Goal: Communication & Community: Connect with others

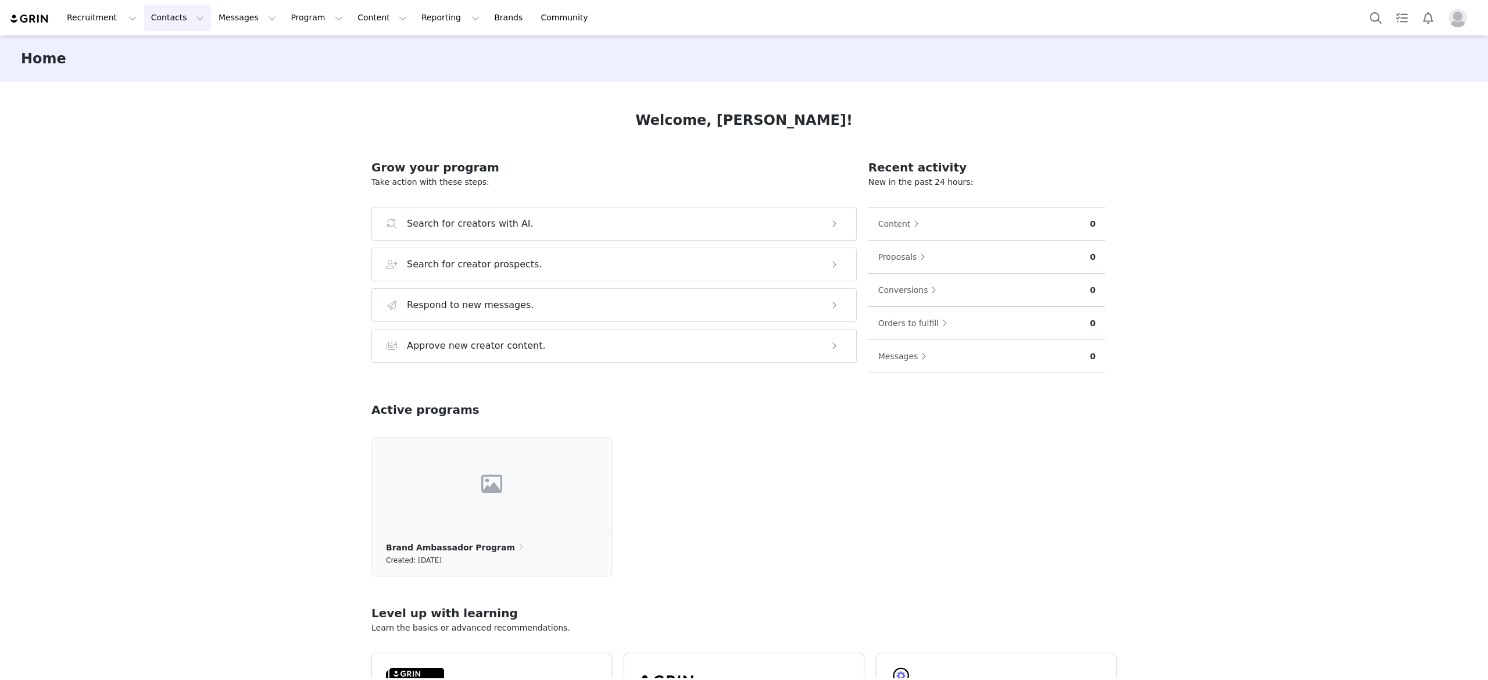
click at [177, 18] on button "Contacts Contacts" at bounding box center [177, 18] width 67 height 26
click at [191, 99] on div "Applicants" at bounding box center [179, 94] width 78 height 12
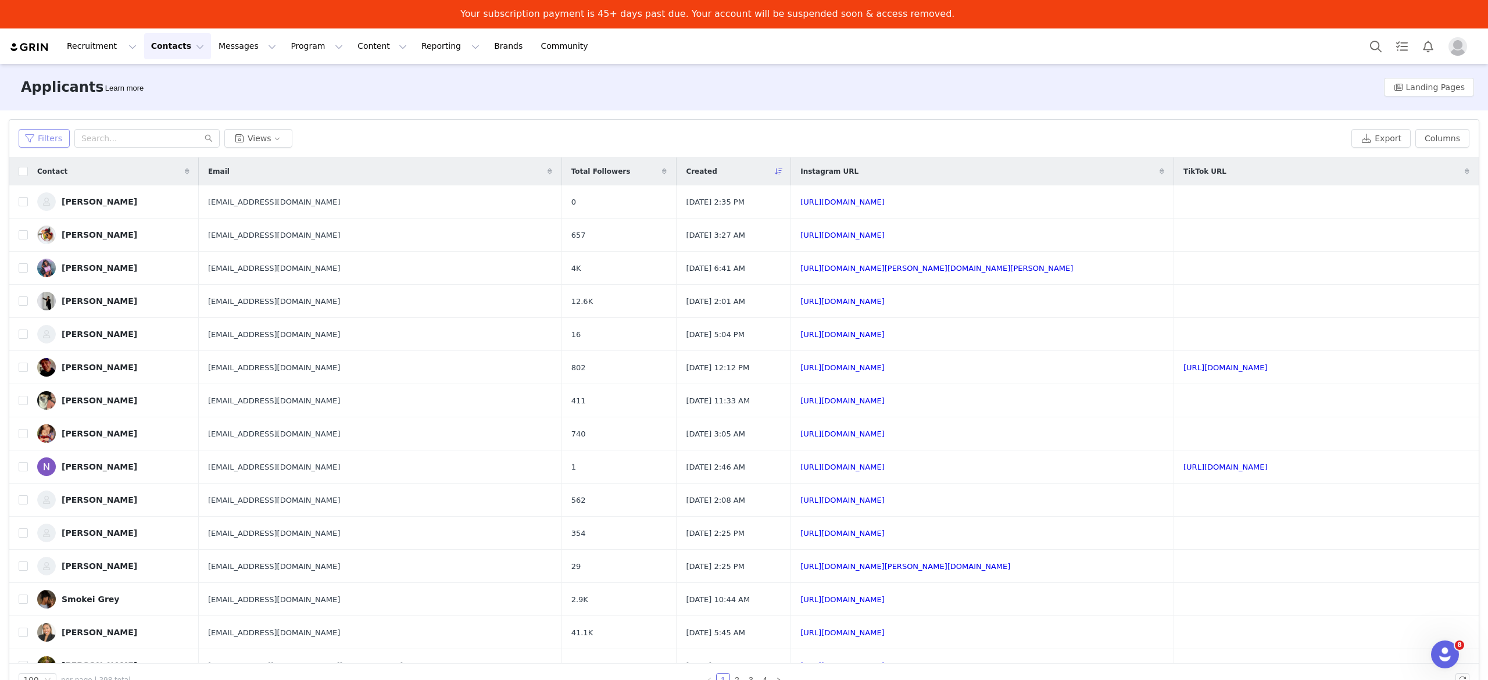
click at [52, 142] on button "Filters" at bounding box center [44, 138] width 51 height 19
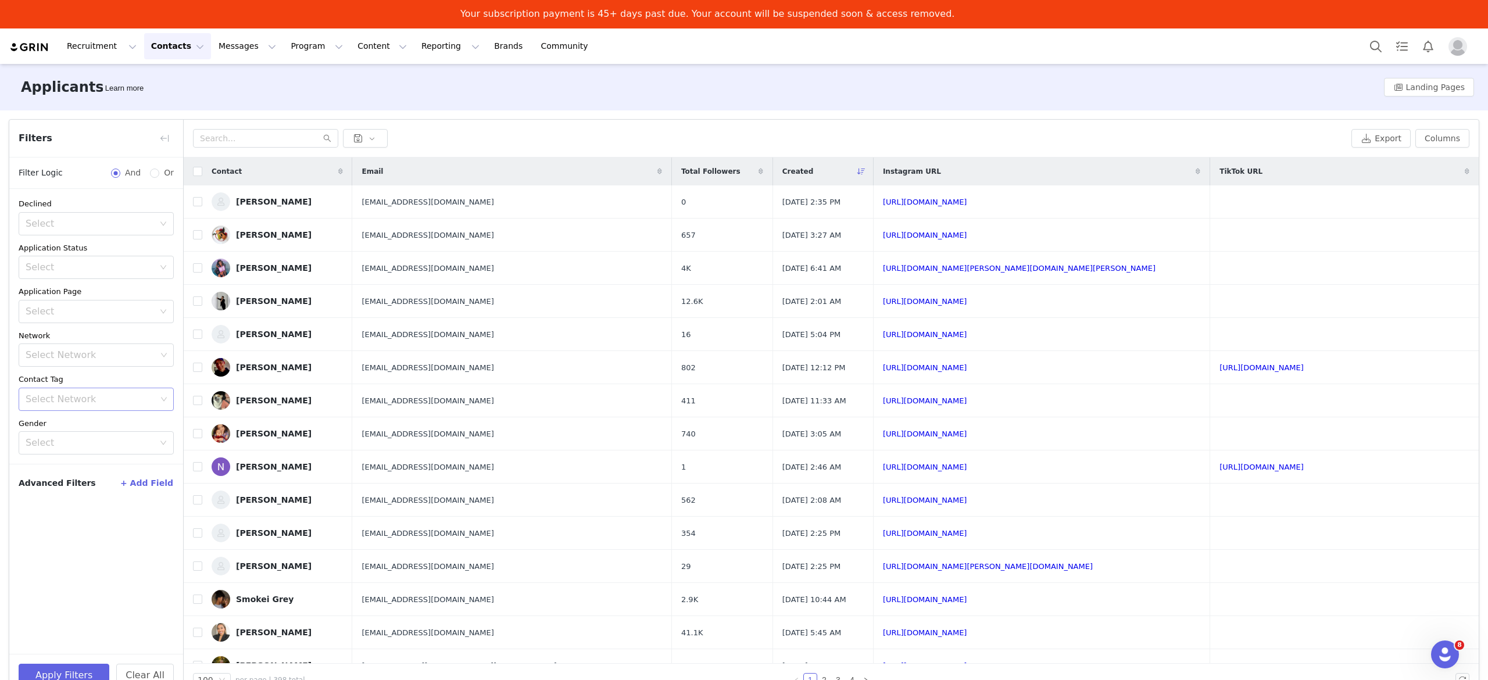
click at [123, 397] on div "Select Network" at bounding box center [91, 400] width 131 height 12
click at [105, 446] on li "Selected Creator" at bounding box center [96, 444] width 155 height 19
click at [90, 667] on button "Apply Filters" at bounding box center [64, 675] width 91 height 23
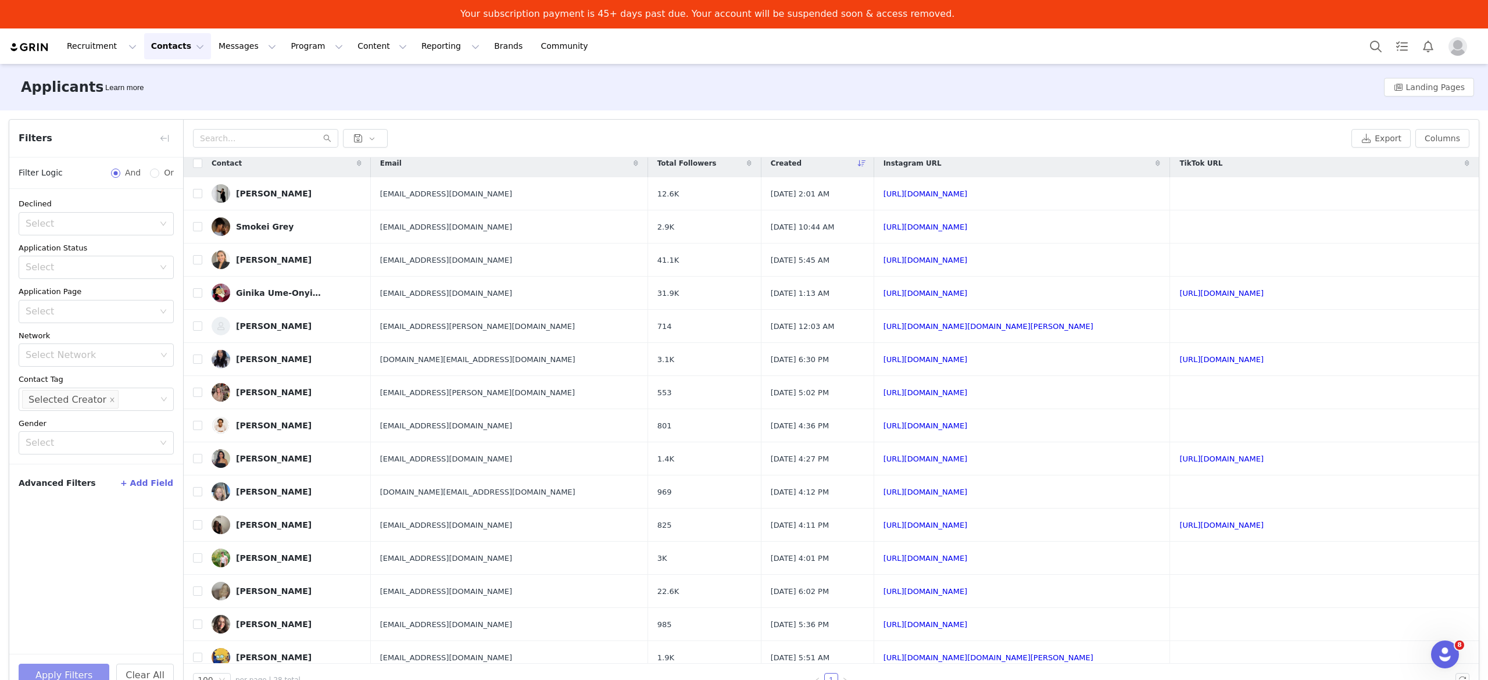
scroll to position [0, 0]
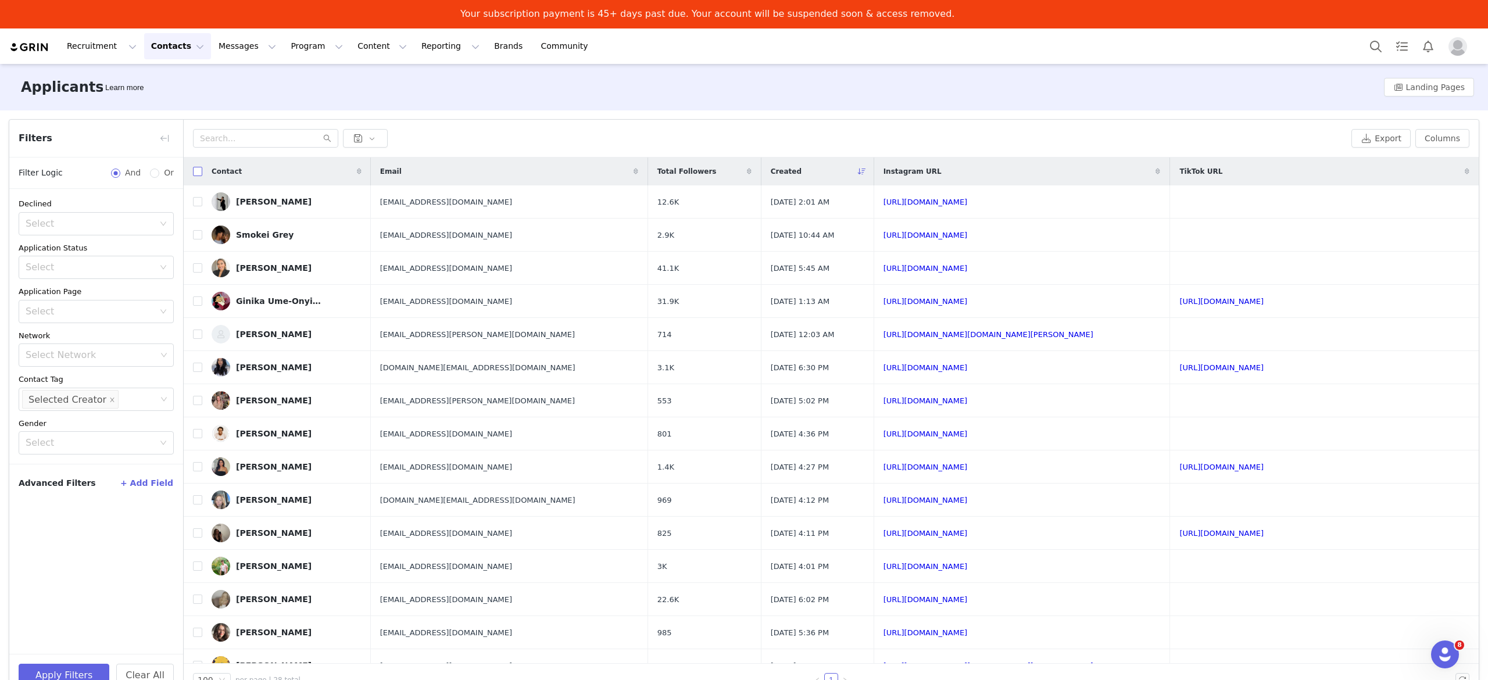
click at [198, 171] on input "checkbox" at bounding box center [197, 171] width 9 height 9
checkbox input "true"
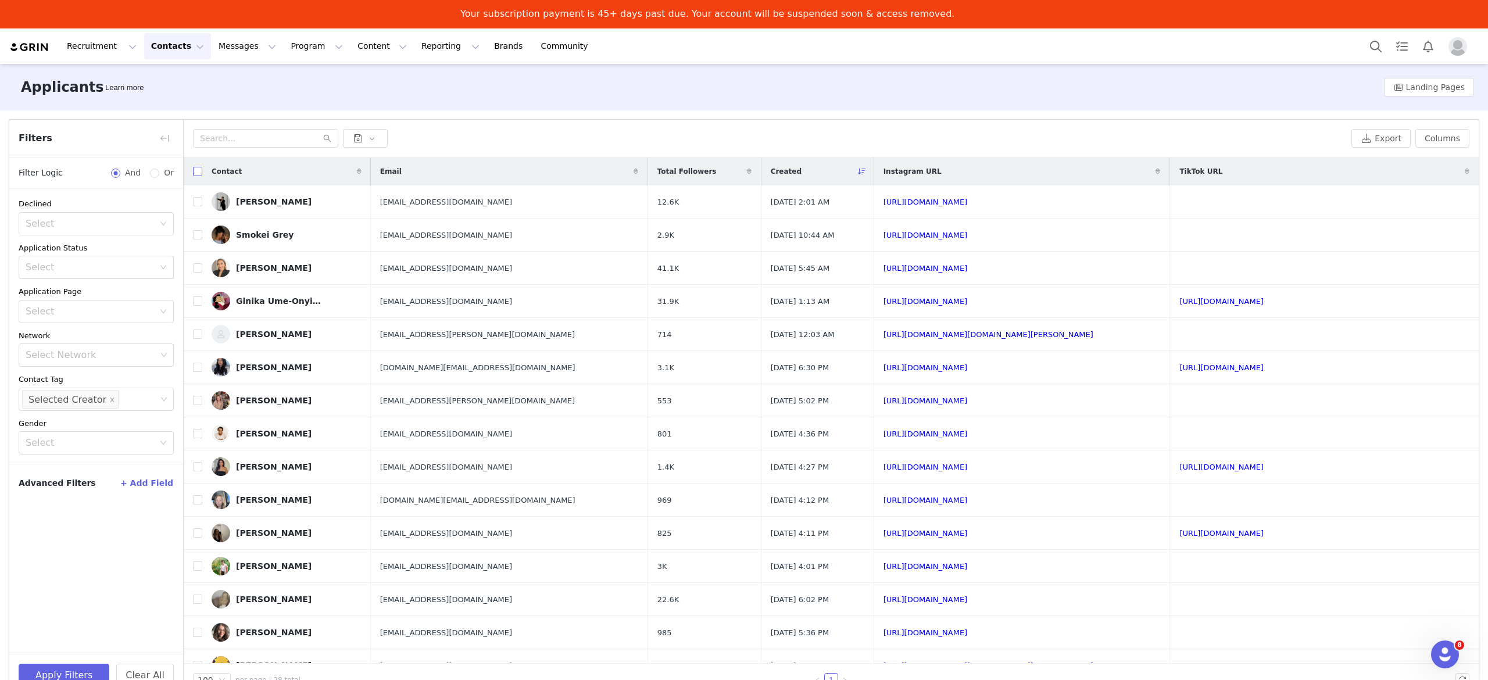
checkbox input "true"
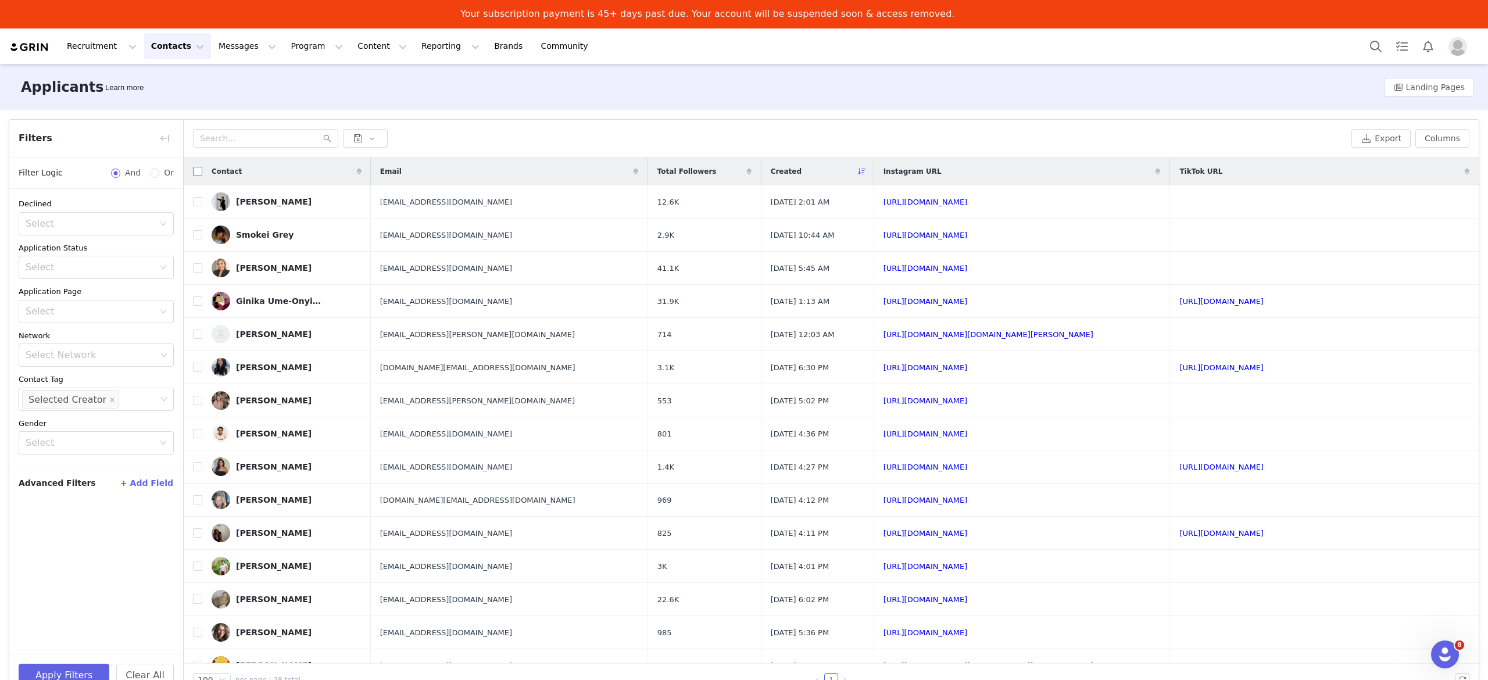
checkbox input "true"
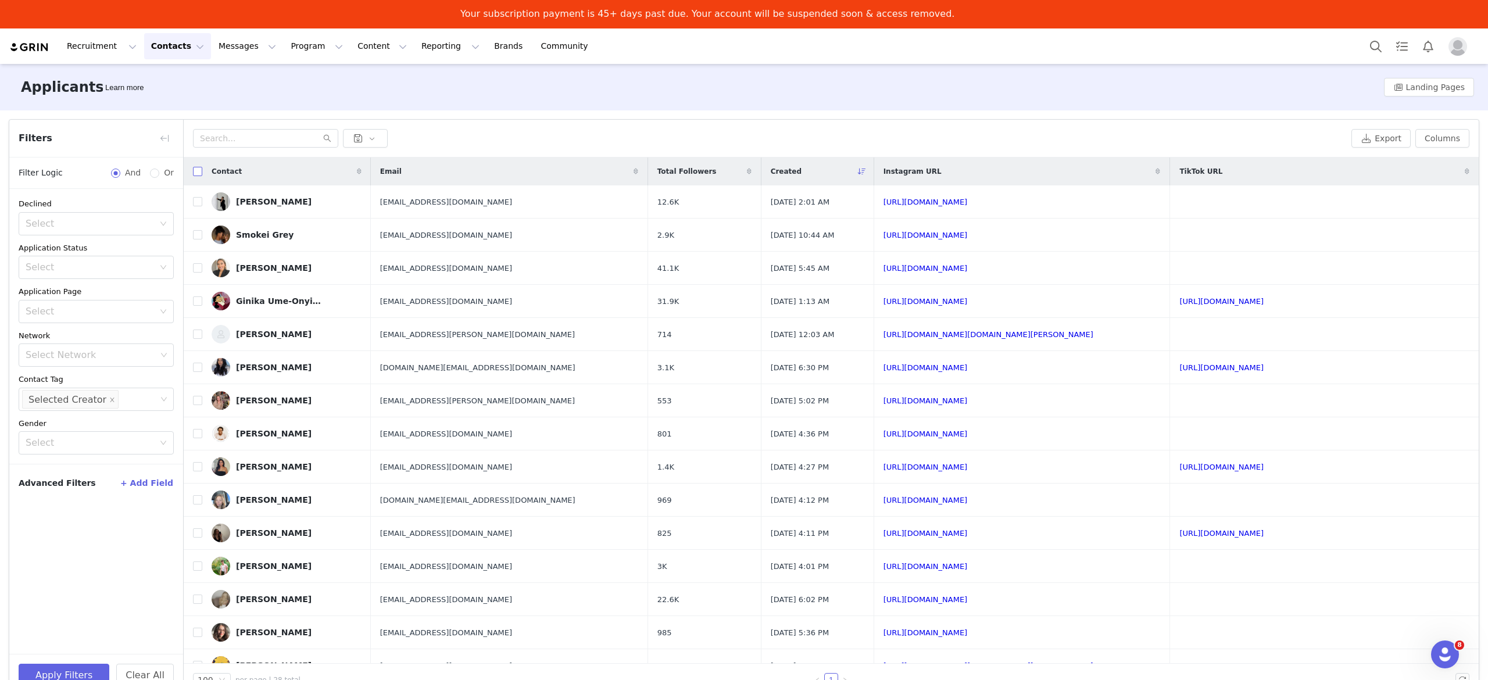
checkbox input "true"
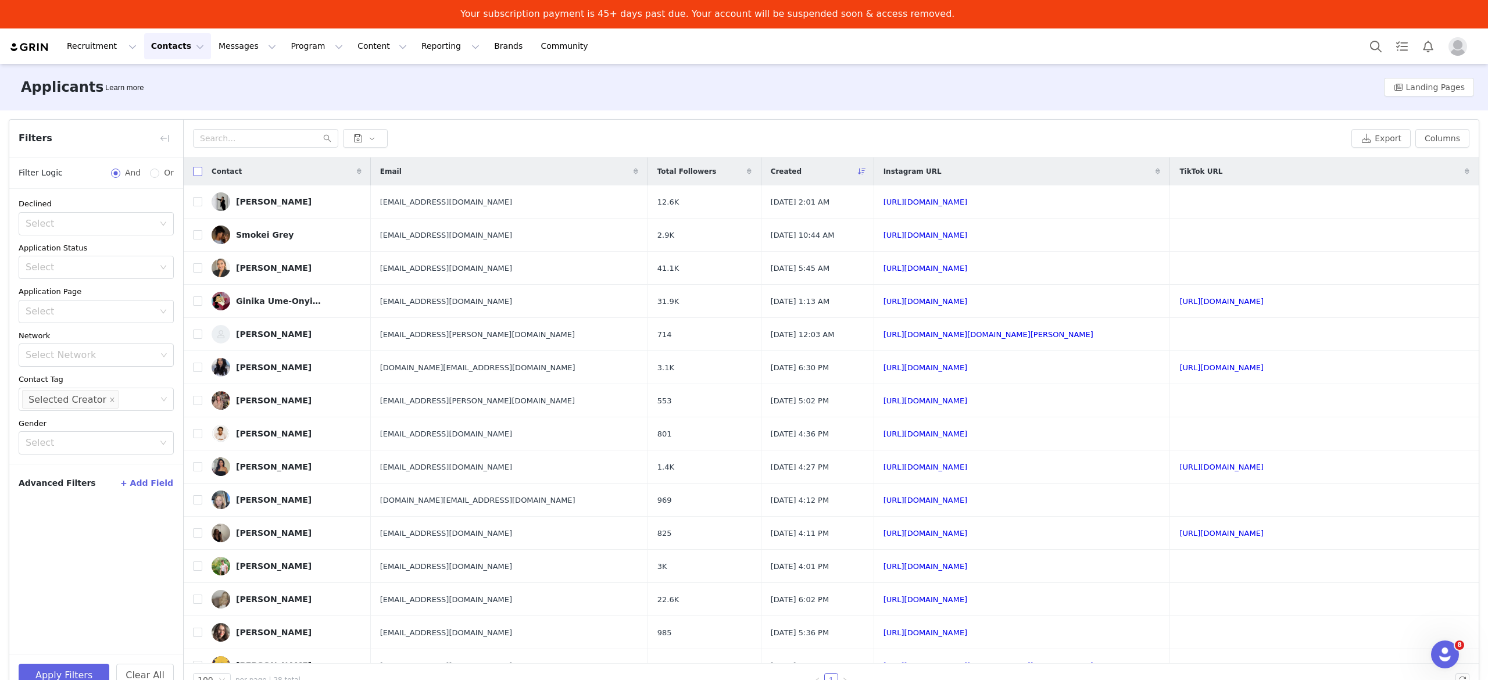
checkbox input "true"
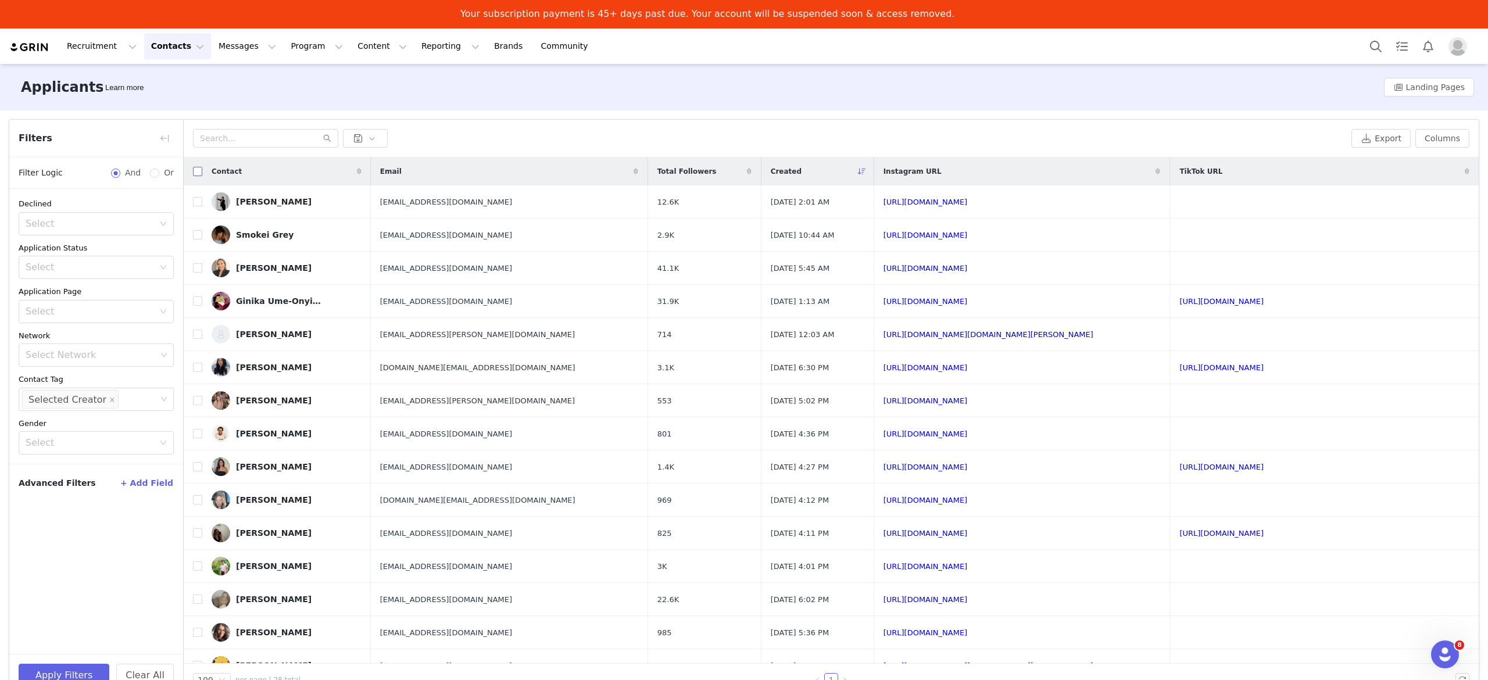
checkbox input "true"
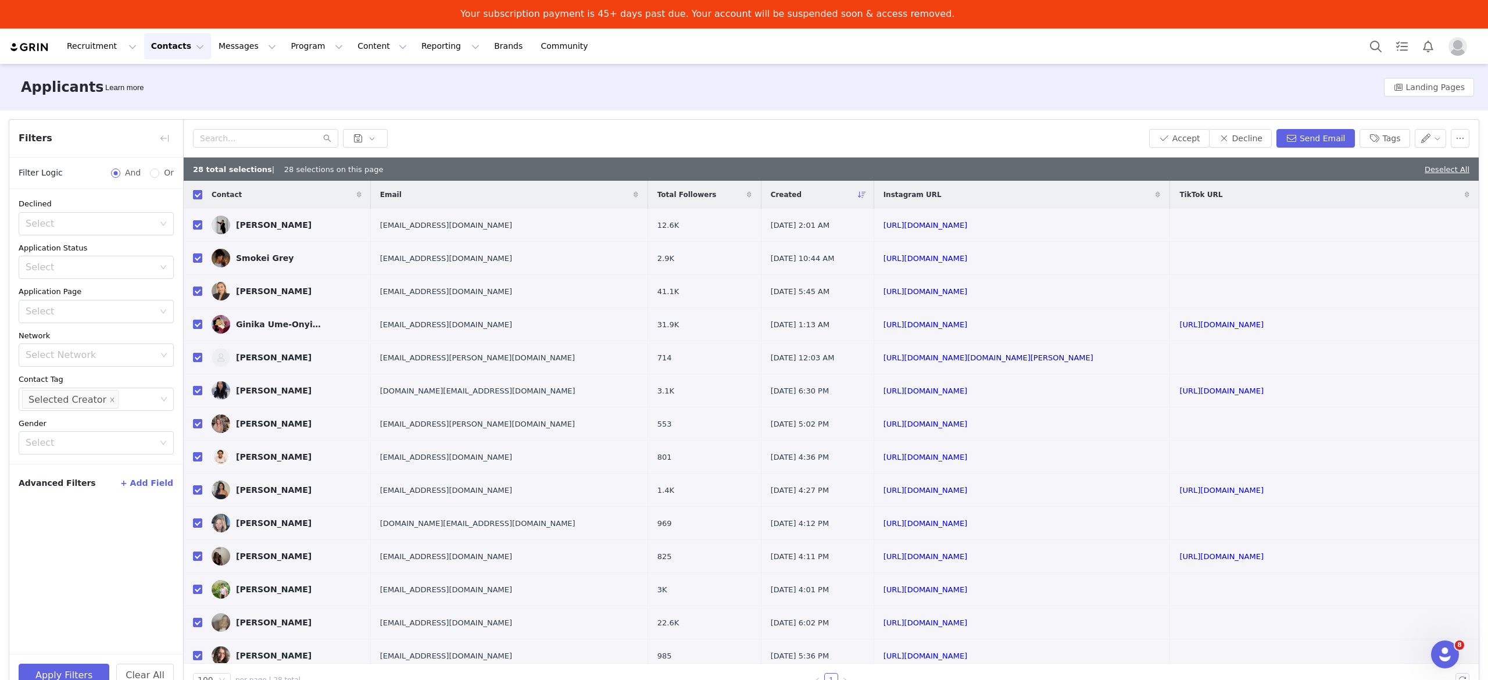
click at [201, 195] on input "checkbox" at bounding box center [197, 194] width 9 height 9
checkbox input "false"
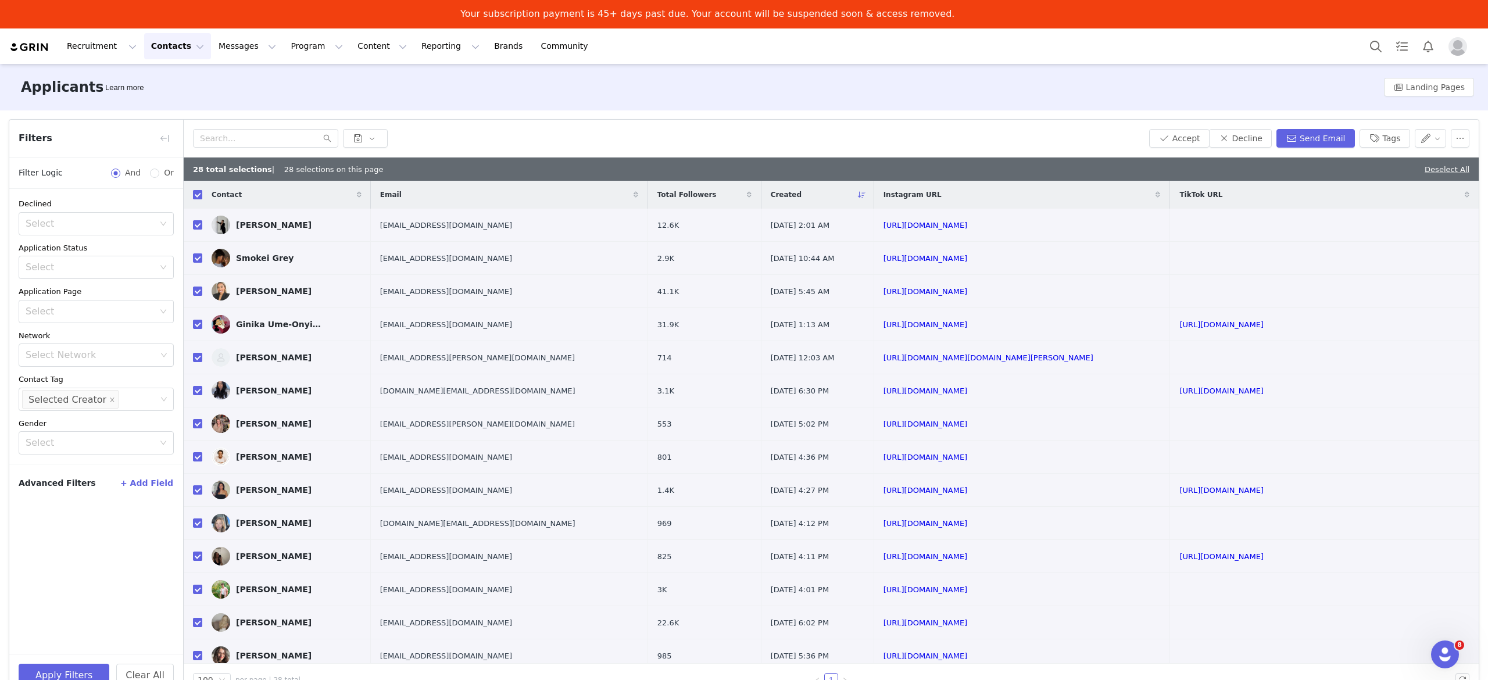
checkbox input "false"
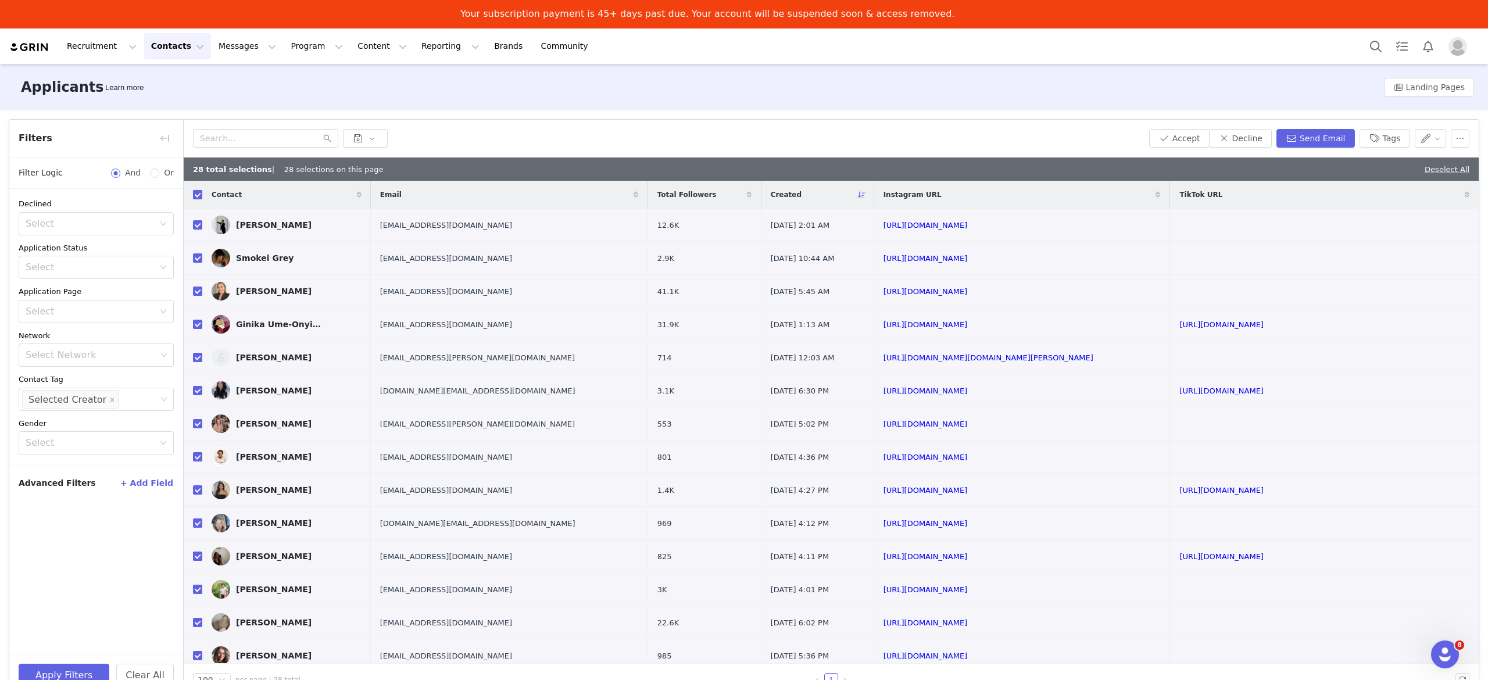
checkbox input "false"
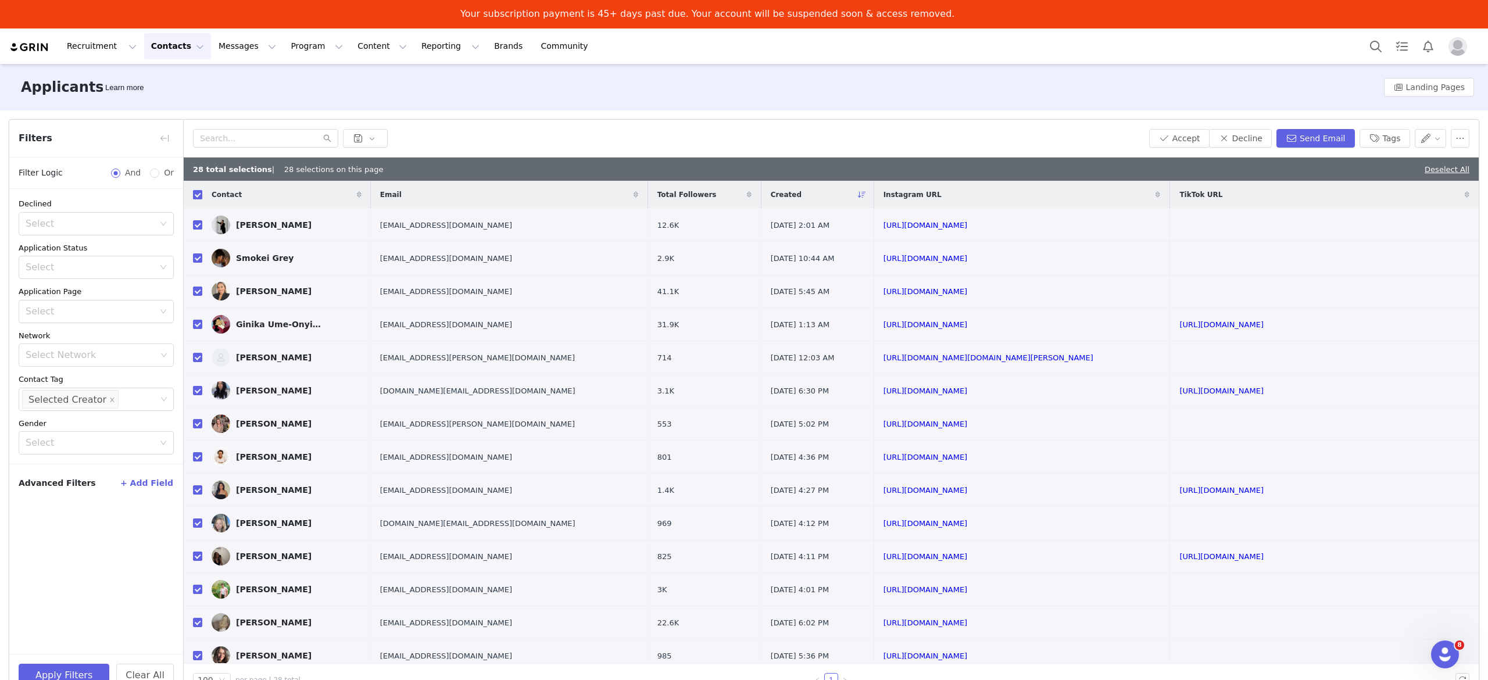
checkbox input "false"
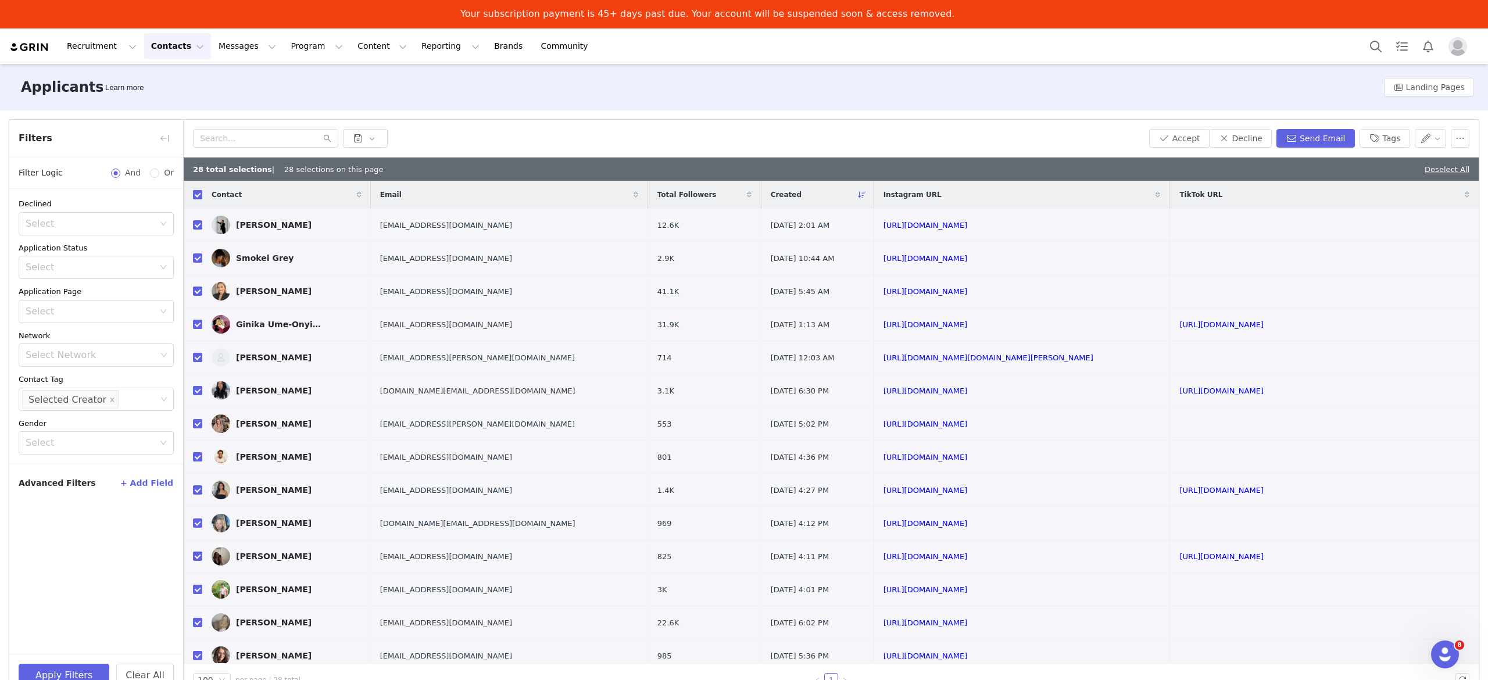
checkbox input "false"
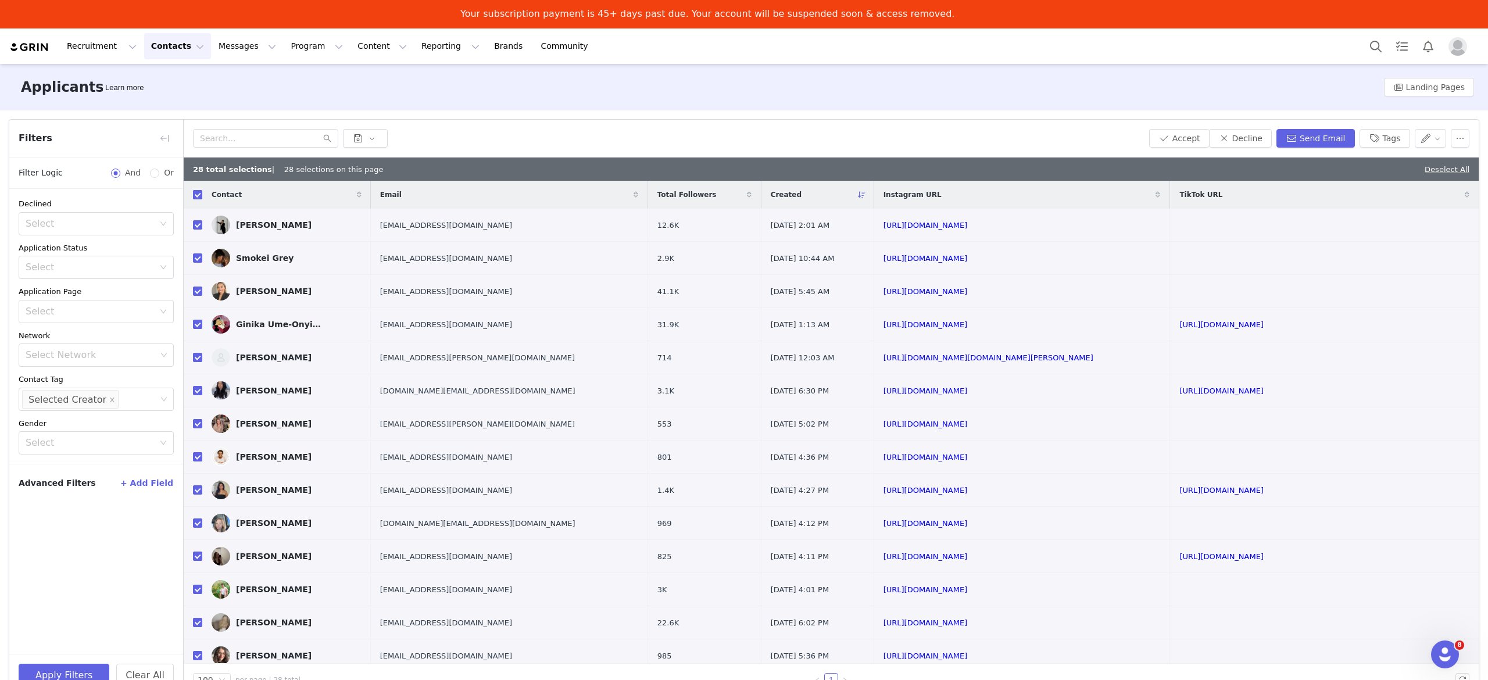
checkbox input "false"
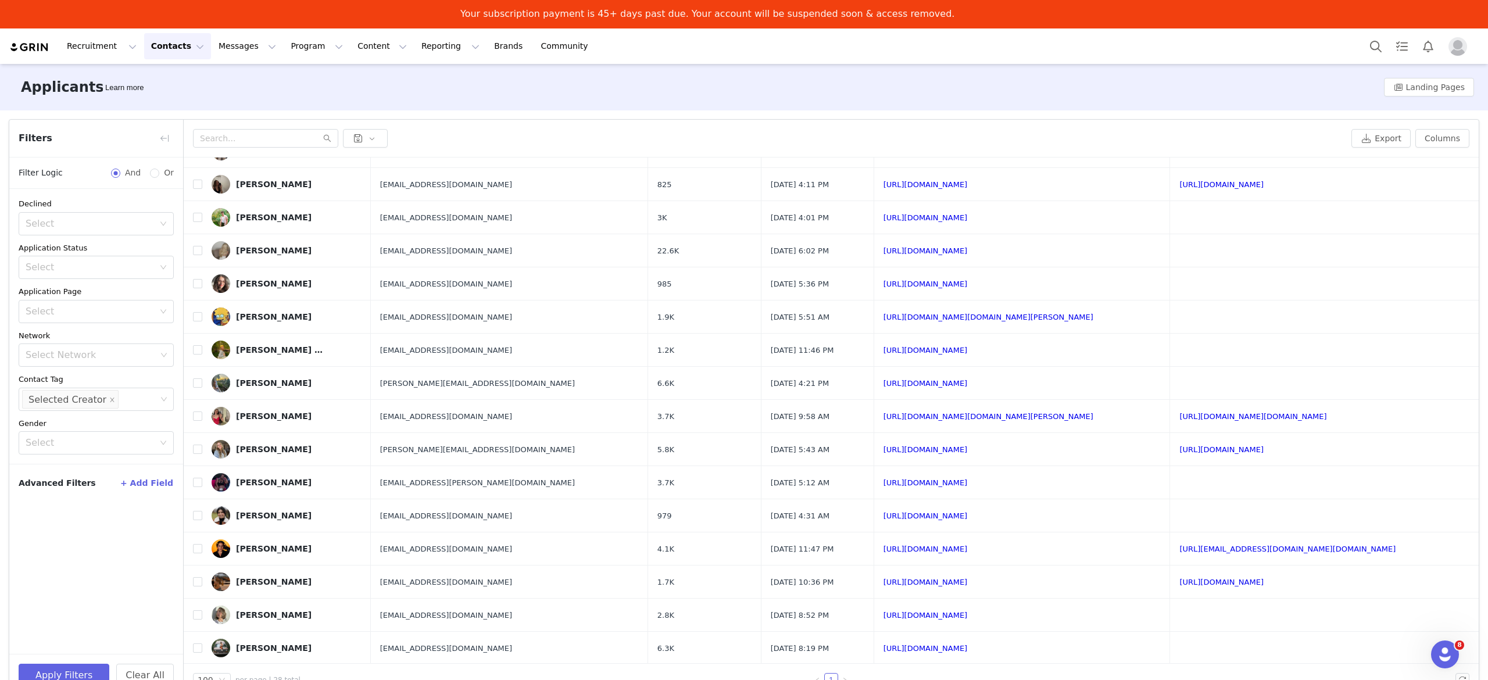
scroll to position [455, 0]
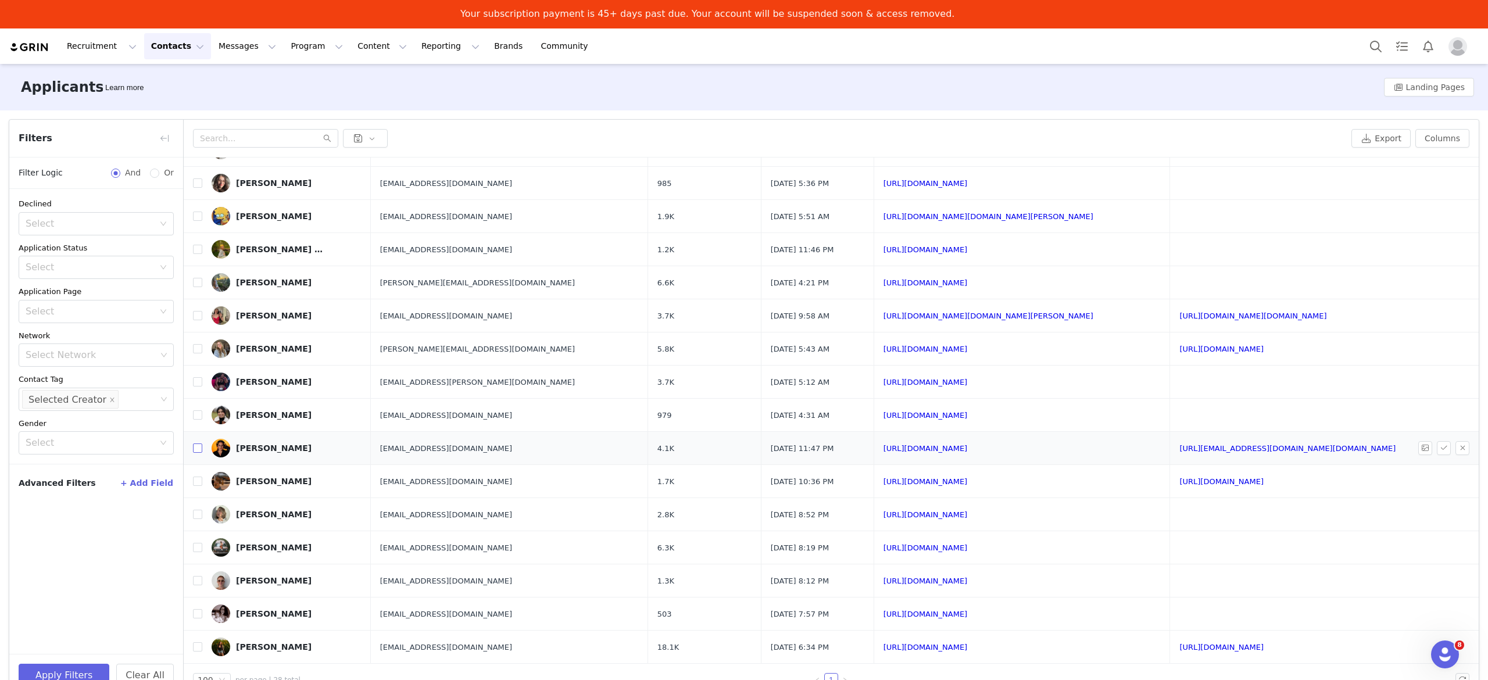
click at [196, 446] on input "checkbox" at bounding box center [197, 448] width 9 height 9
checkbox input "true"
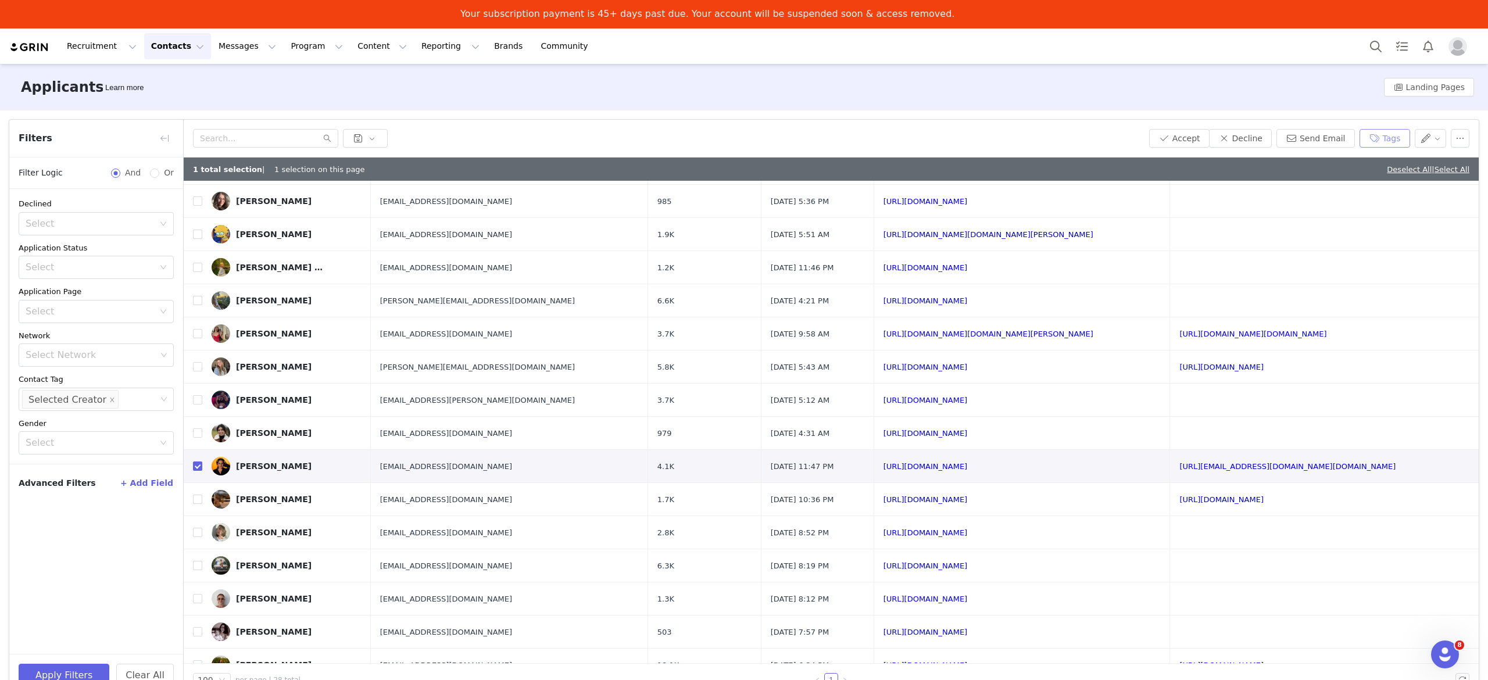
click at [1392, 141] on button "Tags" at bounding box center [1385, 138] width 51 height 19
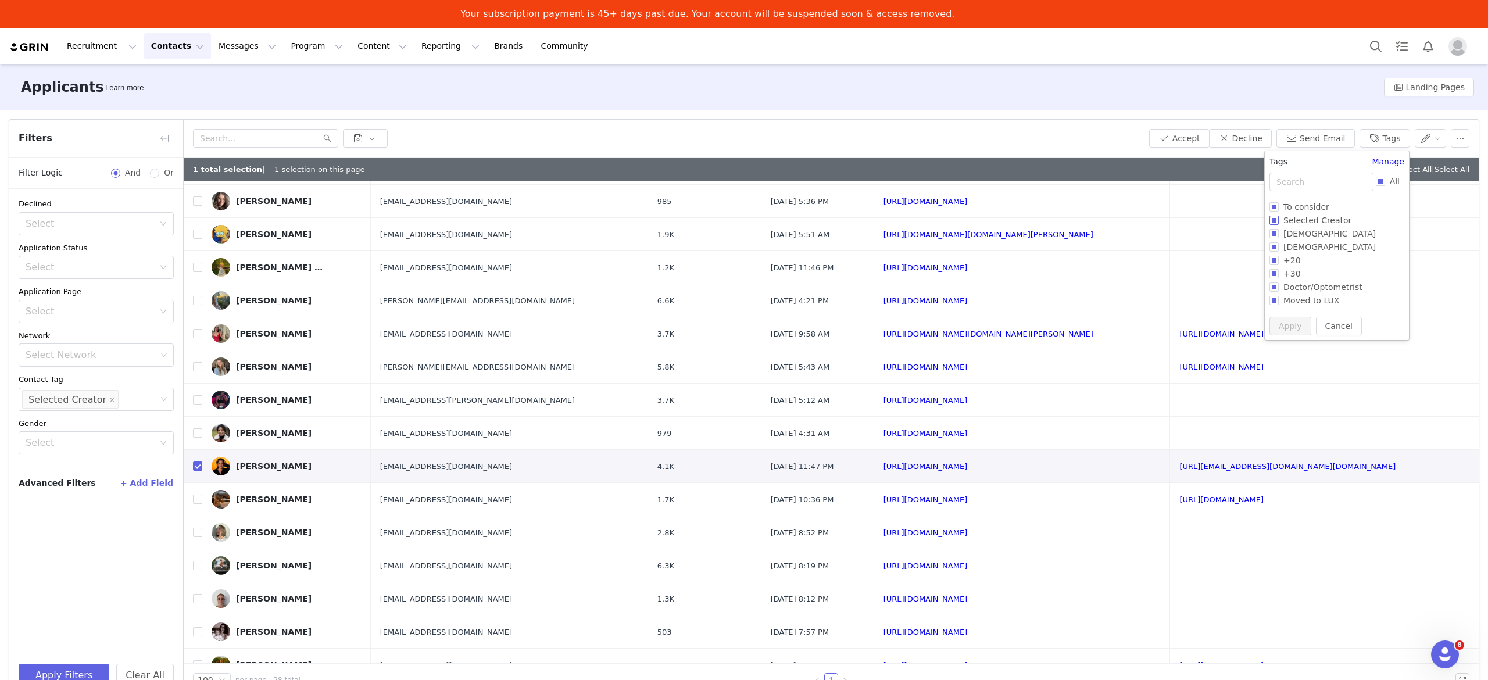
click at [1275, 221] on input "Selected Creator" at bounding box center [1274, 220] width 9 height 9
checkbox input "false"
click at [1296, 351] on button "Apply" at bounding box center [1291, 348] width 42 height 19
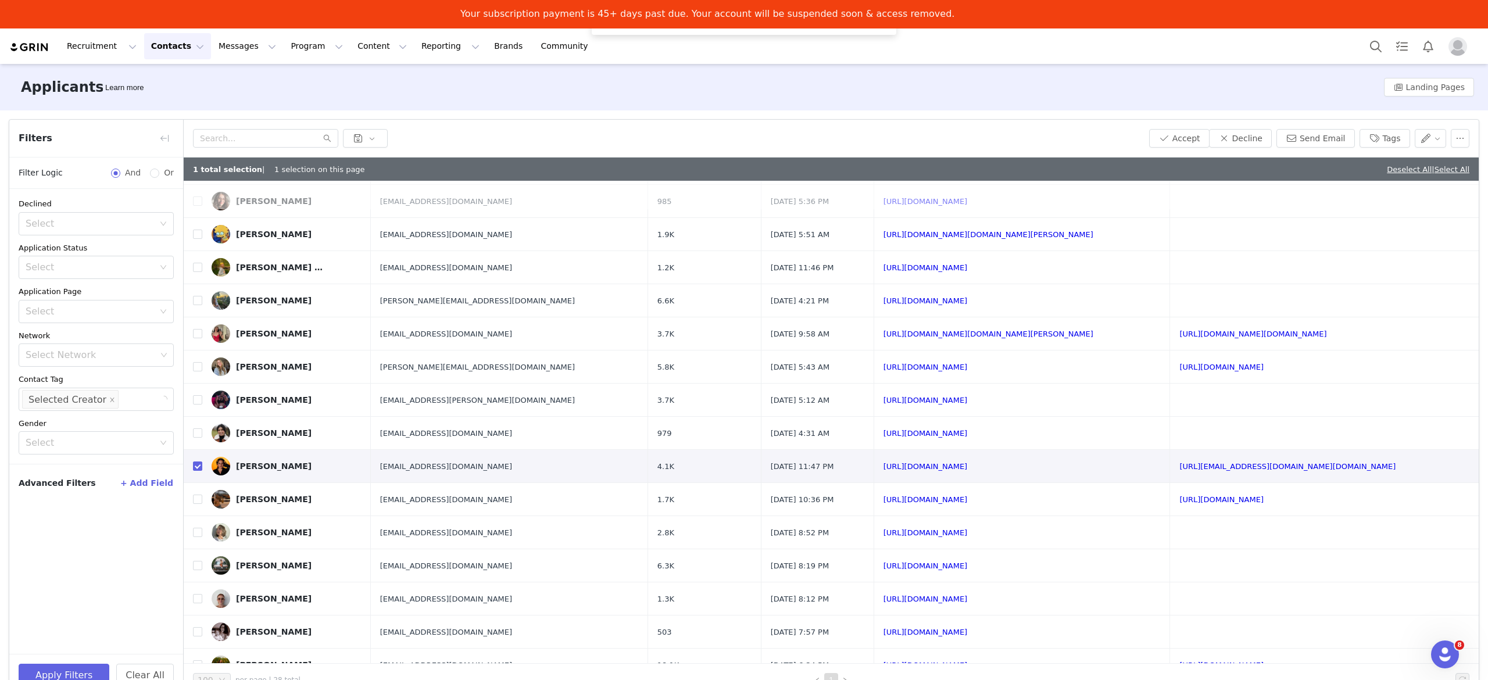
scroll to position [0, 0]
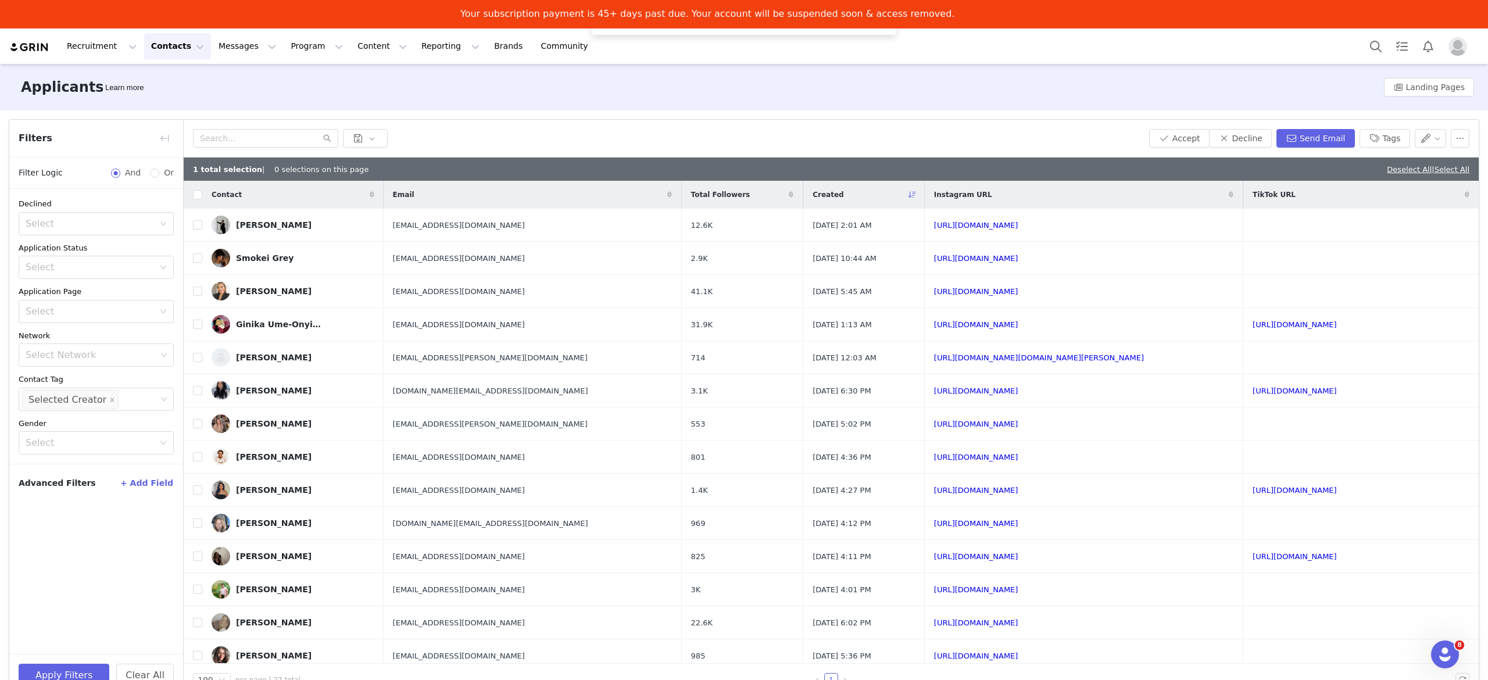
checkbox input "false"
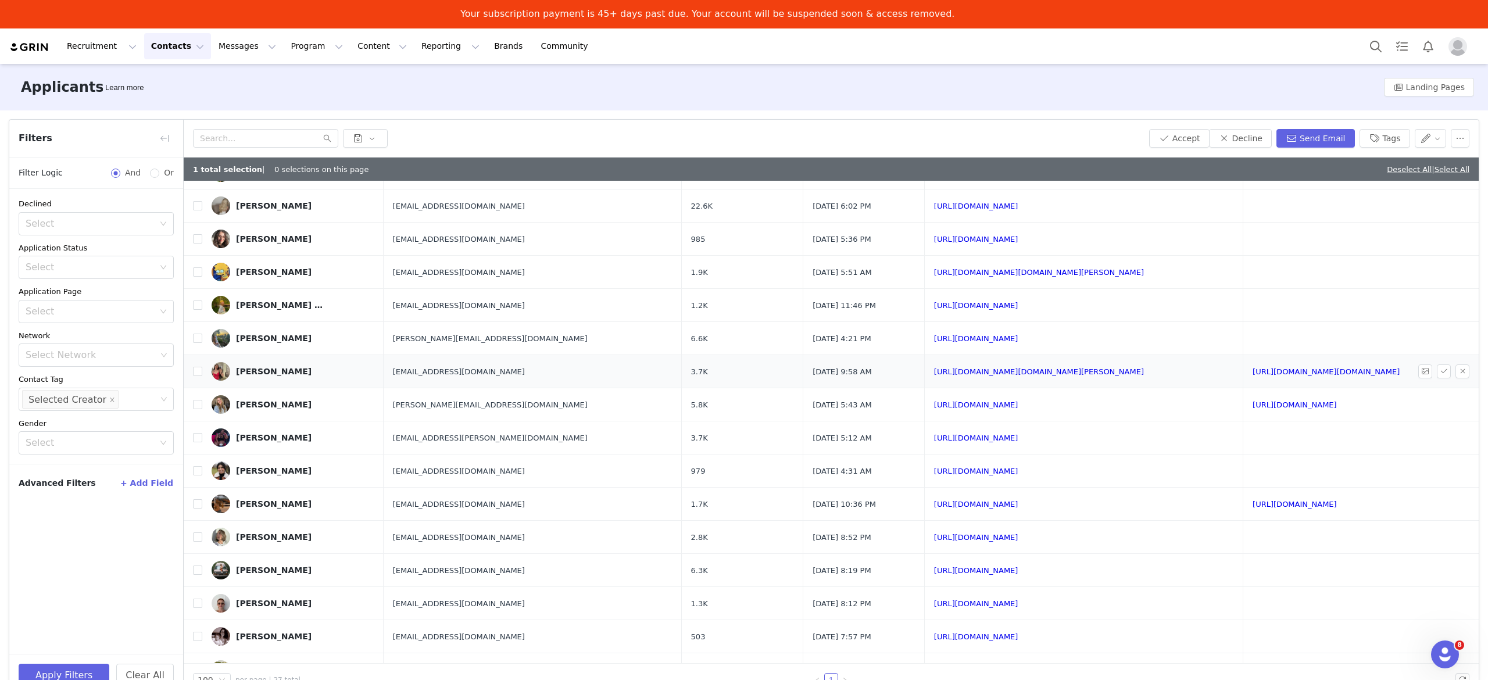
scroll to position [445, 0]
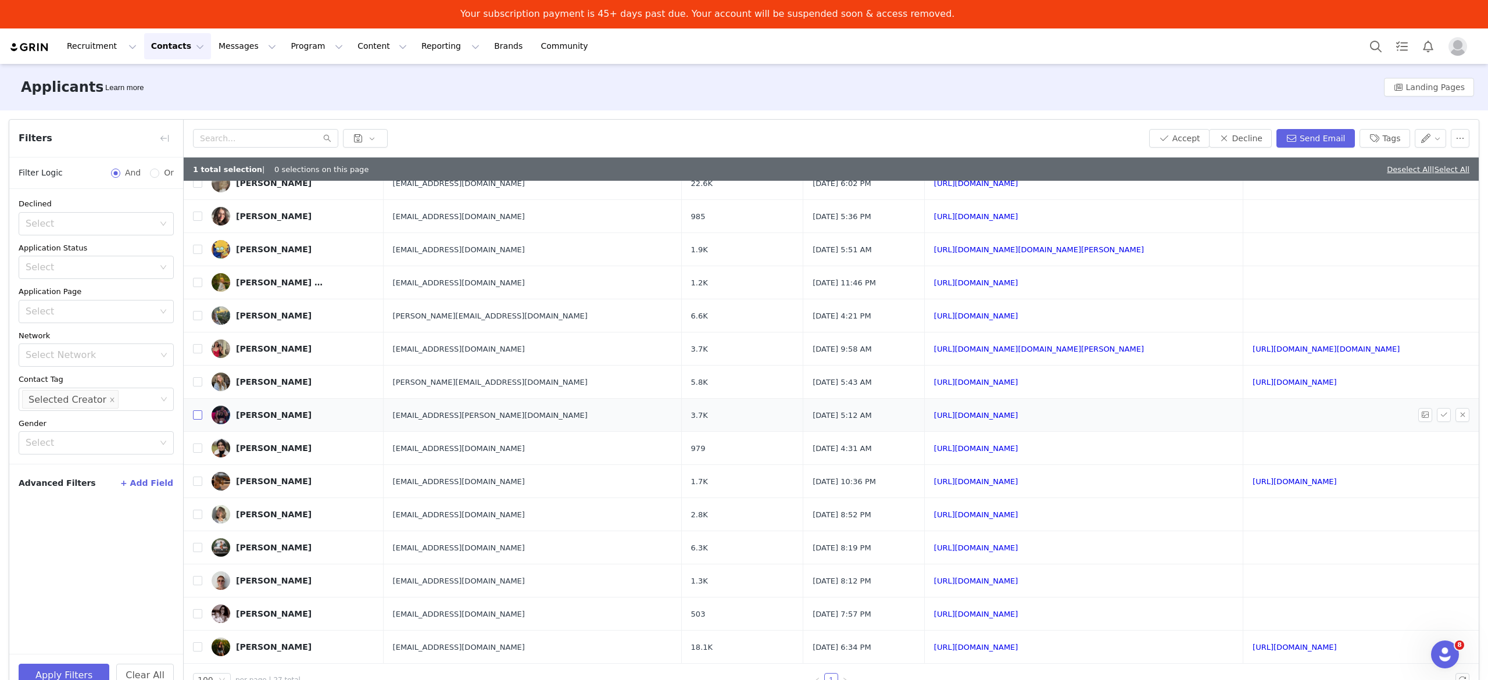
click at [201, 413] on input "checkbox" at bounding box center [197, 414] width 9 height 9
checkbox input "true"
click at [193, 345] on input "checkbox" at bounding box center [197, 348] width 9 height 9
checkbox input "true"
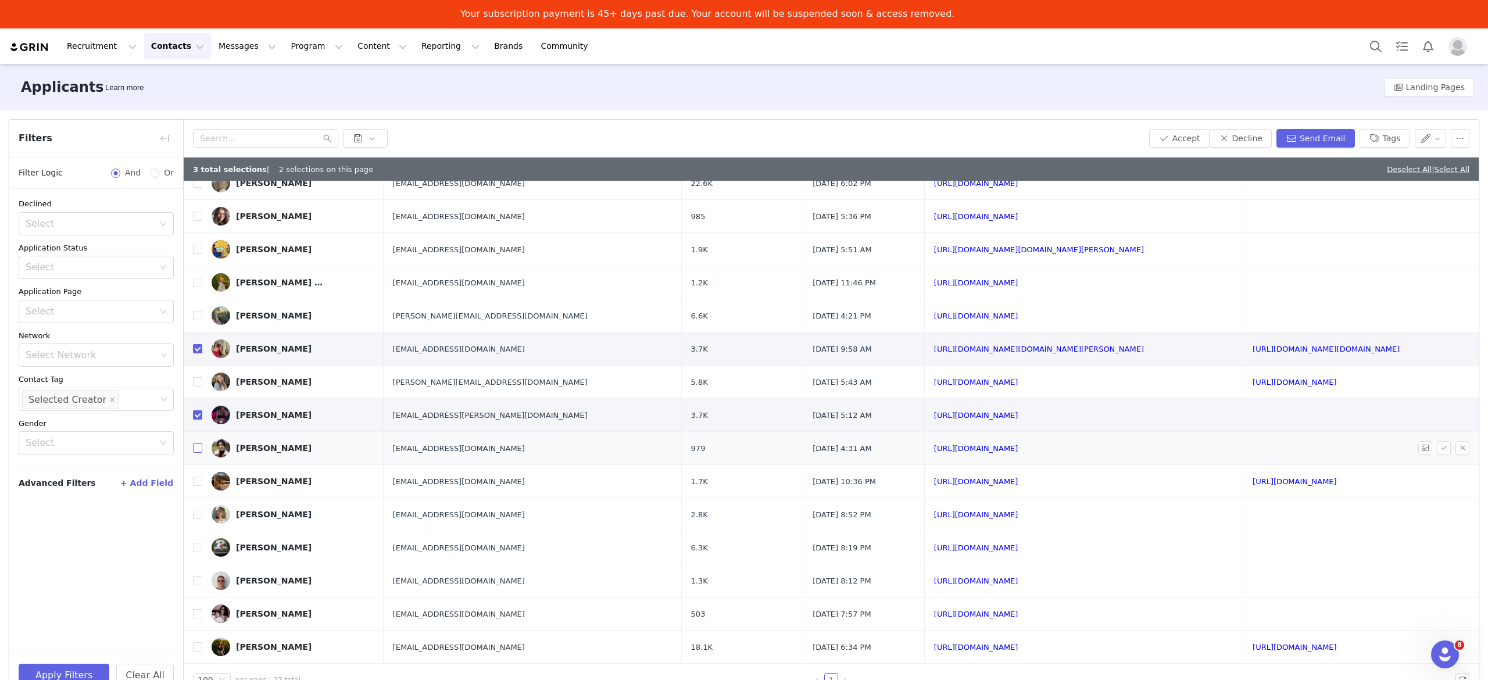
click at [198, 449] on input "checkbox" at bounding box center [197, 448] width 9 height 9
checkbox input "true"
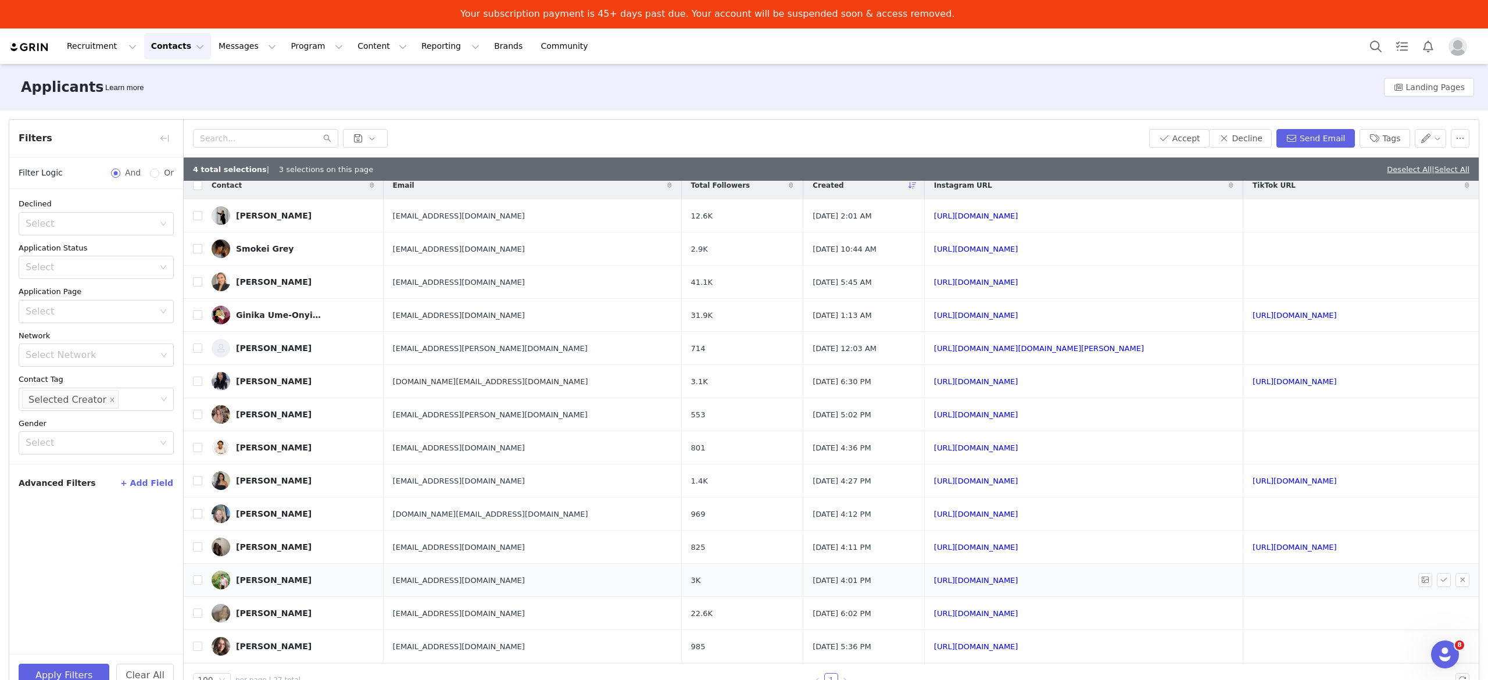
scroll to position [0, 0]
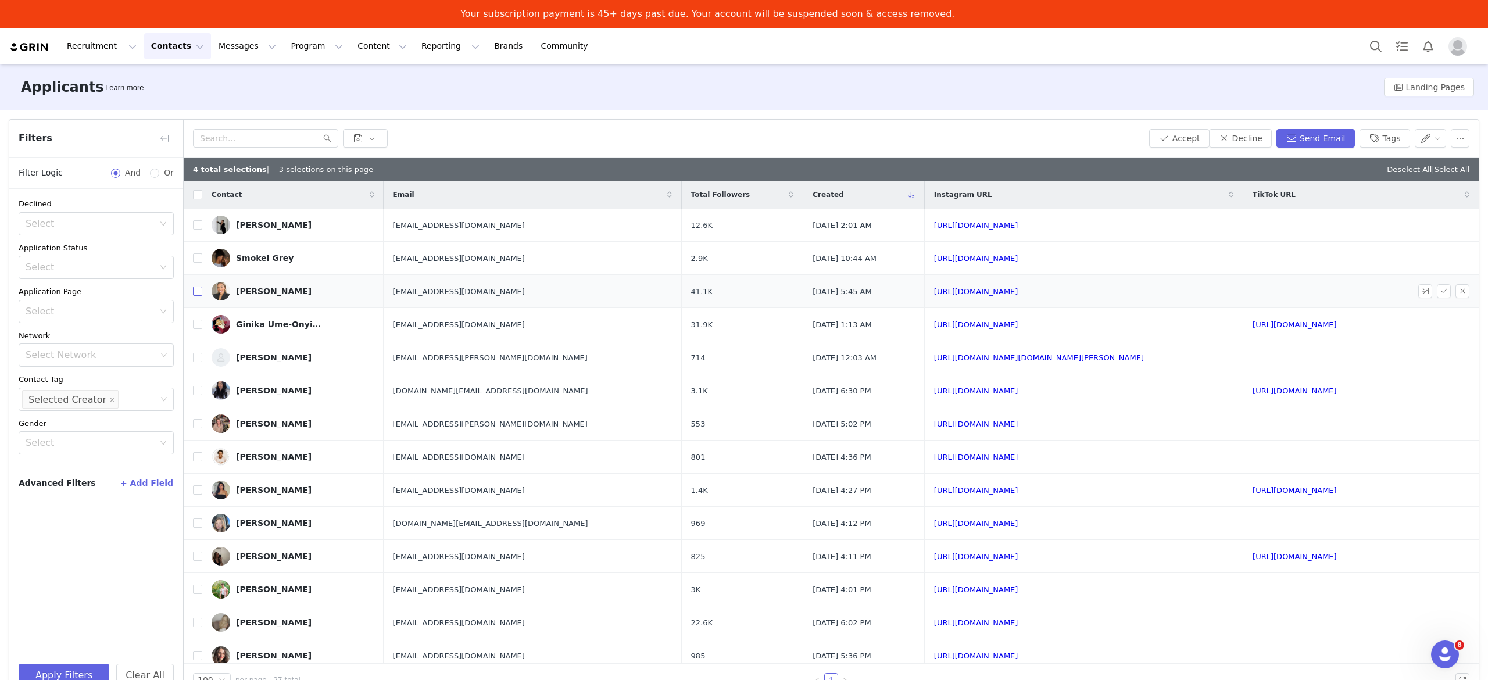
click at [199, 291] on input "checkbox" at bounding box center [197, 291] width 9 height 9
checkbox input "true"
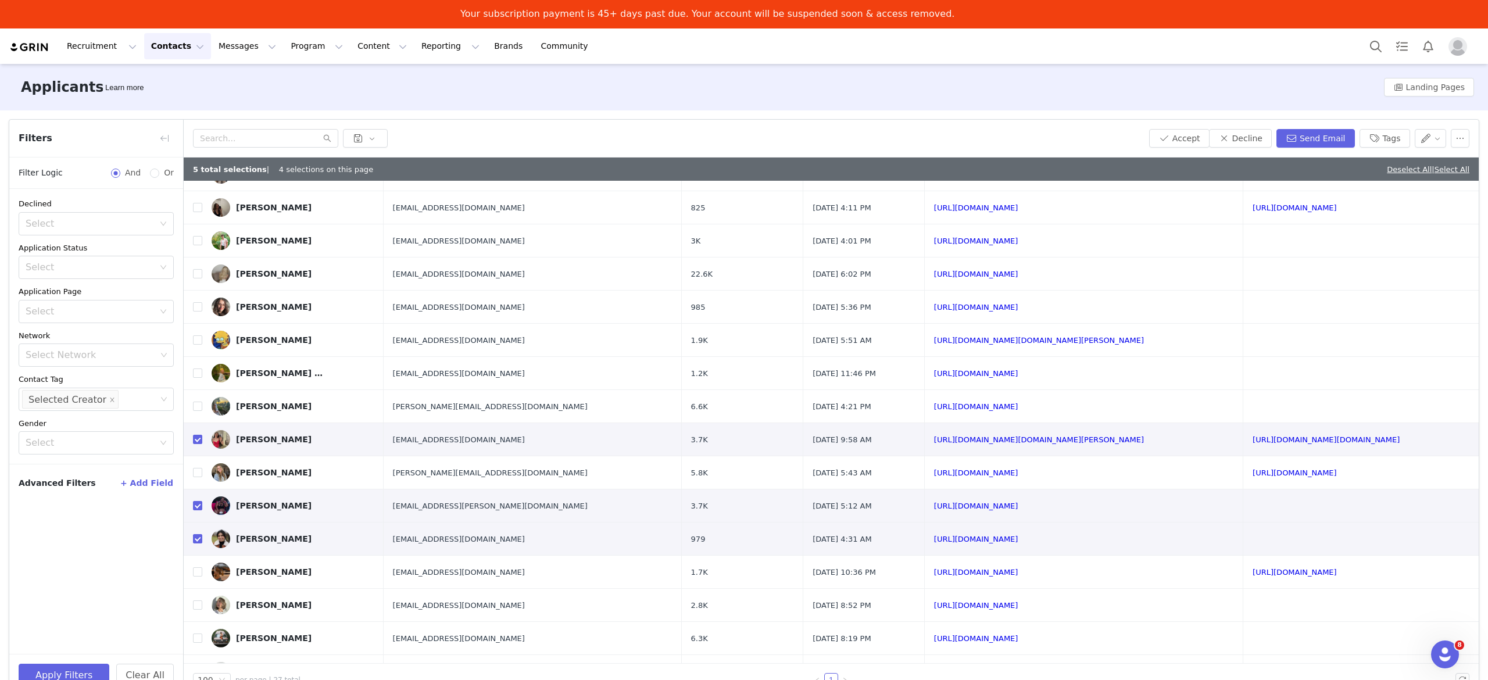
scroll to position [445, 0]
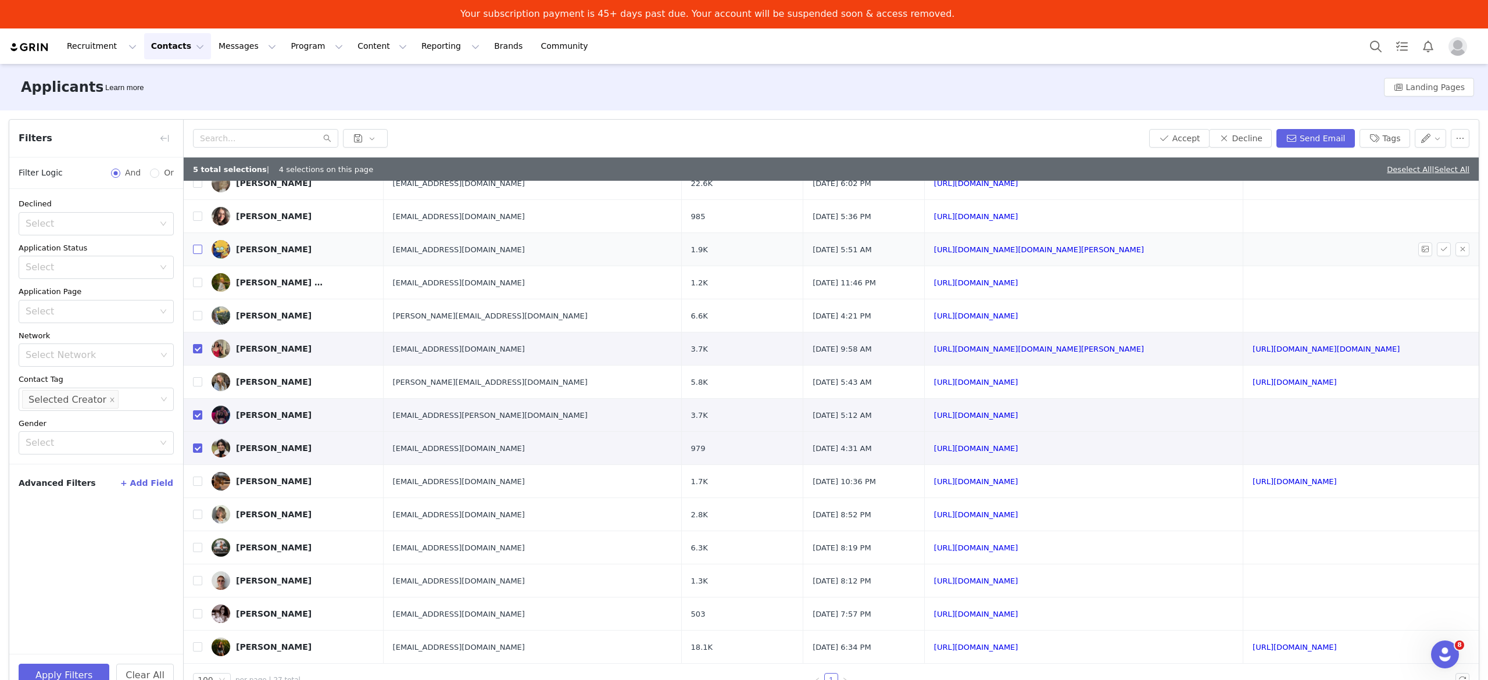
click at [199, 249] on input "checkbox" at bounding box center [197, 249] width 9 height 9
checkbox input "true"
click at [198, 480] on input "checkbox" at bounding box center [197, 481] width 9 height 9
checkbox input "true"
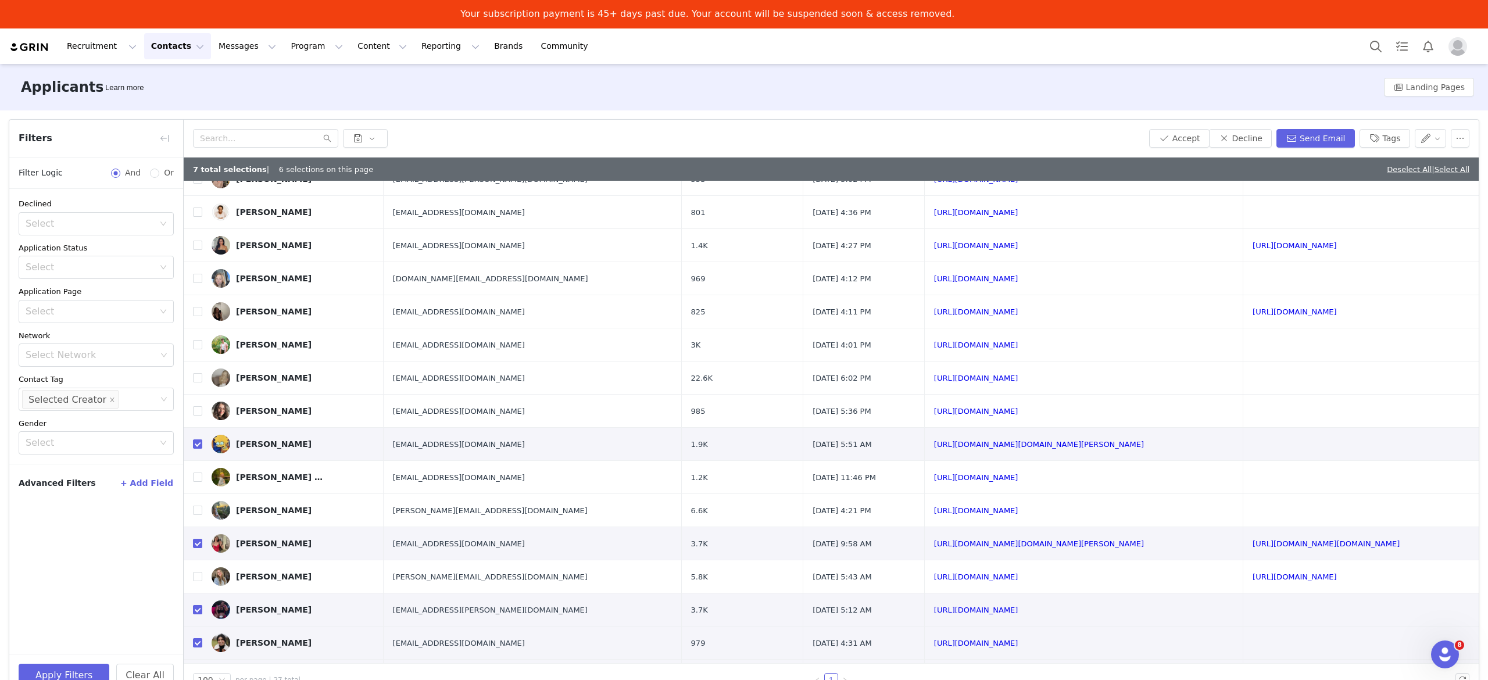
scroll to position [212, 0]
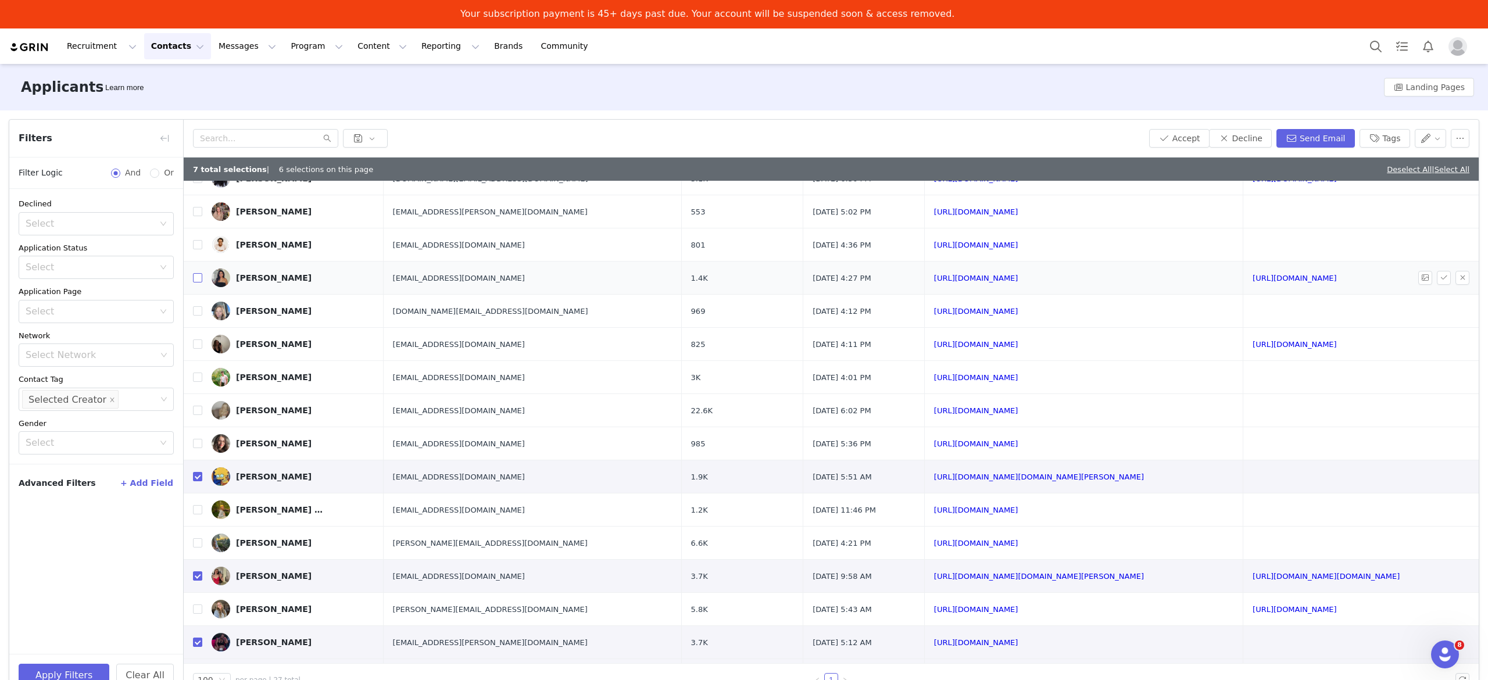
click at [199, 276] on input "checkbox" at bounding box center [197, 277] width 9 height 9
checkbox input "true"
drag, startPoint x: 201, startPoint y: 446, endPoint x: 241, endPoint y: 427, distance: 43.9
click at [201, 446] on input "checkbox" at bounding box center [197, 443] width 9 height 9
checkbox input "true"
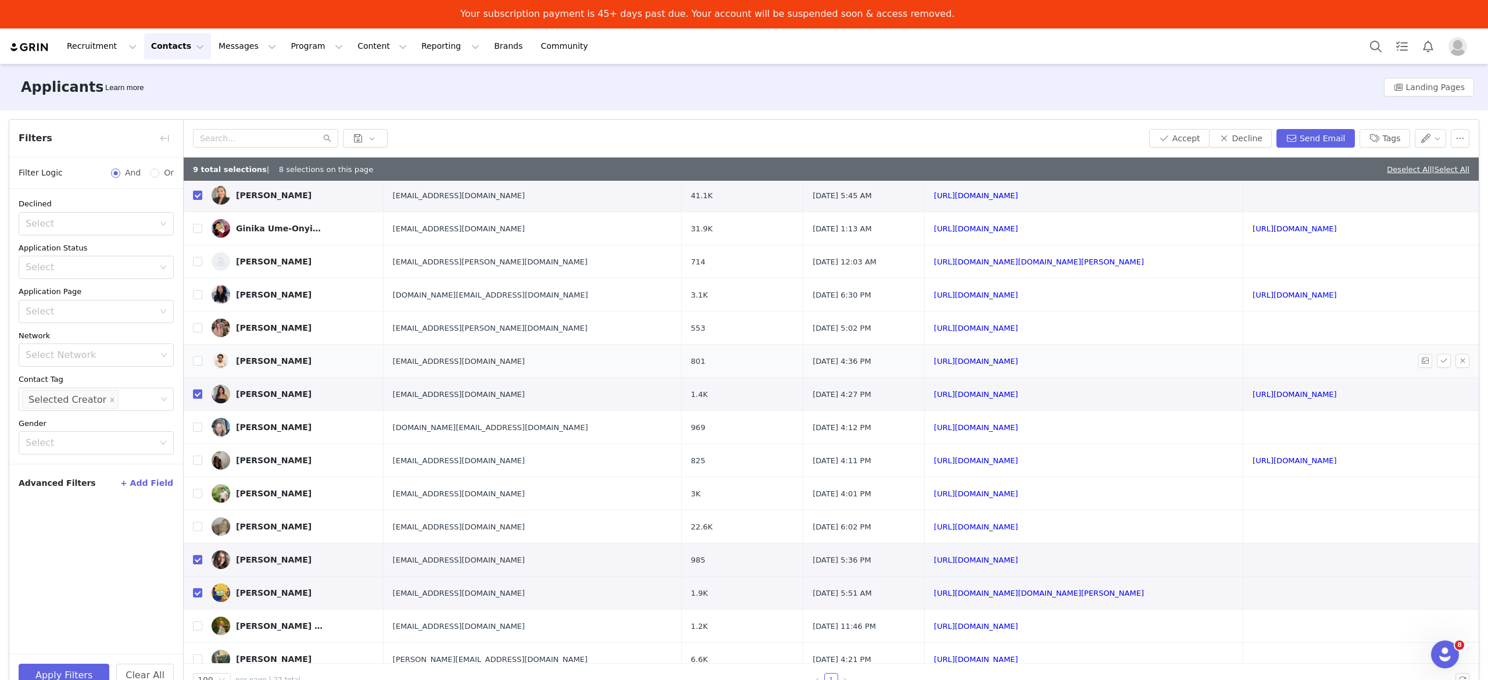
scroll to position [0, 0]
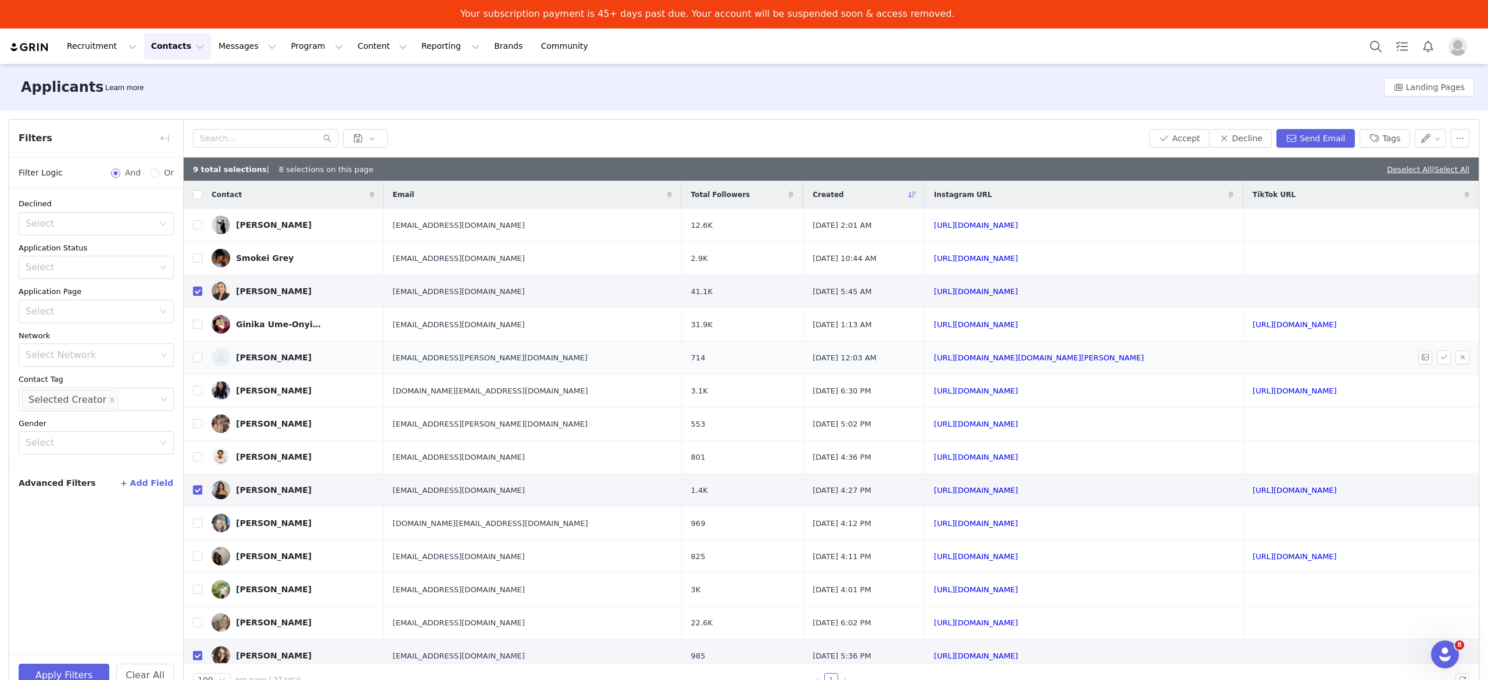
click at [192, 358] on td at bounding box center [193, 357] width 19 height 33
click at [198, 357] on input "checkbox" at bounding box center [197, 357] width 9 height 9
checkbox input "true"
click at [1396, 141] on button "Tags" at bounding box center [1385, 138] width 51 height 19
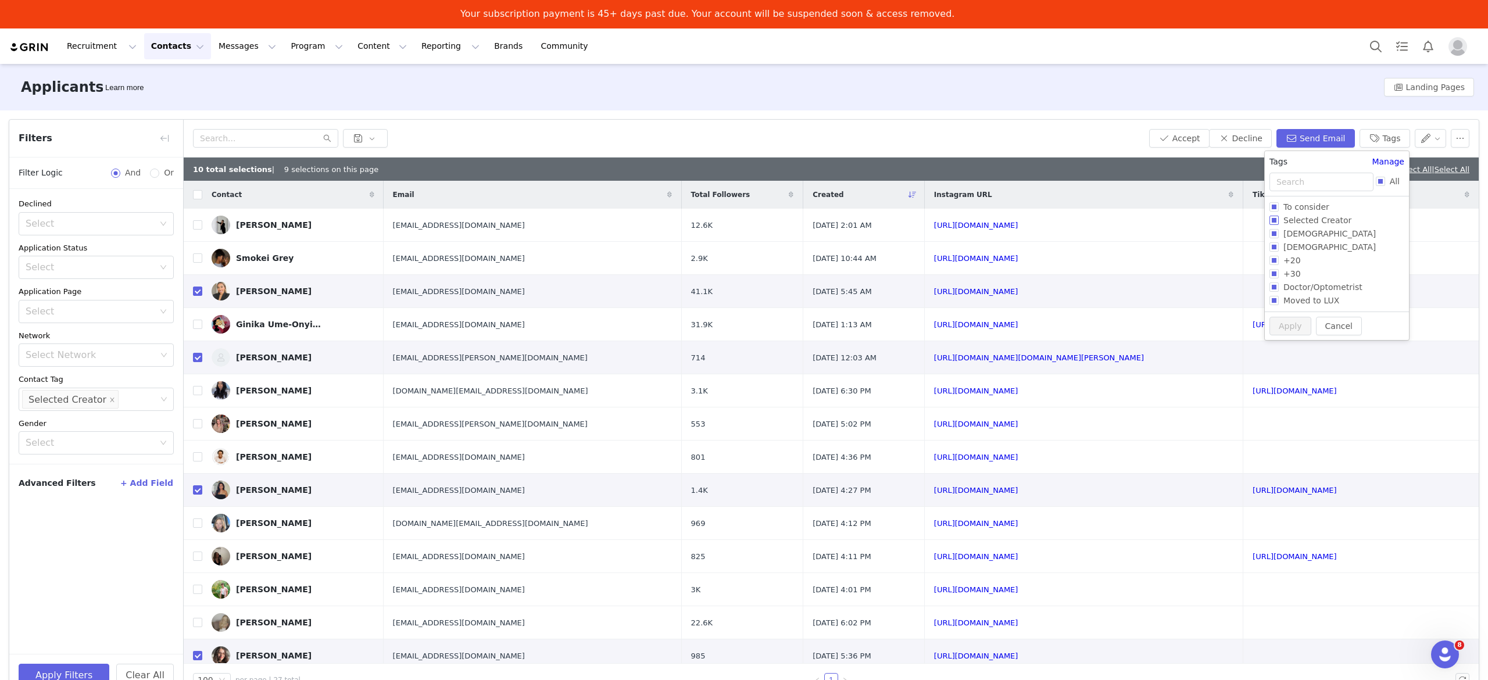
click at [1275, 221] on input "Selected Creator" at bounding box center [1274, 220] width 9 height 9
checkbox input "false"
click at [1286, 353] on button "Apply" at bounding box center [1291, 348] width 42 height 19
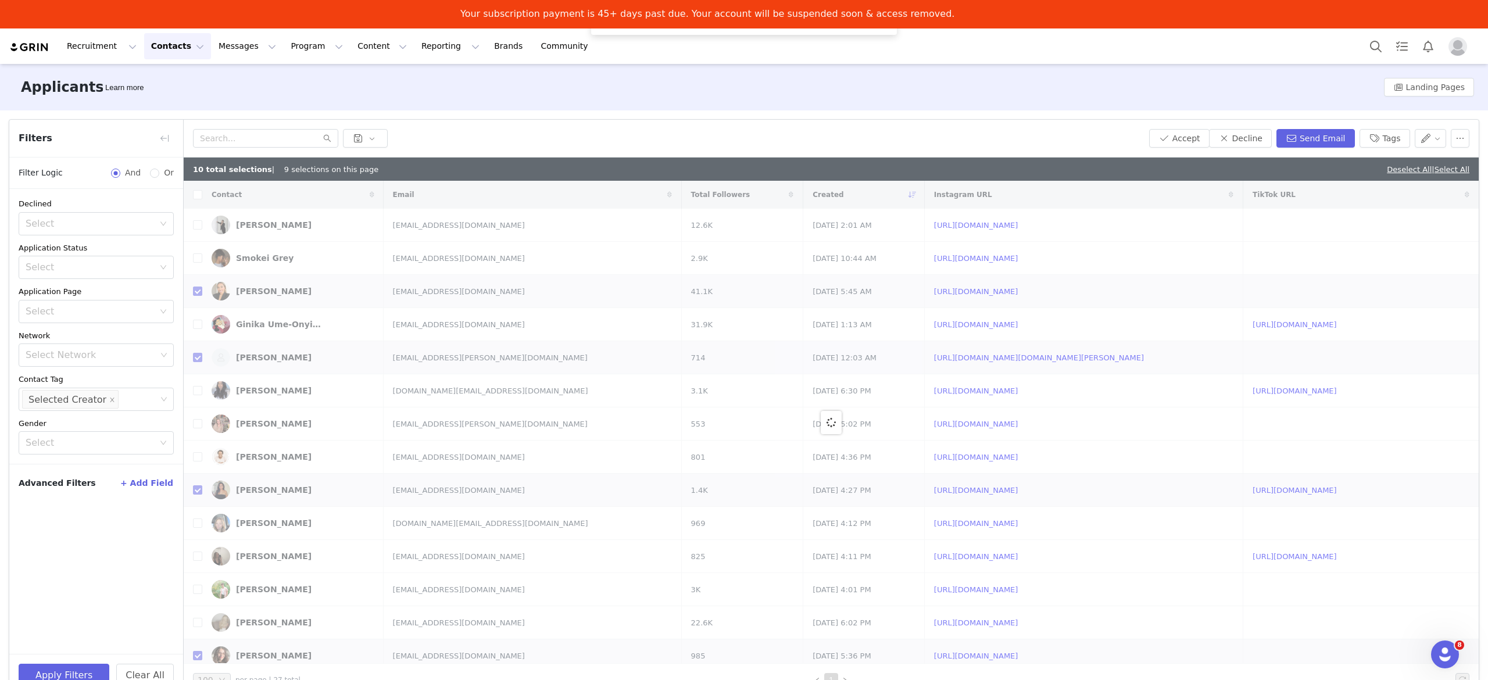
checkbox input "false"
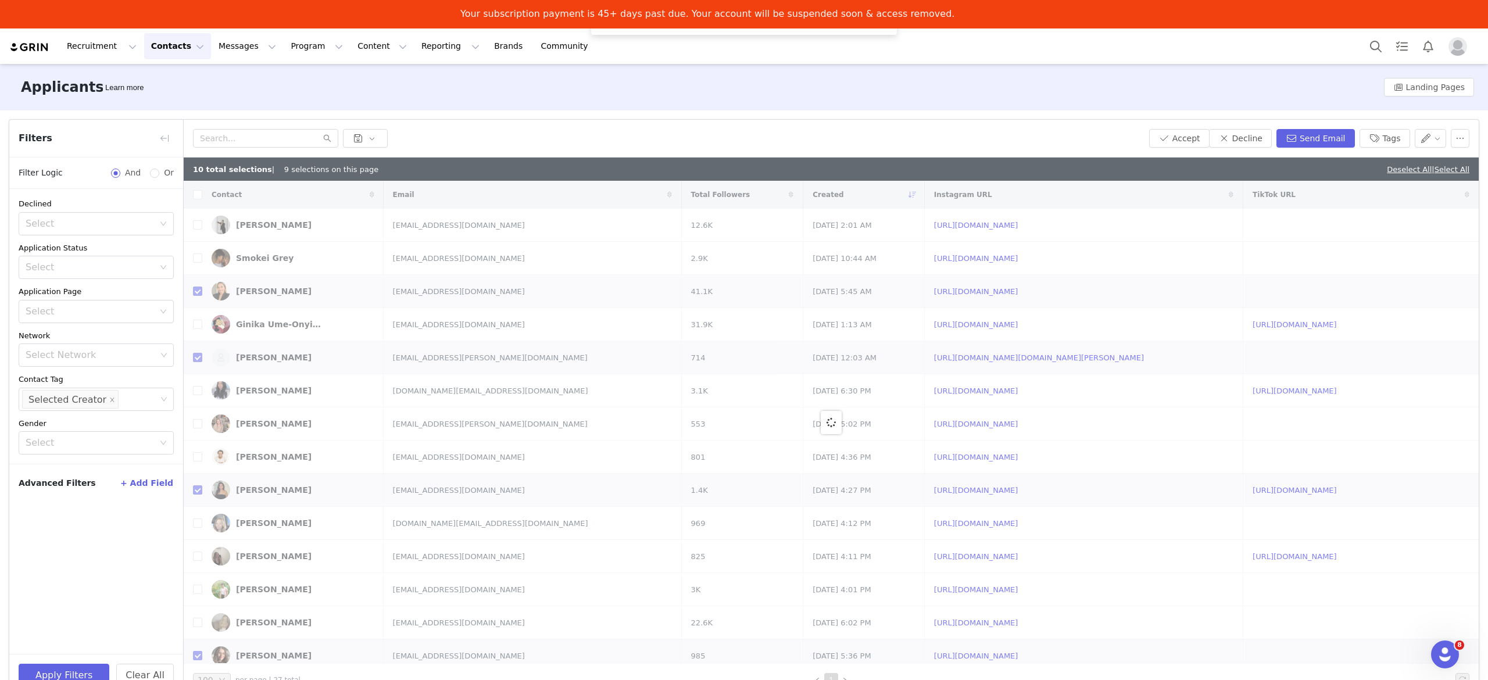
checkbox input "false"
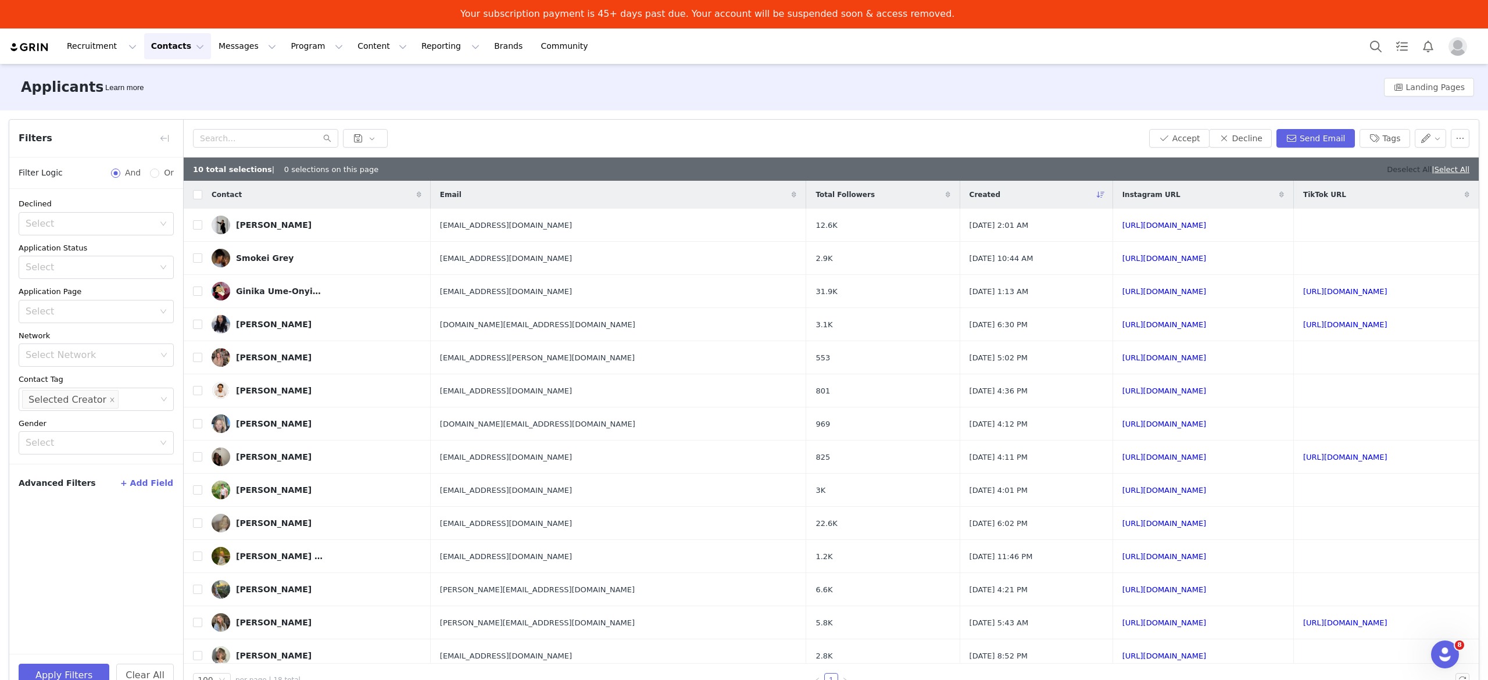
click at [1414, 171] on link "Deselect All" at bounding box center [1409, 169] width 45 height 9
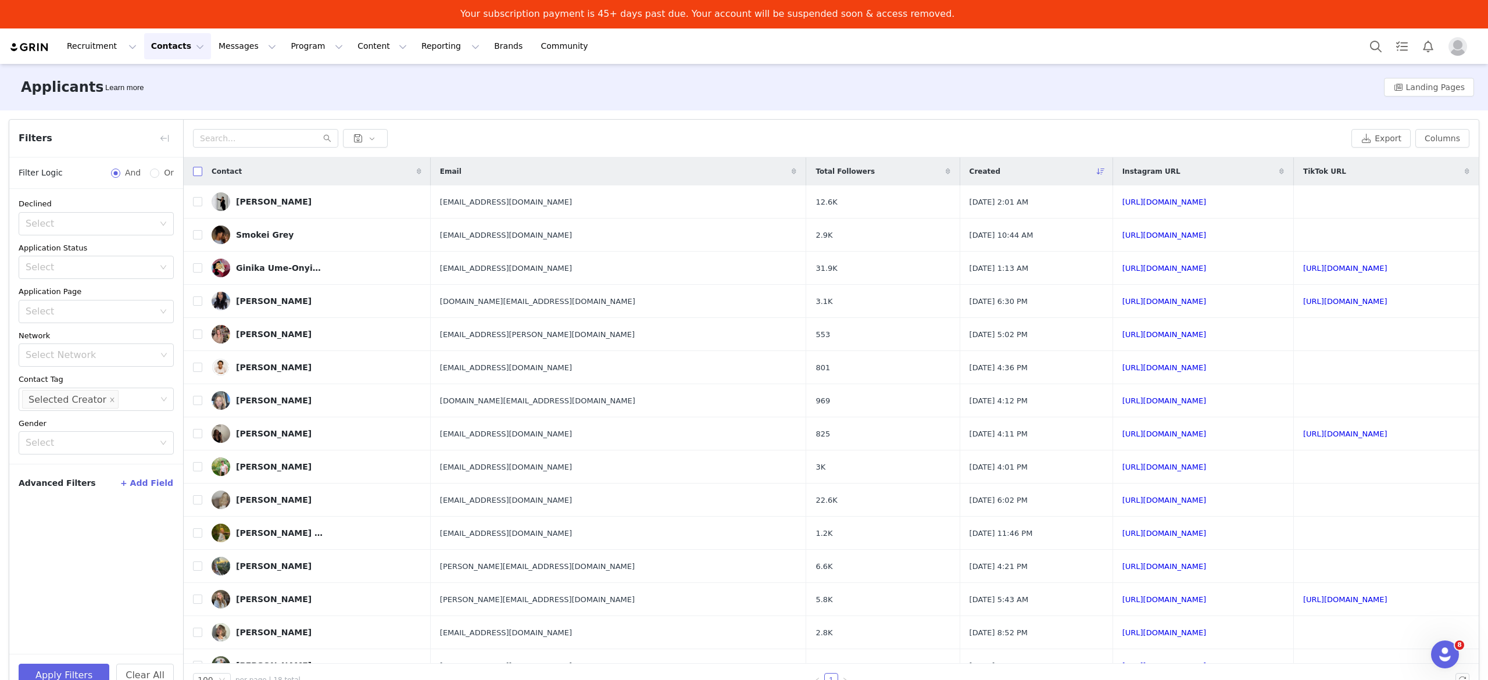
click at [198, 170] on input "checkbox" at bounding box center [197, 171] width 9 height 9
checkbox input "true"
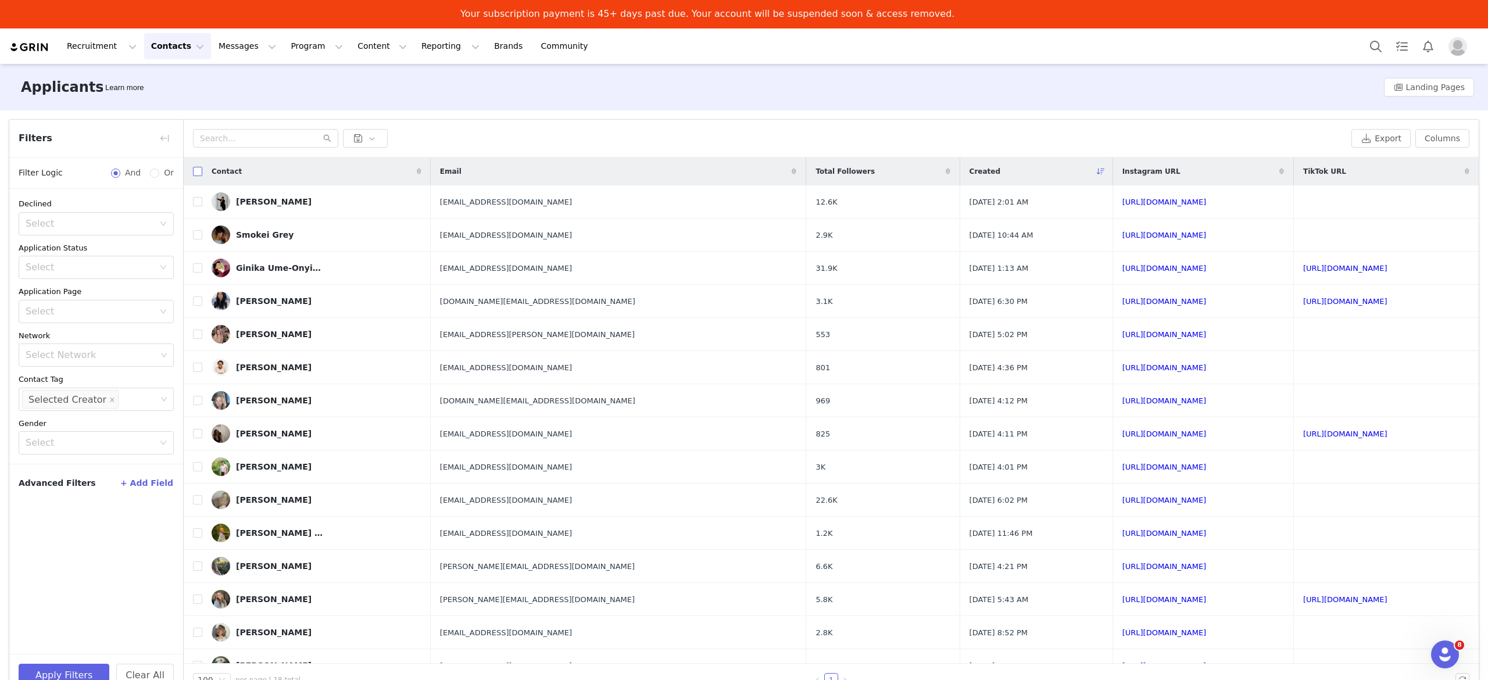
checkbox input "true"
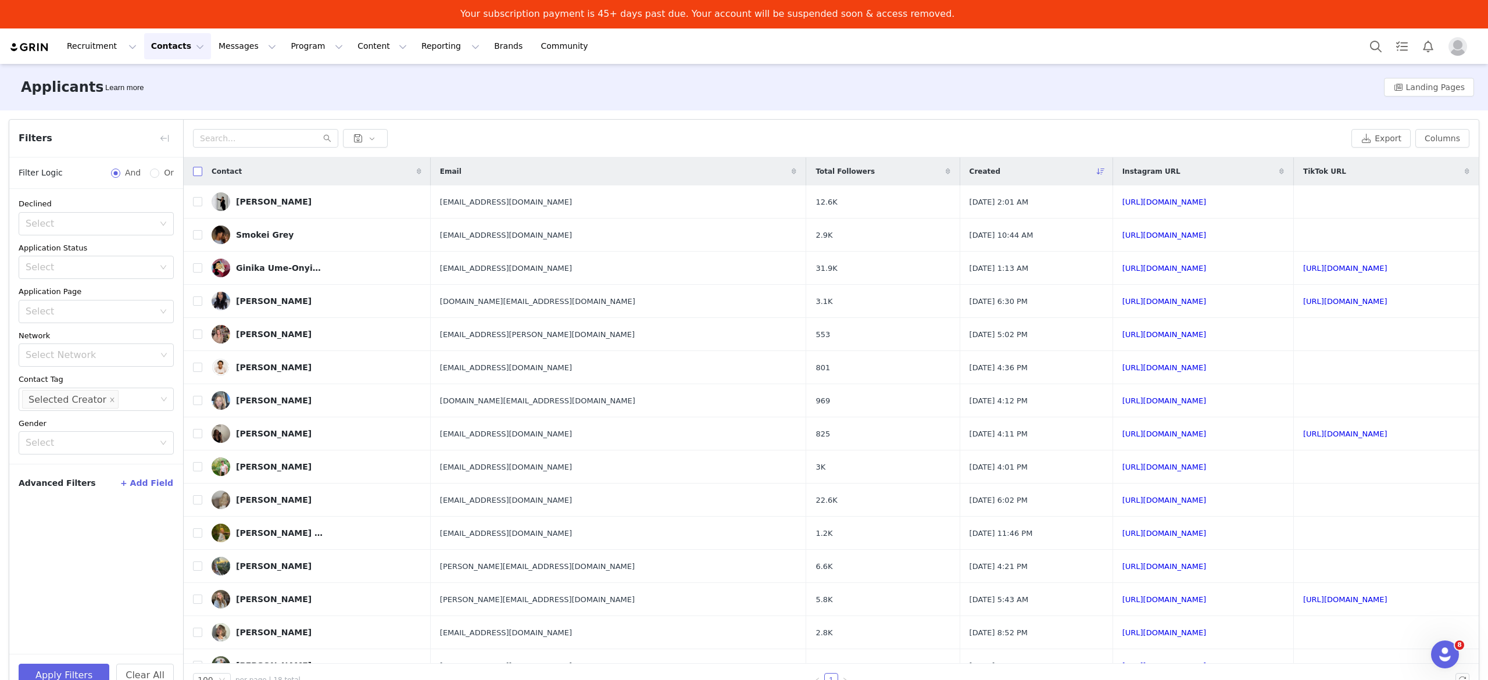
checkbox input "true"
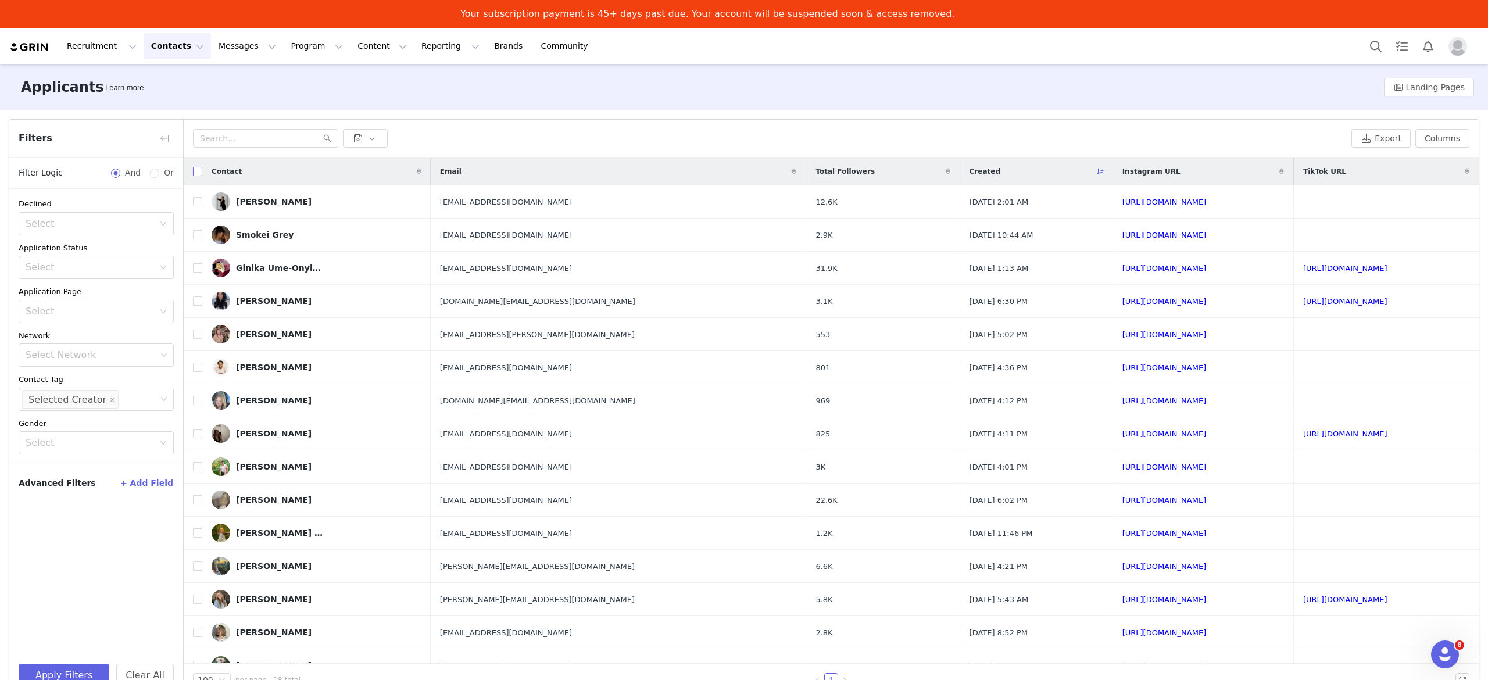
checkbox input "true"
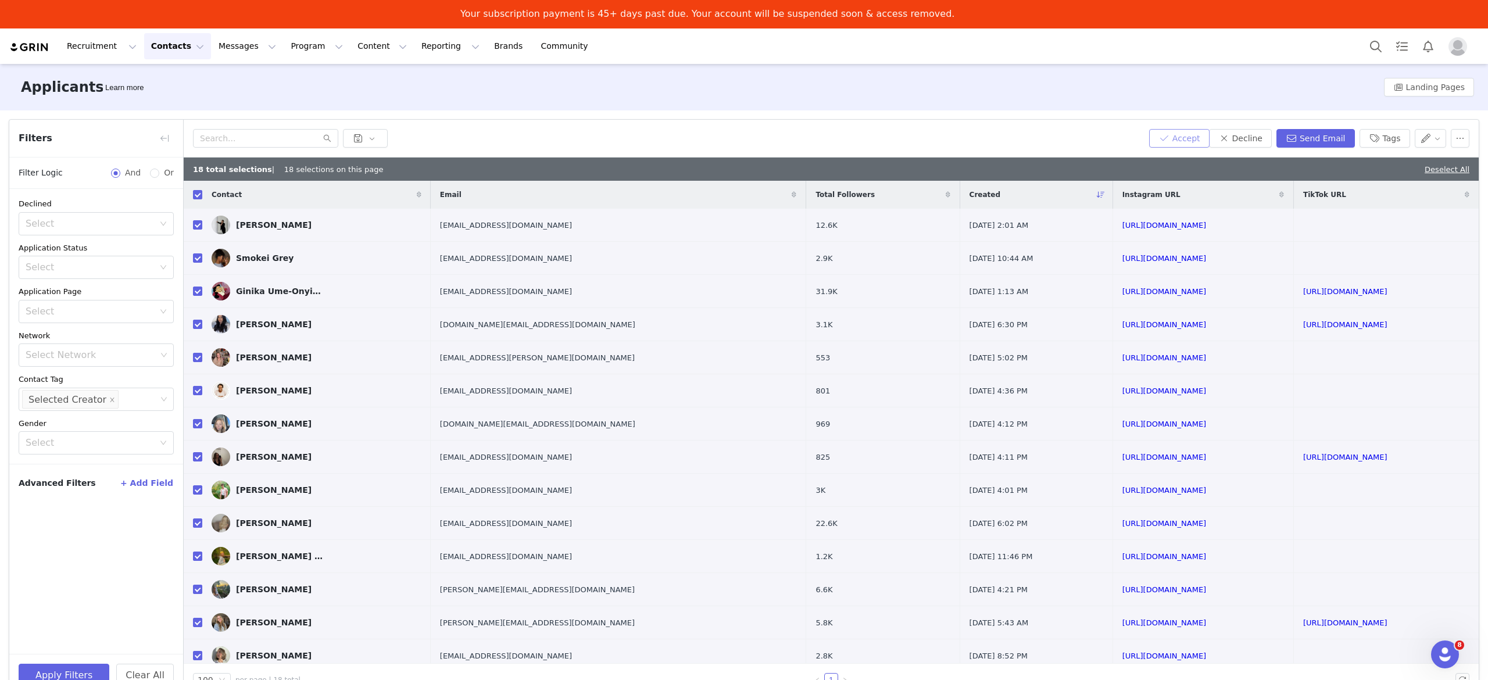
click at [1192, 140] on button "Accept" at bounding box center [1179, 138] width 60 height 19
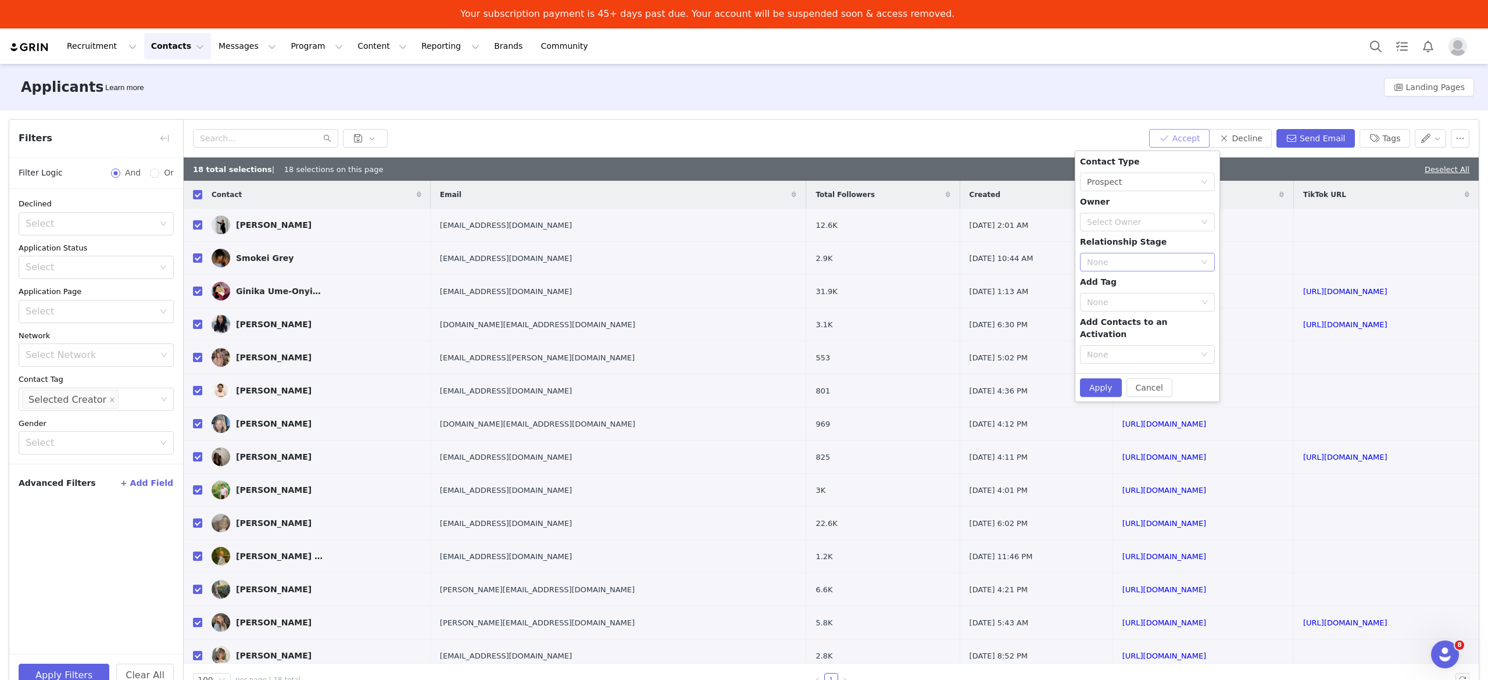
click at [1172, 267] on div "None" at bounding box center [1141, 262] width 108 height 12
click at [1158, 306] on li "In Talks" at bounding box center [1147, 304] width 134 height 19
click at [1156, 349] on div "None" at bounding box center [1141, 355] width 108 height 12
click at [1126, 199] on div "Contact Type None Prospect Owner Select Owner Relationship Stage None In Talks …" at bounding box center [1147, 262] width 135 height 213
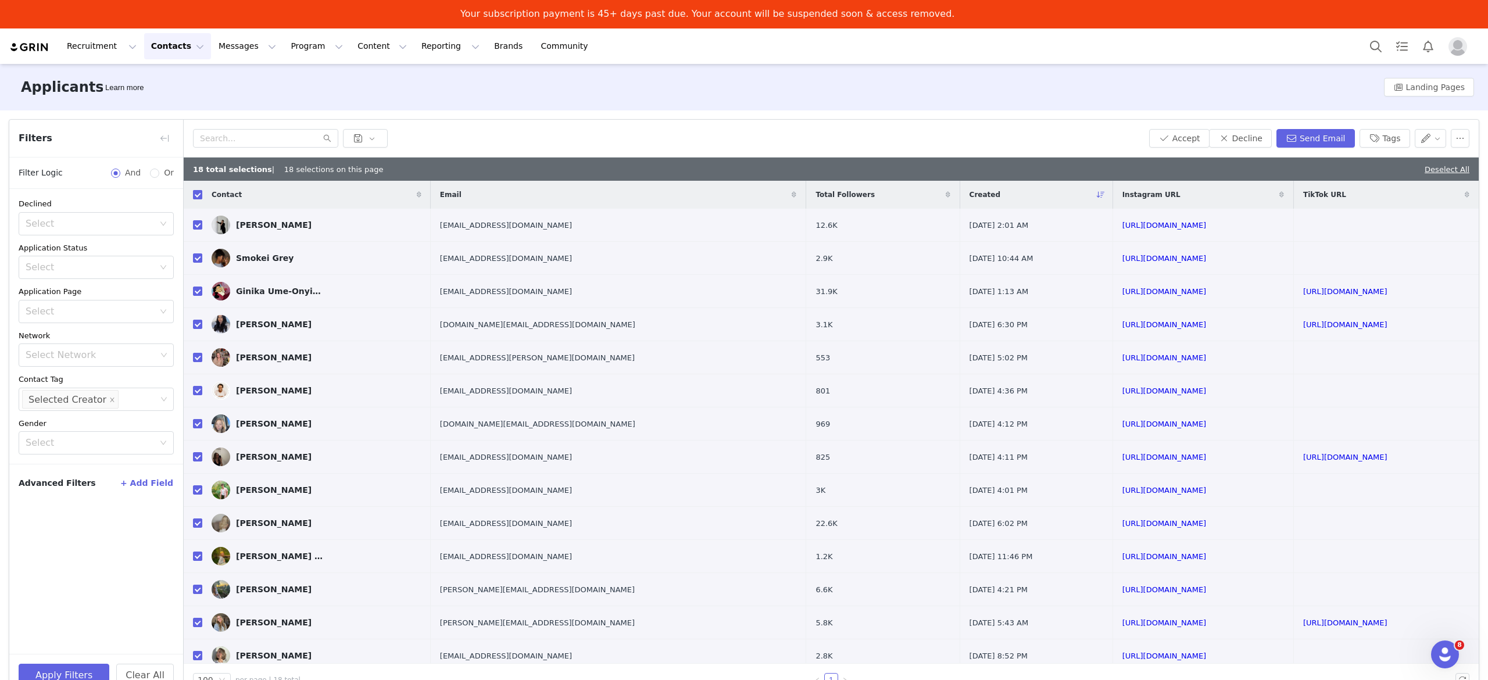
click at [196, 193] on input "checkbox" at bounding box center [197, 194] width 9 height 9
checkbox input "false"
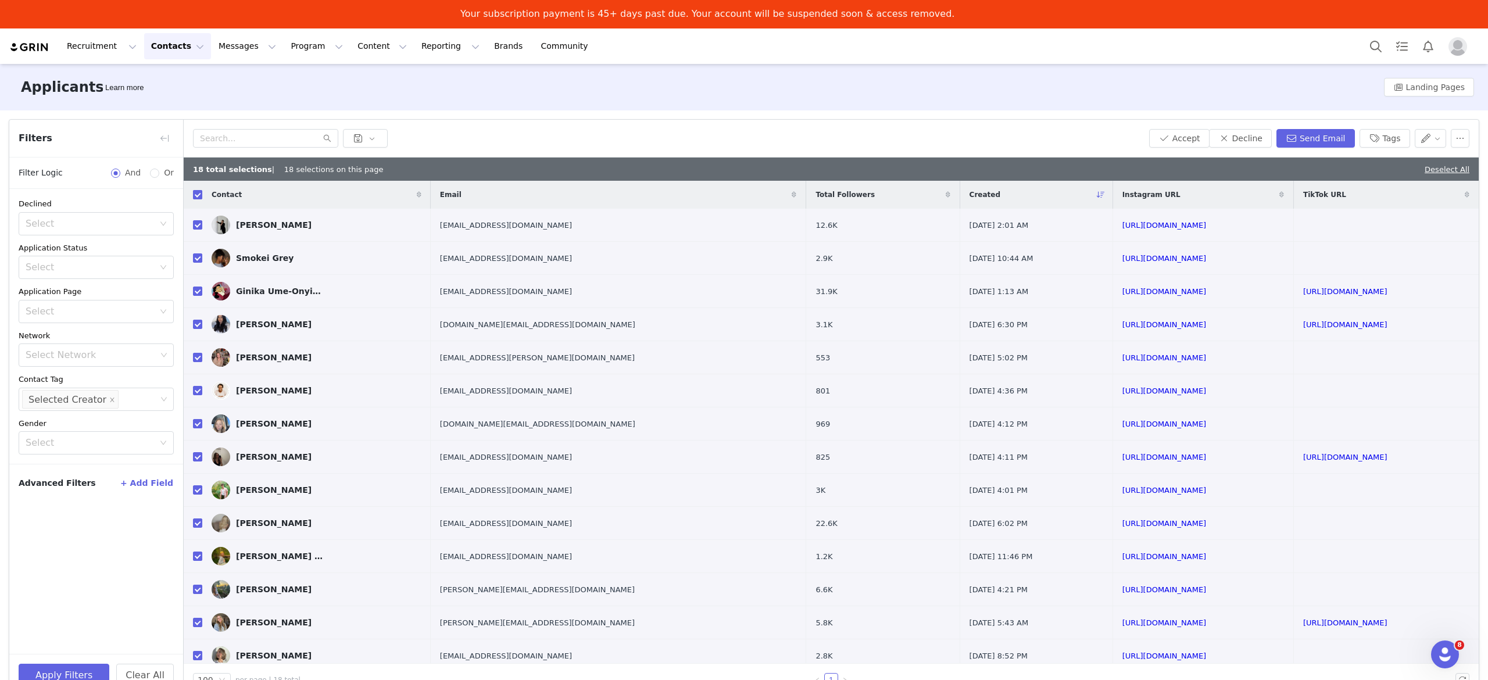
checkbox input "false"
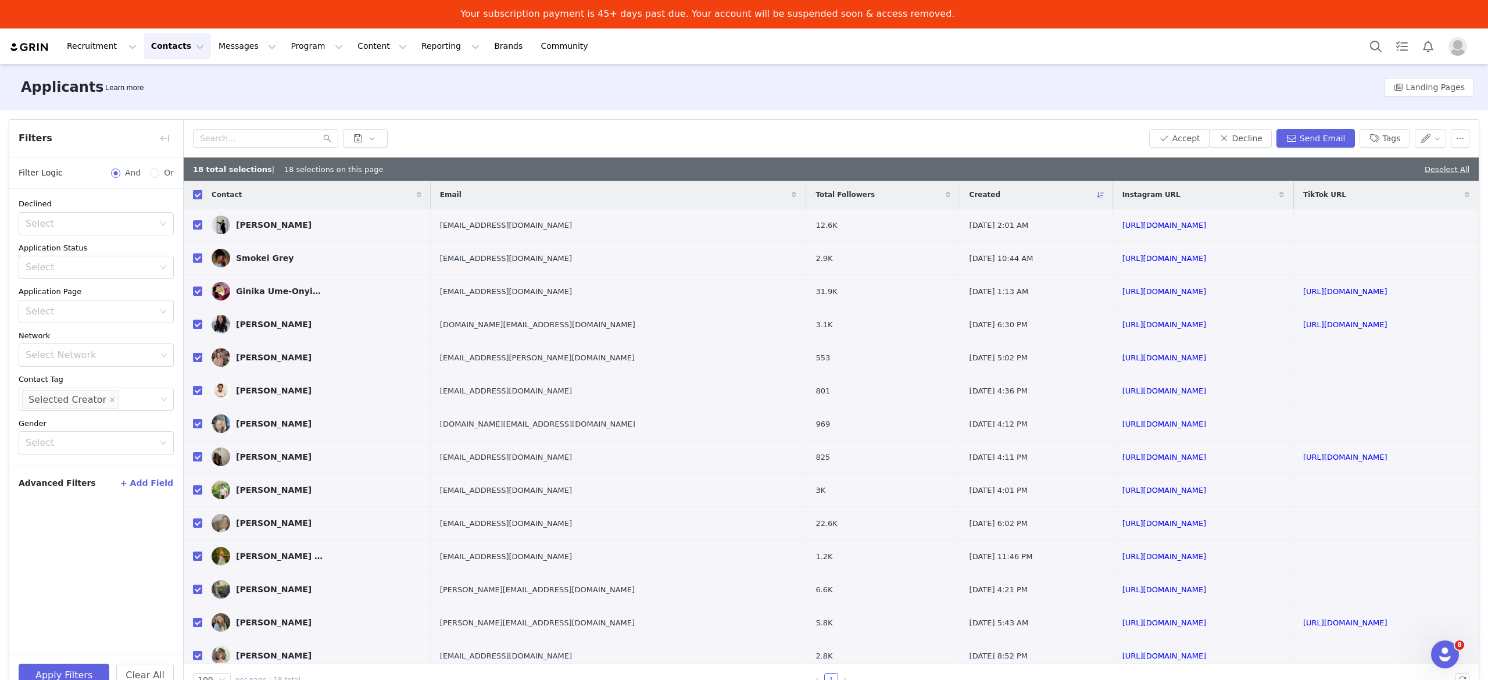
checkbox input "false"
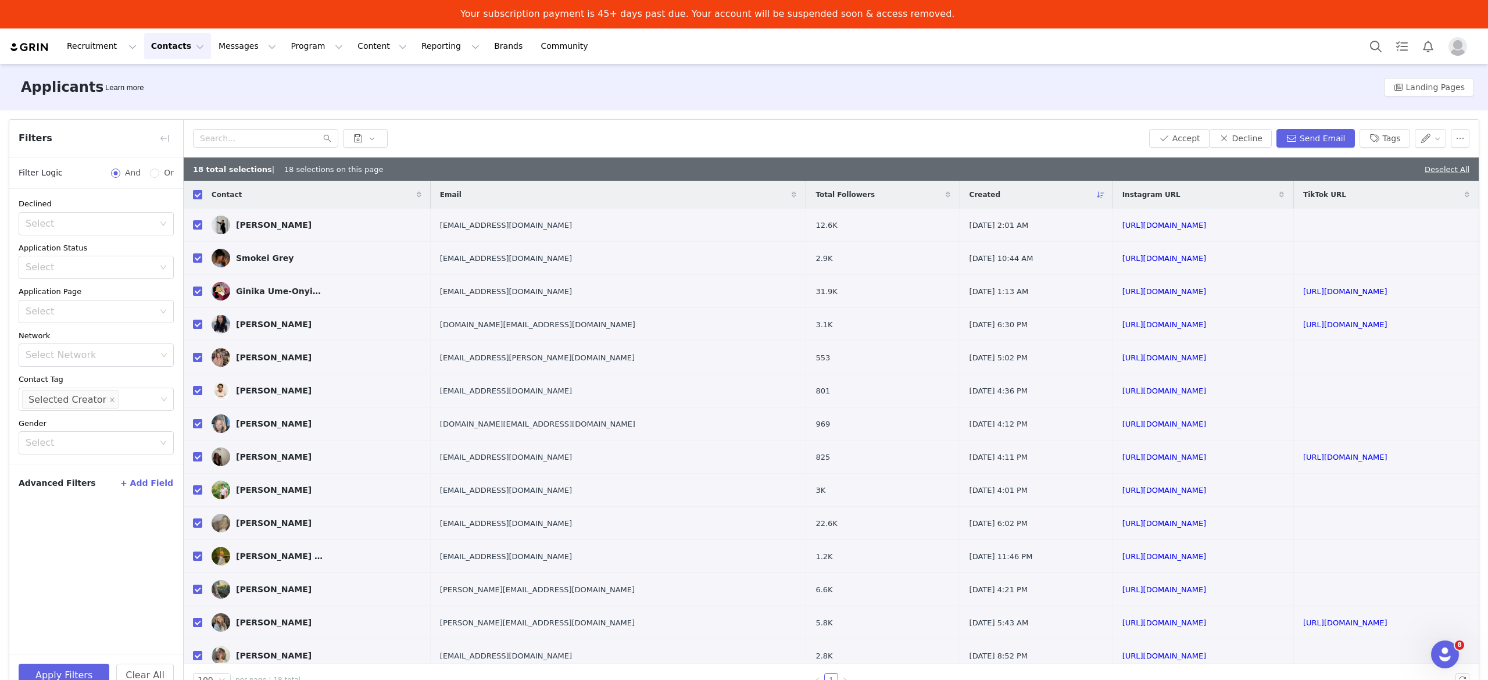
checkbox input "false"
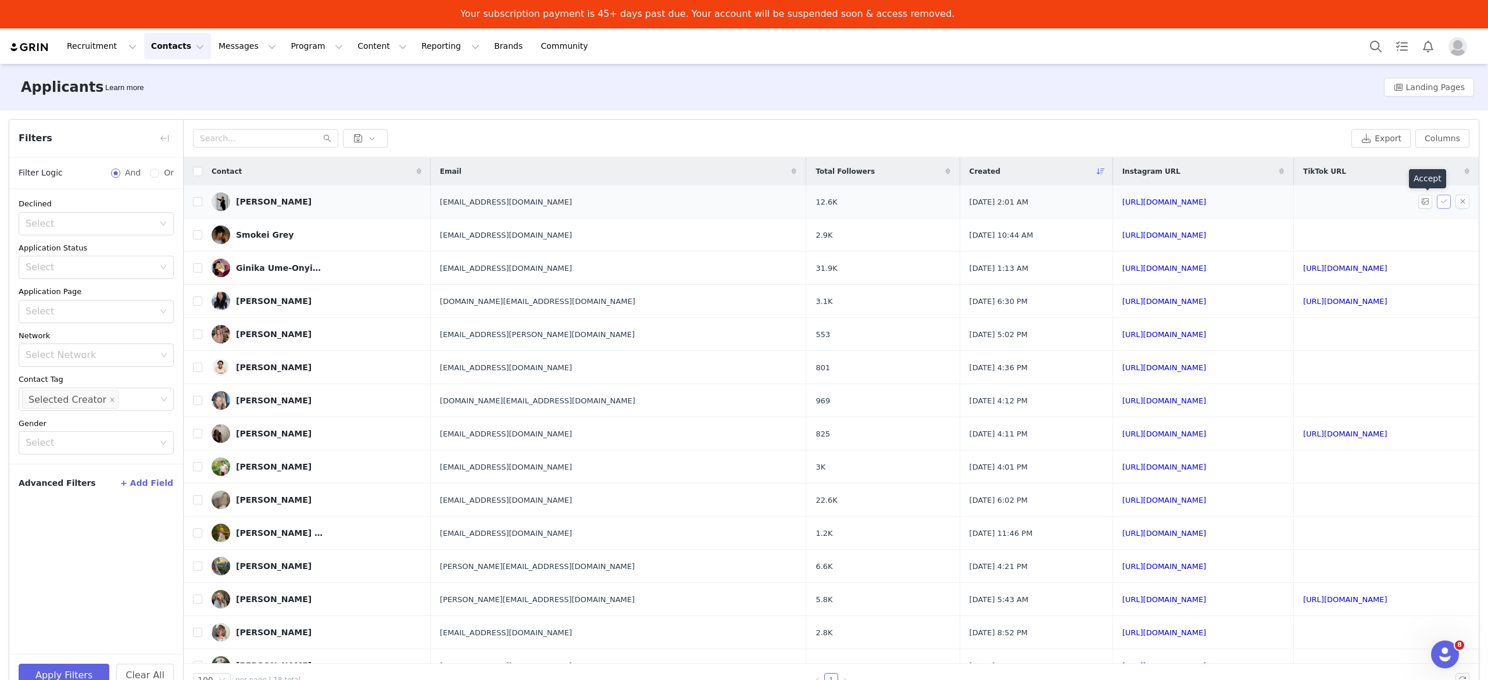
click at [1437, 200] on button "button" at bounding box center [1444, 202] width 14 height 14
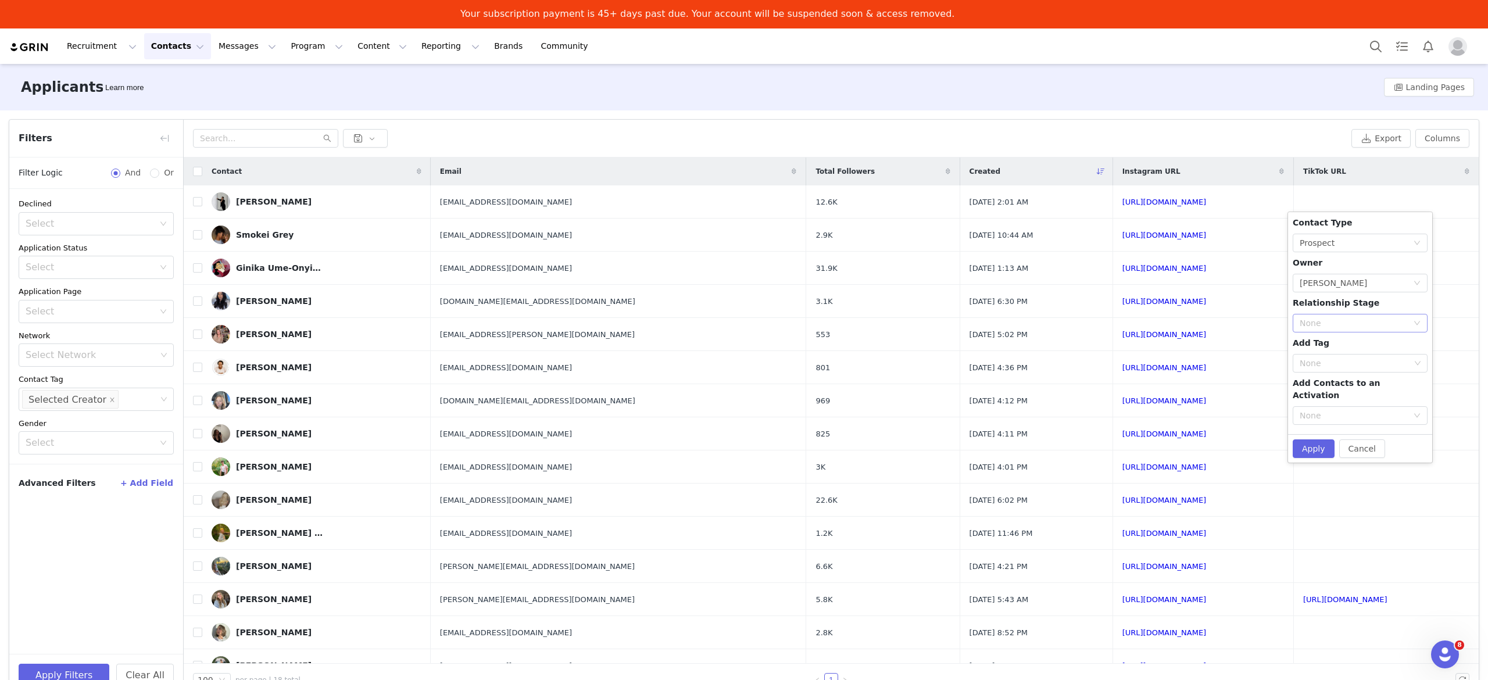
click at [1335, 328] on div "None" at bounding box center [1354, 323] width 108 height 12
click at [1324, 364] on li "In Talks" at bounding box center [1360, 365] width 134 height 19
click at [1303, 439] on button "Apply" at bounding box center [1314, 448] width 42 height 19
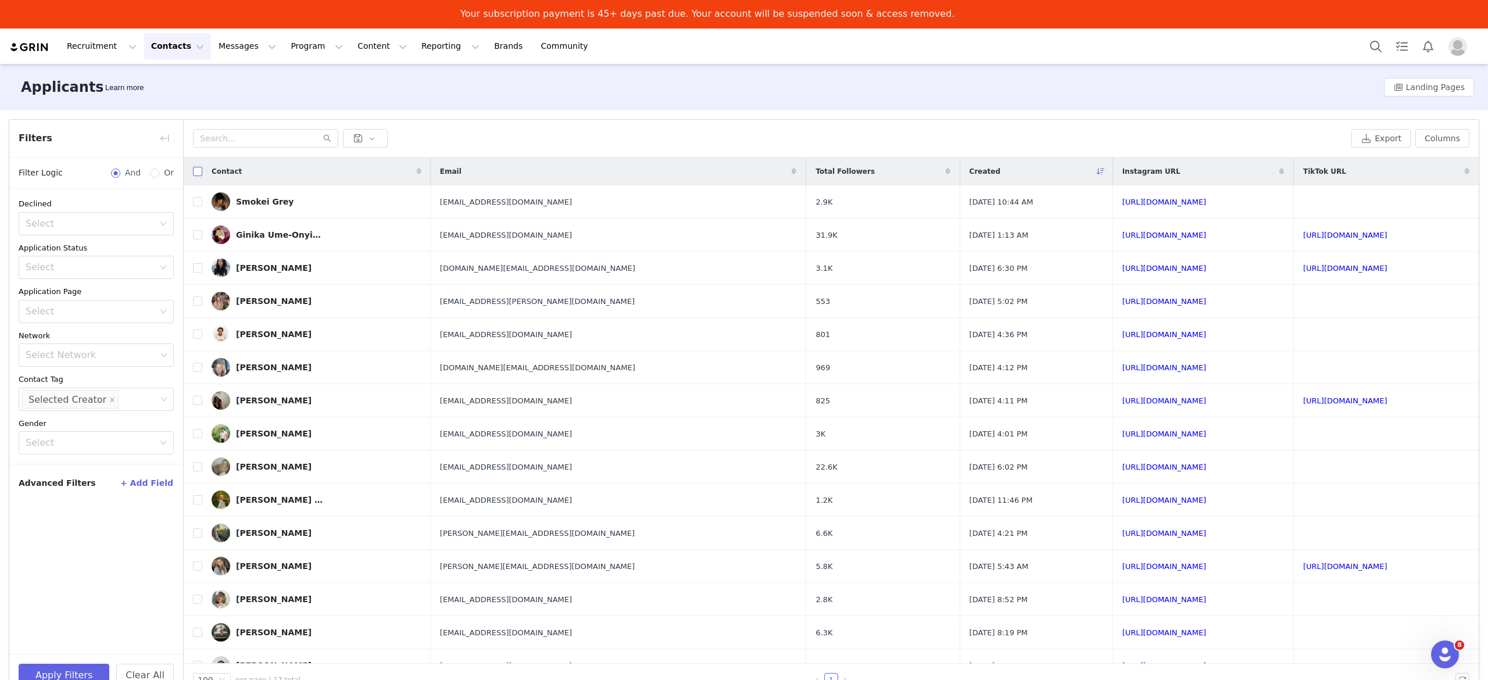
click at [194, 174] on input "checkbox" at bounding box center [197, 171] width 9 height 9
checkbox input "true"
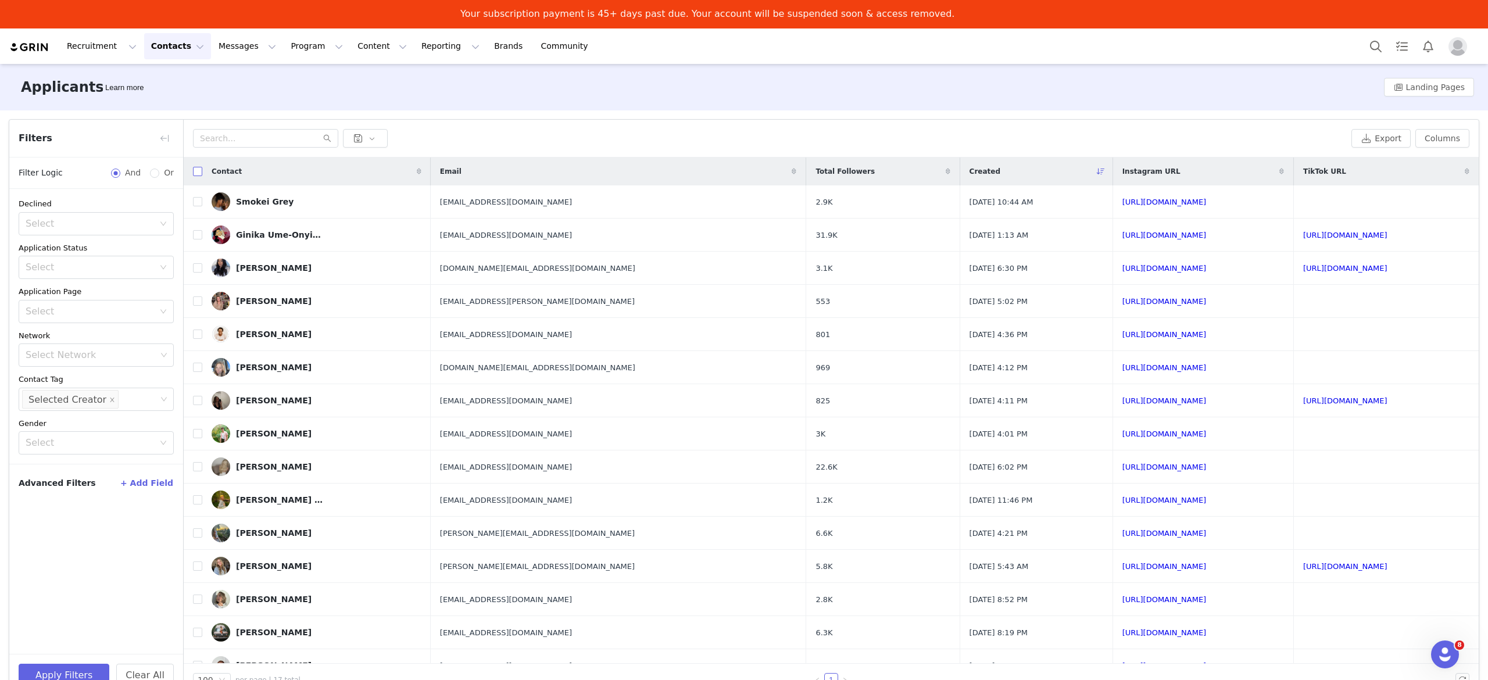
checkbox input "true"
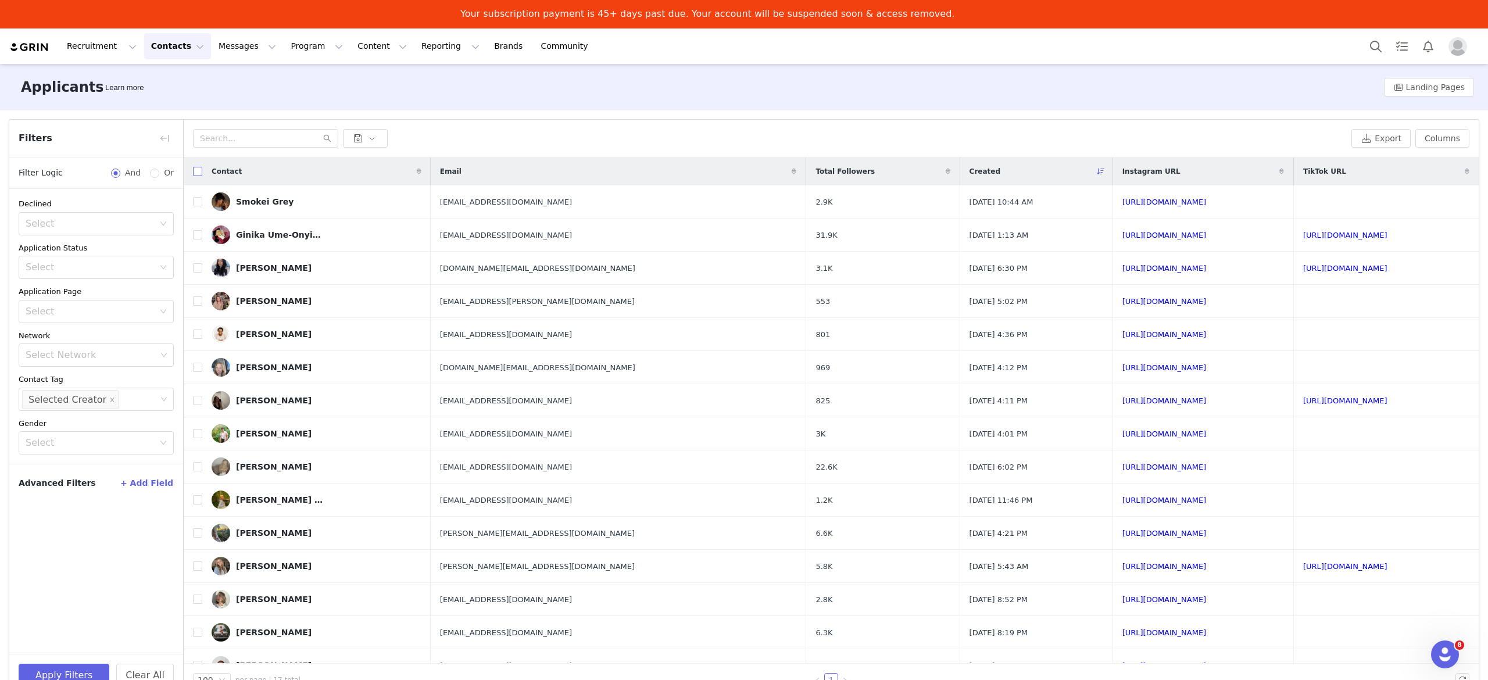
checkbox input "true"
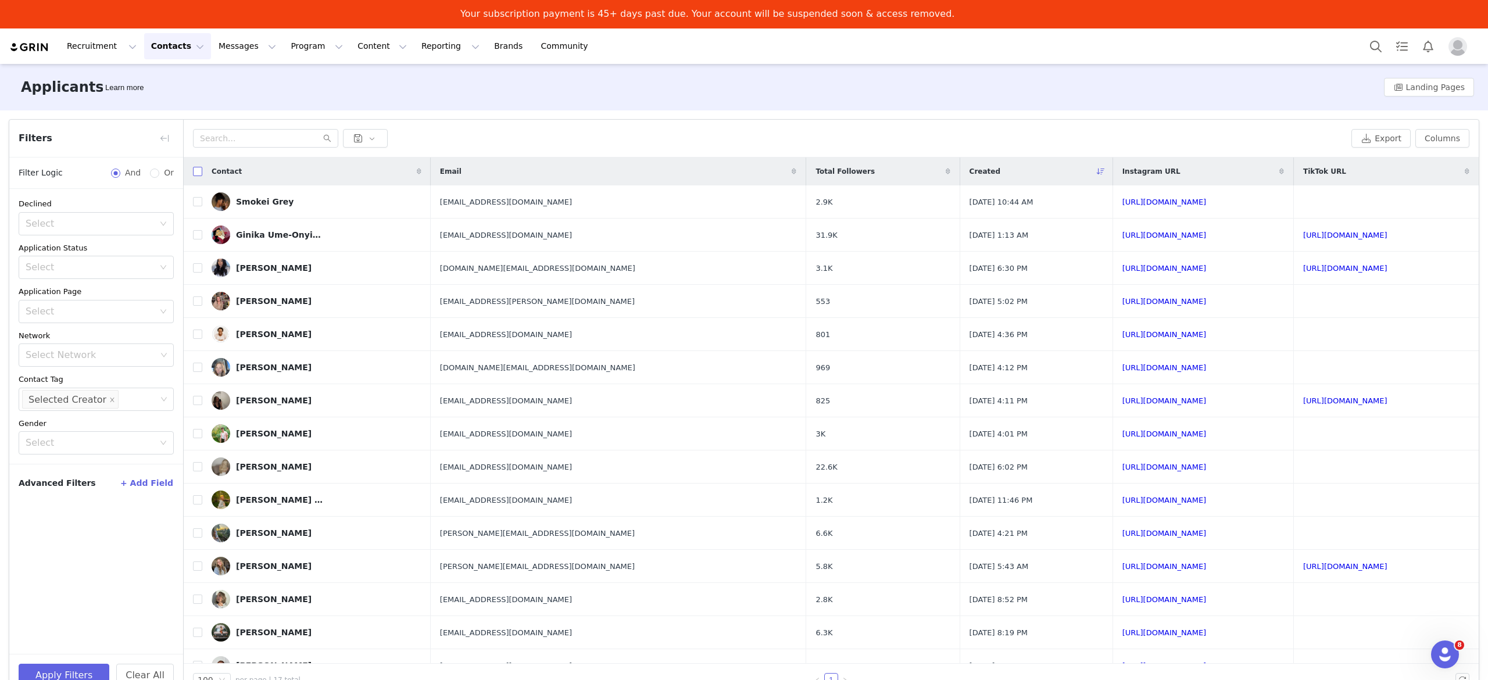
checkbox input "true"
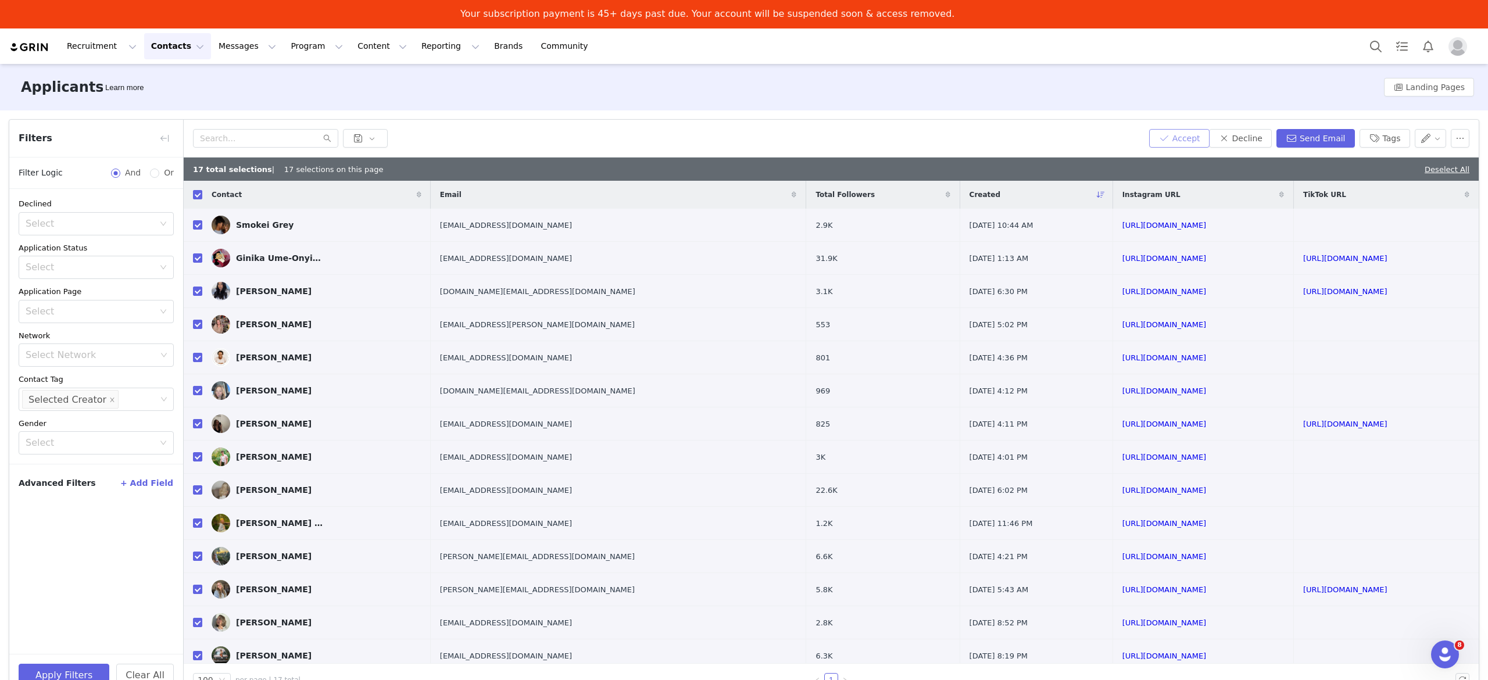
click at [1193, 136] on button "Accept" at bounding box center [1179, 138] width 60 height 19
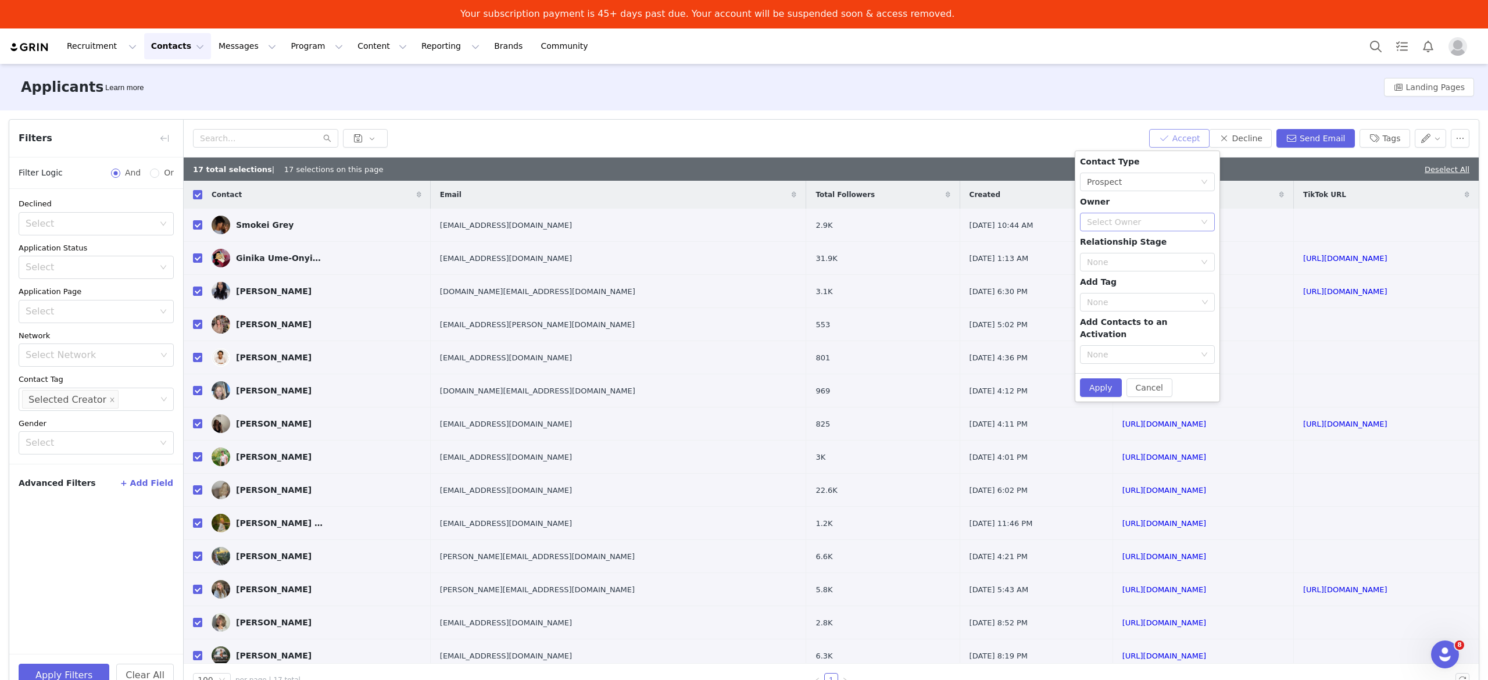
click at [1116, 223] on div "Select Owner" at bounding box center [1141, 222] width 108 height 12
click at [1121, 246] on li "[PERSON_NAME]" at bounding box center [1147, 245] width 134 height 19
click at [1144, 265] on div "None" at bounding box center [1141, 262] width 108 height 12
click at [1130, 301] on li "In Talks" at bounding box center [1147, 304] width 134 height 19
click at [1106, 378] on button "Apply" at bounding box center [1101, 387] width 42 height 19
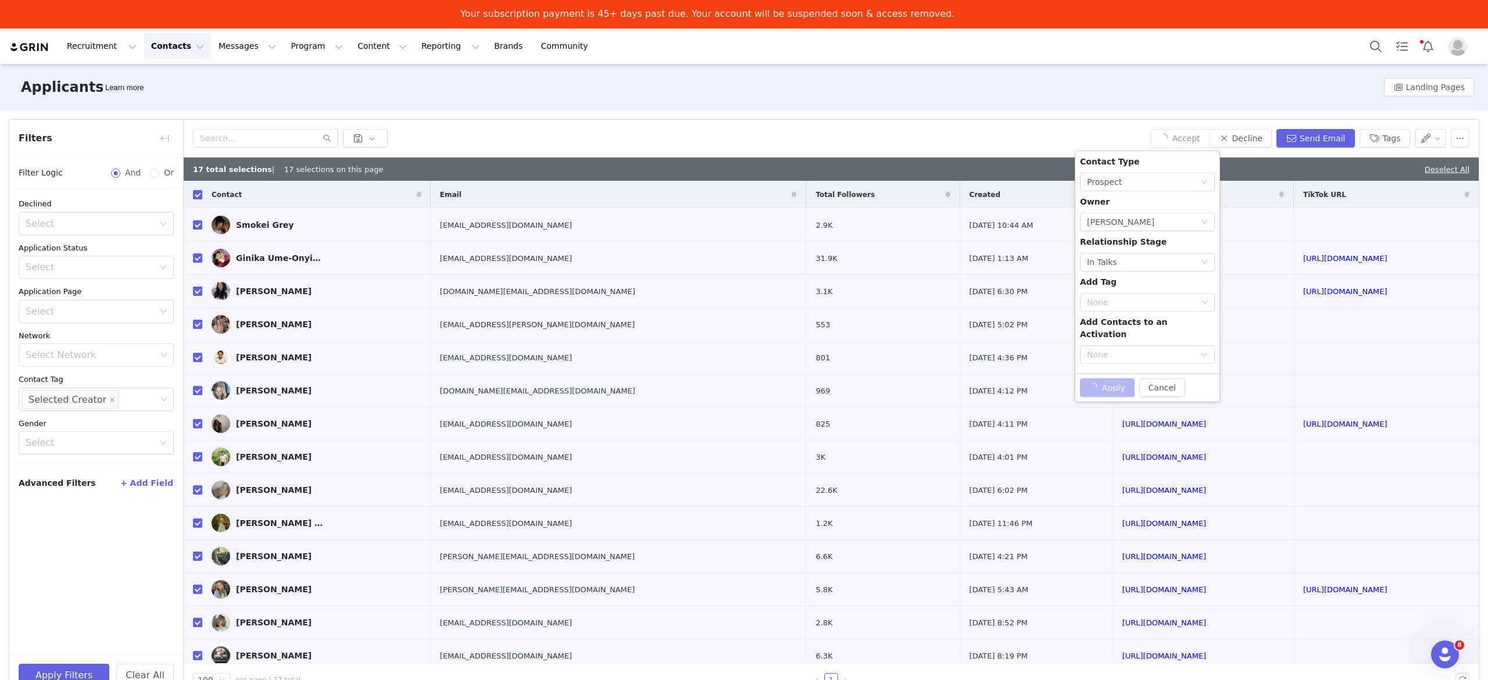
checkbox input "false"
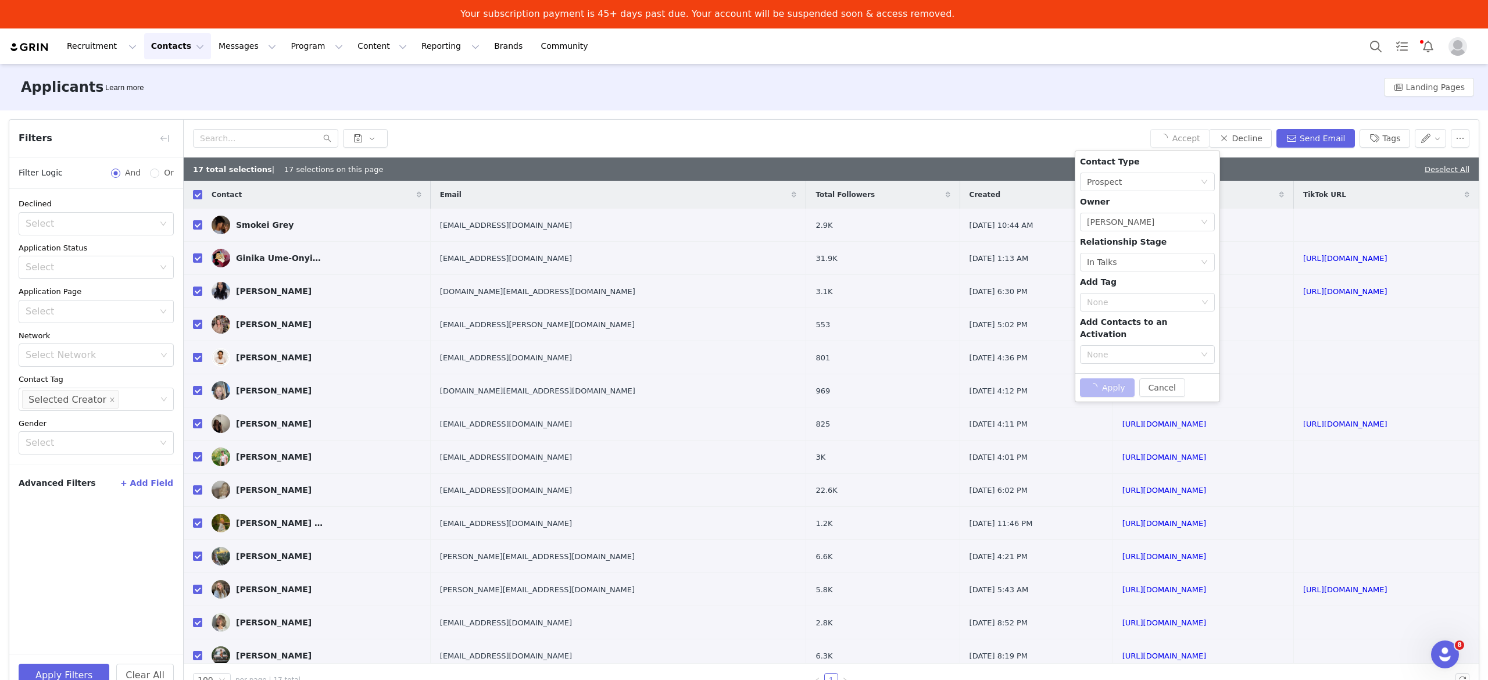
checkbox input "false"
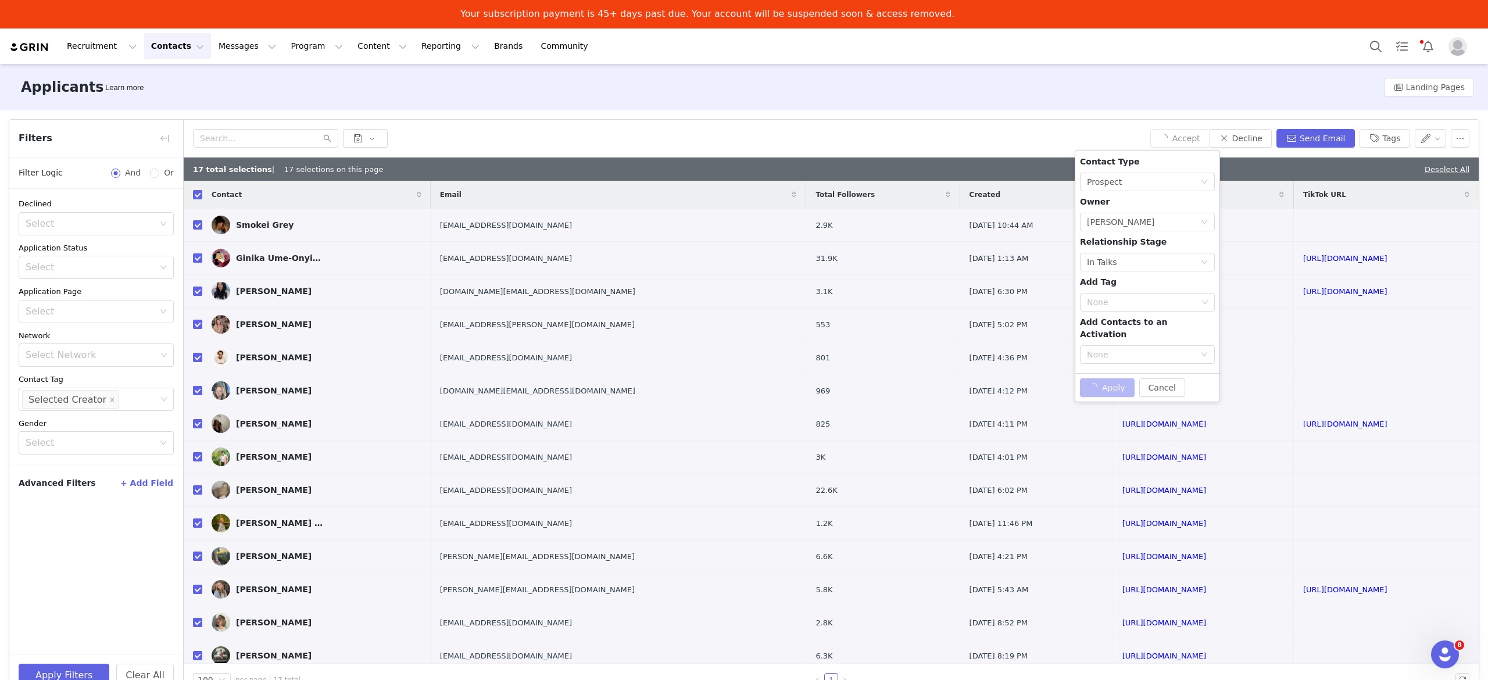
checkbox input "false"
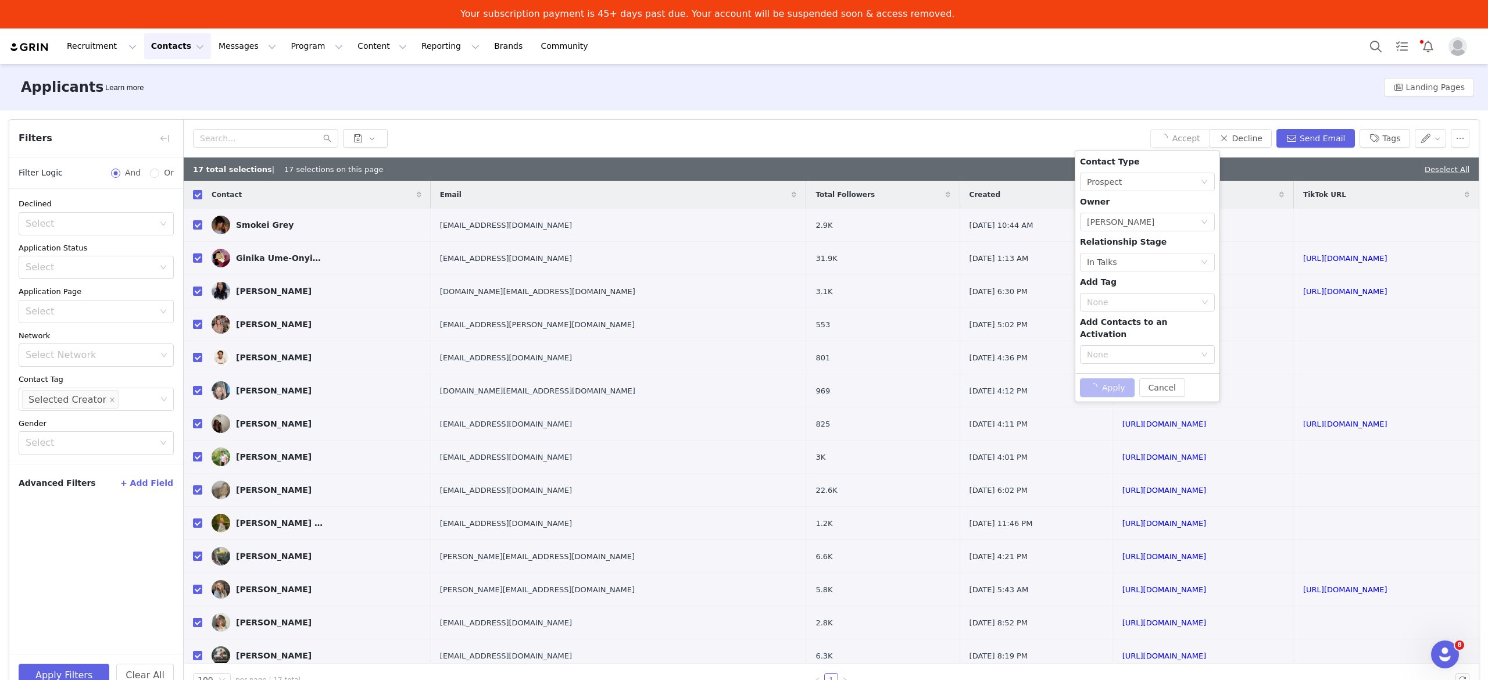
checkbox input "false"
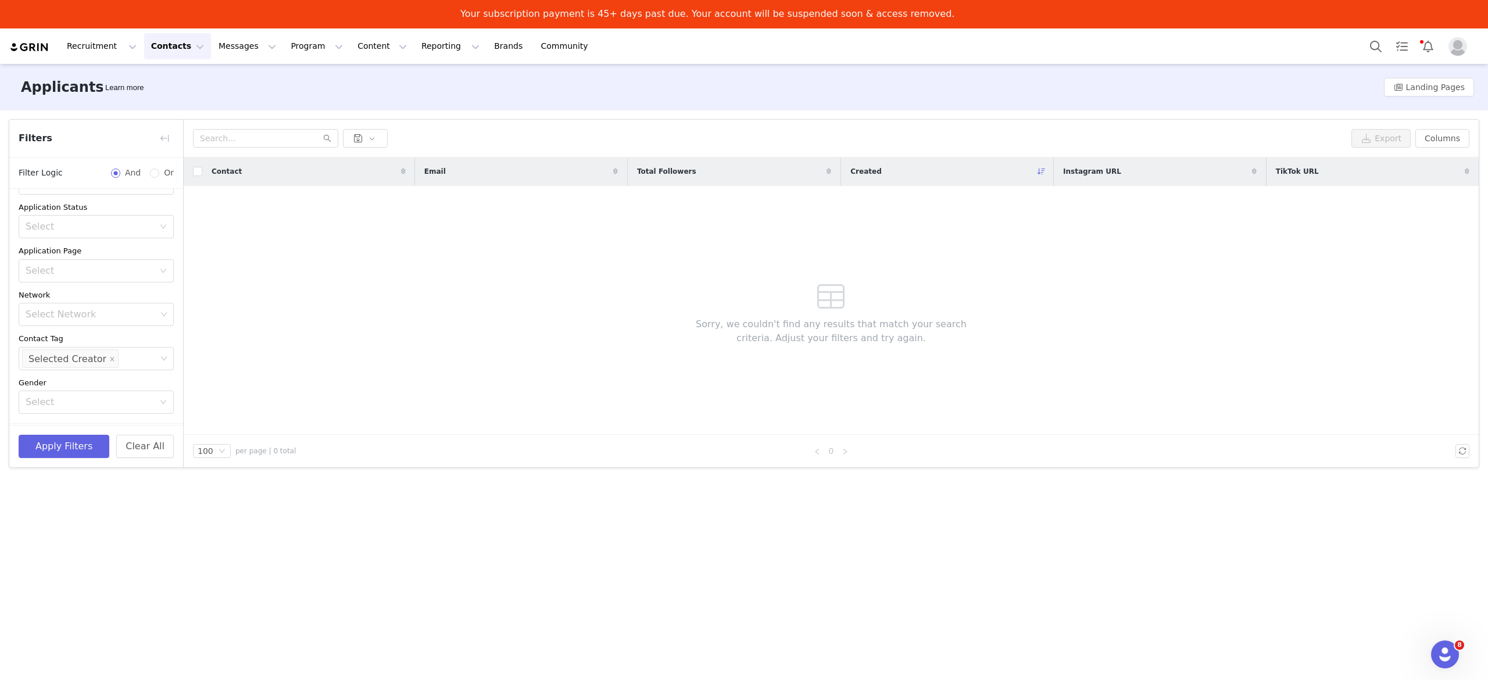
scroll to position [79, 0]
click at [109, 323] on icon "icon: close" at bounding box center [112, 323] width 6 height 6
click at [130, 451] on button "Clear All" at bounding box center [145, 446] width 58 height 23
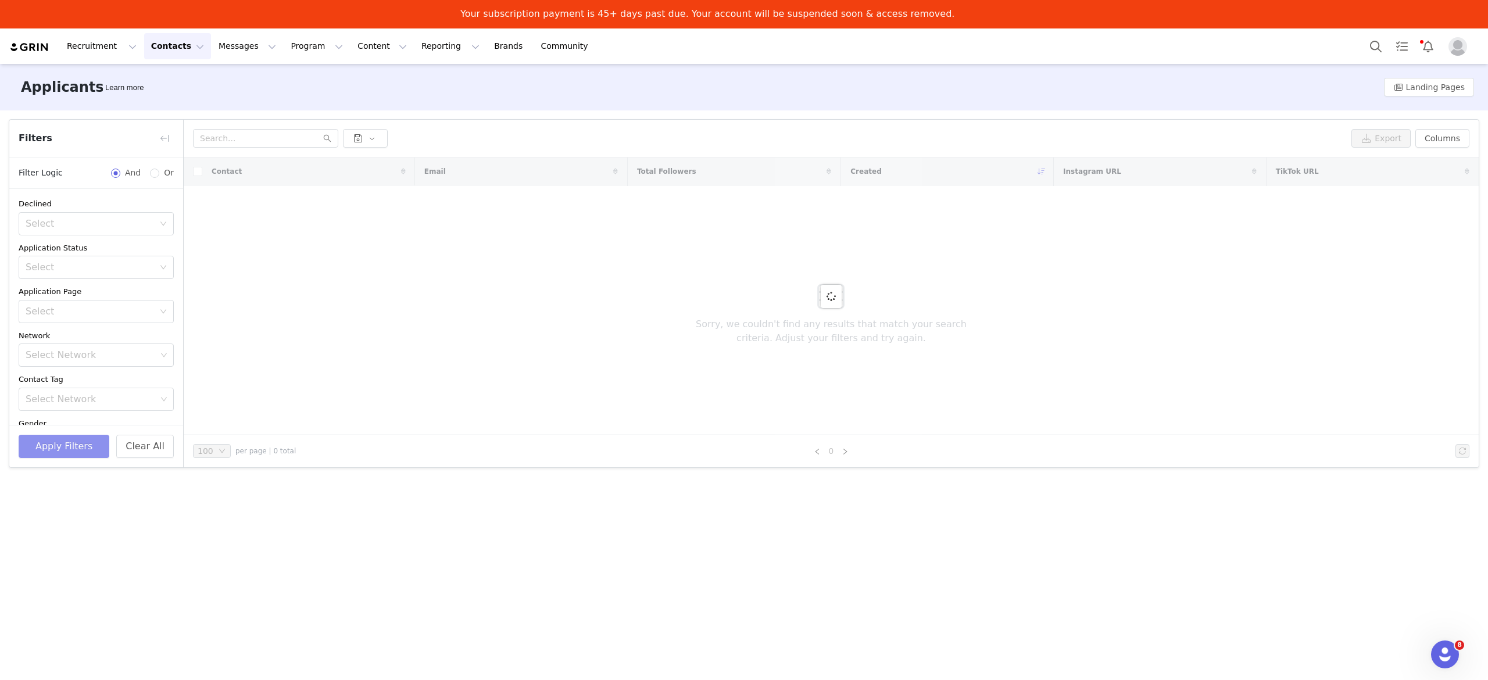
click at [70, 451] on button "Apply Filters" at bounding box center [64, 446] width 91 height 23
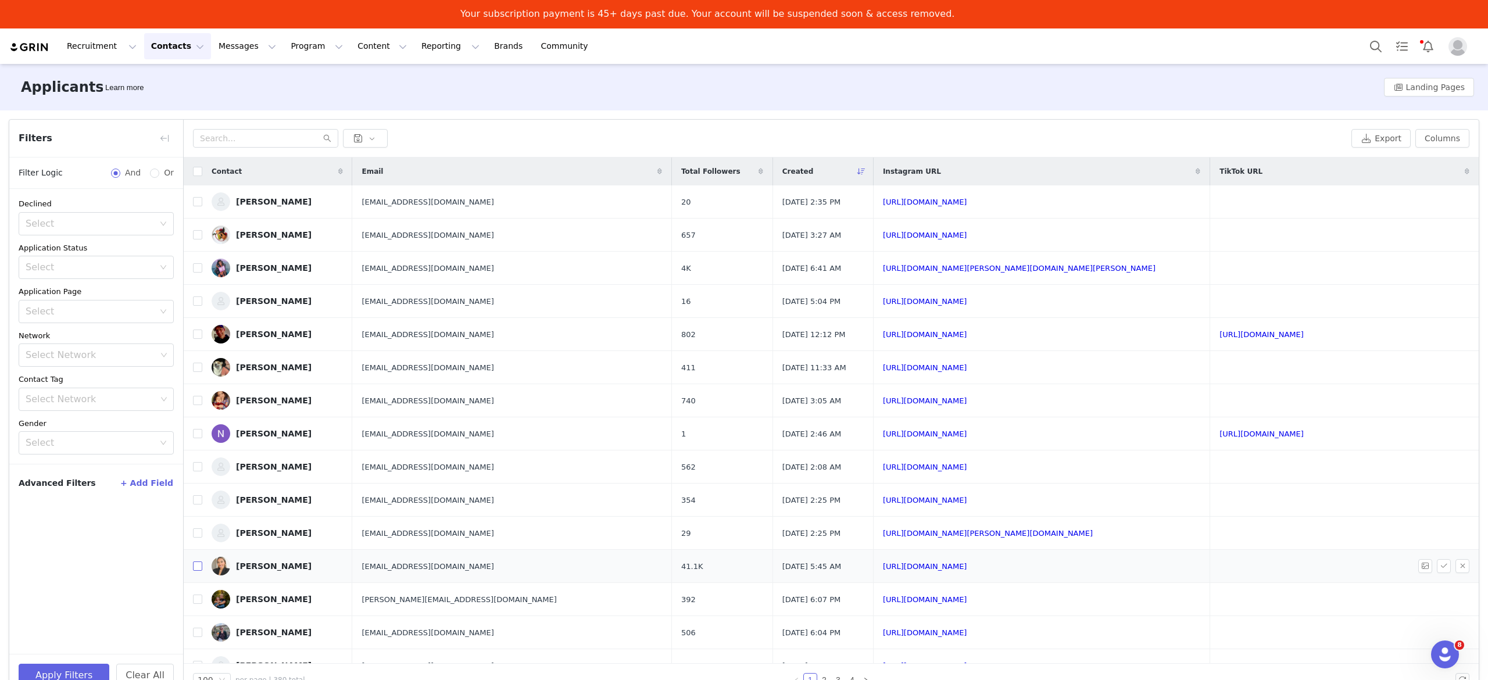
click at [198, 571] on input "checkbox" at bounding box center [197, 566] width 9 height 9
checkbox input "true"
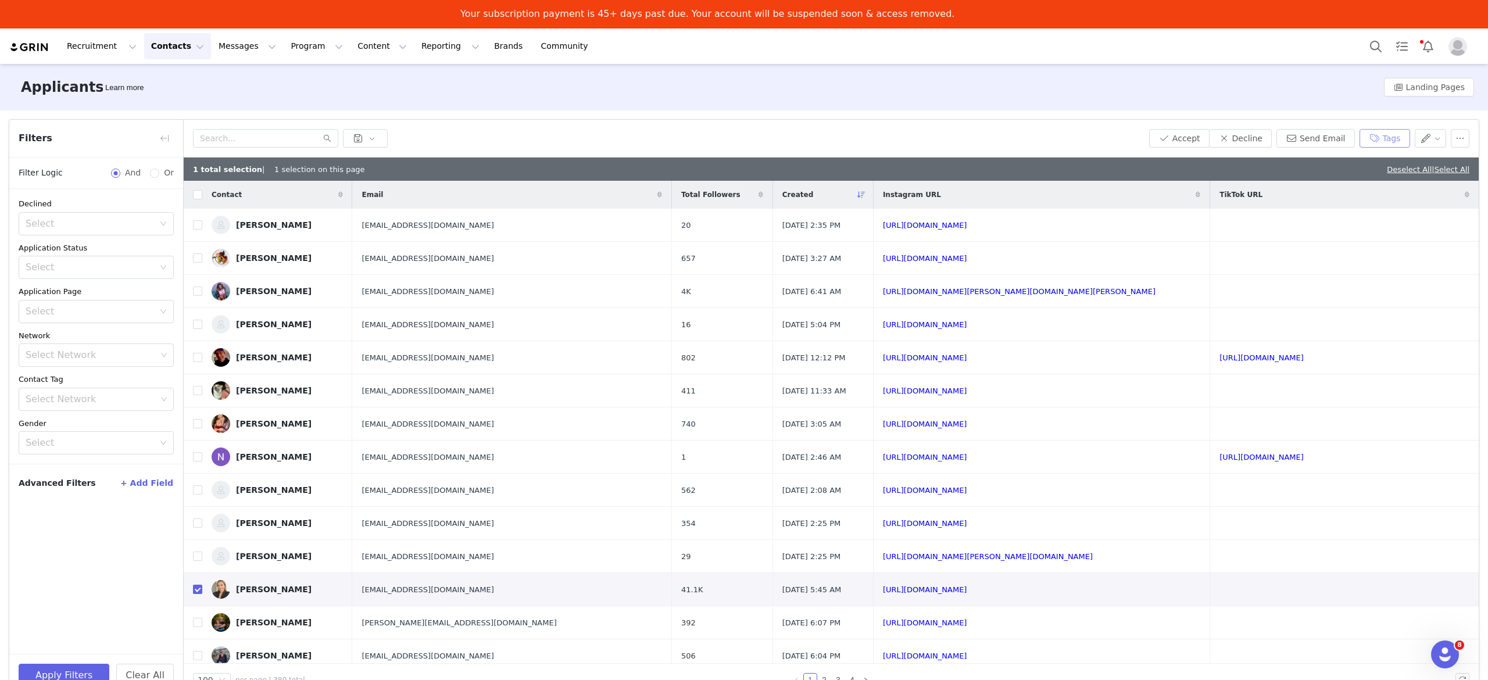
click at [1379, 136] on button "Tags" at bounding box center [1385, 138] width 51 height 19
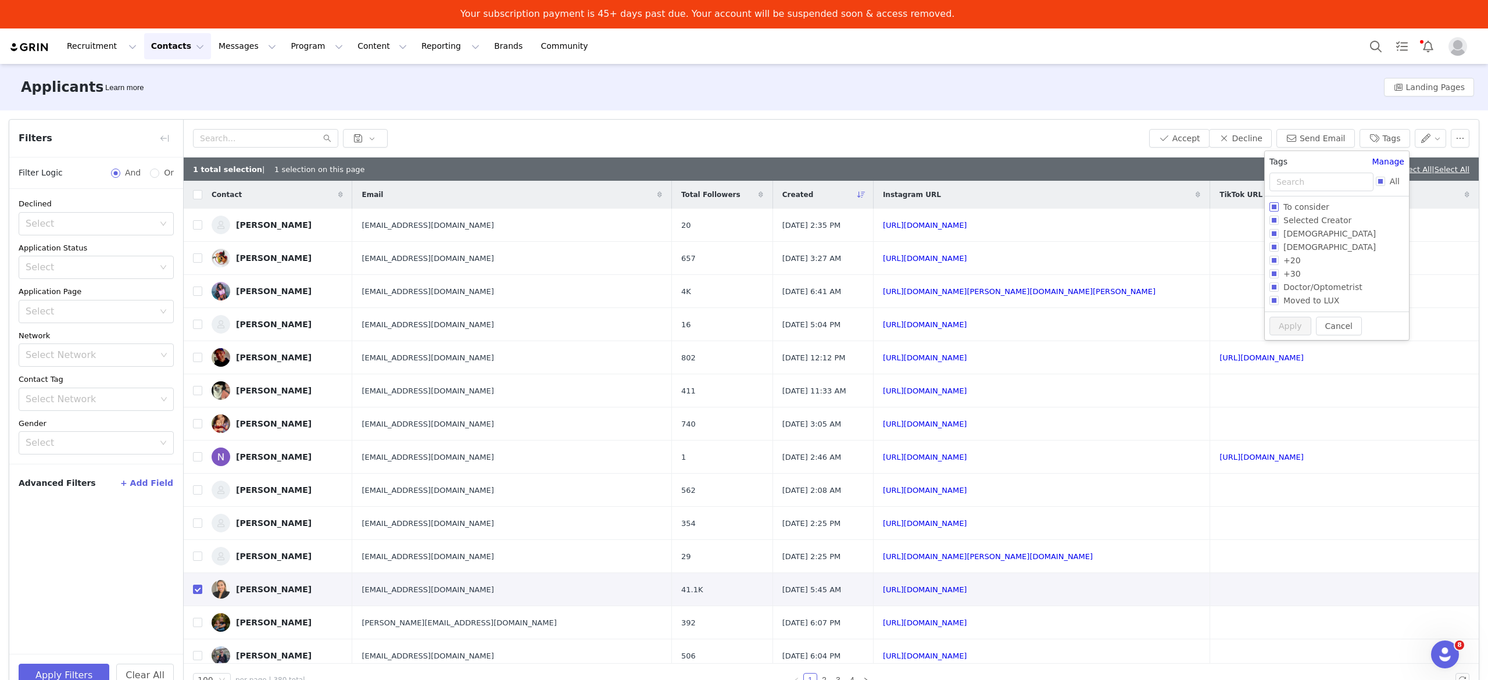
click at [1275, 207] on input "To consider" at bounding box center [1274, 206] width 9 height 9
checkbox input "true"
click at [1298, 351] on button "Apply" at bounding box center [1291, 348] width 42 height 19
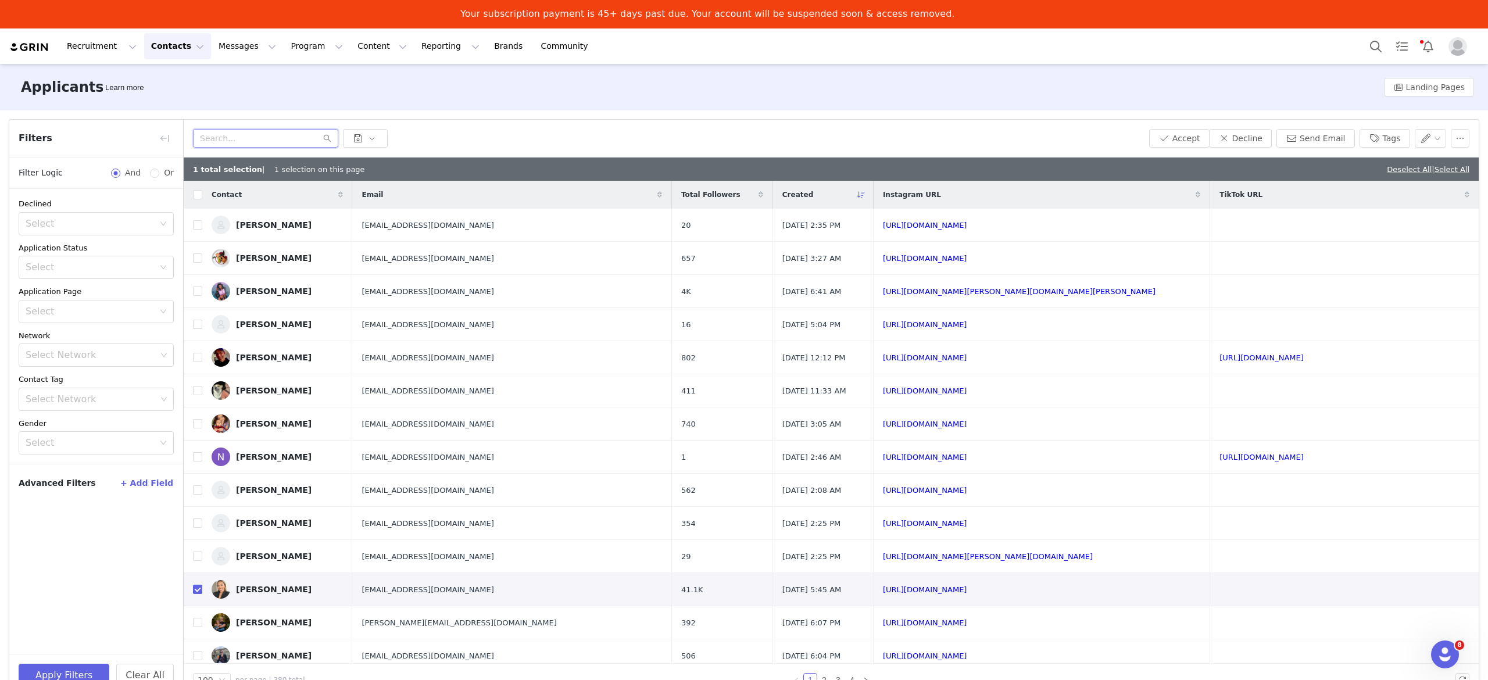
click at [256, 138] on input "text" at bounding box center [265, 138] width 145 height 19
type input "ka"
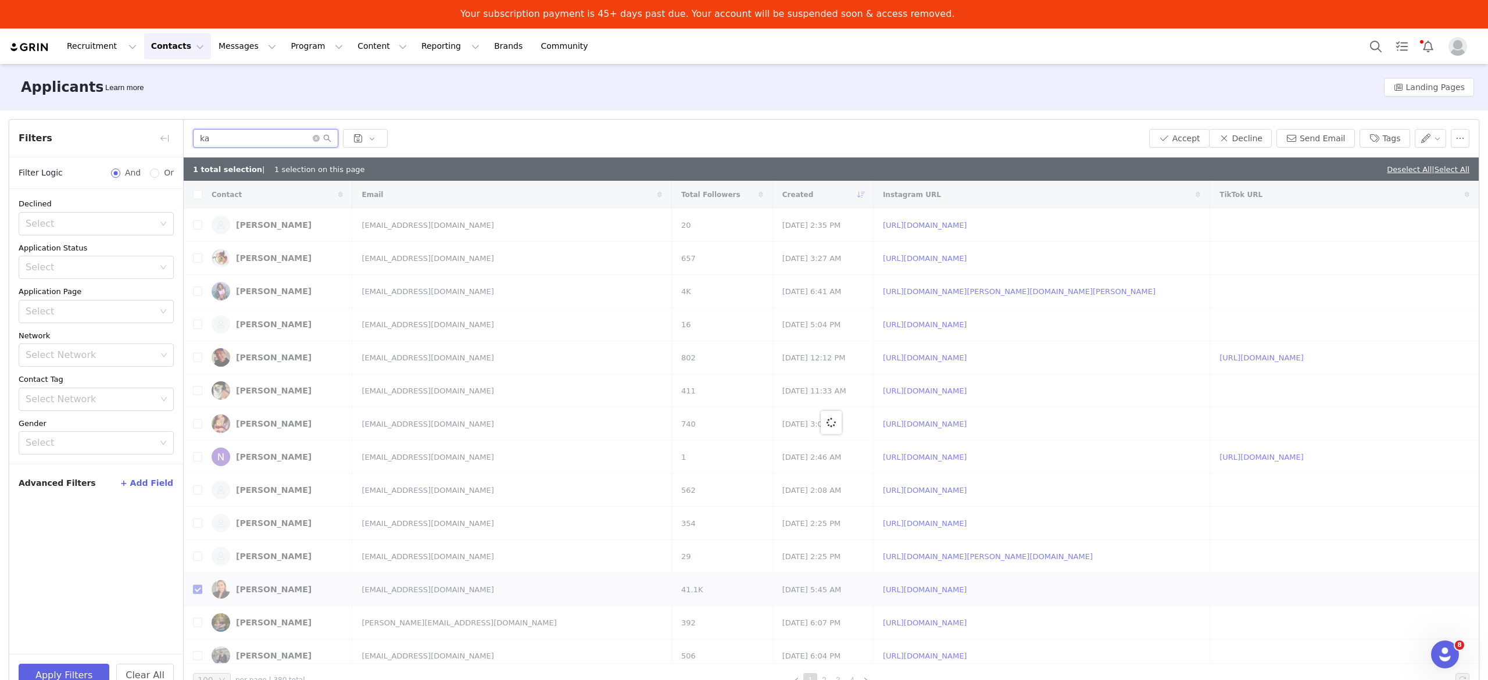
checkbox input "false"
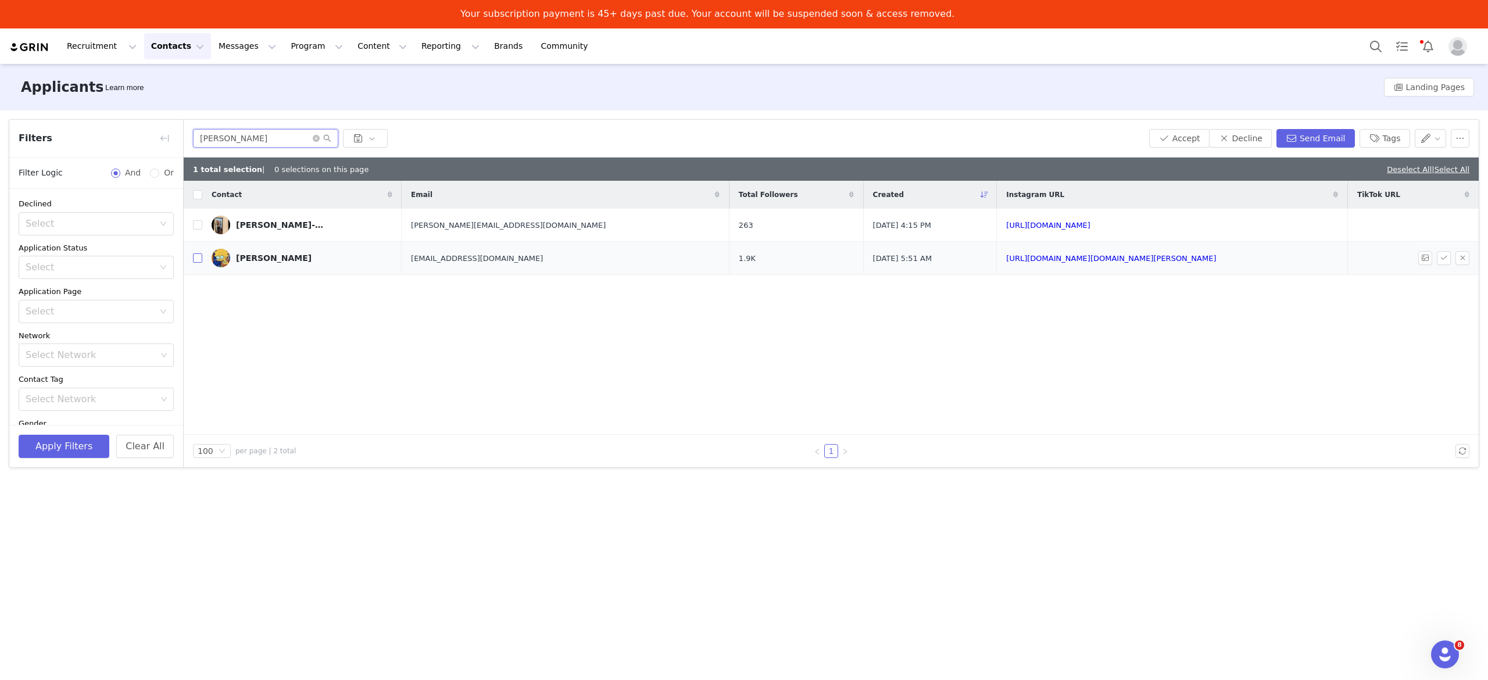
type input "[PERSON_NAME]"
click at [198, 256] on input "checkbox" at bounding box center [197, 257] width 9 height 9
checkbox input "true"
click at [1384, 137] on button "Tags" at bounding box center [1385, 138] width 51 height 19
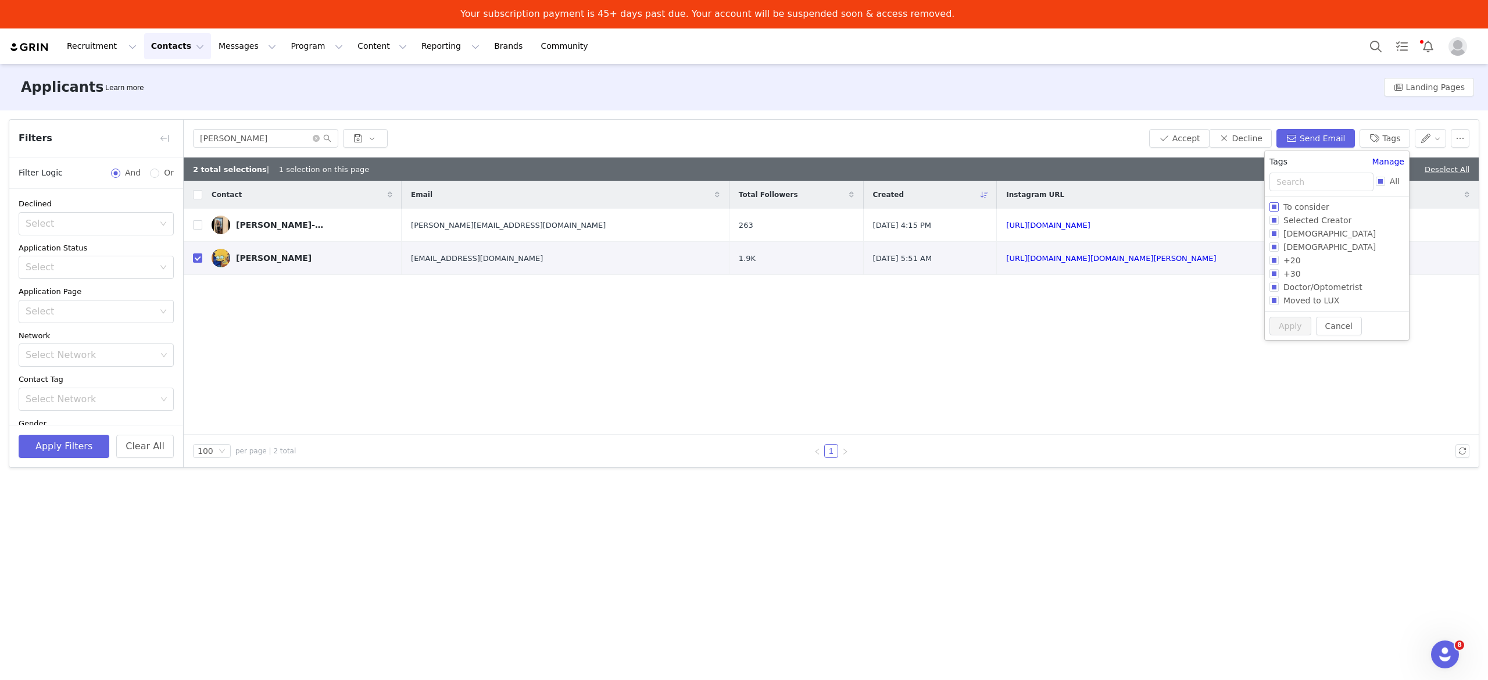
click at [1273, 207] on input "To consider" at bounding box center [1274, 206] width 9 height 9
checkbox input "true"
click at [1288, 350] on button "Apply" at bounding box center [1291, 348] width 42 height 19
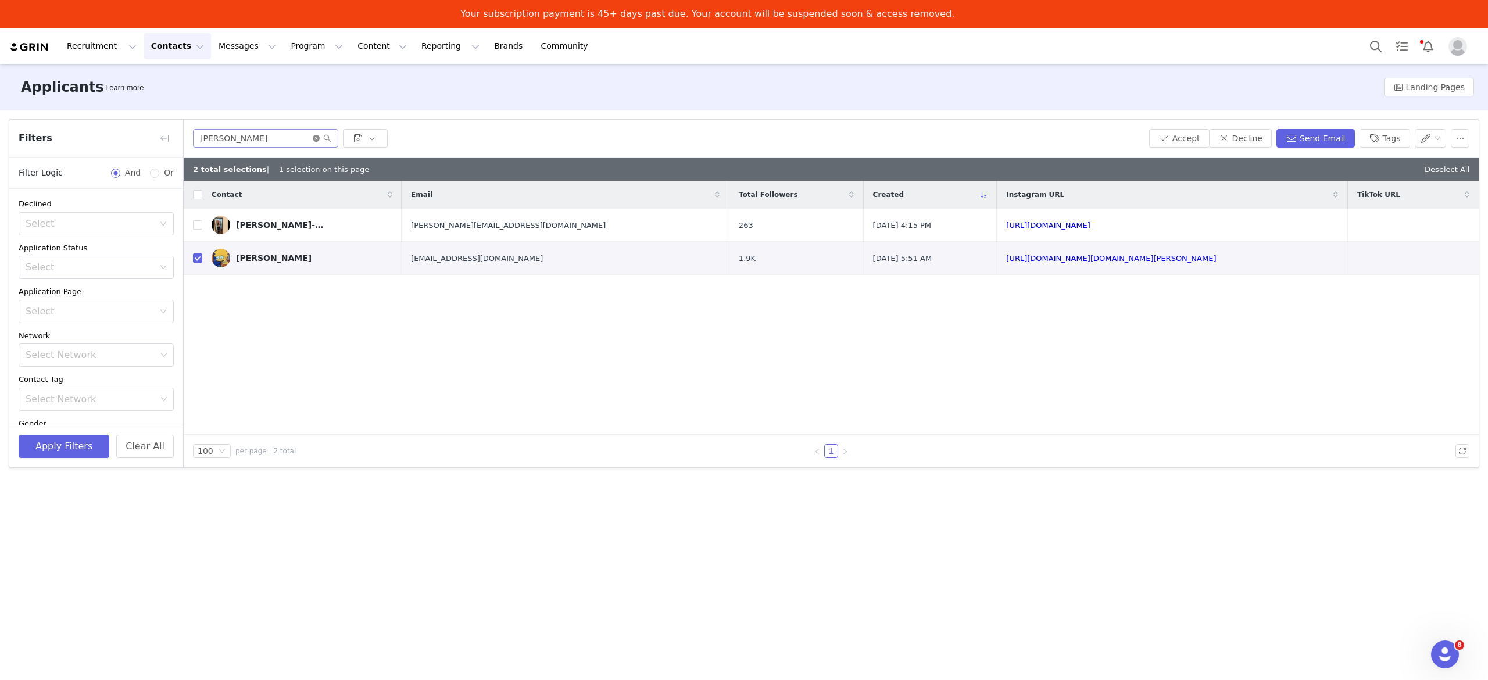
click at [317, 139] on icon "icon: close-circle" at bounding box center [316, 138] width 7 height 7
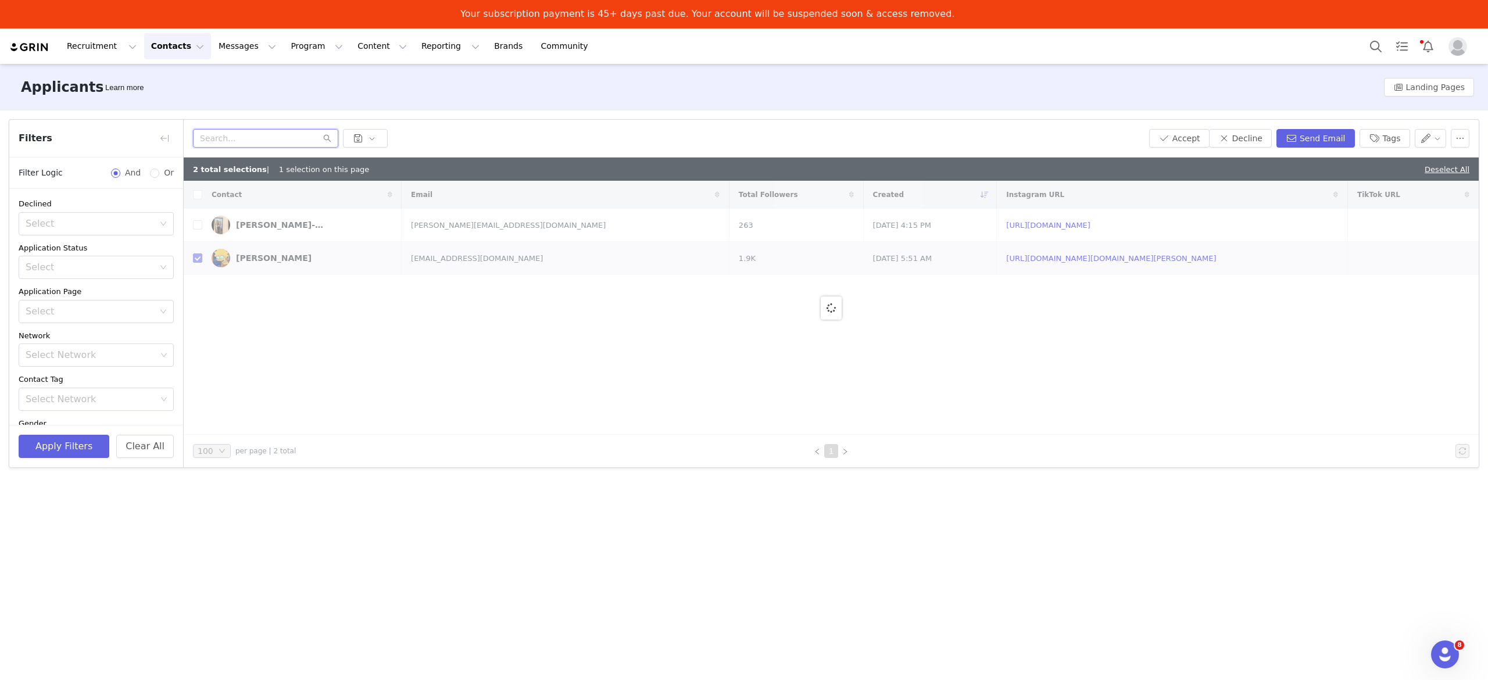
click at [293, 139] on input "text" at bounding box center [265, 138] width 145 height 19
type input "shanella"
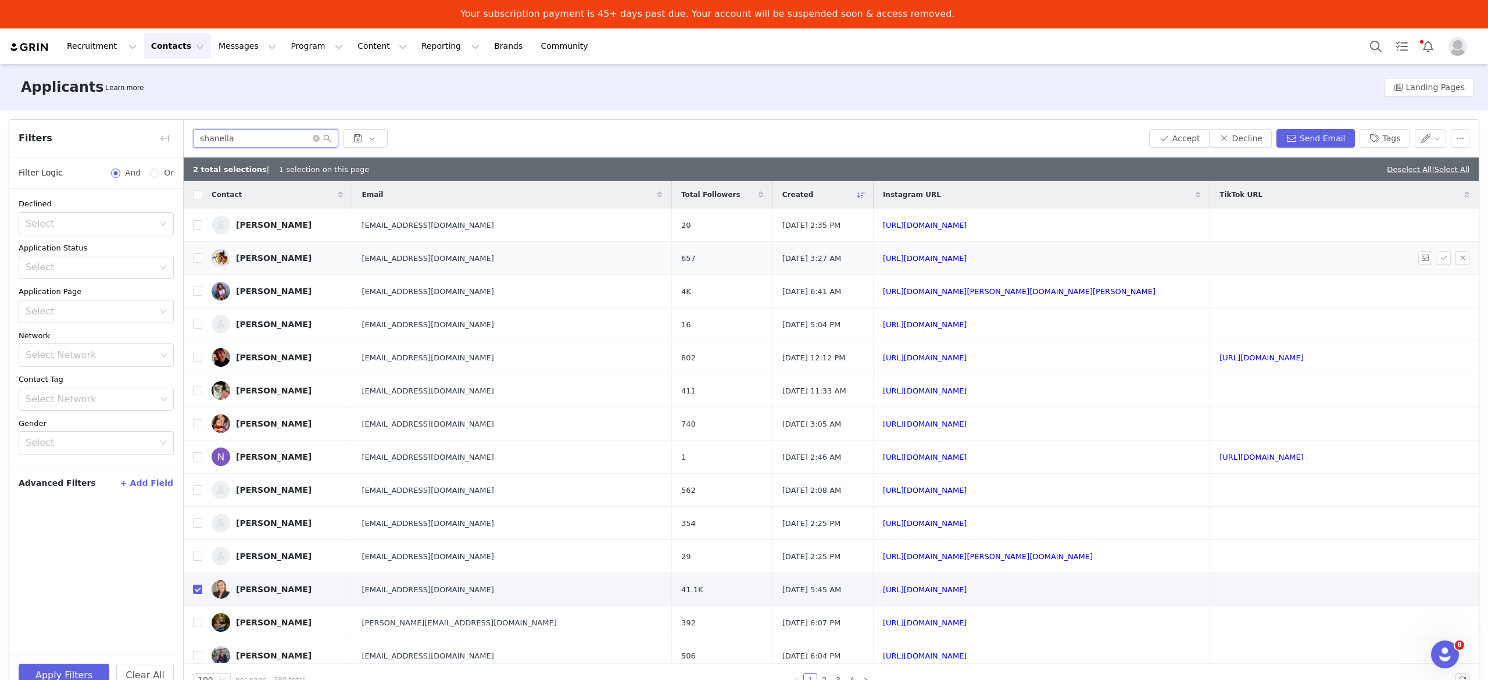
checkbox input "false"
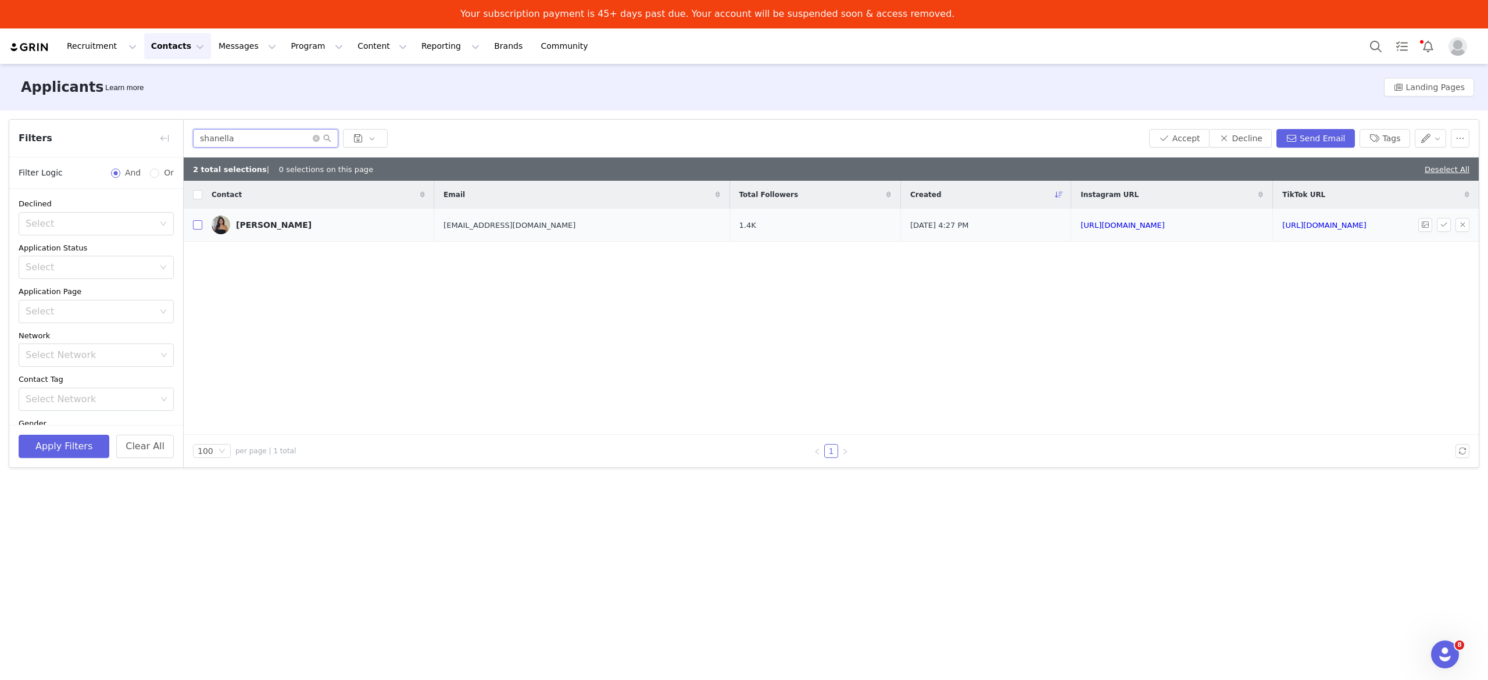
type input "shanella"
click at [198, 226] on input "checkbox" at bounding box center [197, 224] width 9 height 9
checkbox input "true"
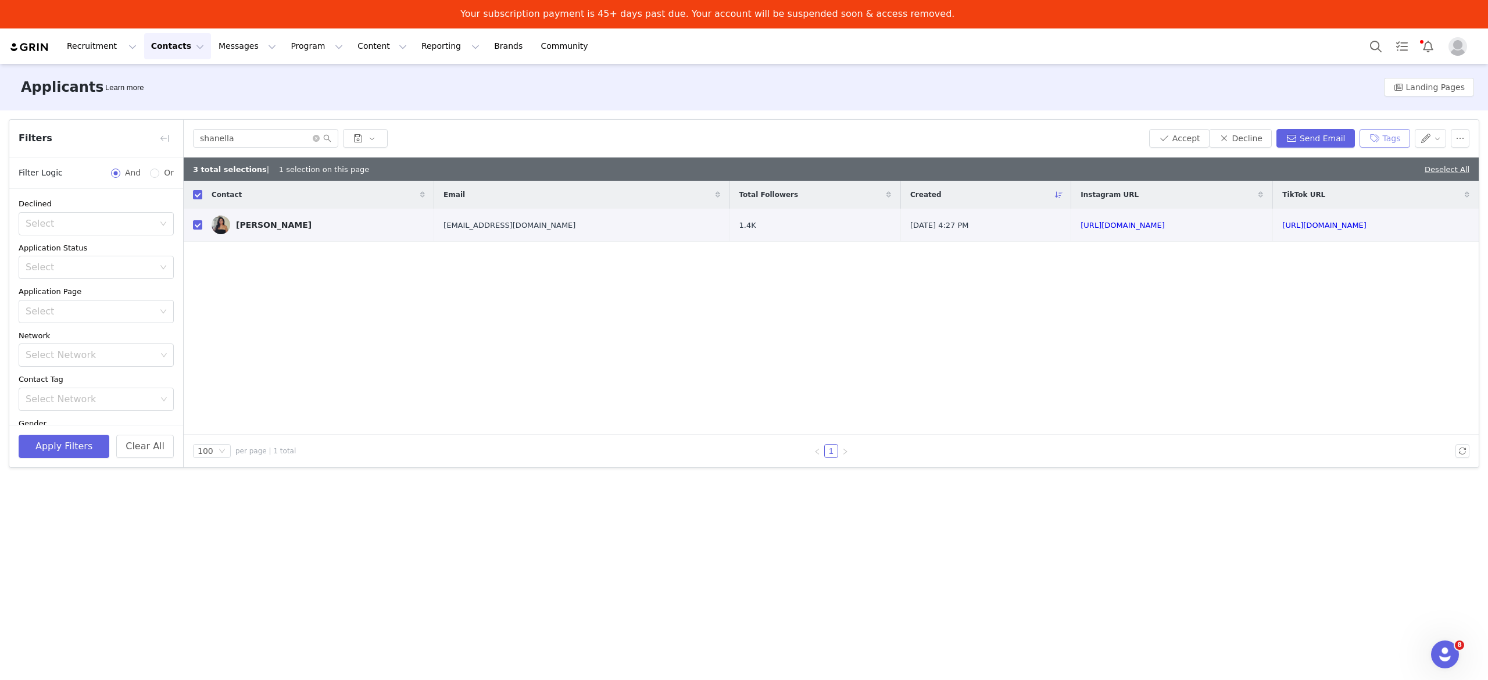
click at [1390, 142] on button "Tags" at bounding box center [1385, 138] width 51 height 19
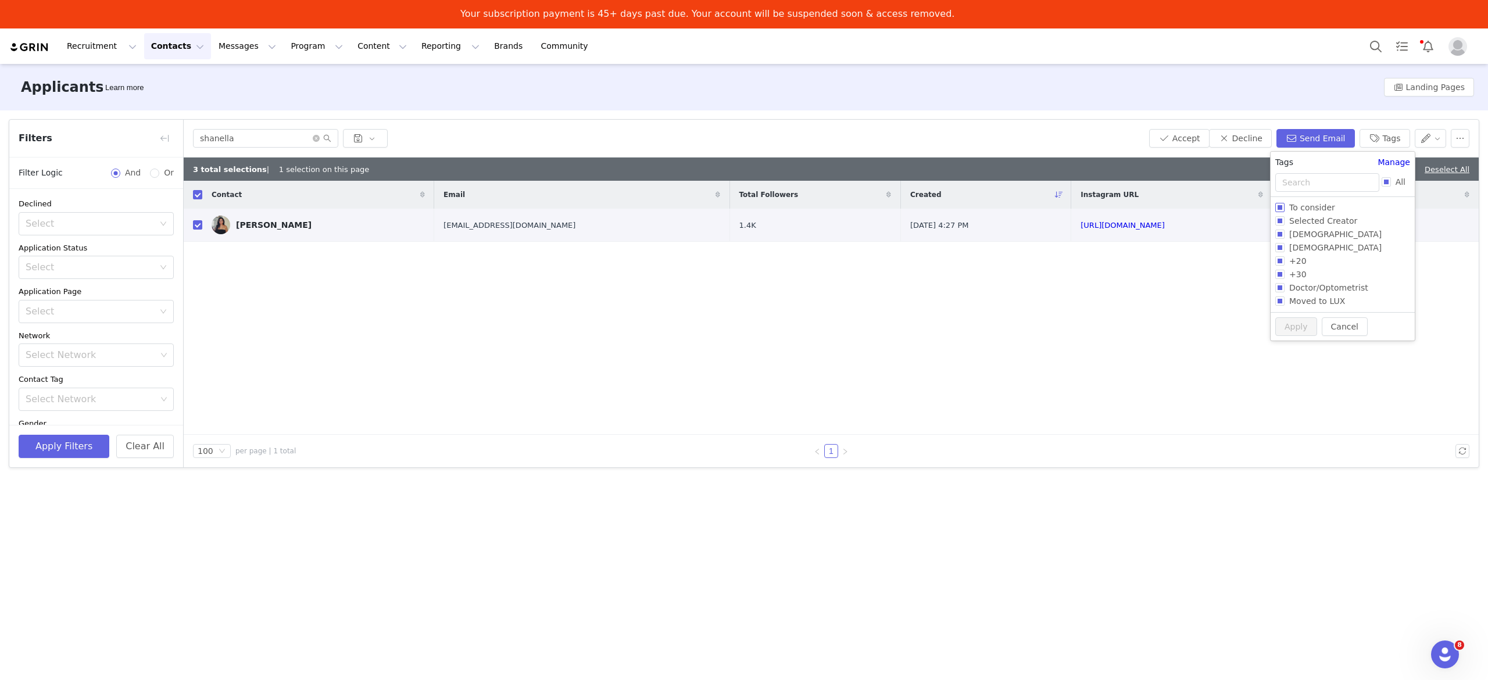
click at [1318, 206] on span "To consider" at bounding box center [1312, 207] width 55 height 9
click at [1285, 206] on input "To consider" at bounding box center [1279, 207] width 9 height 9
checkbox input "true"
click at [1284, 353] on button "Apply" at bounding box center [1291, 348] width 42 height 19
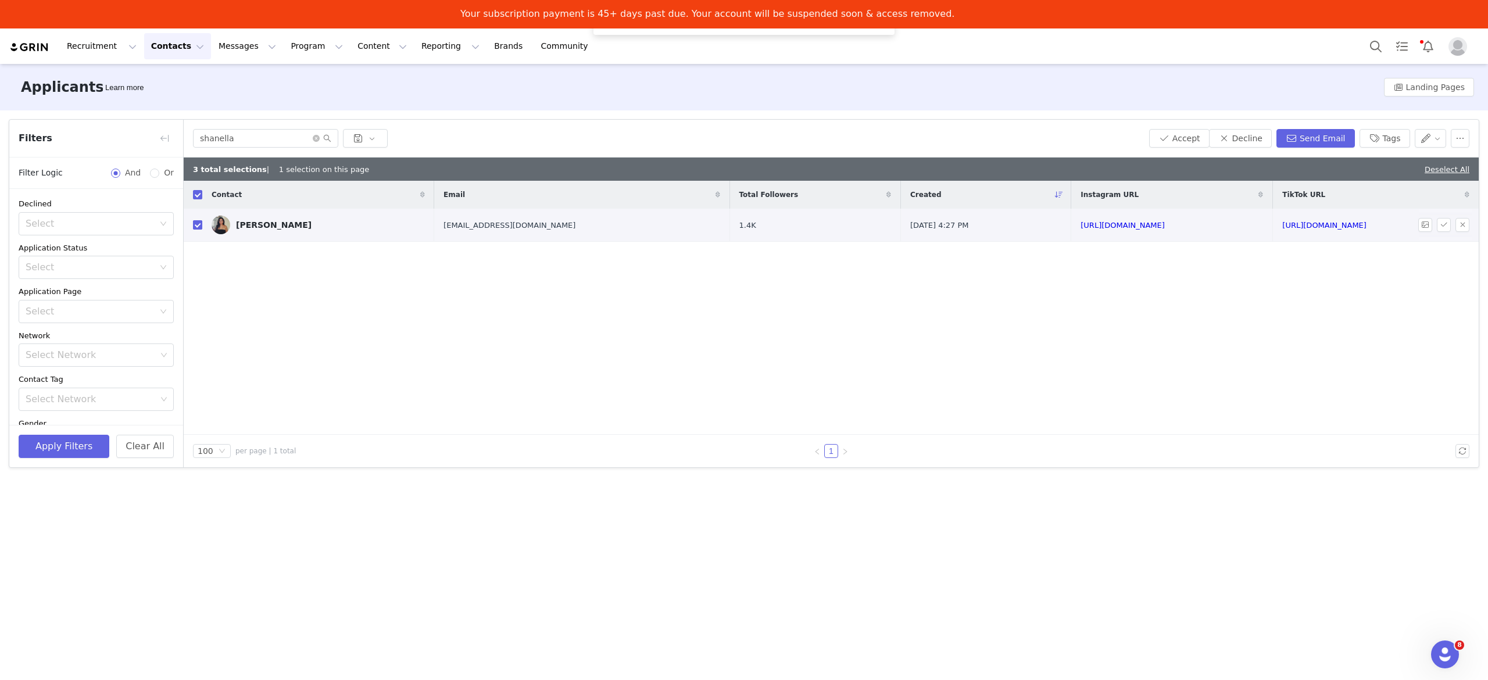
click at [198, 221] on input "checkbox" at bounding box center [197, 224] width 9 height 9
checkbox input "false"
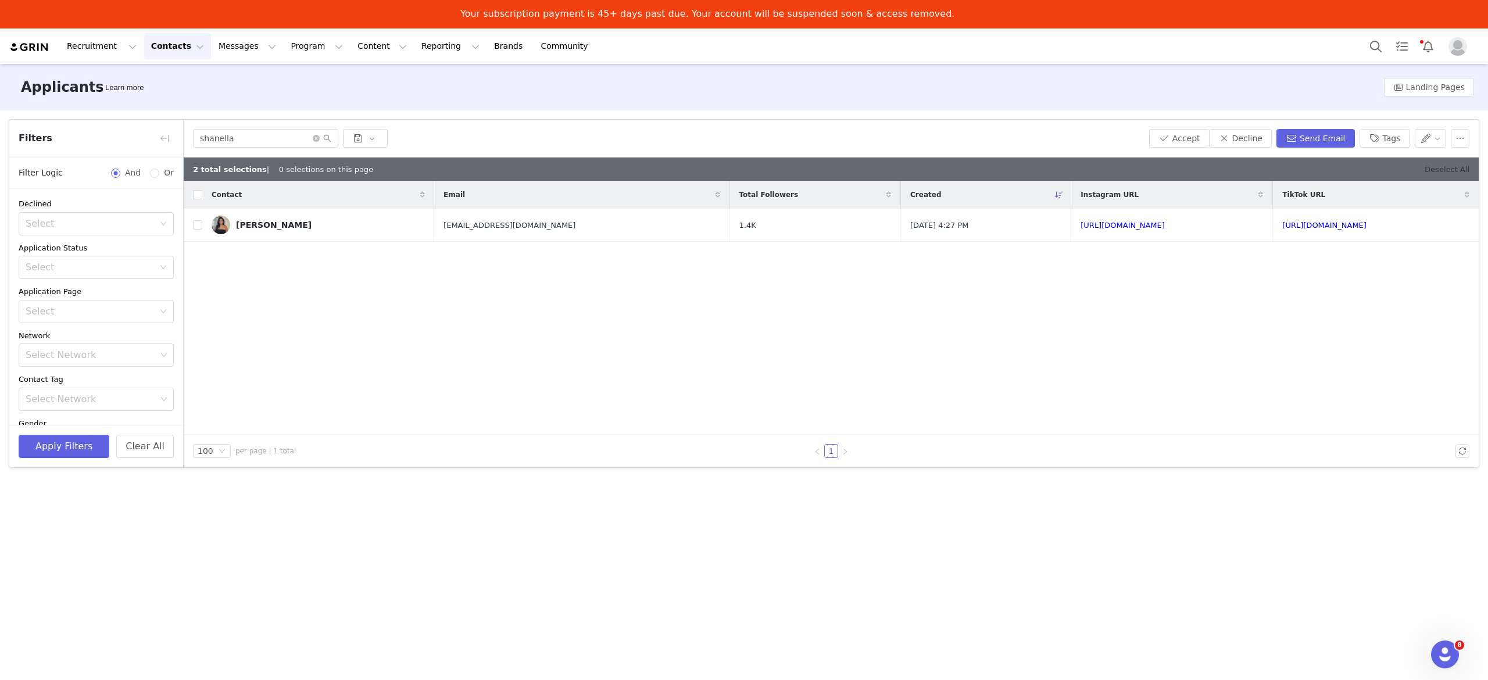
click at [1454, 171] on link "Deselect All" at bounding box center [1447, 169] width 45 height 9
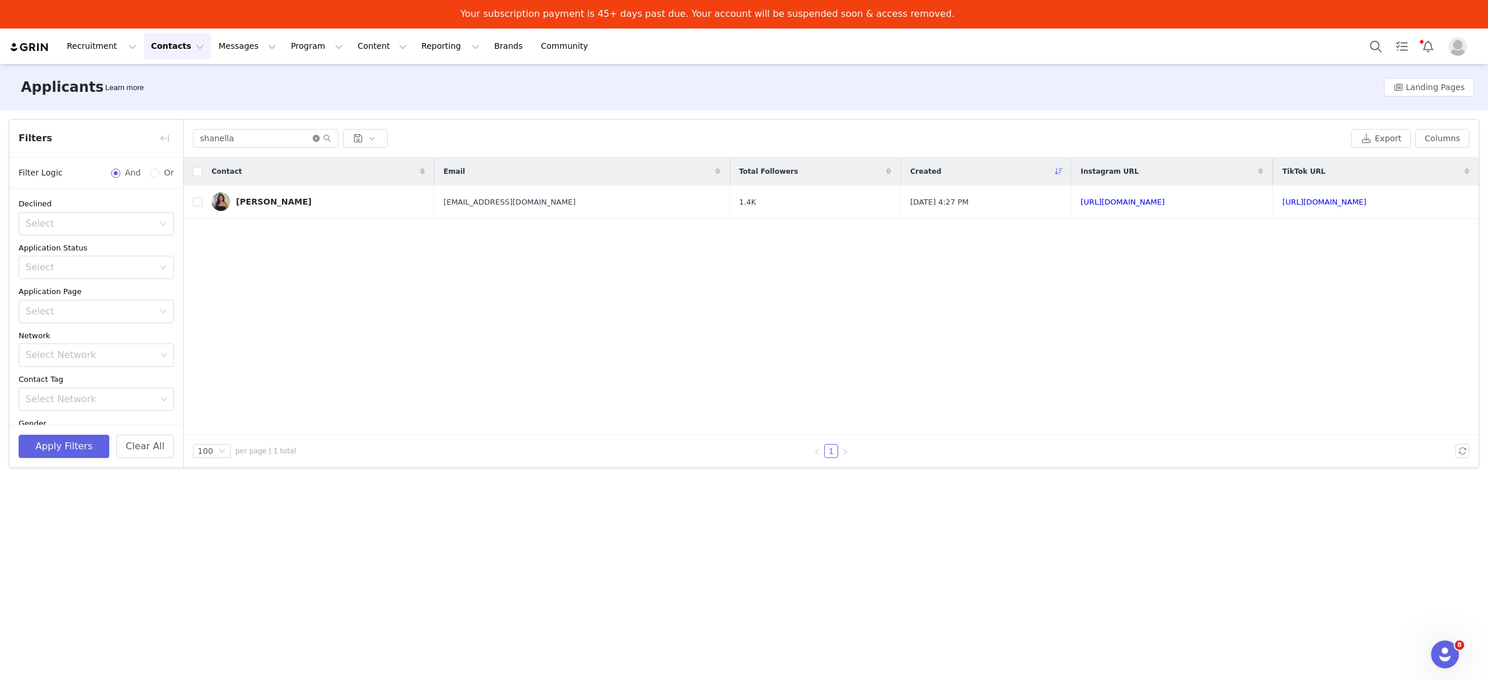
click at [314, 140] on icon "icon: close-circle" at bounding box center [316, 138] width 7 height 7
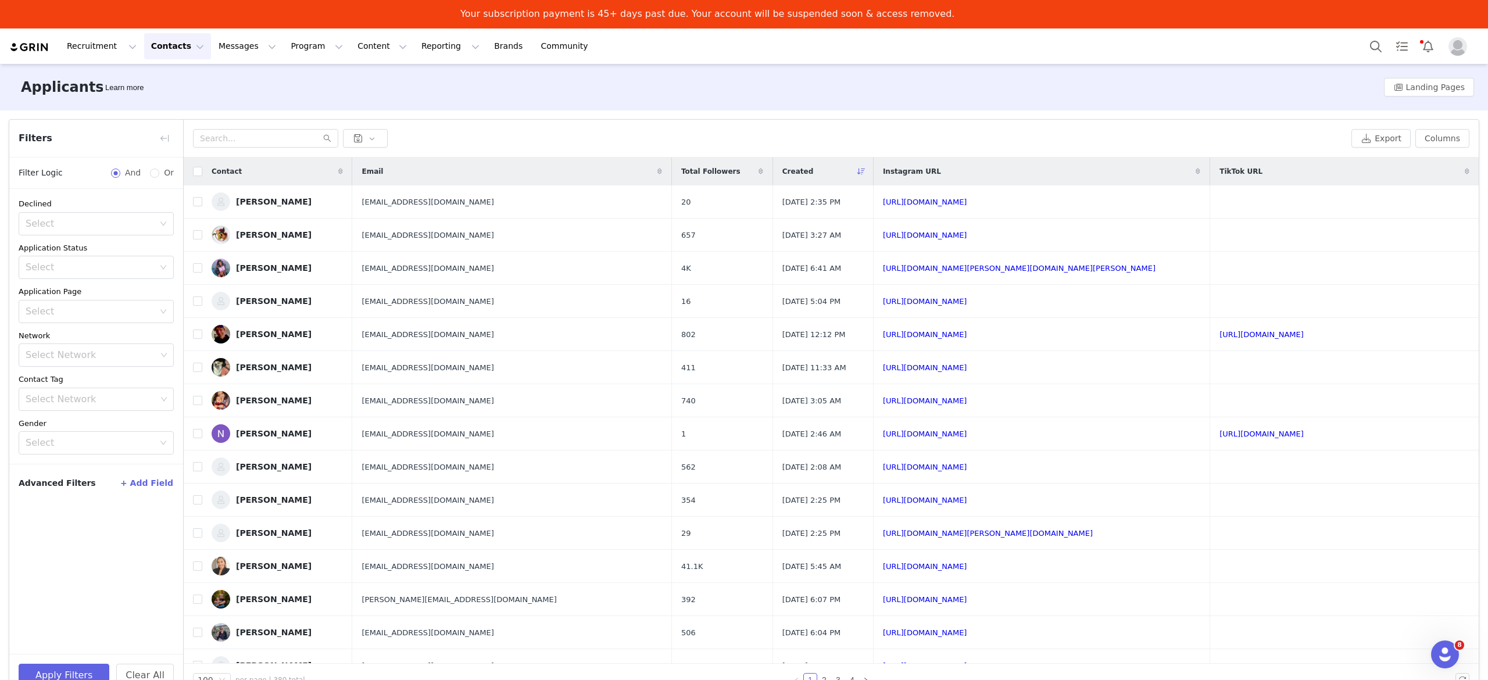
click at [171, 50] on button "Contacts Contacts" at bounding box center [177, 46] width 67 height 26
click at [183, 99] on div "Prospects" at bounding box center [179, 102] width 78 height 12
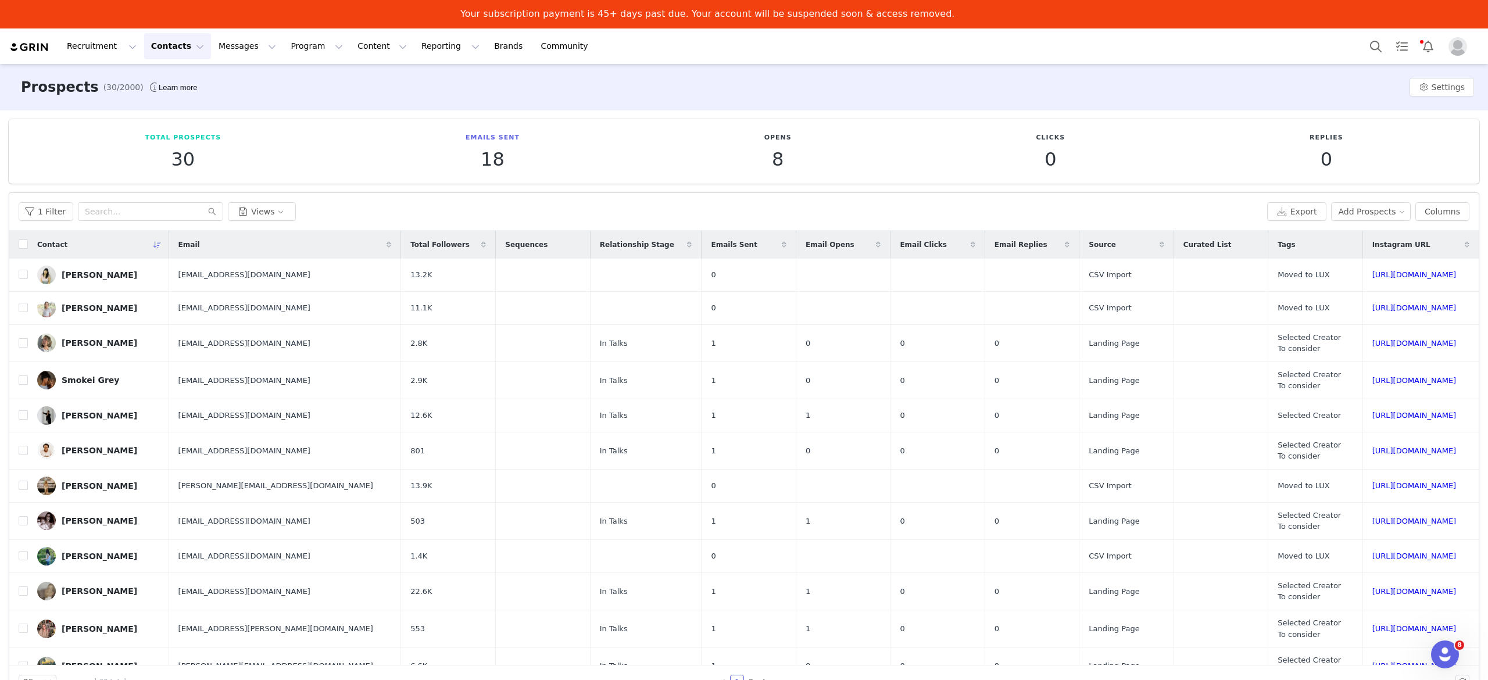
click at [170, 48] on button "Contacts Contacts" at bounding box center [177, 46] width 67 height 26
click at [191, 128] on div "Applicants" at bounding box center [179, 123] width 78 height 12
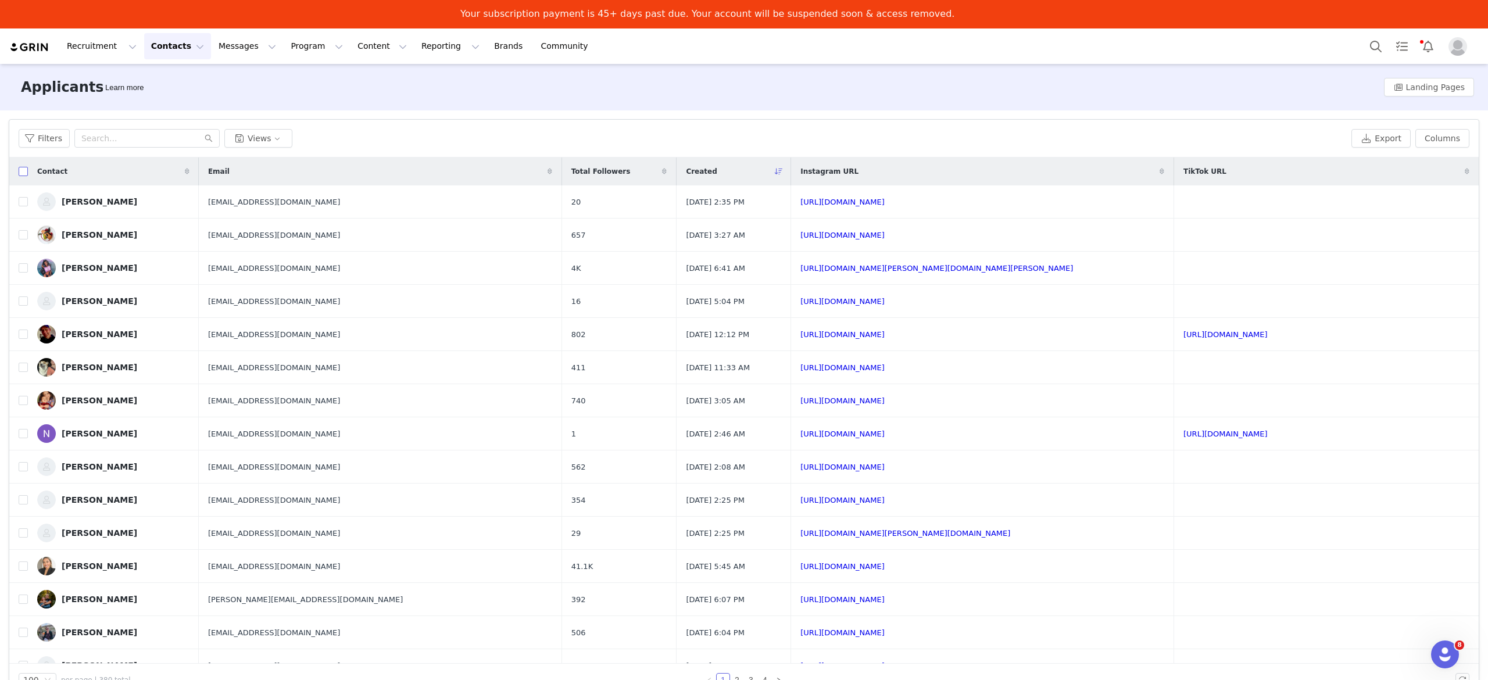
click at [24, 167] on input "checkbox" at bounding box center [23, 171] width 9 height 9
checkbox input "true"
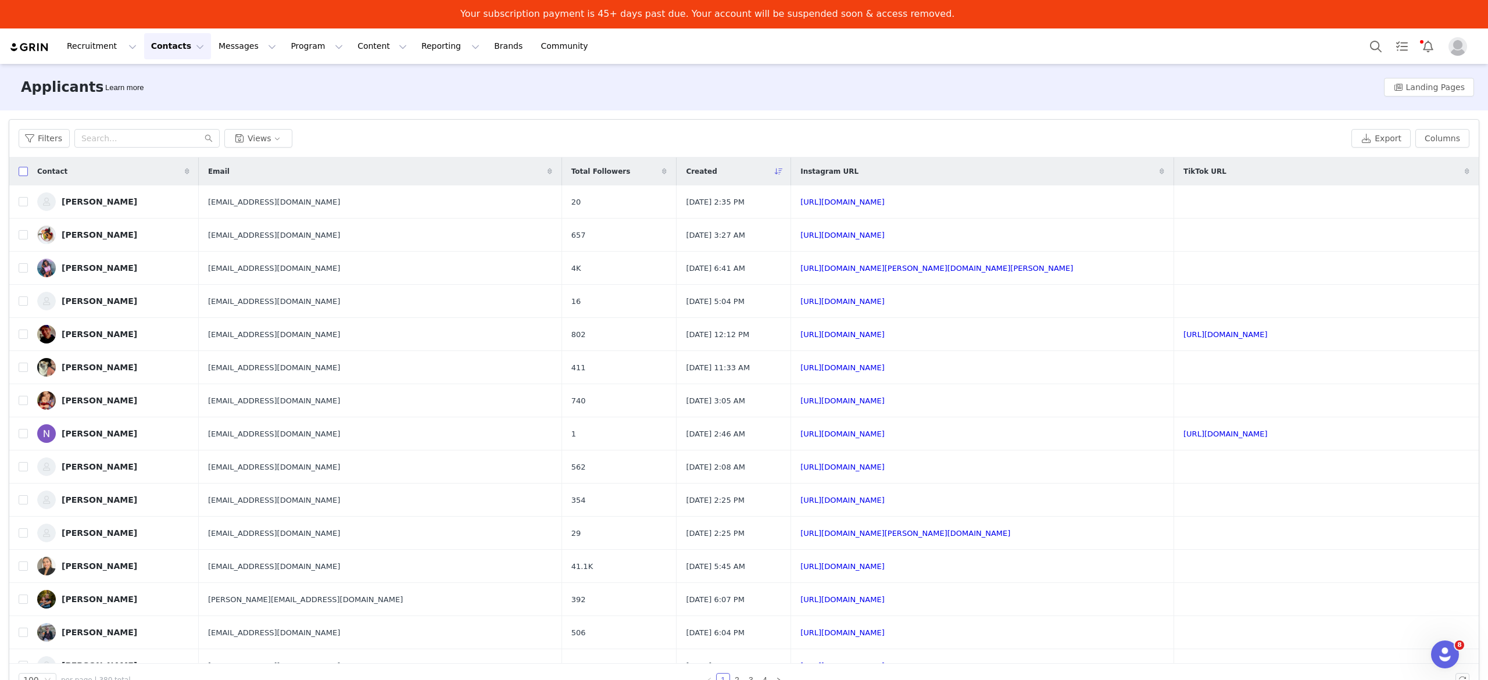
checkbox input "true"
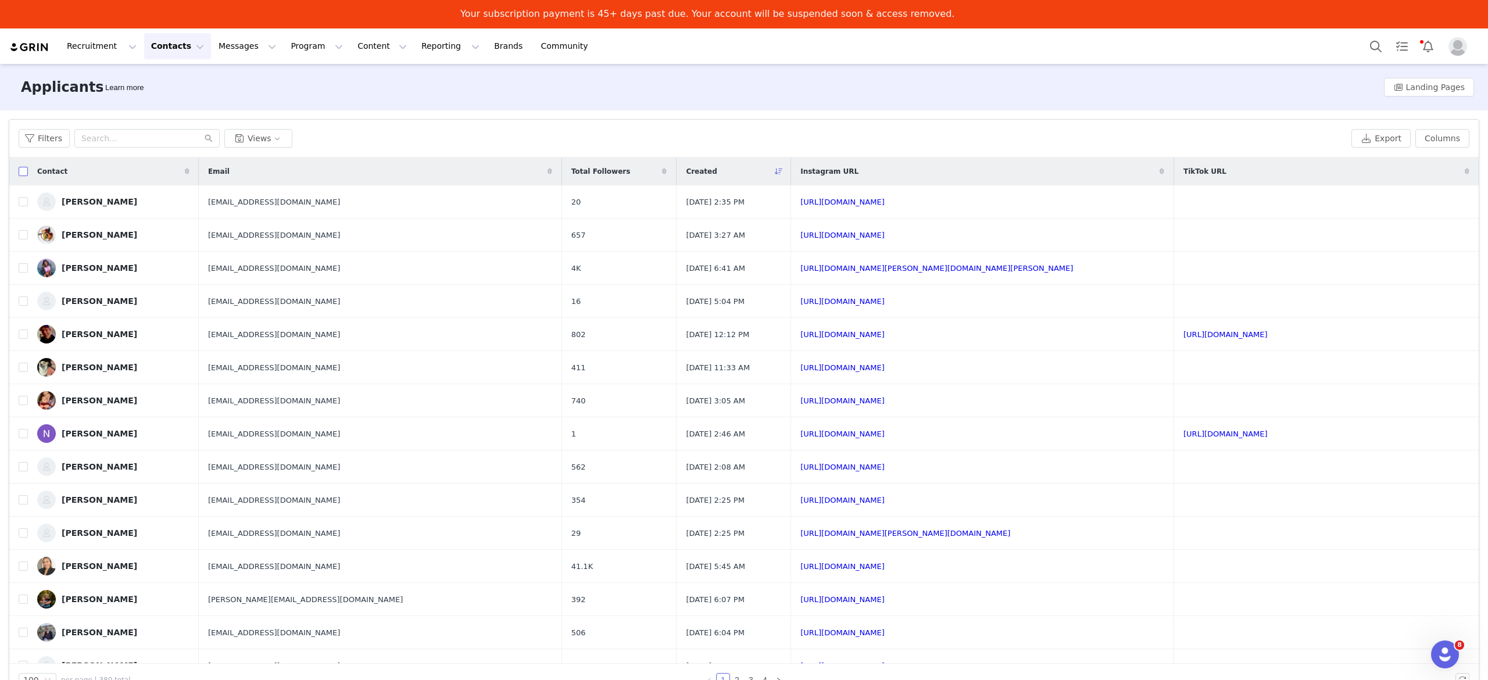
checkbox input "true"
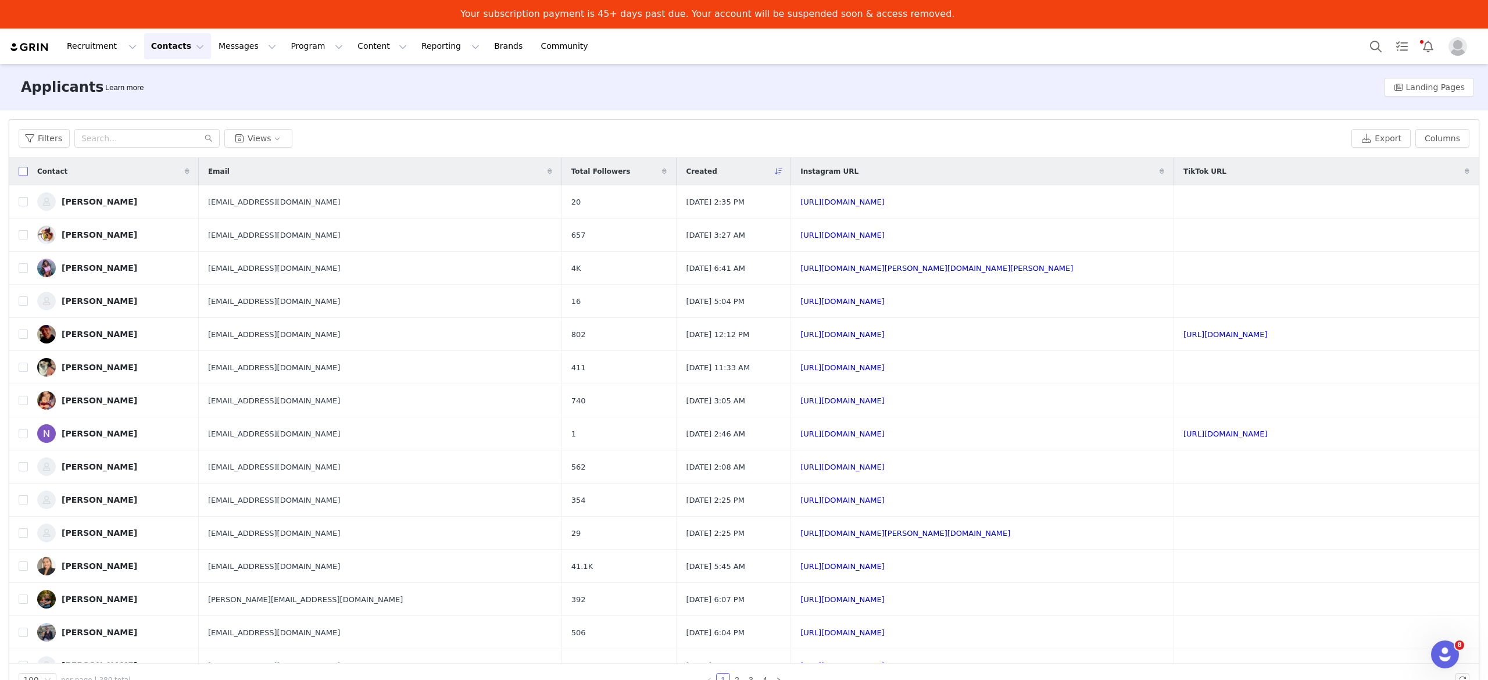
checkbox input "true"
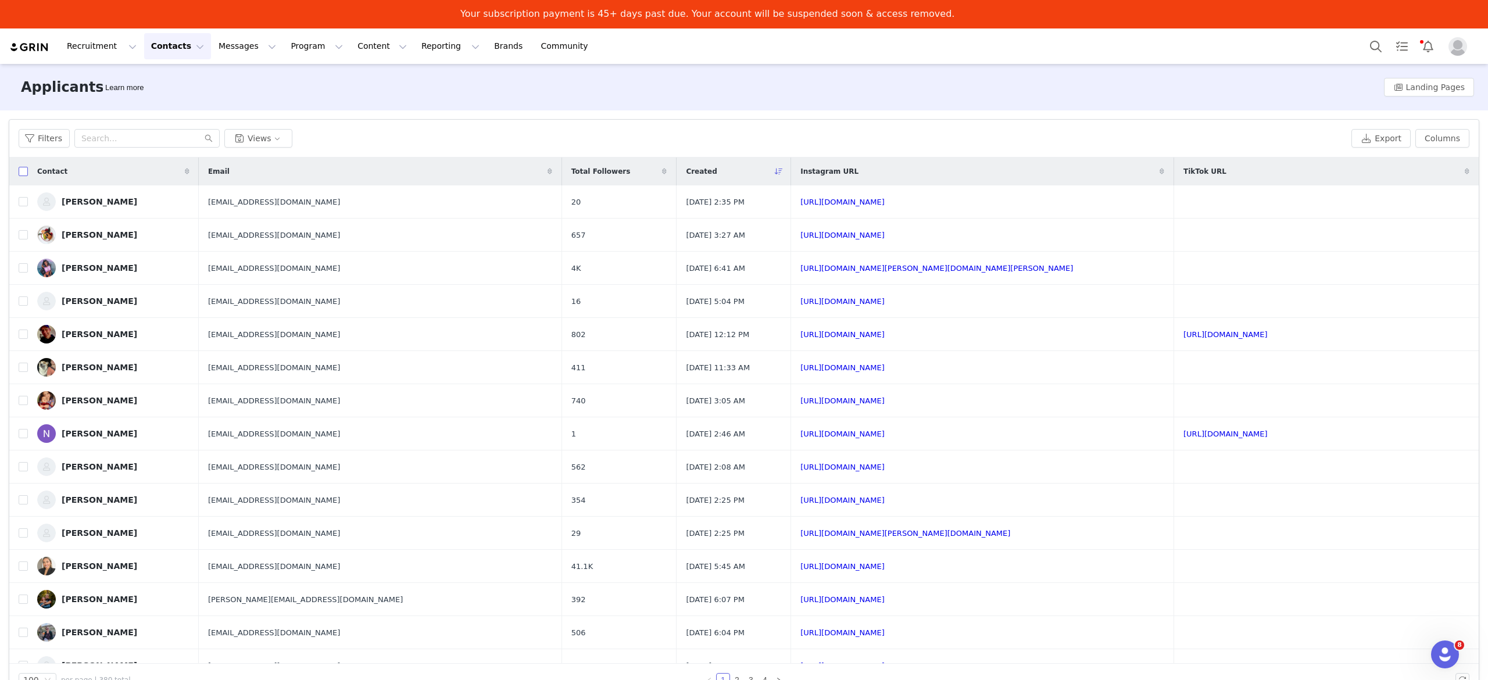
checkbox input "true"
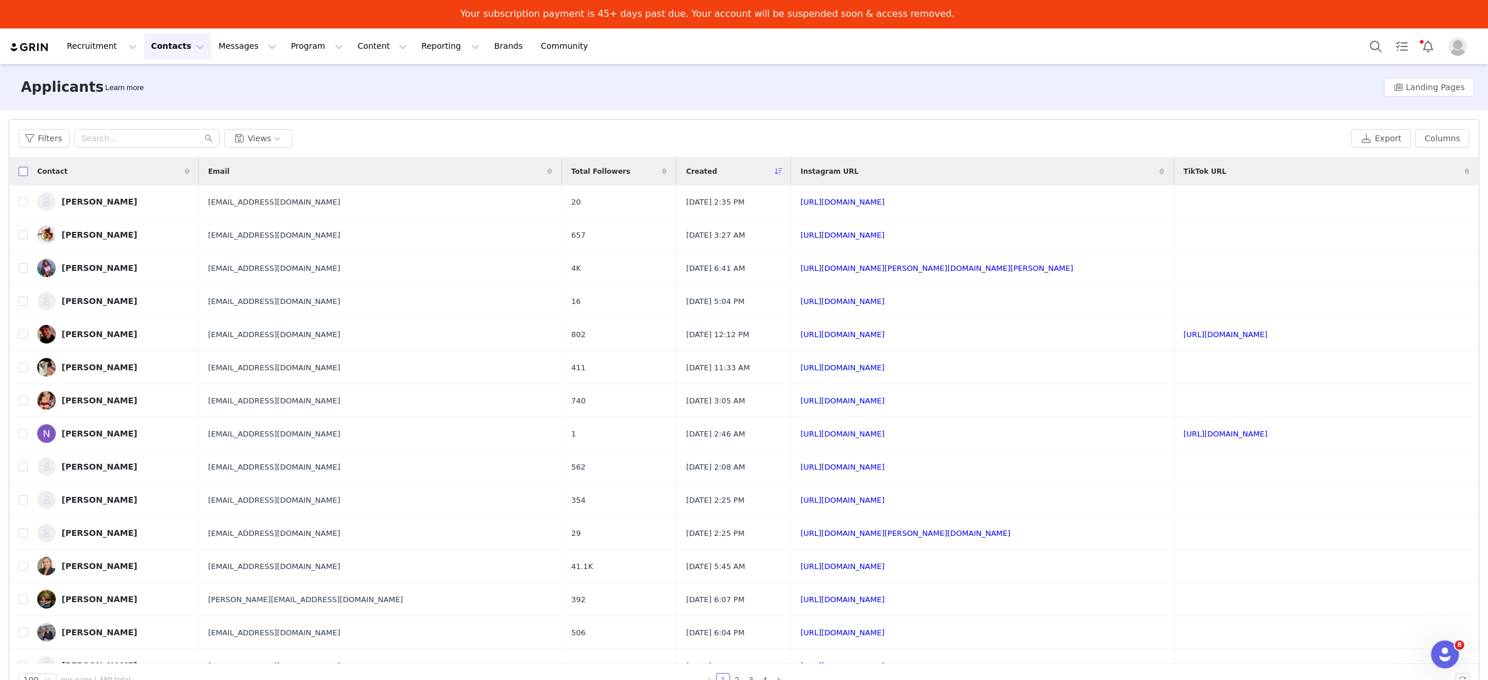
checkbox input "true"
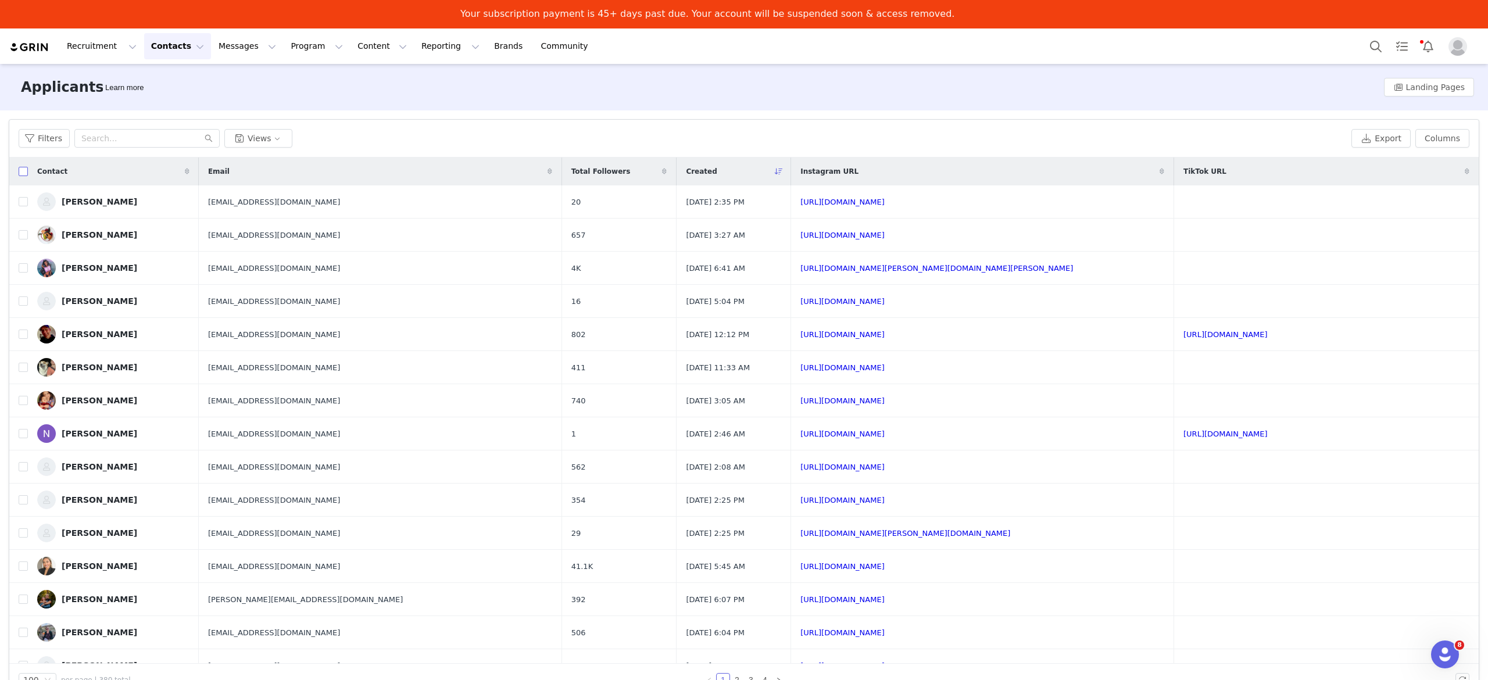
checkbox input "true"
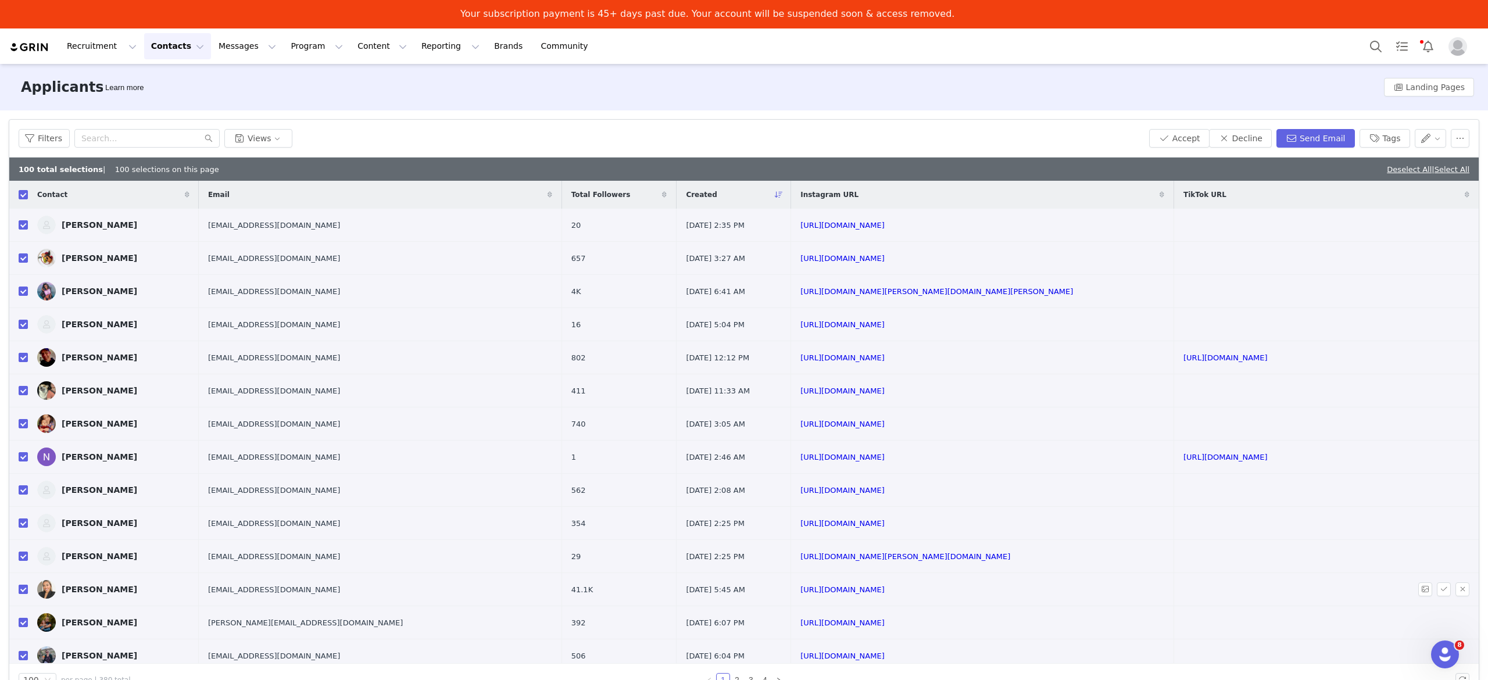
click at [26, 590] on input "checkbox" at bounding box center [23, 589] width 9 height 9
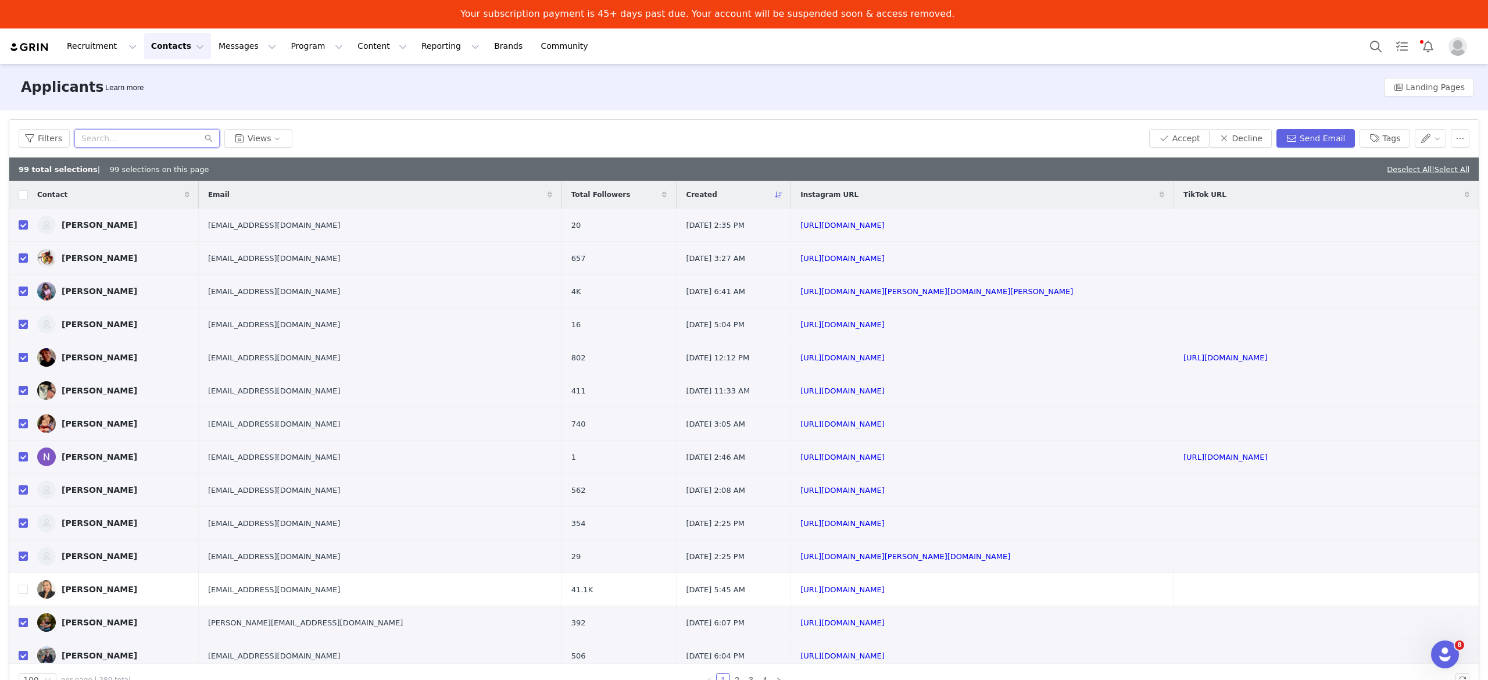
click at [180, 139] on input "text" at bounding box center [146, 138] width 145 height 19
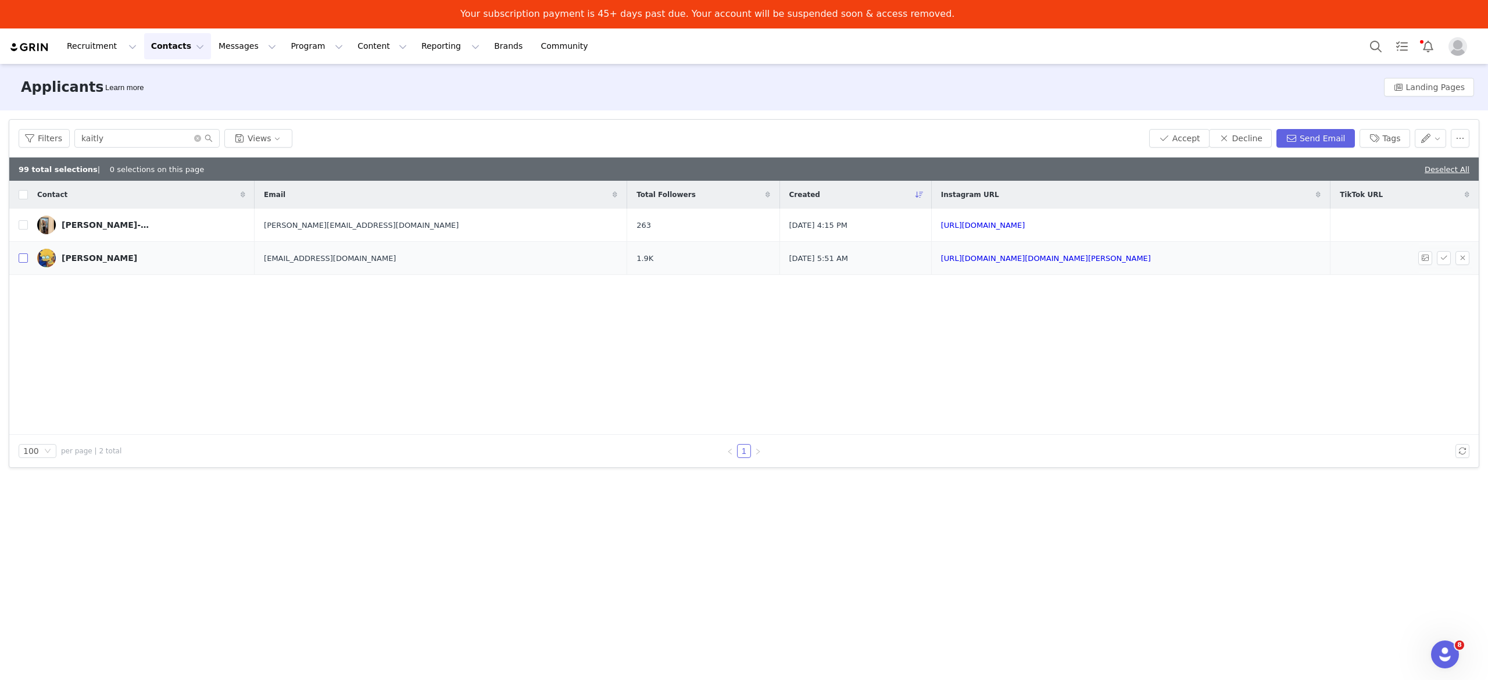
click at [21, 259] on input "checkbox" at bounding box center [23, 257] width 9 height 9
drag, startPoint x: 120, startPoint y: 144, endPoint x: 73, endPoint y: 144, distance: 46.5
click at [74, 144] on input "kaitly" at bounding box center [146, 138] width 145 height 19
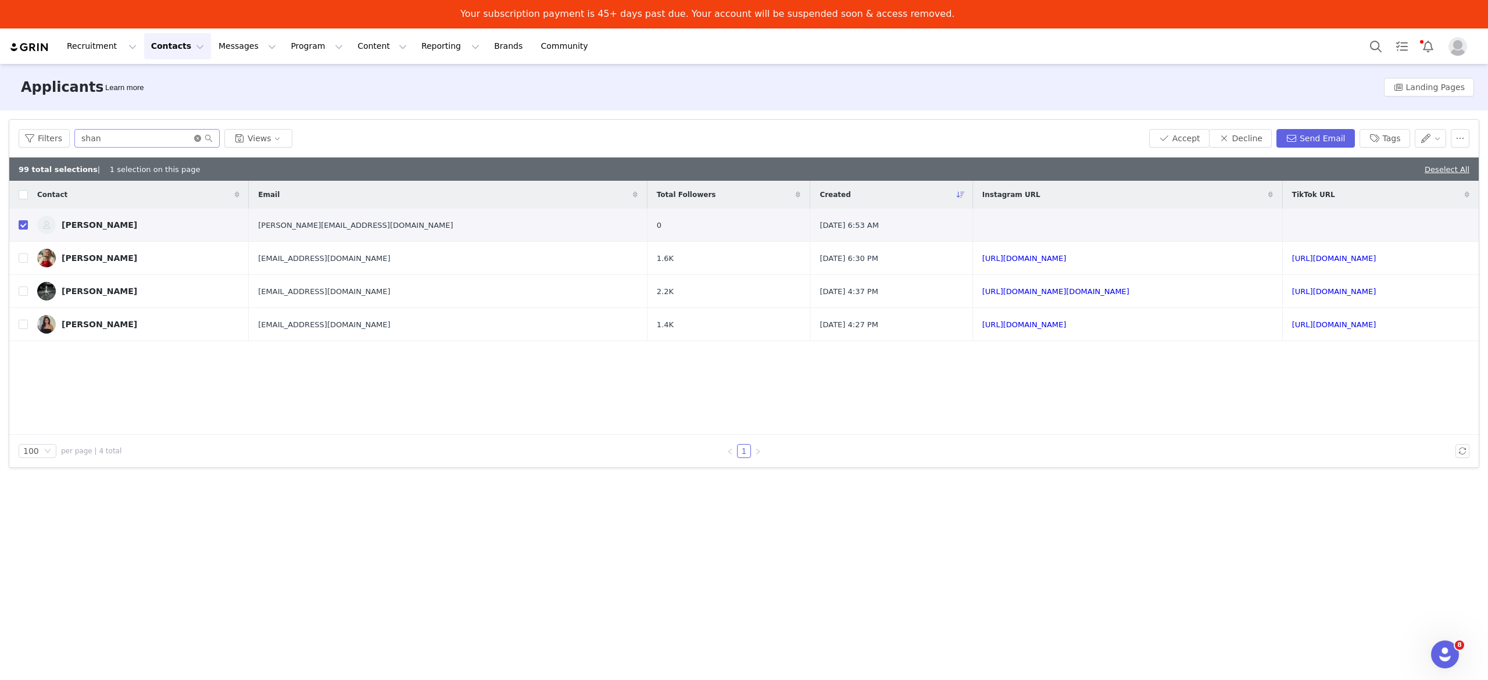
click at [194, 141] on icon "icon: close-circle" at bounding box center [197, 138] width 7 height 7
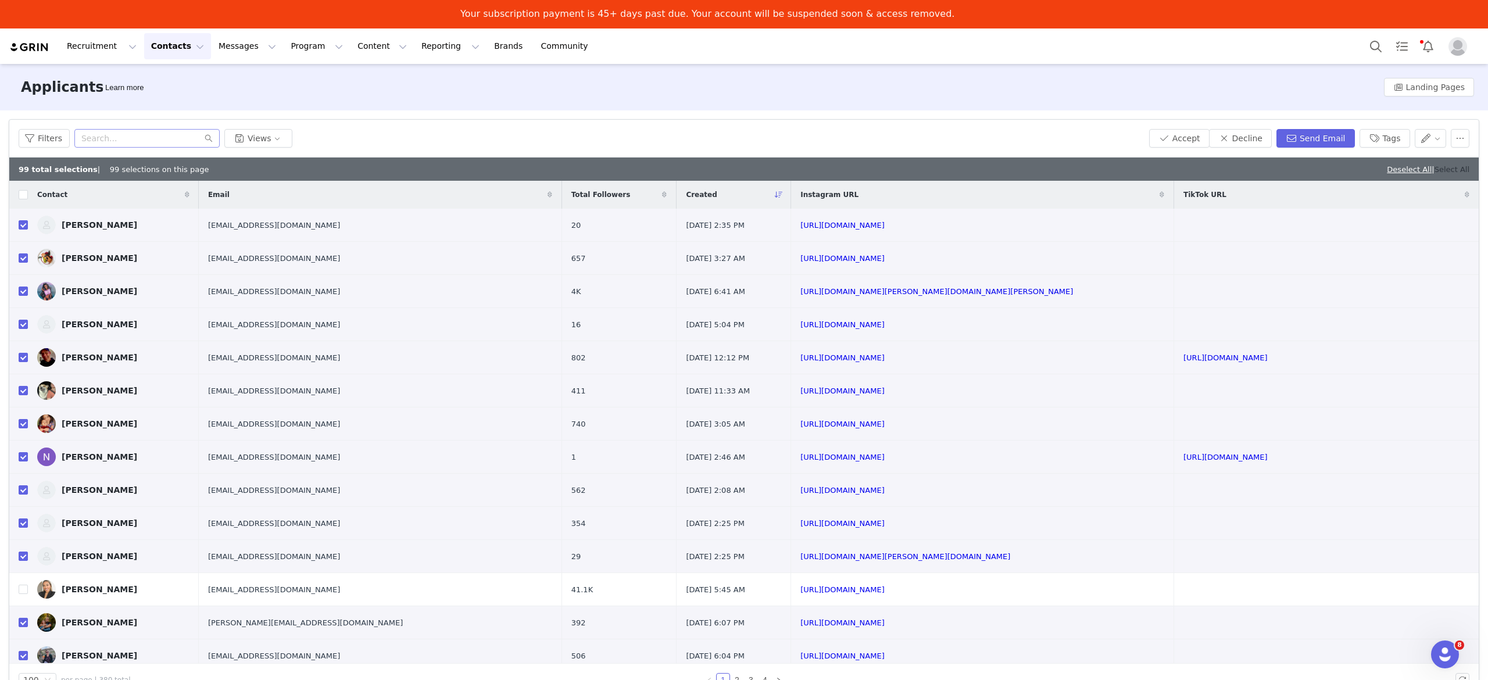
click at [1453, 171] on link "Select All" at bounding box center [1452, 169] width 35 height 9
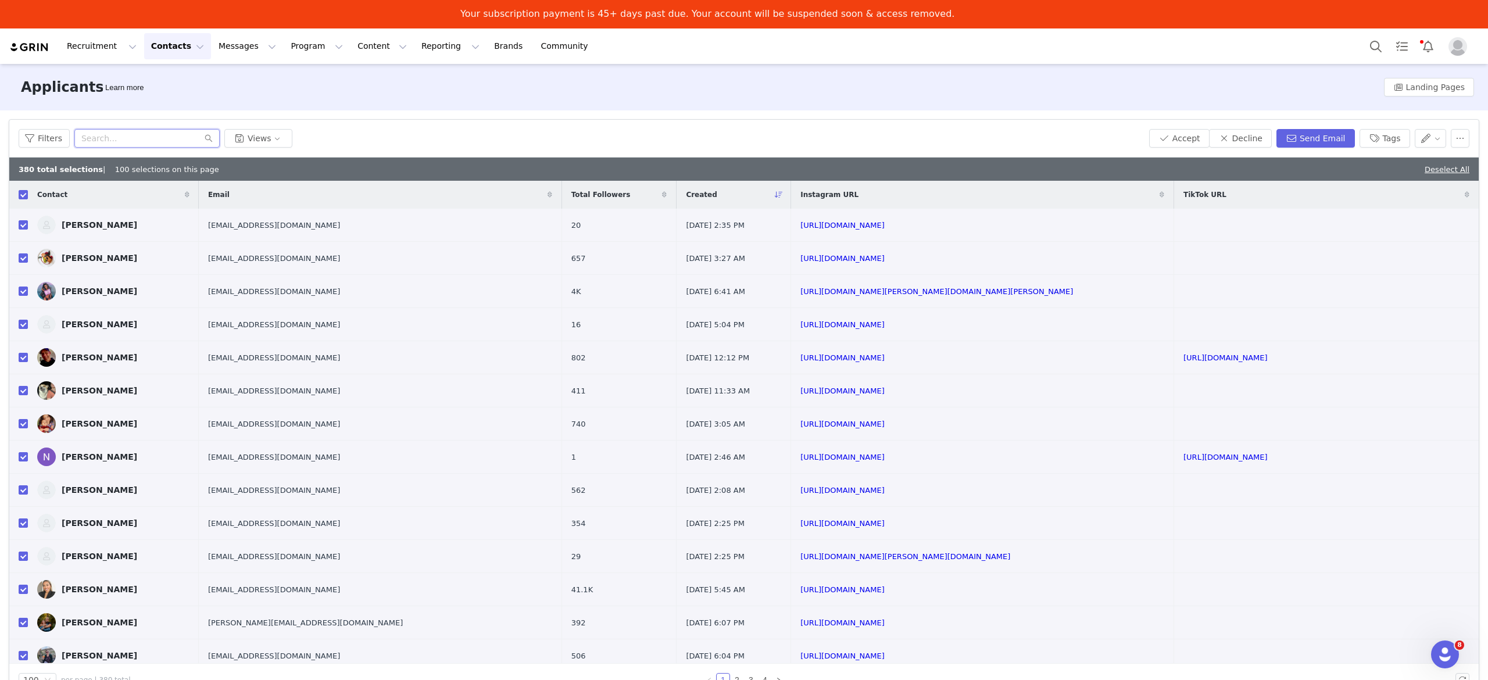
click at [126, 138] on input "text" at bounding box center [146, 138] width 145 height 19
drag, startPoint x: 19, startPoint y: 589, endPoint x: 28, endPoint y: 559, distance: 31.5
click at [19, 590] on input "checkbox" at bounding box center [23, 589] width 9 height 9
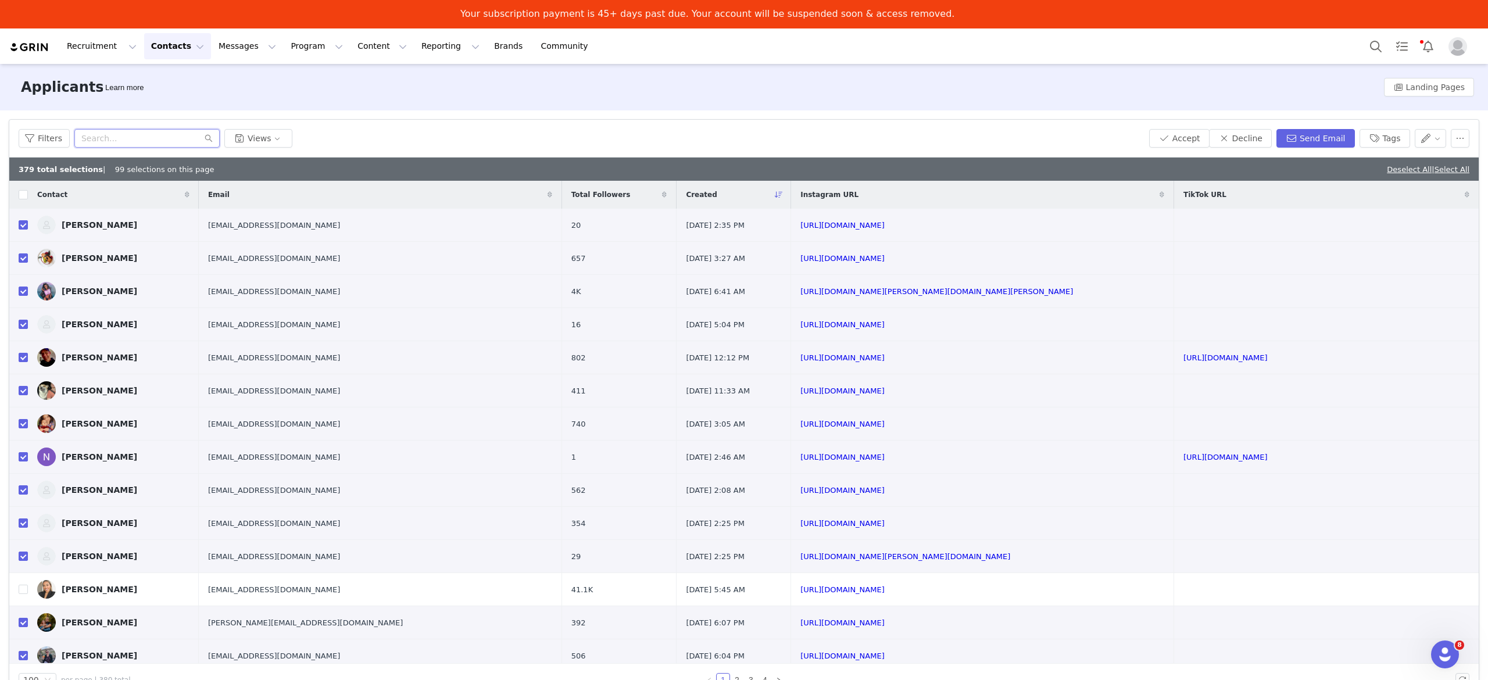
click at [136, 139] on input "text" at bounding box center [146, 138] width 145 height 19
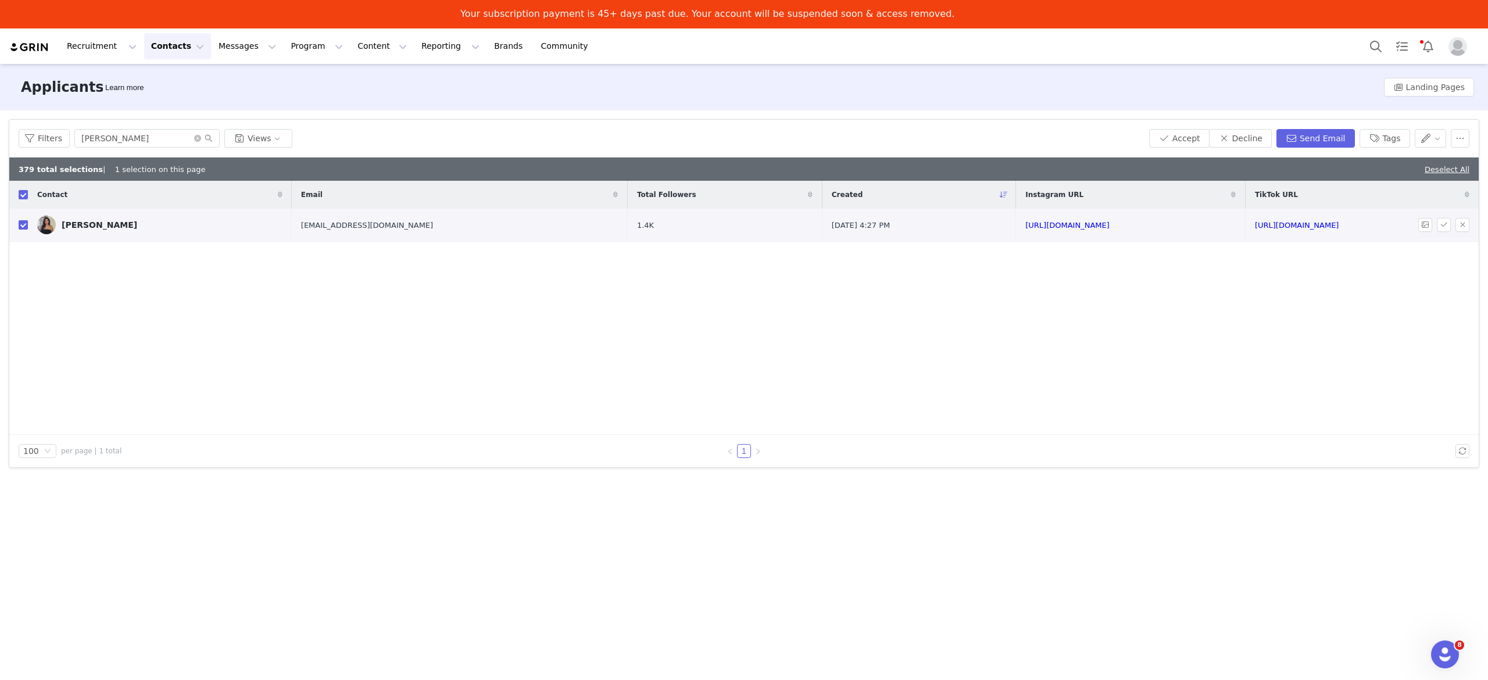
click at [22, 224] on input "checkbox" at bounding box center [23, 224] width 9 height 9
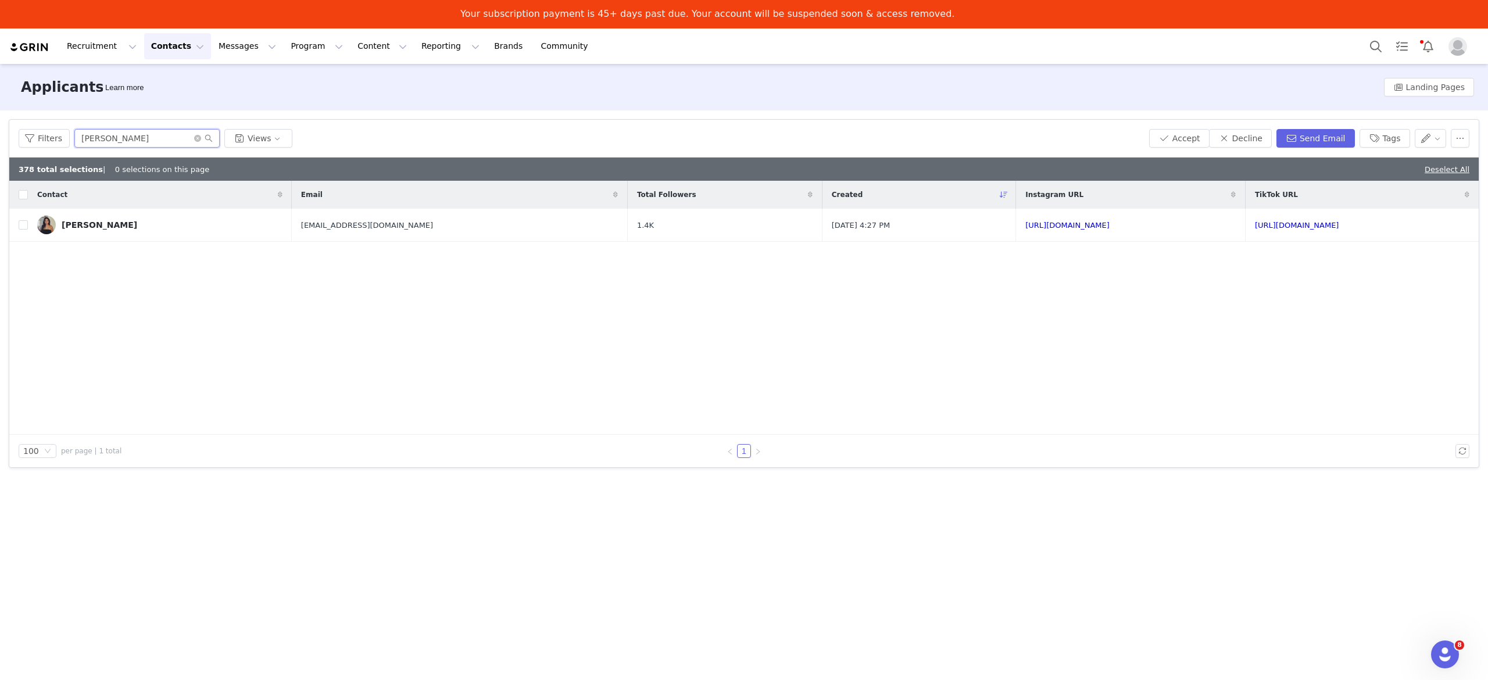
drag, startPoint x: 120, startPoint y: 137, endPoint x: 73, endPoint y: 137, distance: 47.1
click at [74, 137] on input "[PERSON_NAME]" at bounding box center [146, 138] width 145 height 19
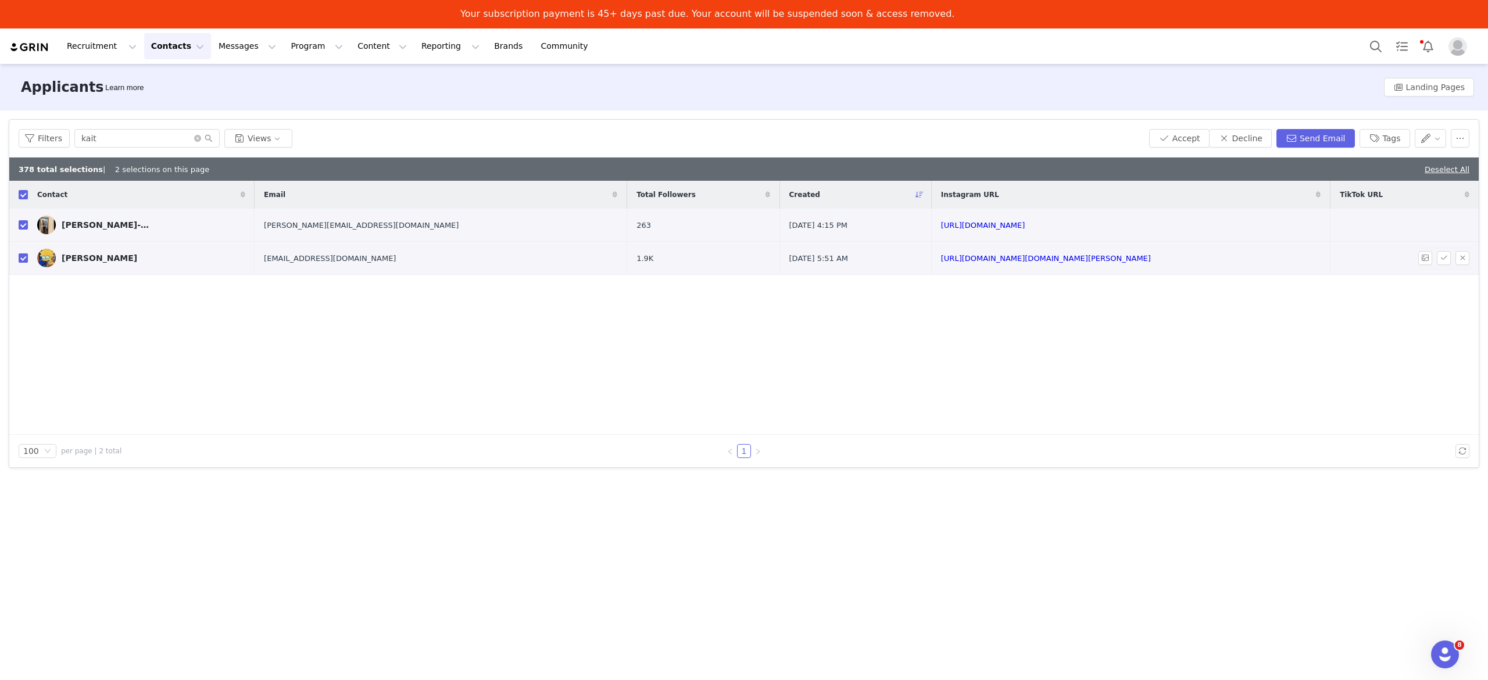
click at [23, 260] on input "checkbox" at bounding box center [23, 257] width 9 height 9
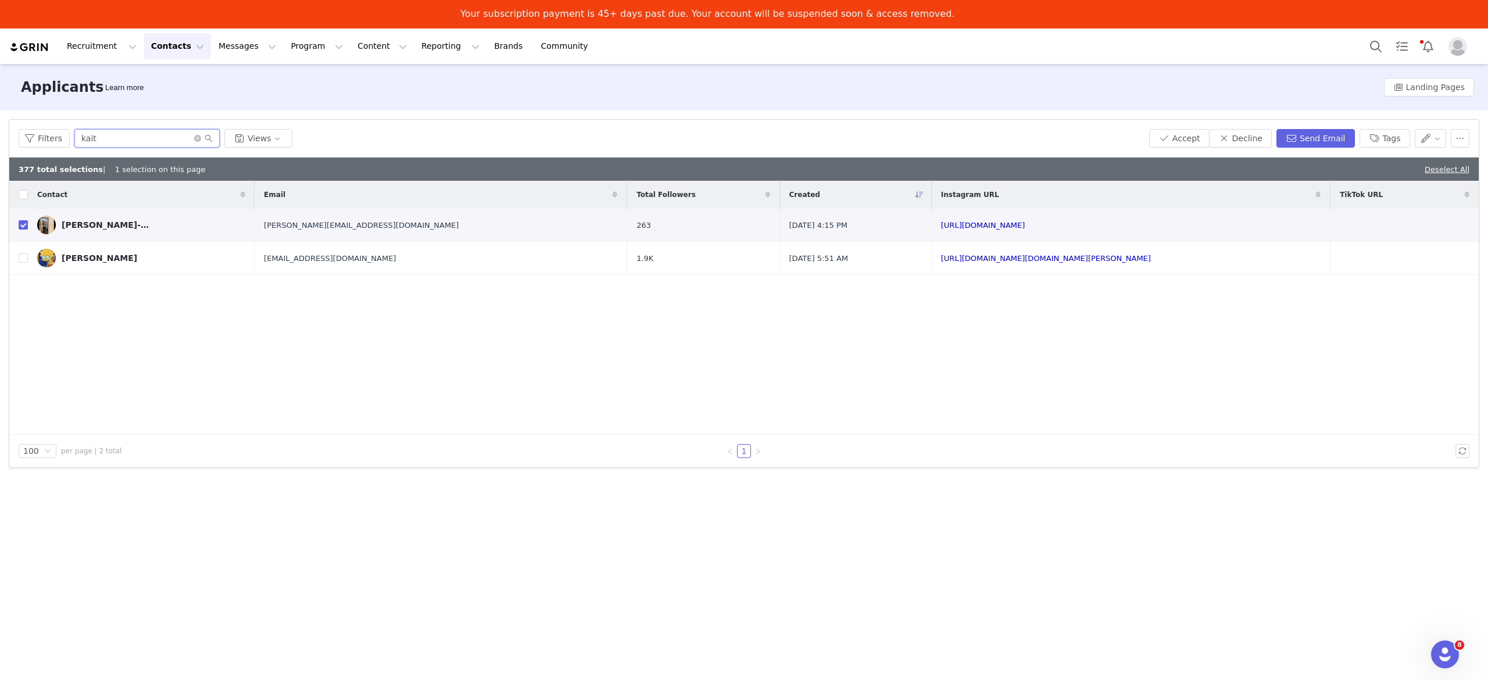
drag, startPoint x: 96, startPoint y: 141, endPoint x: 72, endPoint y: 142, distance: 23.9
click at [74, 142] on input "kait" at bounding box center [146, 138] width 145 height 19
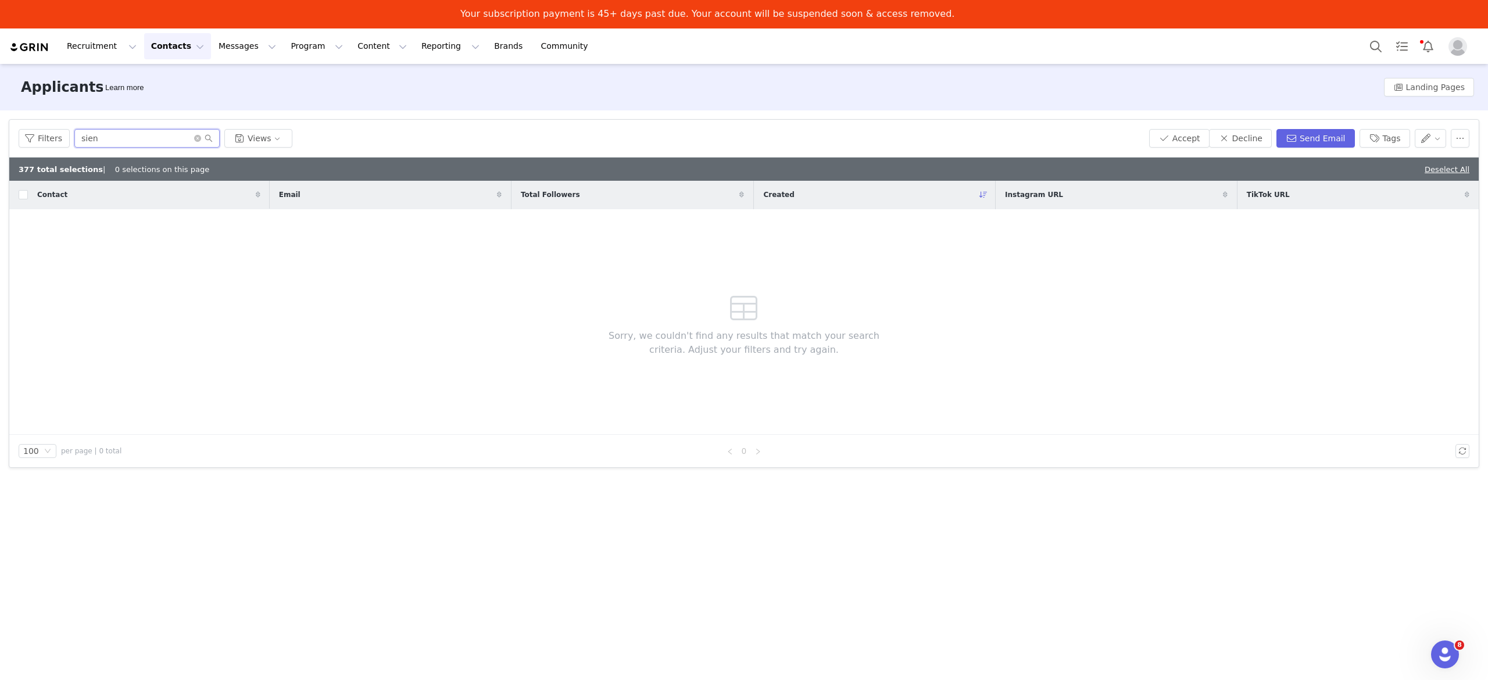
click at [194, 144] on input "sien" at bounding box center [146, 138] width 145 height 19
click at [194, 140] on icon "icon: close-circle" at bounding box center [197, 138] width 7 height 7
click at [171, 140] on input "text" at bounding box center [146, 138] width 145 height 19
click at [190, 140] on input "[PERSON_NAME]" at bounding box center [146, 138] width 145 height 19
click at [195, 140] on icon "icon: close-circle" at bounding box center [197, 138] width 7 height 7
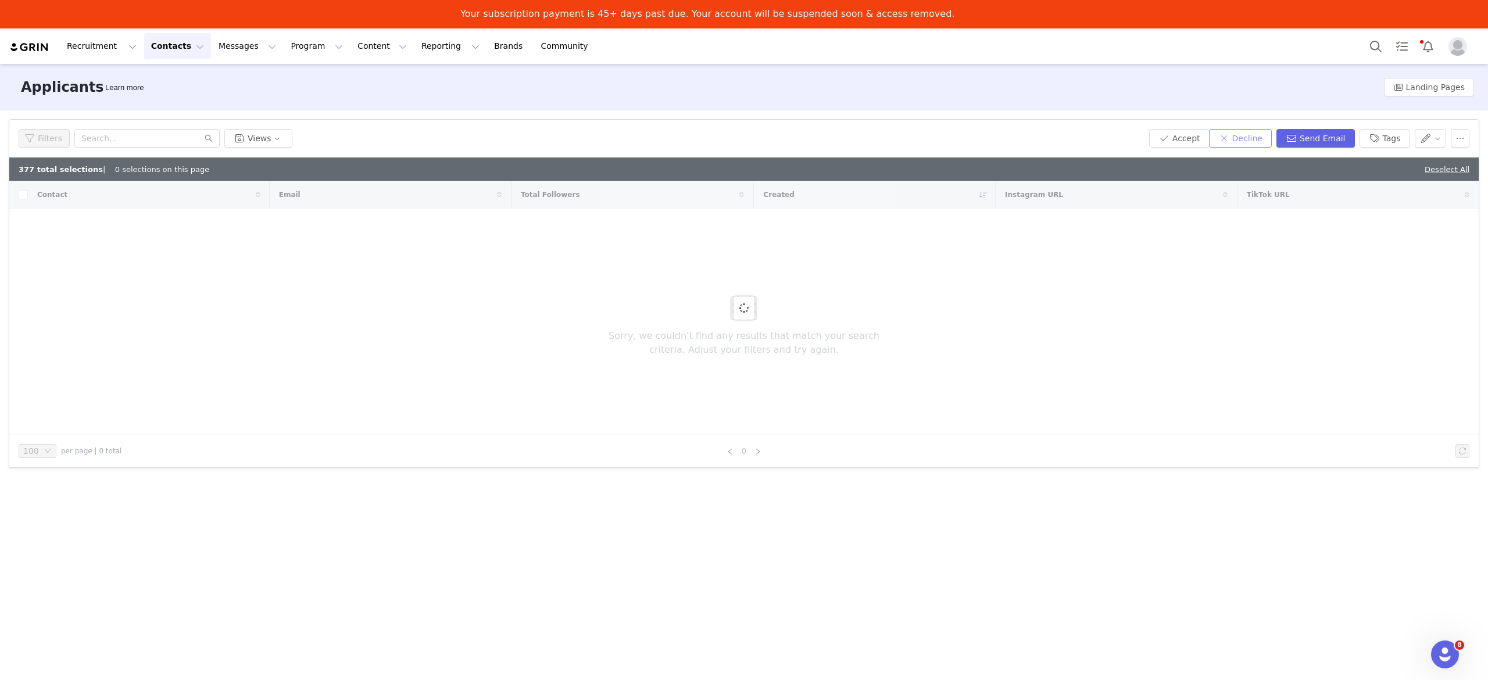
click at [1252, 139] on button "Decline" at bounding box center [1240, 138] width 63 height 19
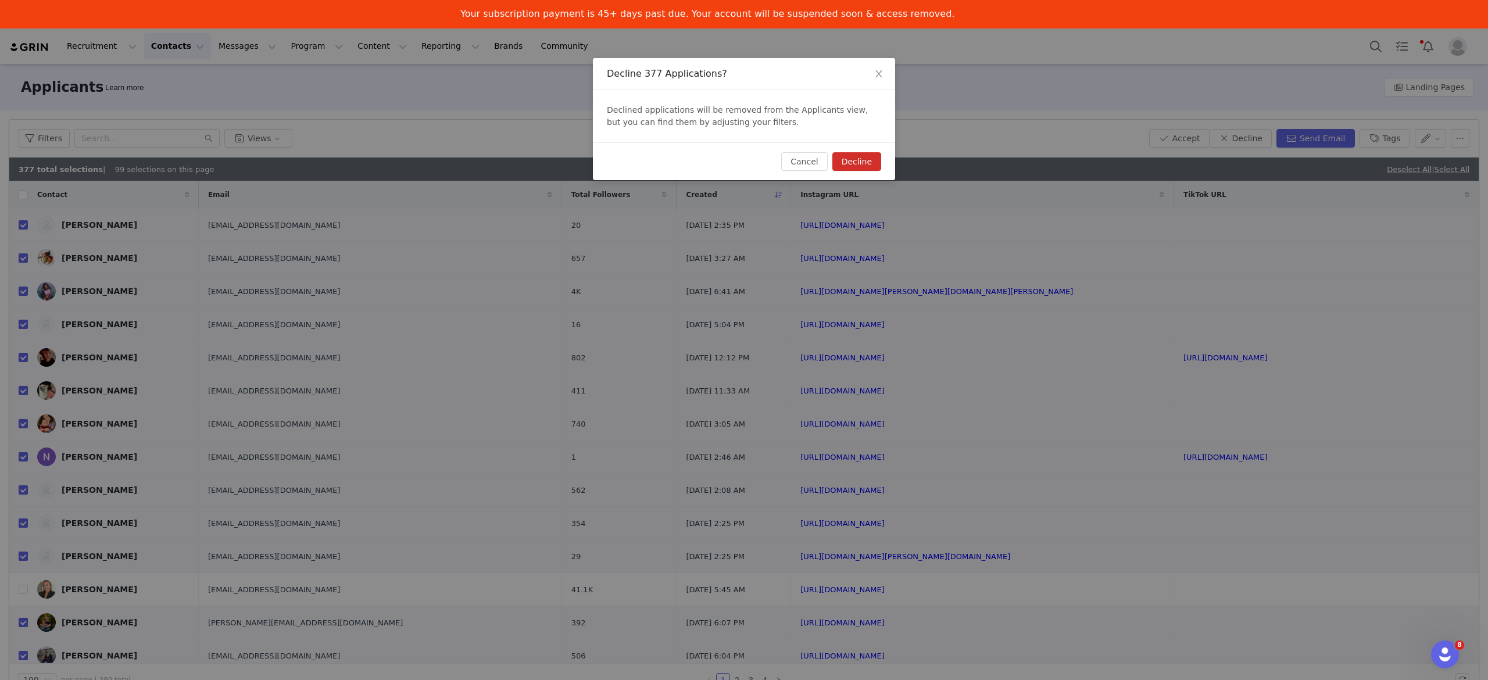
click at [844, 160] on button "Decline" at bounding box center [856, 161] width 49 height 19
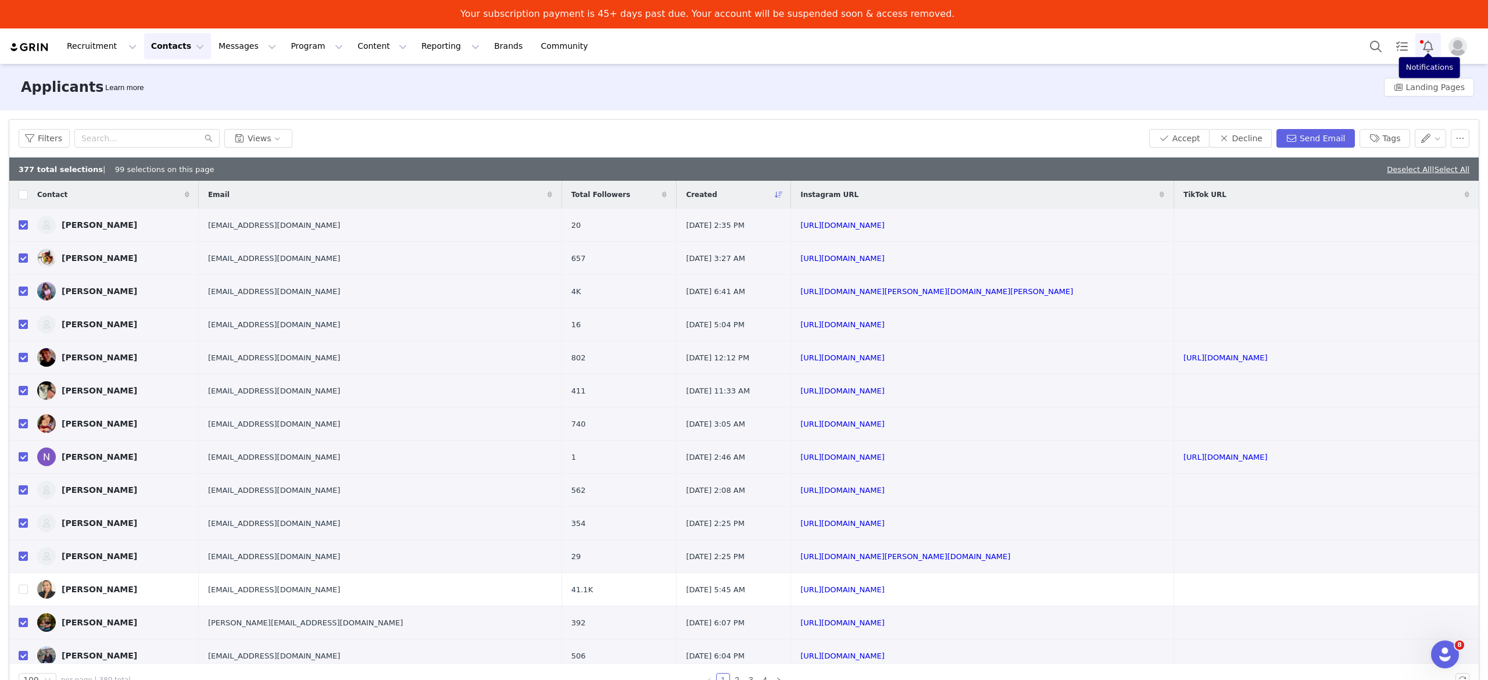
click at [1429, 42] on button "Notifications" at bounding box center [1428, 46] width 26 height 26
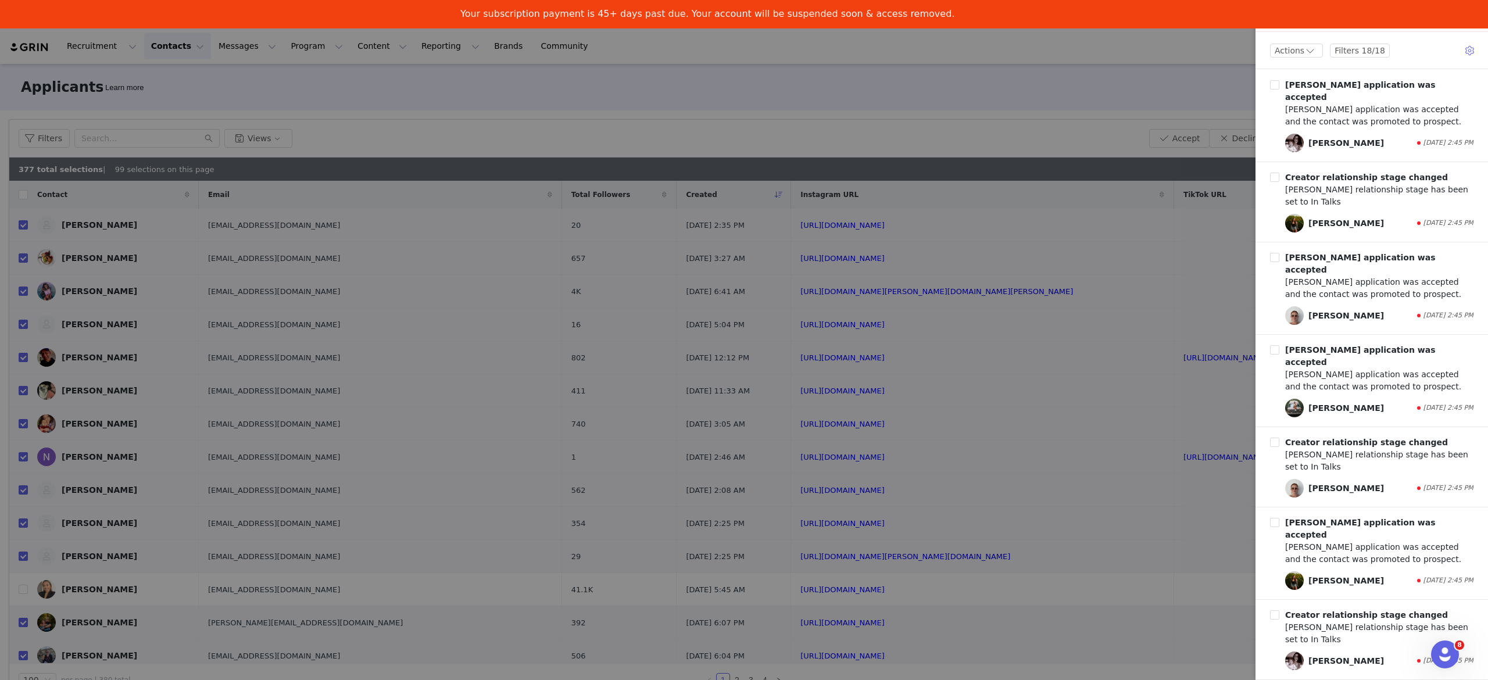
click at [1142, 52] on div at bounding box center [744, 340] width 1488 height 680
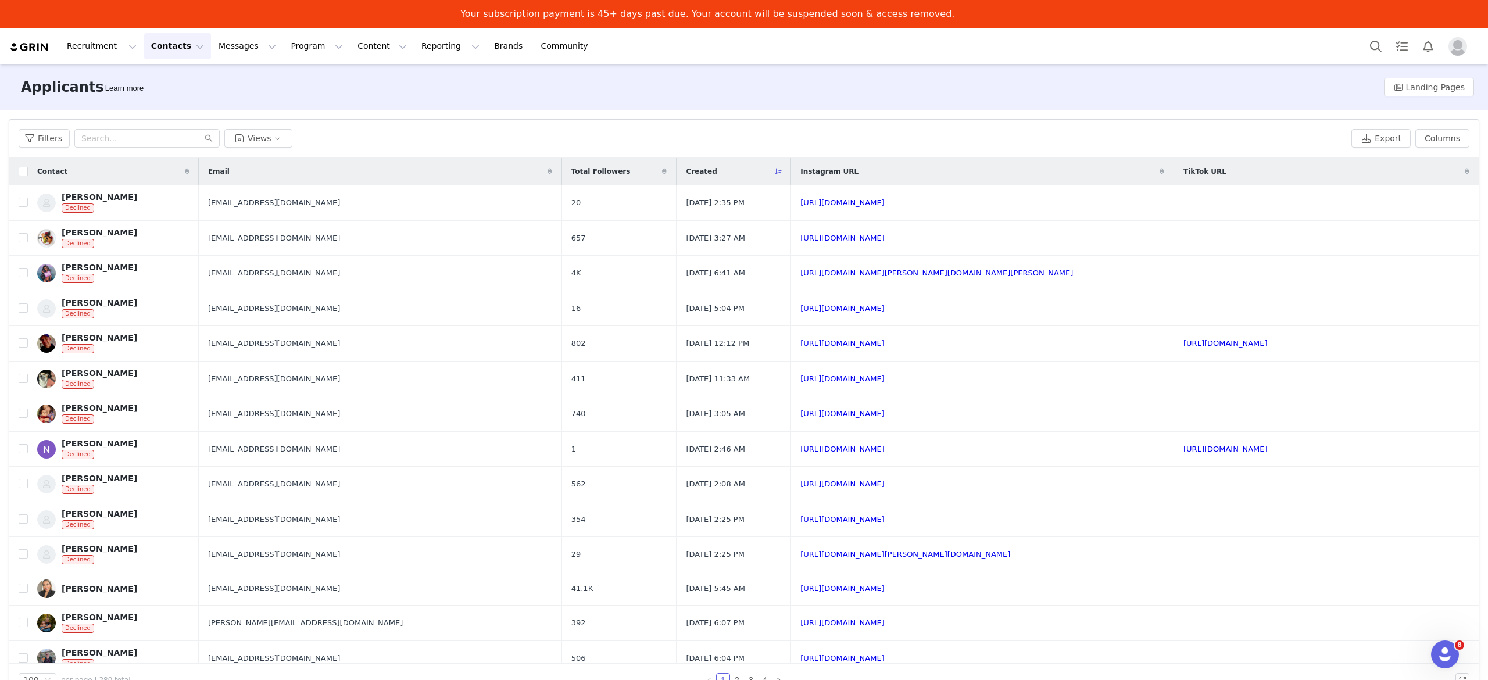
click at [159, 49] on button "Contacts Contacts" at bounding box center [177, 46] width 67 height 26
click at [187, 100] on div "Prospects" at bounding box center [179, 102] width 78 height 12
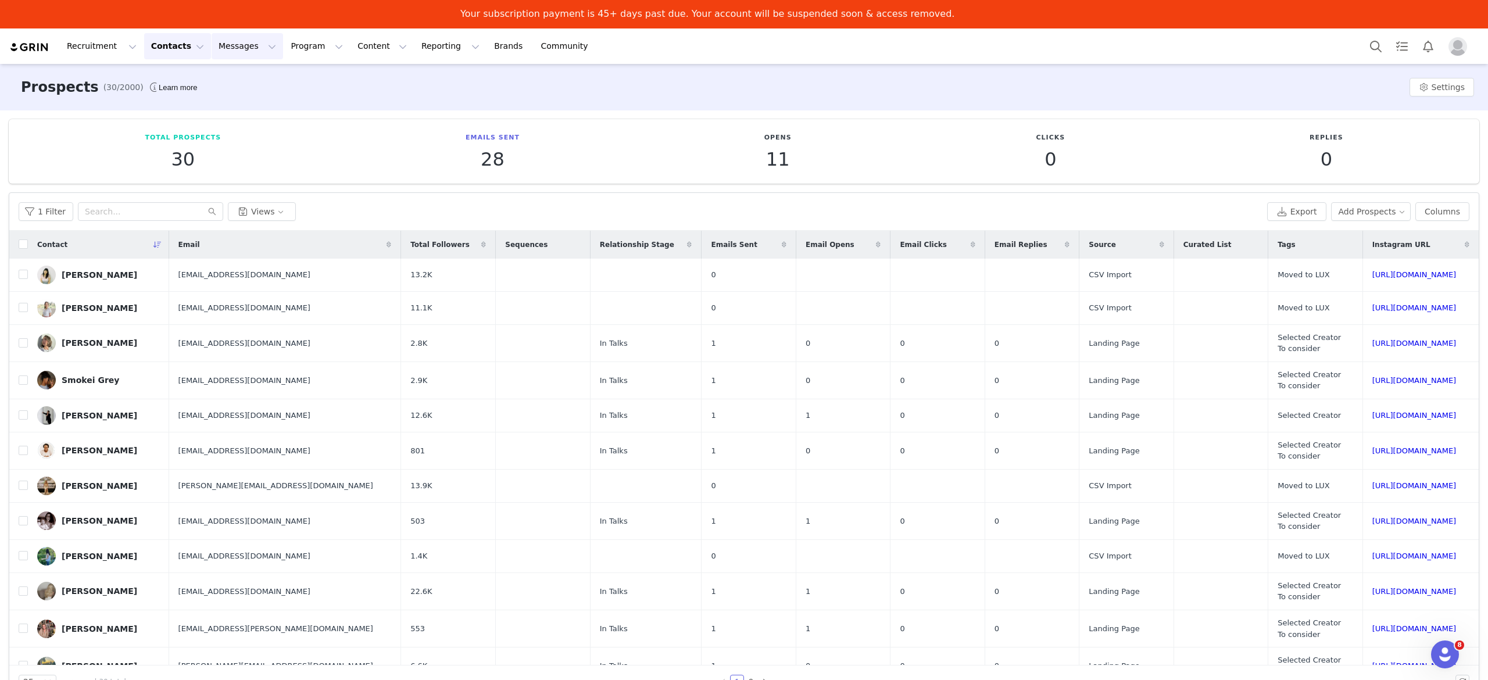
click at [228, 46] on button "Messages Messages" at bounding box center [248, 46] width 72 height 26
click at [241, 127] on div "Templates" at bounding box center [238, 123] width 78 height 12
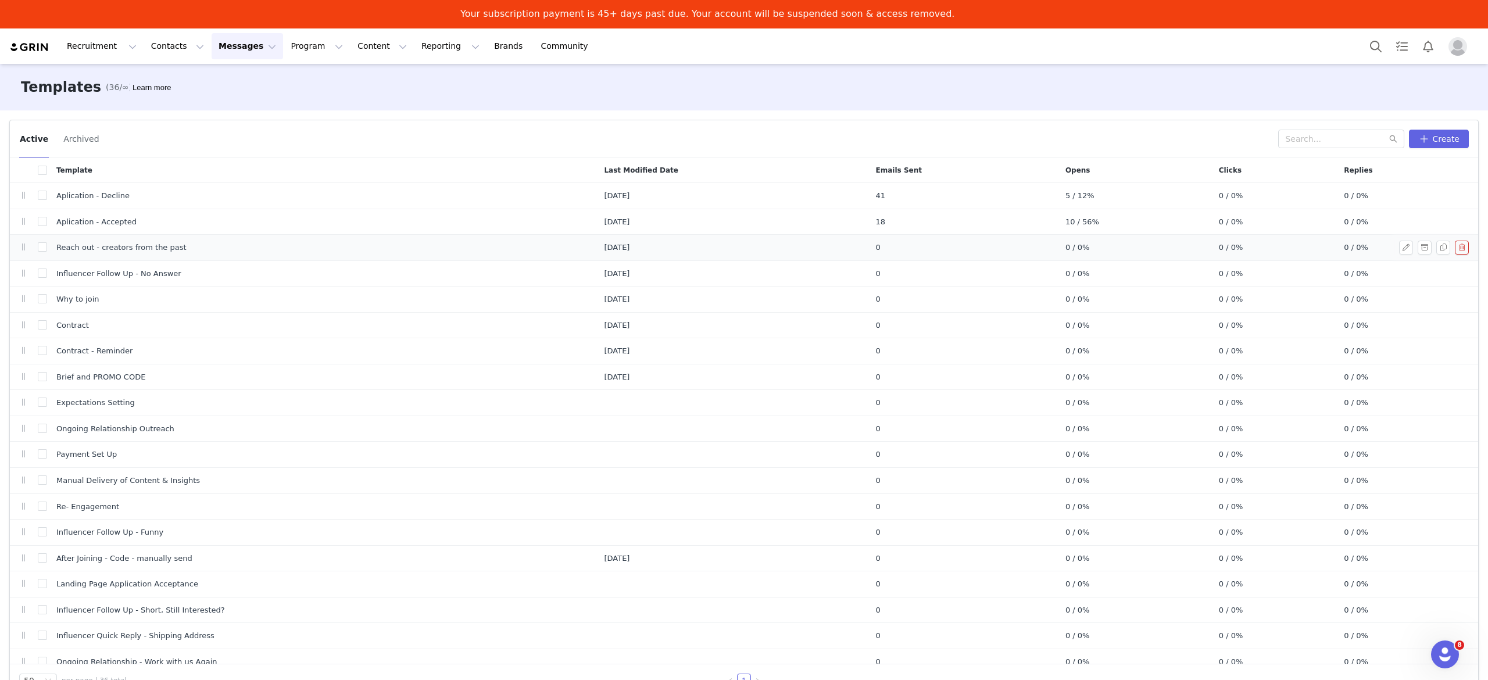
click at [177, 255] on td "Reach out - creators from the past" at bounding box center [321, 248] width 548 height 26
click at [38, 252] on input "checkbox" at bounding box center [42, 246] width 9 height 9
checkbox input "true"
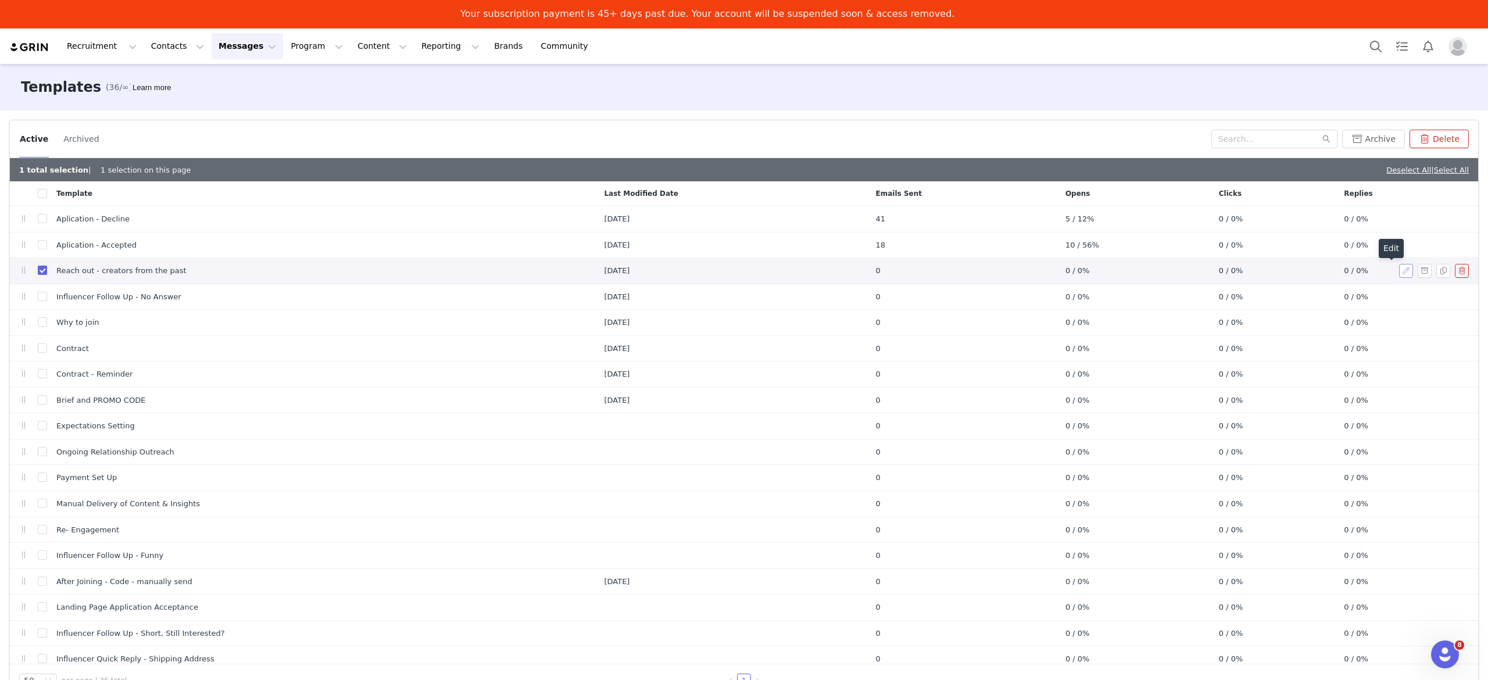
click at [1399, 271] on button "button" at bounding box center [1406, 271] width 14 height 14
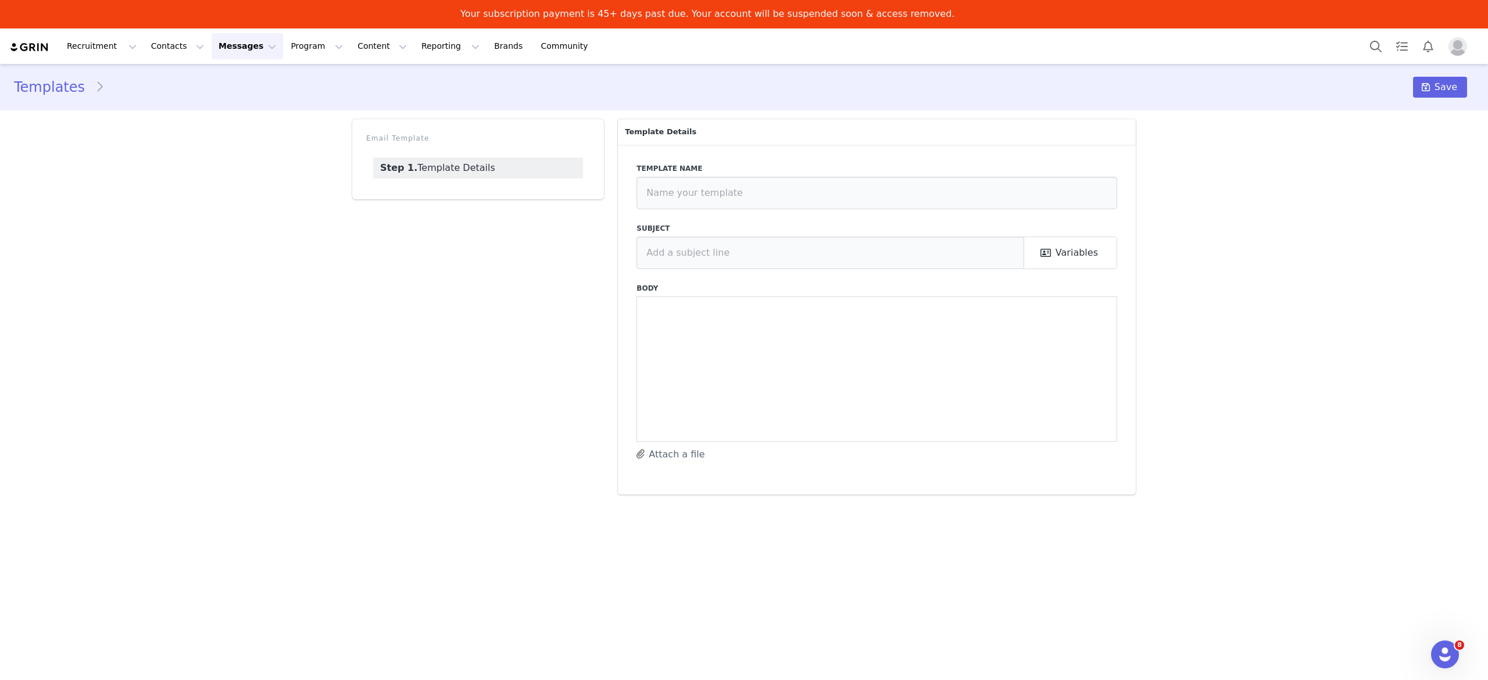
type input "Reach out - creators from the past"
type input "Interested in Collaborating with Clearly?"
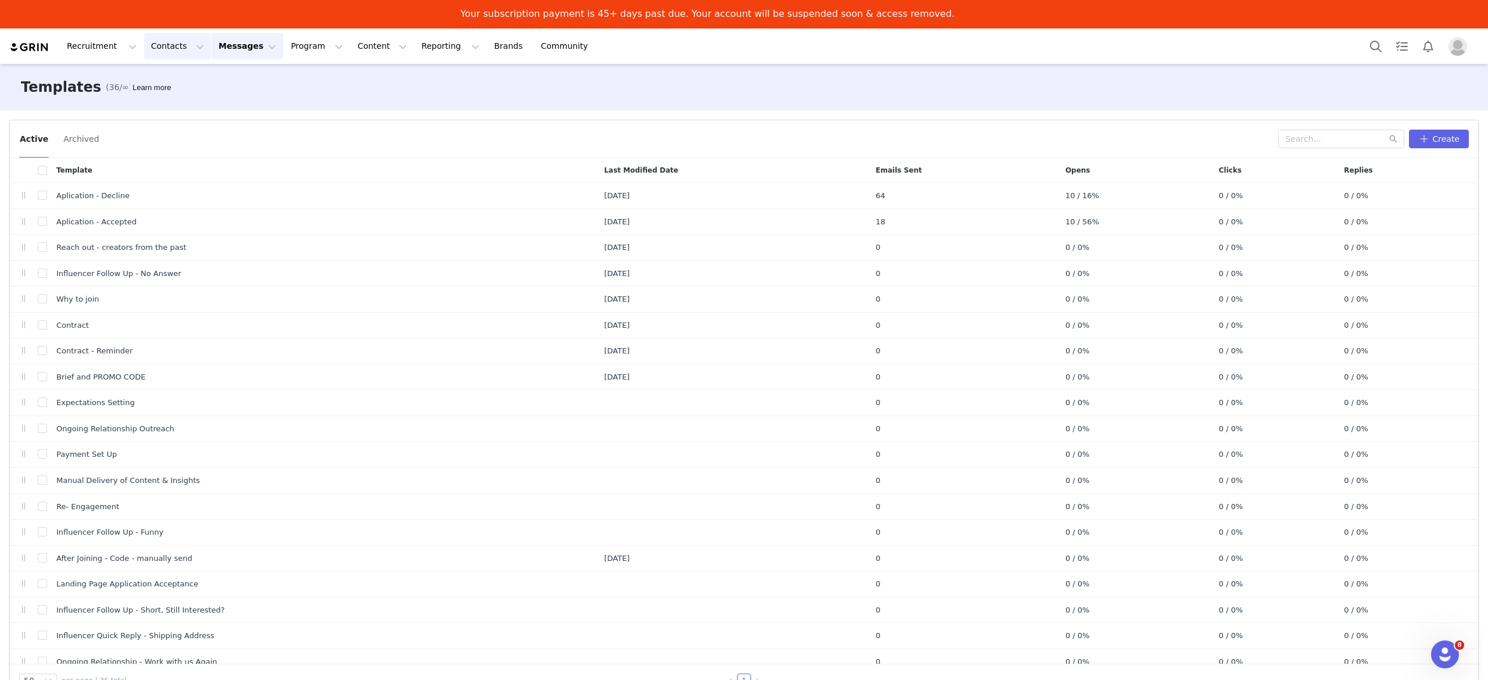
click at [151, 51] on button "Contacts Contacts" at bounding box center [177, 46] width 67 height 26
click at [201, 101] on div "Prospects" at bounding box center [179, 102] width 78 height 12
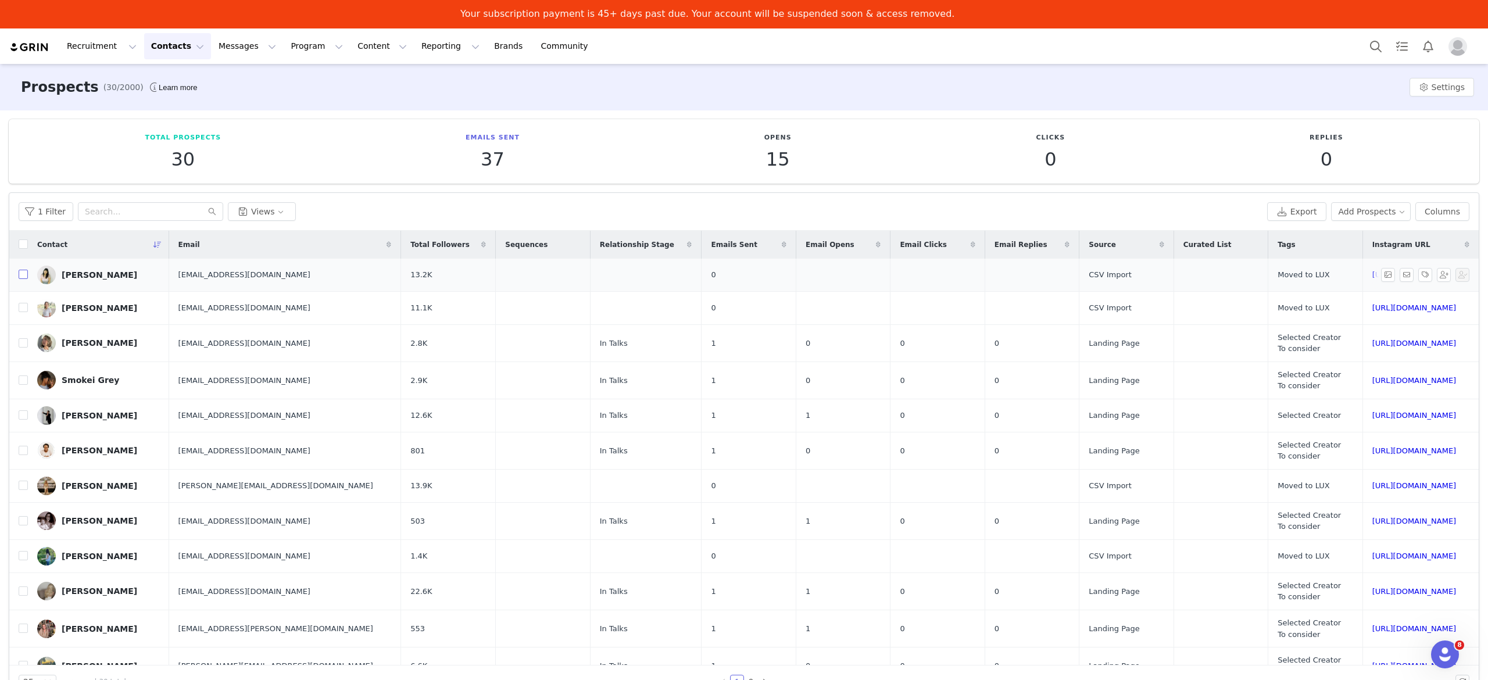
click at [24, 273] on input "checkbox" at bounding box center [23, 274] width 9 height 9
checkbox input "true"
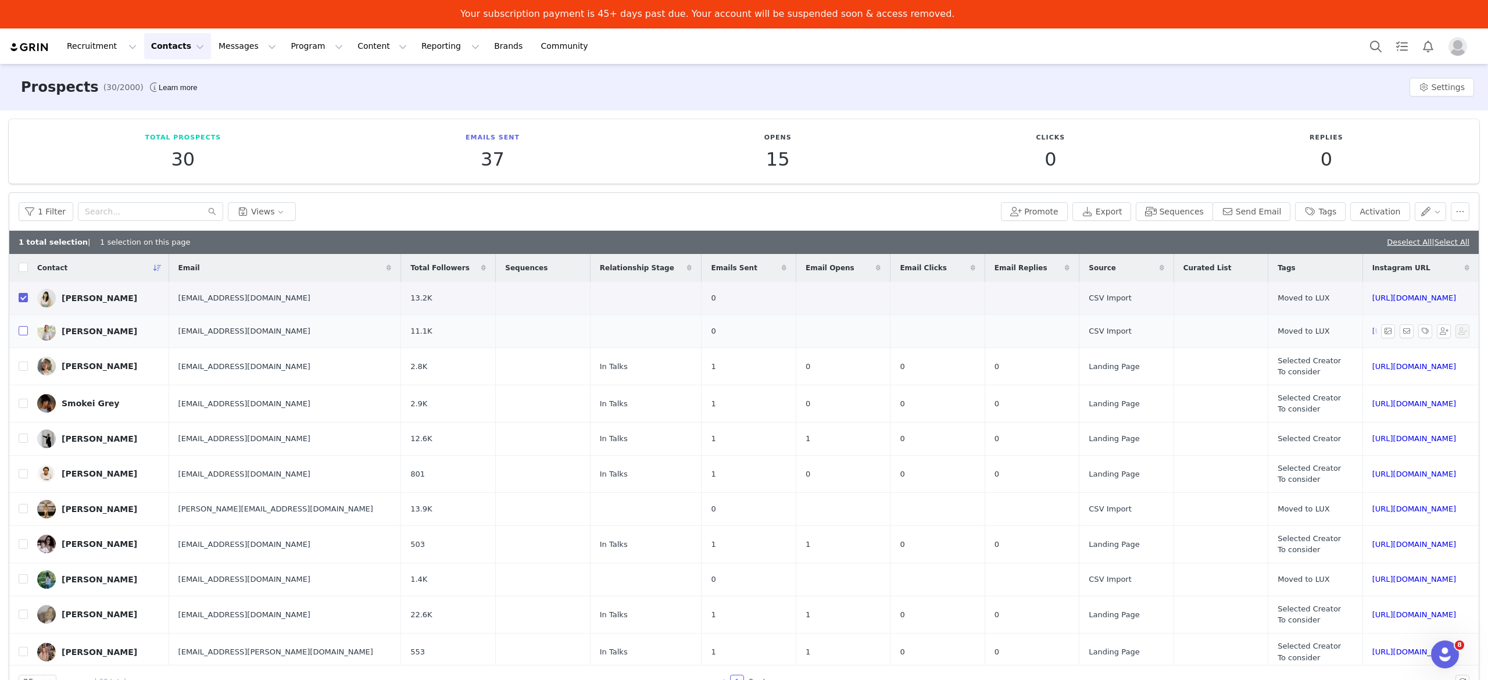
click at [21, 332] on input "checkbox" at bounding box center [23, 330] width 9 height 9
checkbox input "true"
click at [24, 512] on input "checkbox" at bounding box center [23, 508] width 9 height 9
checkbox input "true"
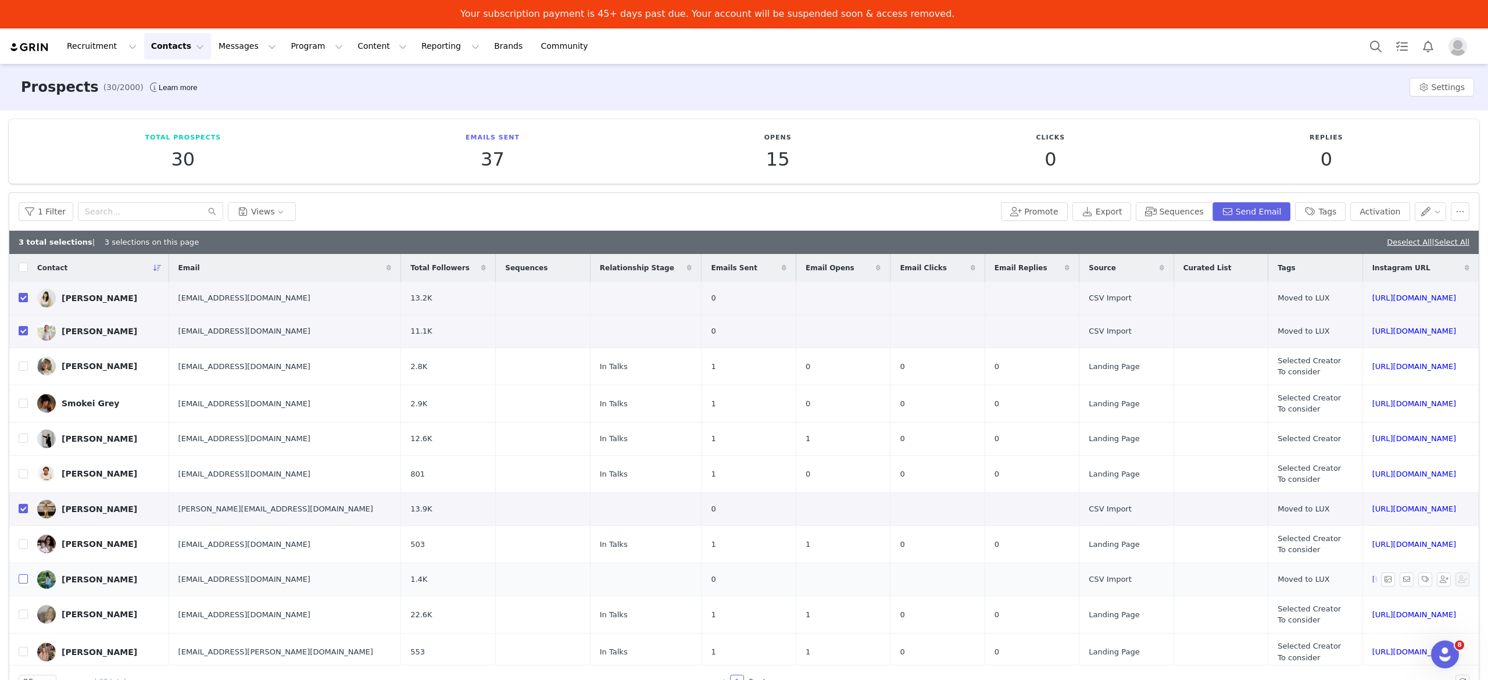
click at [22, 581] on input "checkbox" at bounding box center [23, 578] width 9 height 9
checkbox input "true"
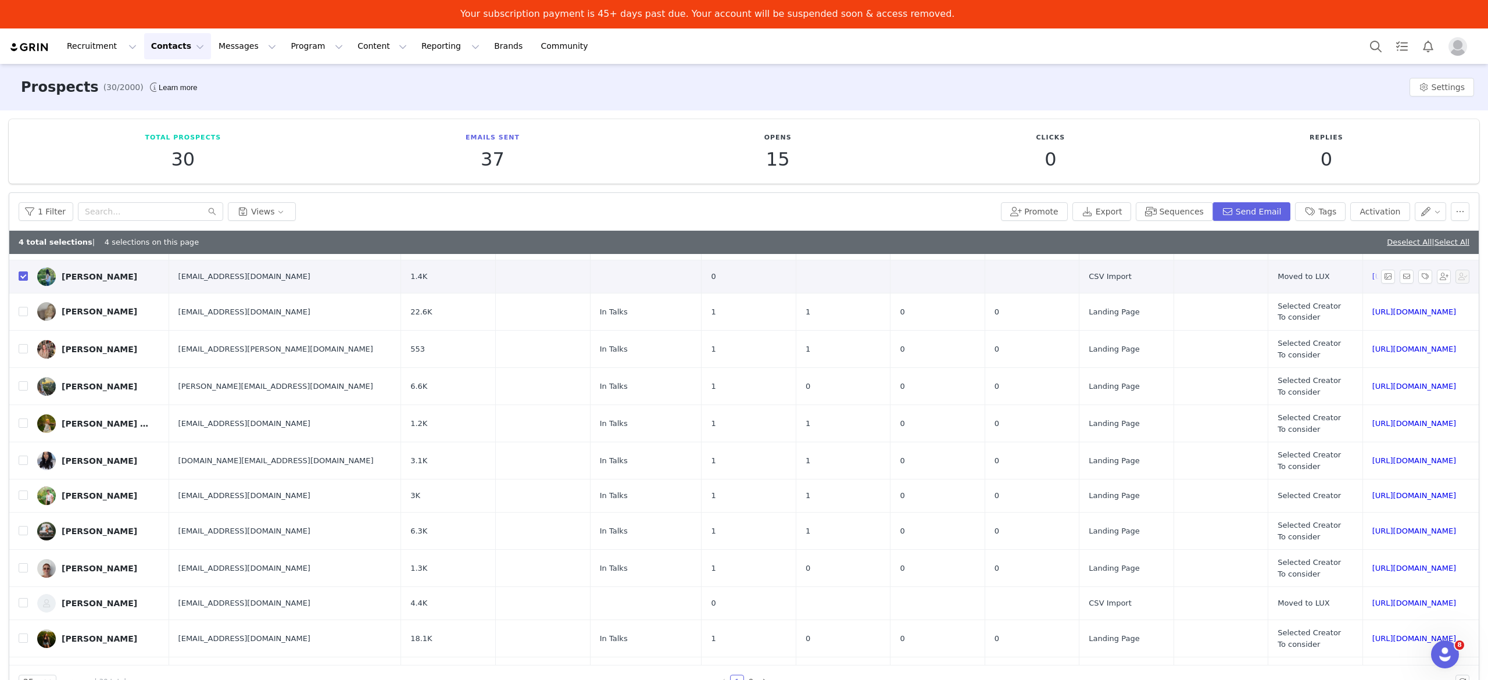
scroll to position [349, 0]
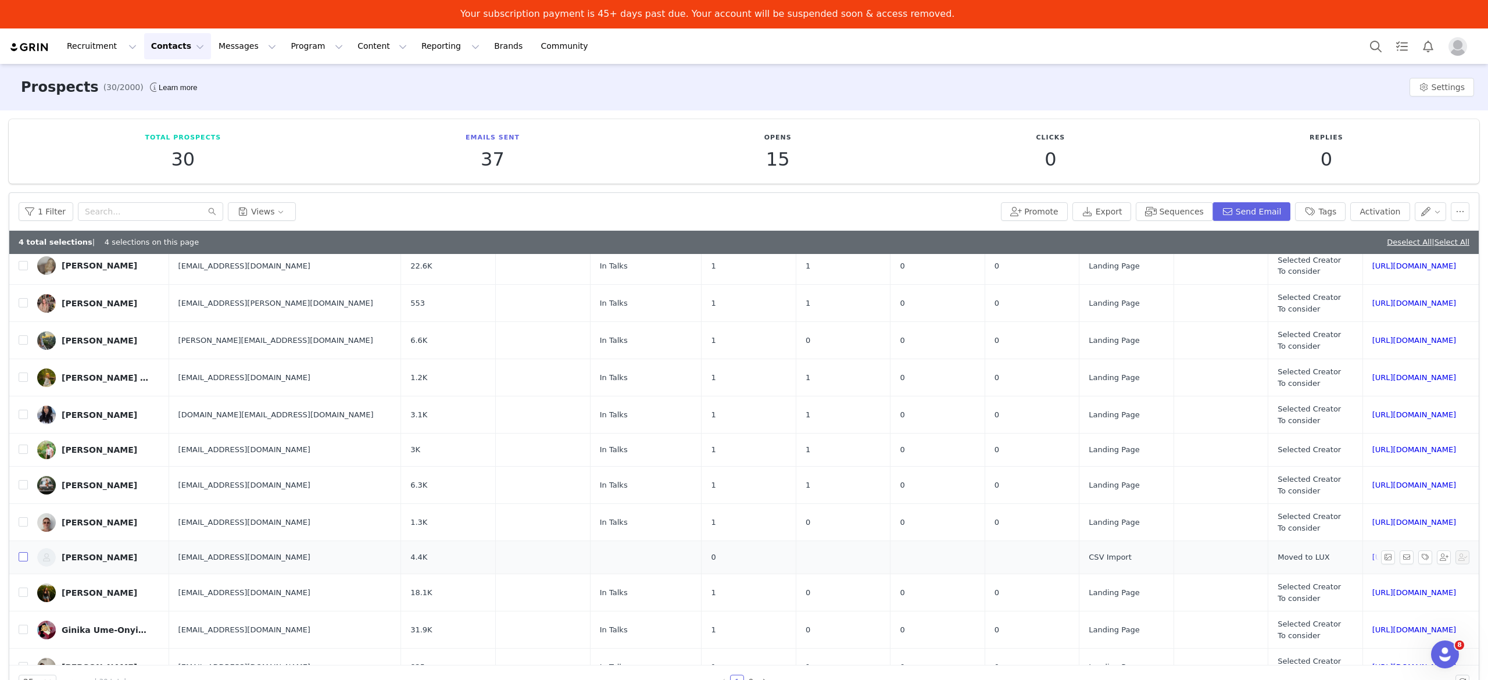
click at [21, 560] on input "checkbox" at bounding box center [23, 556] width 9 height 9
checkbox input "true"
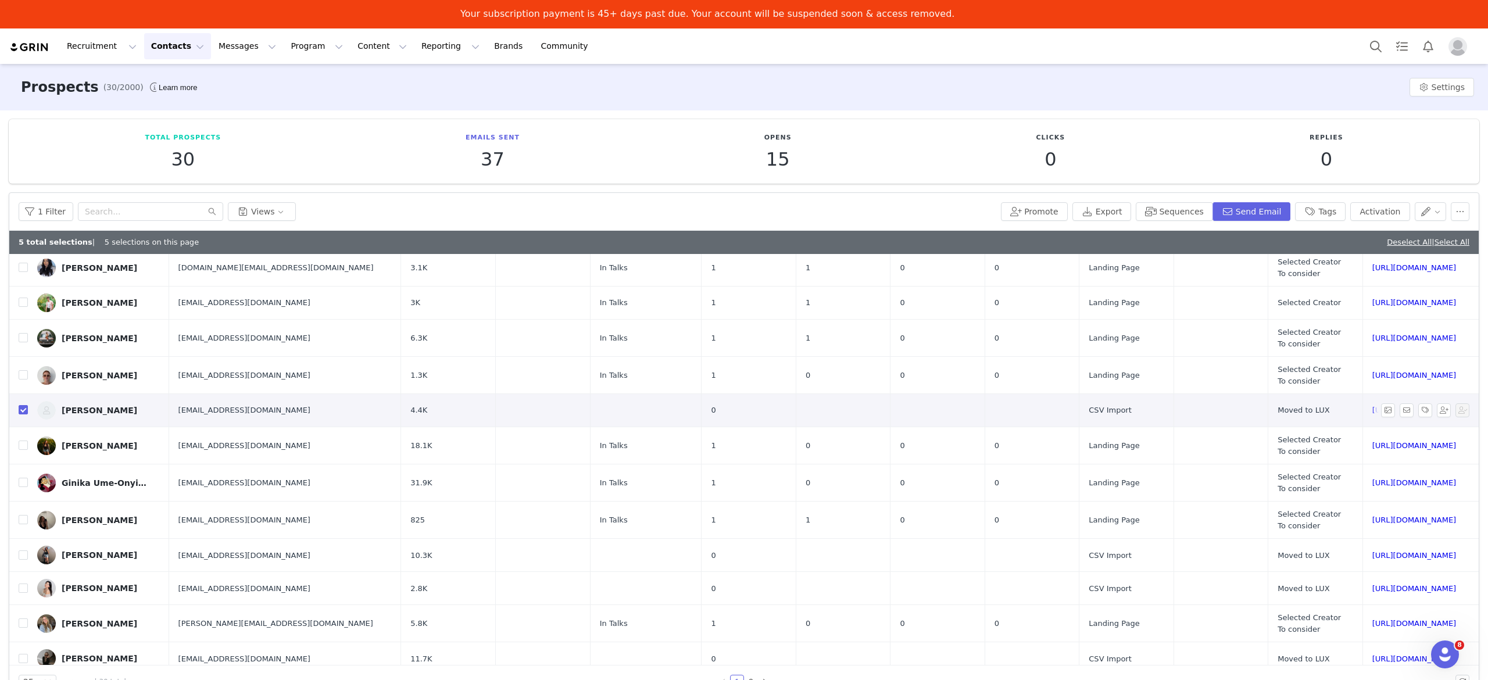
scroll to position [510, 0]
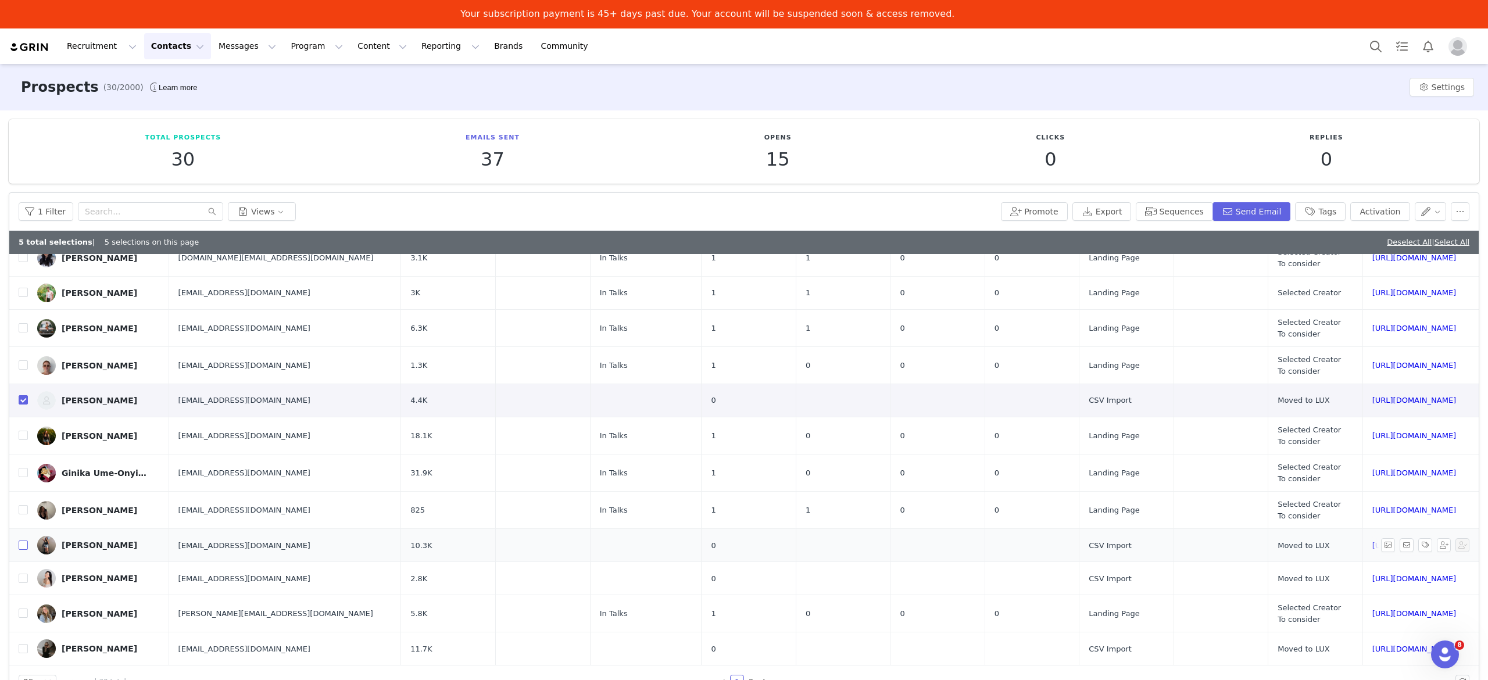
click at [21, 544] on input "checkbox" at bounding box center [23, 545] width 9 height 9
checkbox input "true"
click at [22, 574] on input "checkbox" at bounding box center [23, 578] width 9 height 9
checkbox input "true"
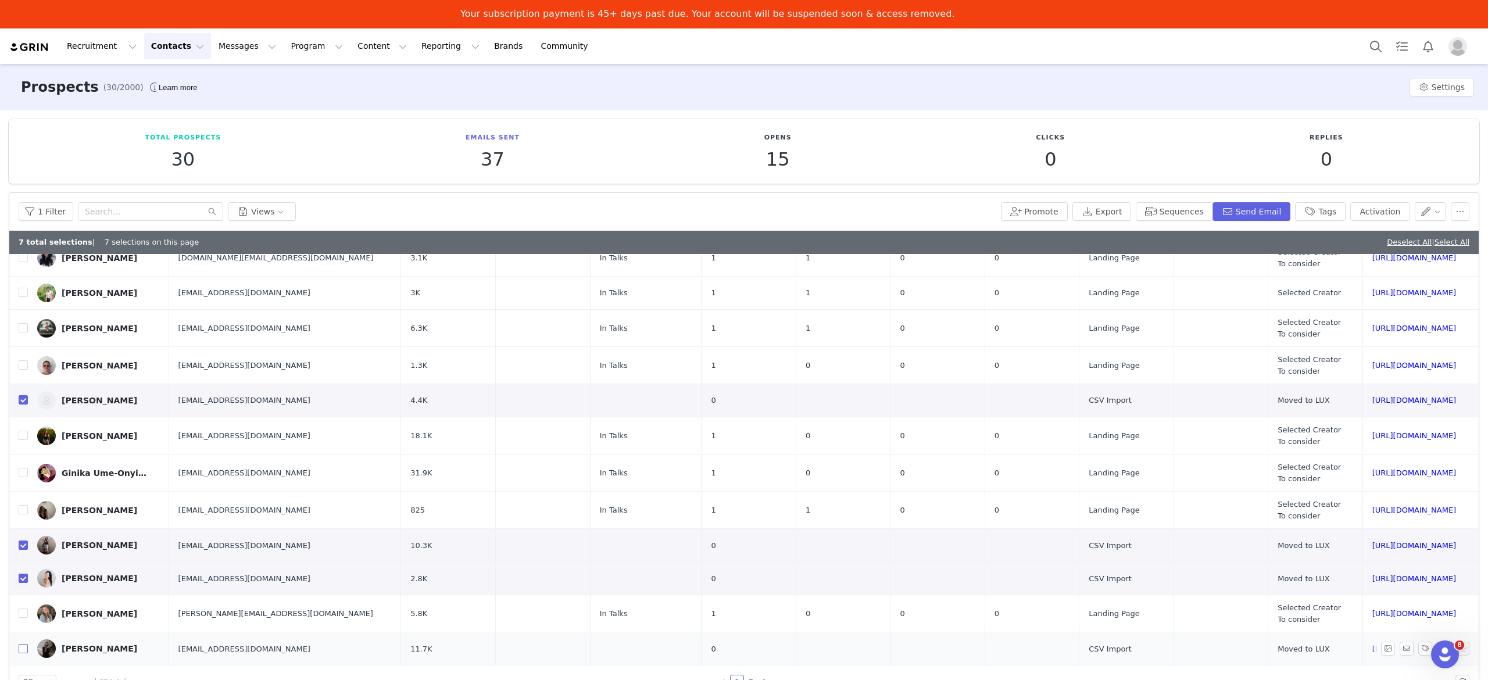
click at [24, 649] on input "checkbox" at bounding box center [23, 648] width 9 height 9
checkbox input "true"
click at [752, 679] on link "2" at bounding box center [751, 681] width 13 height 13
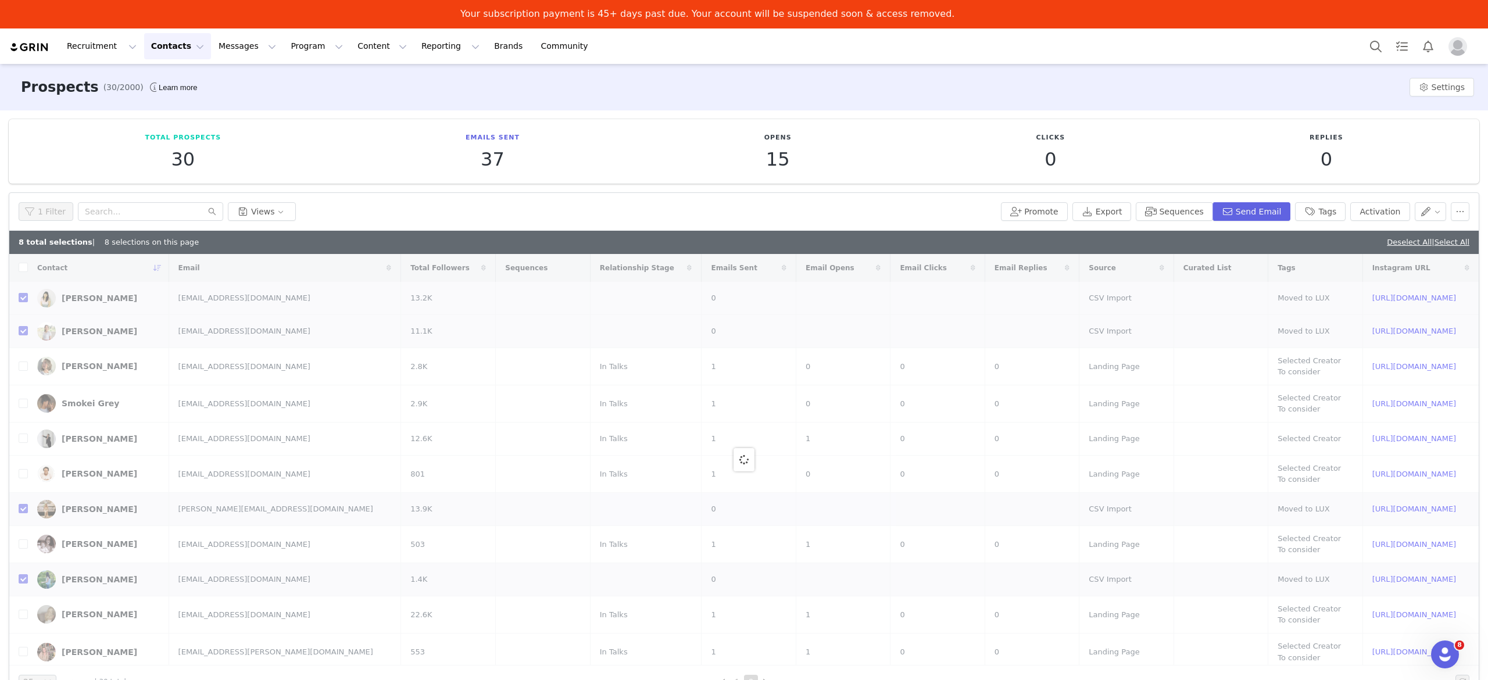
checkbox input "false"
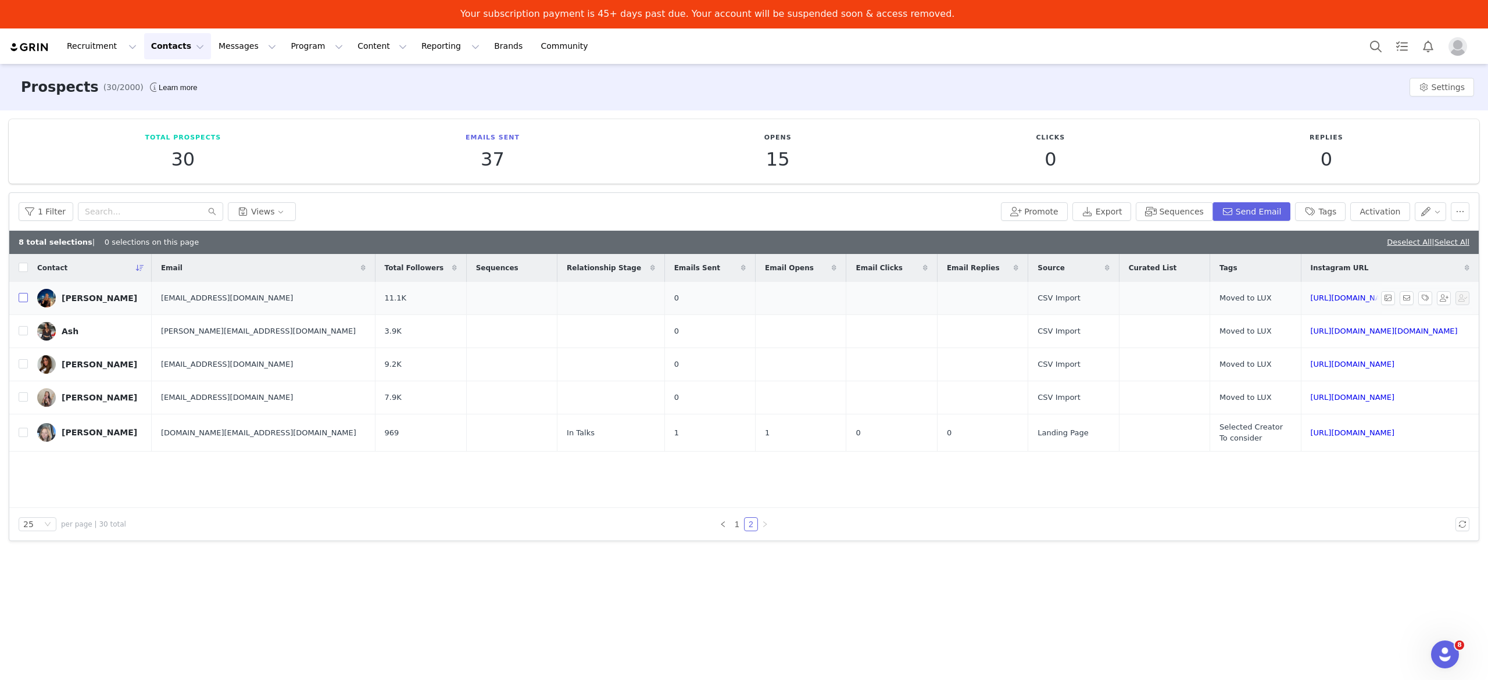
click at [23, 295] on input "checkbox" at bounding box center [23, 297] width 9 height 9
checkbox input "true"
click at [19, 335] on input "checkbox" at bounding box center [23, 330] width 9 height 9
checkbox input "true"
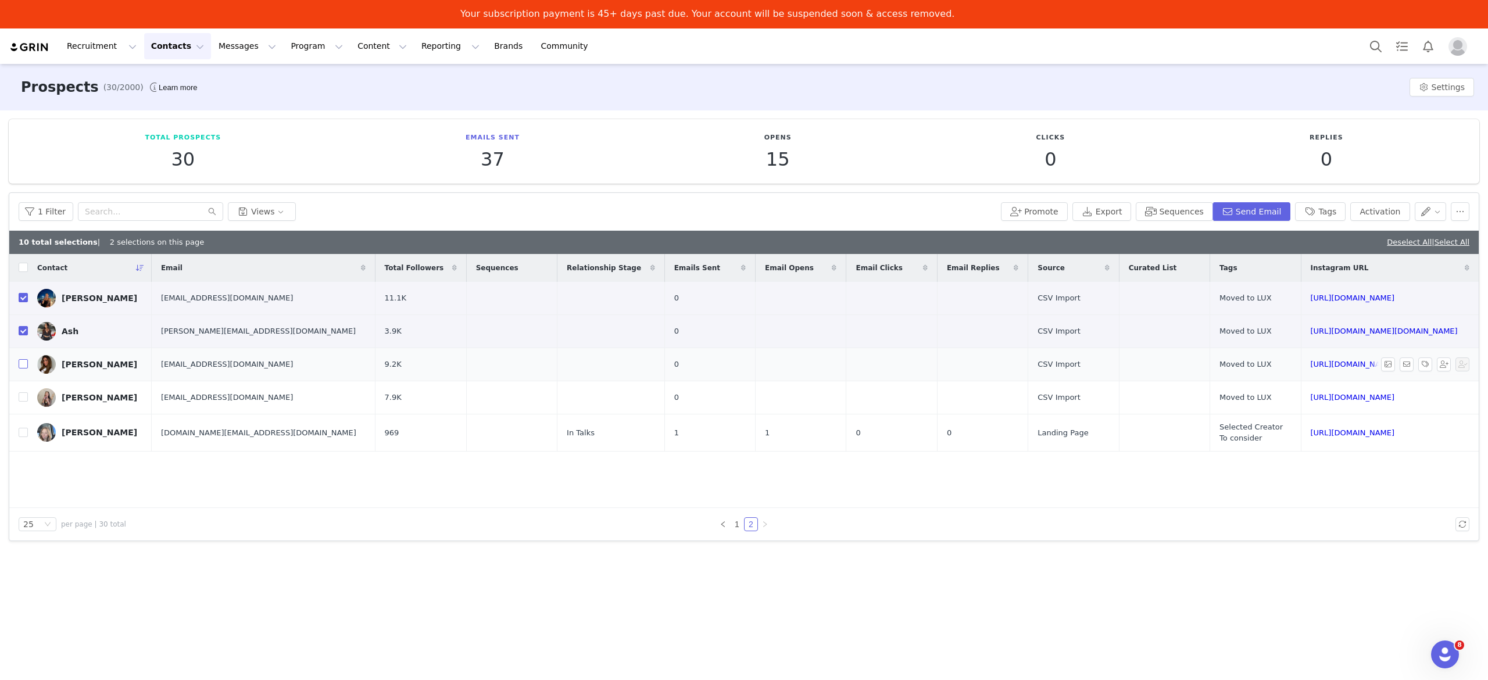
click at [27, 367] on input "checkbox" at bounding box center [23, 363] width 9 height 9
checkbox input "true"
click at [24, 398] on input "checkbox" at bounding box center [23, 396] width 9 height 9
checkbox input "true"
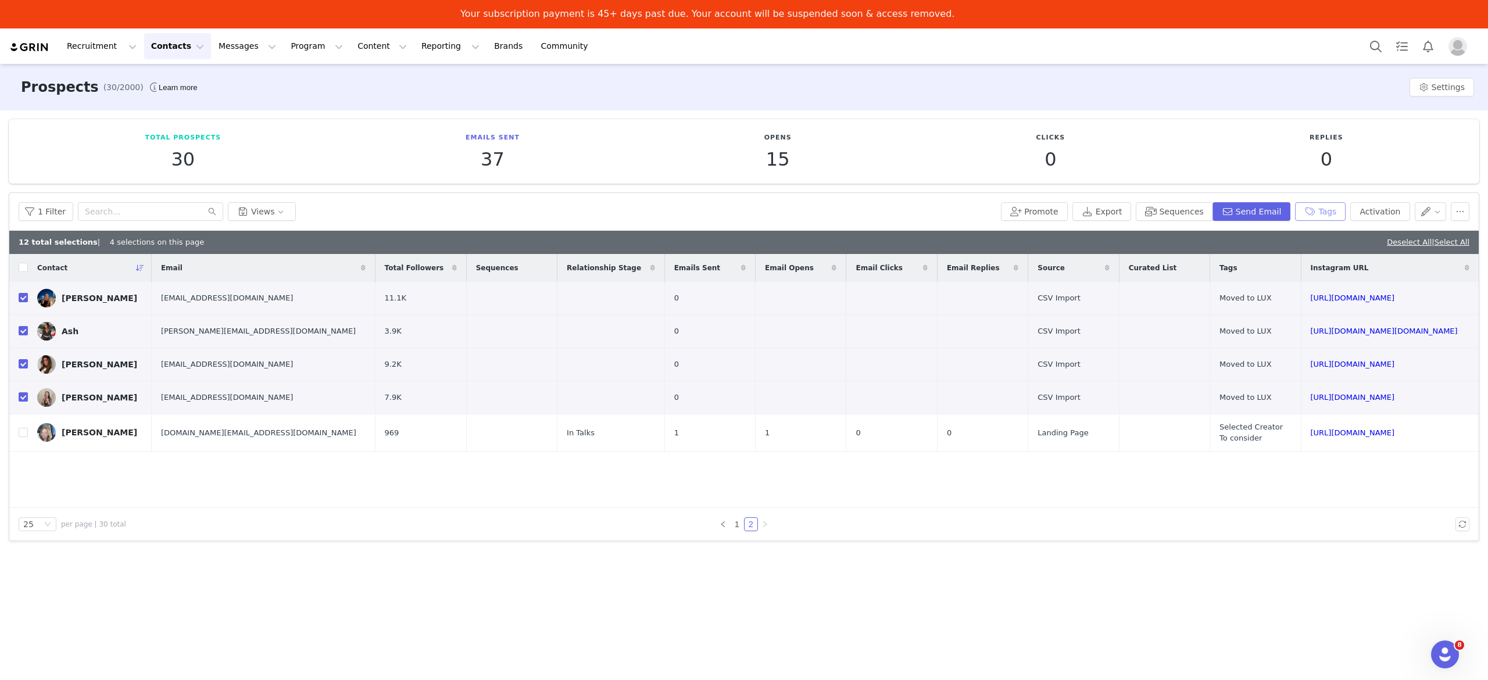
click at [1325, 207] on button "Tags" at bounding box center [1320, 211] width 51 height 19
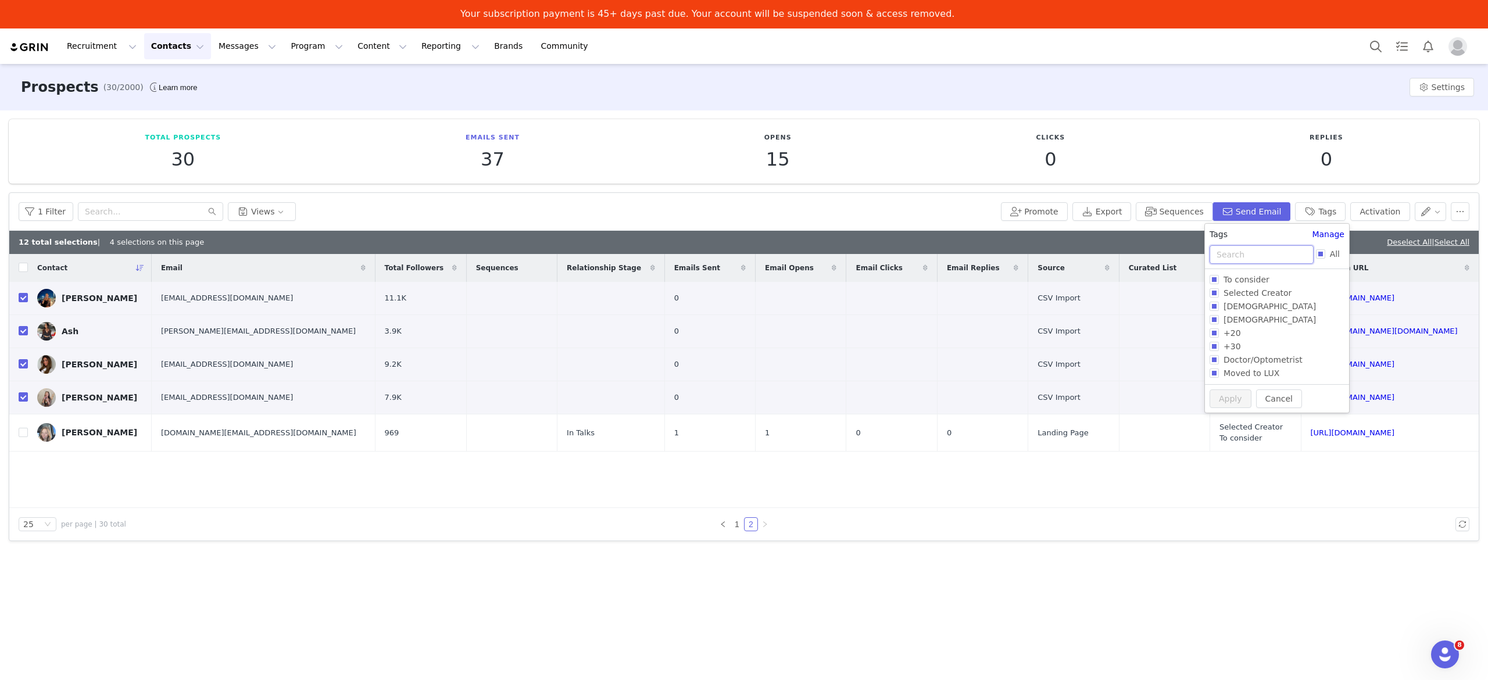
click at [1256, 257] on input "text" at bounding box center [1262, 254] width 104 height 19
type input "i"
click at [1217, 279] on input "To consider" at bounding box center [1214, 279] width 9 height 9
checkbox input "true"
click at [1231, 423] on button "Apply" at bounding box center [1231, 421] width 42 height 19
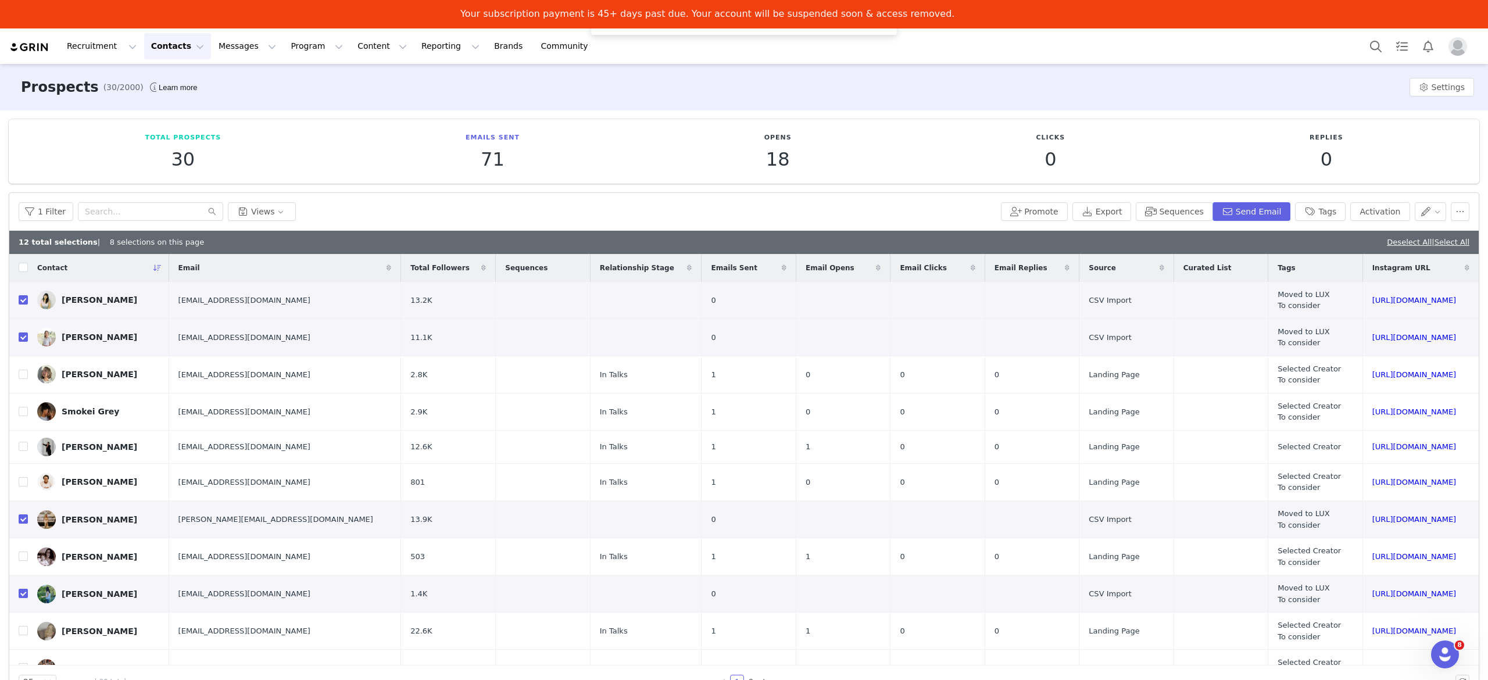
checkbox input "false"
click at [1254, 214] on button "Send Email" at bounding box center [1252, 211] width 78 height 19
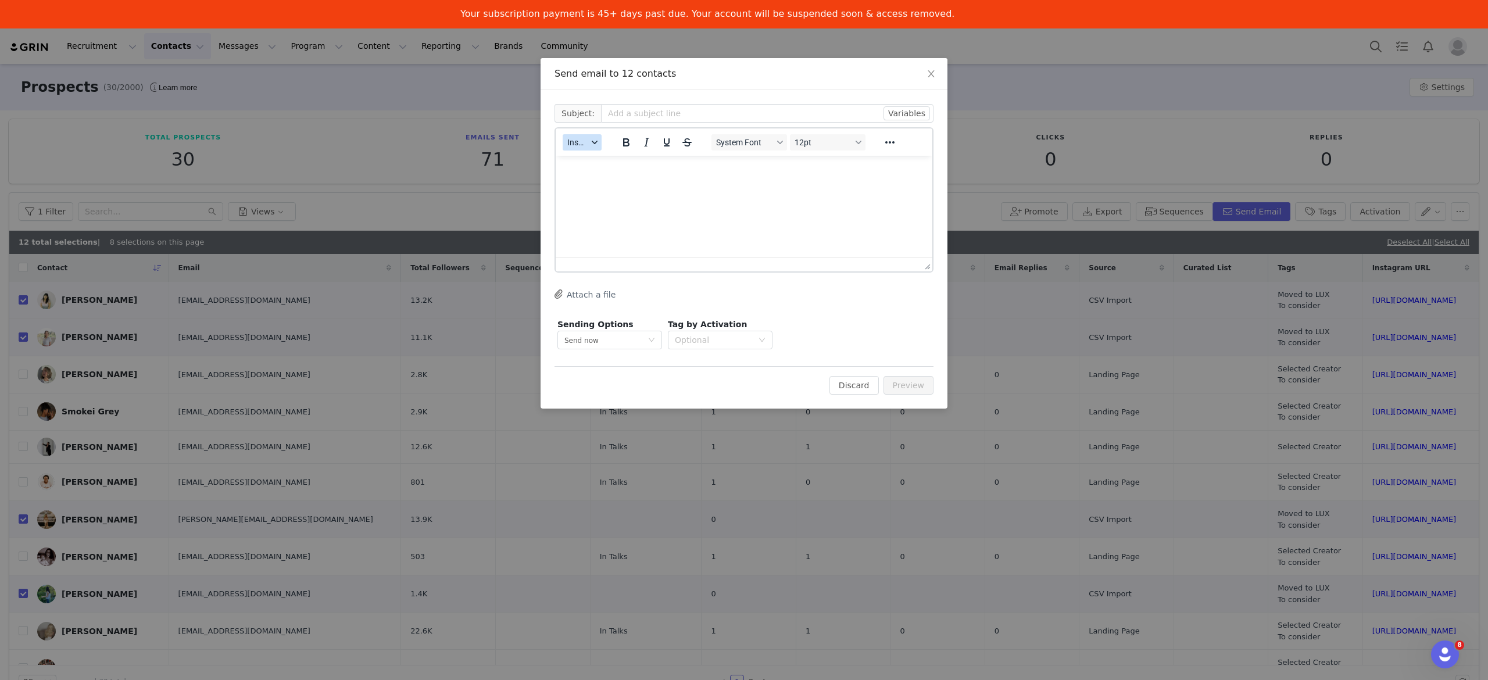
click at [594, 144] on icon "button" at bounding box center [595, 143] width 6 height 6
click at [617, 165] on div "Insert Template" at bounding box center [624, 162] width 105 height 14
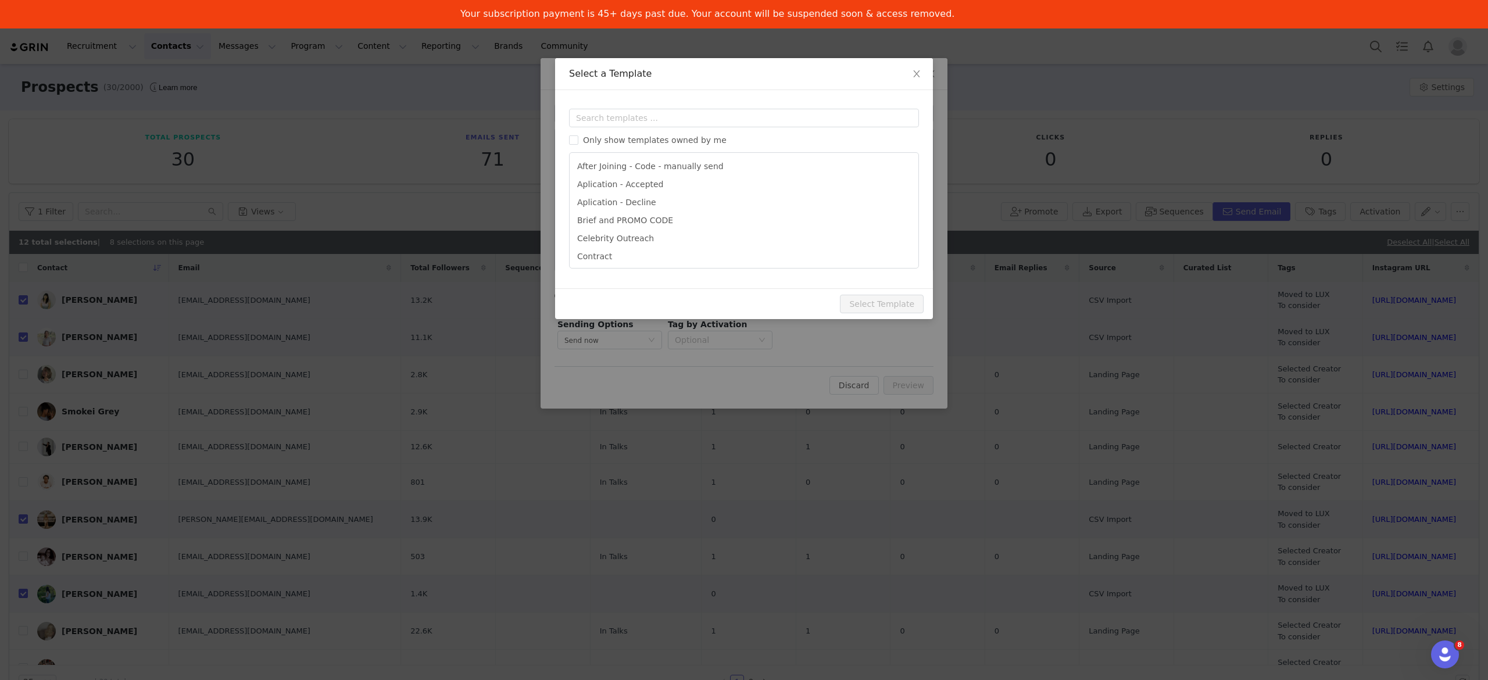
type input "Thank you for joining - now you shop!"
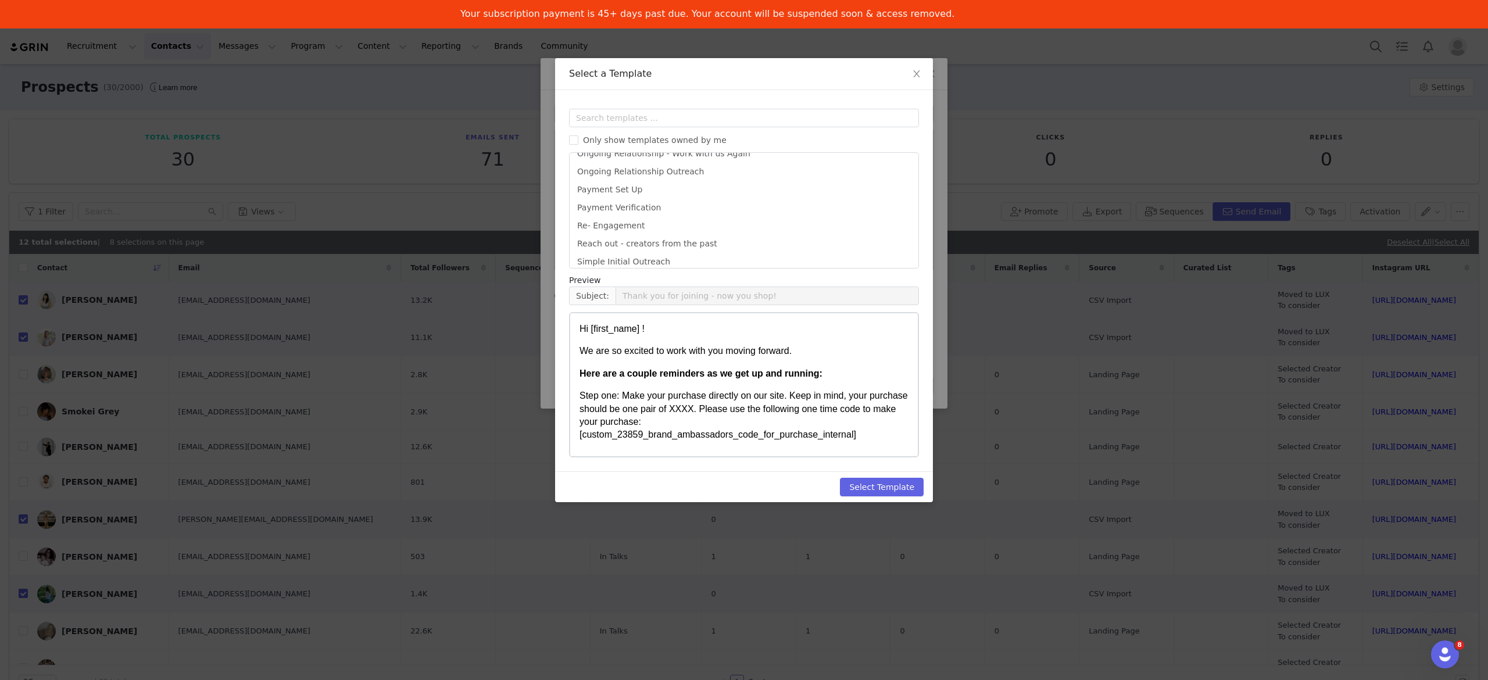
scroll to position [529, 0]
click at [919, 74] on icon "icon: close" at bounding box center [916, 73] width 9 height 9
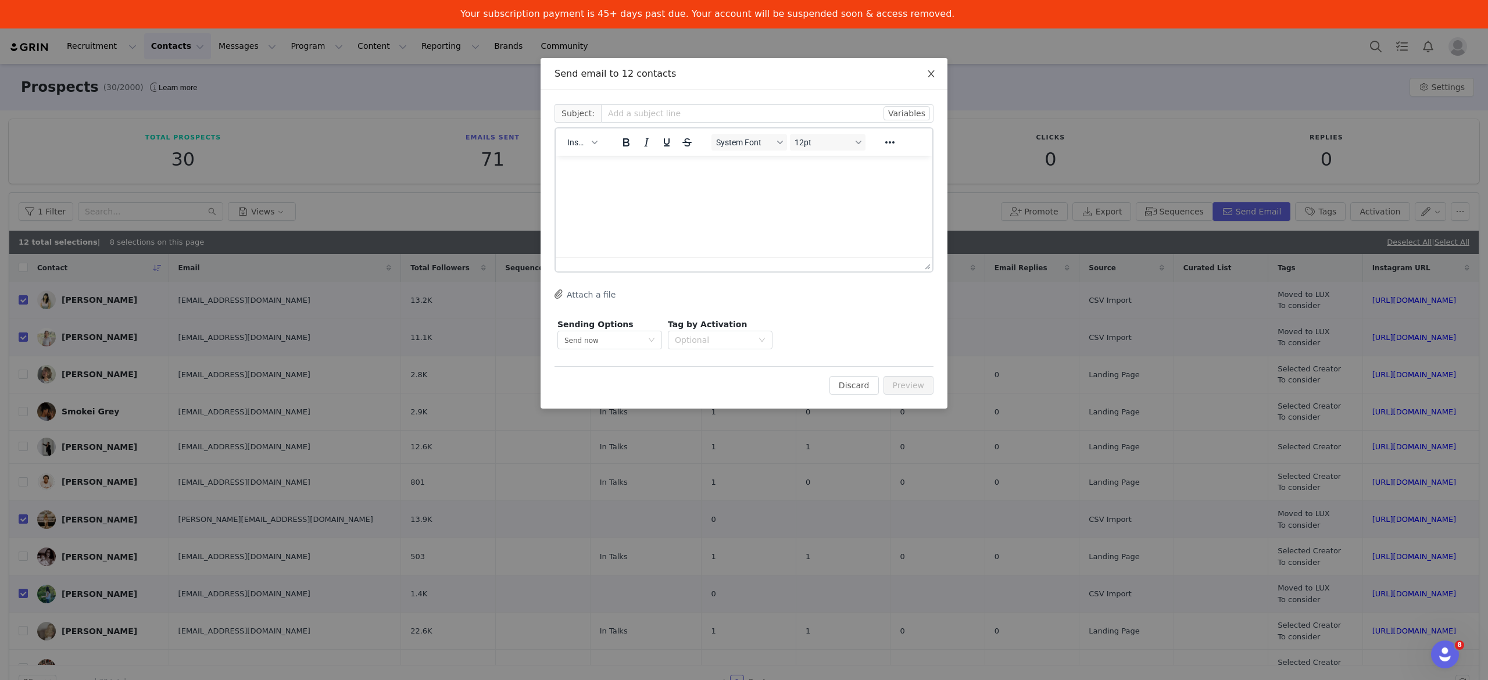
click at [941, 77] on span "Close" at bounding box center [931, 74] width 33 height 33
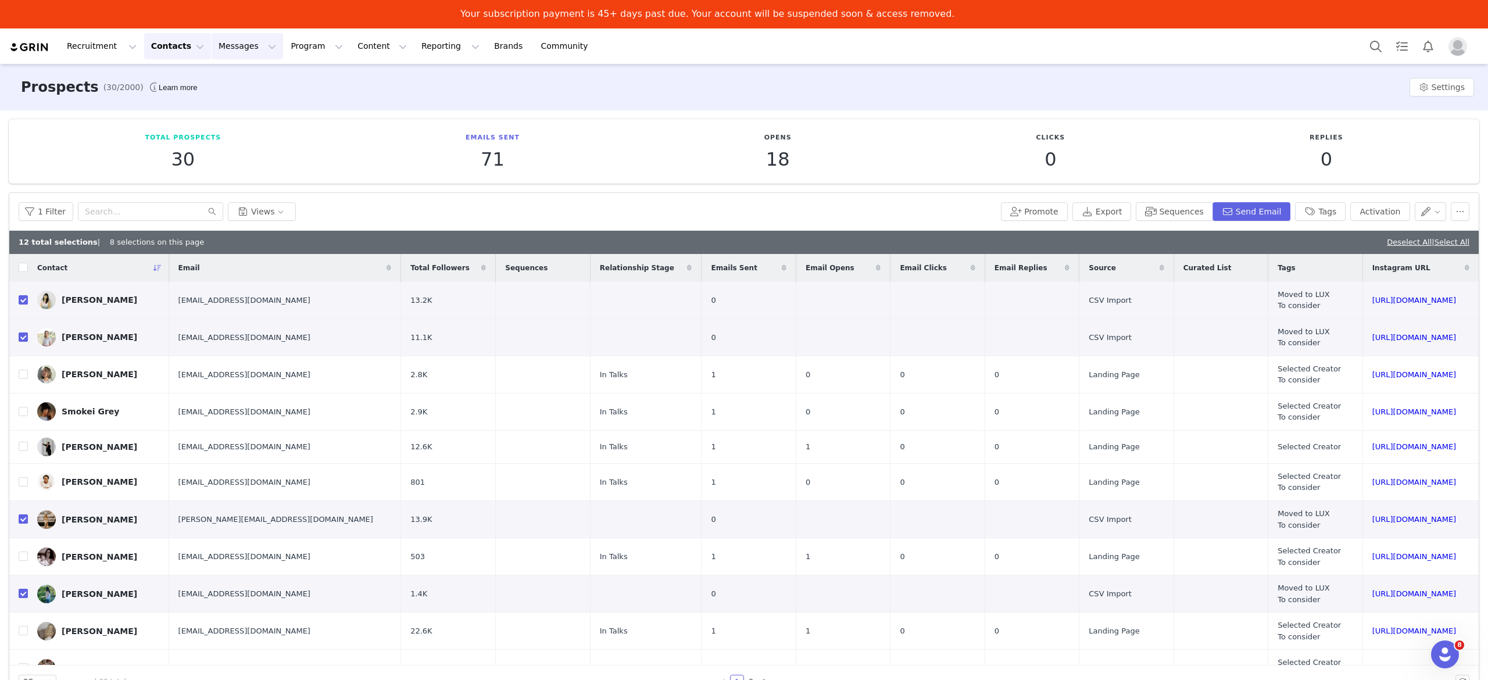
click at [212, 45] on button "Messages Messages" at bounding box center [248, 46] width 72 height 26
click at [243, 127] on div "Templates" at bounding box center [238, 123] width 78 height 12
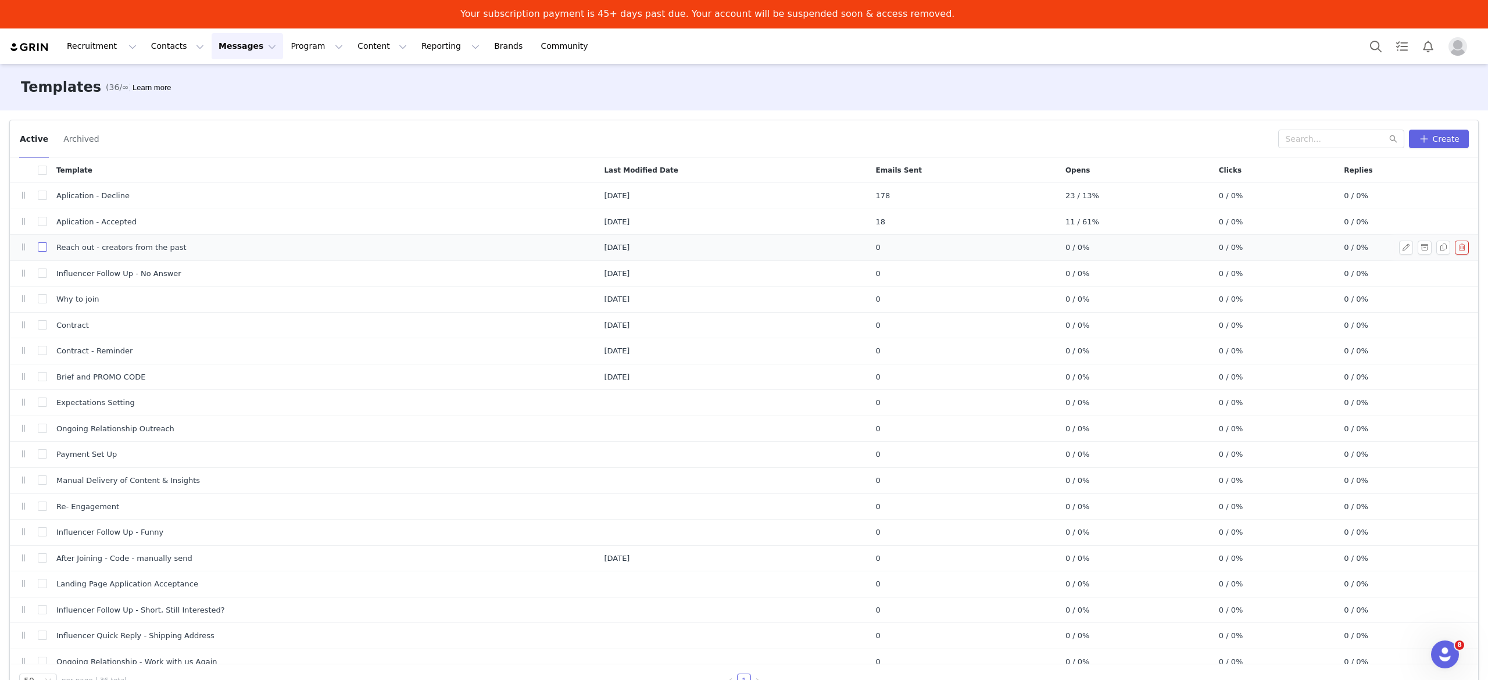
click at [43, 250] on input "checkbox" at bounding box center [42, 246] width 9 height 9
checkbox input "true"
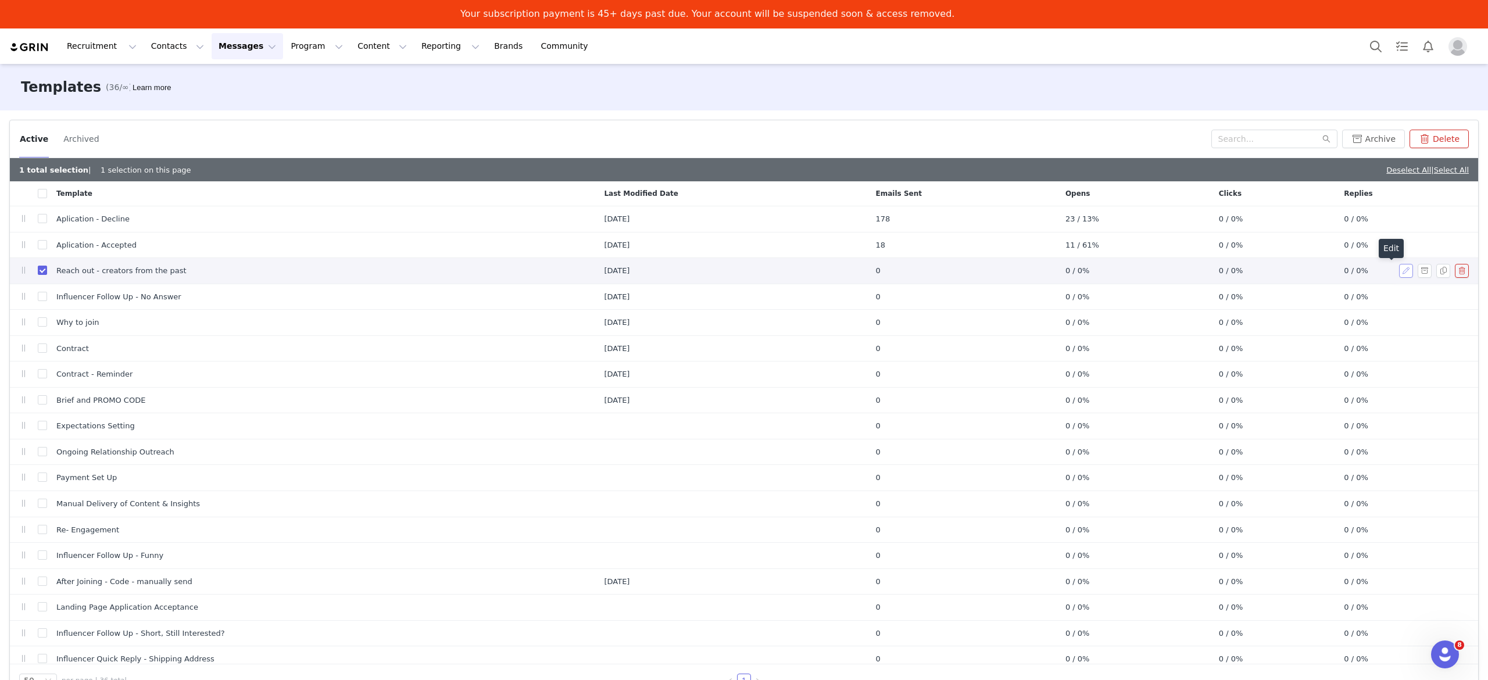
click at [1399, 272] on button "button" at bounding box center [1406, 271] width 14 height 14
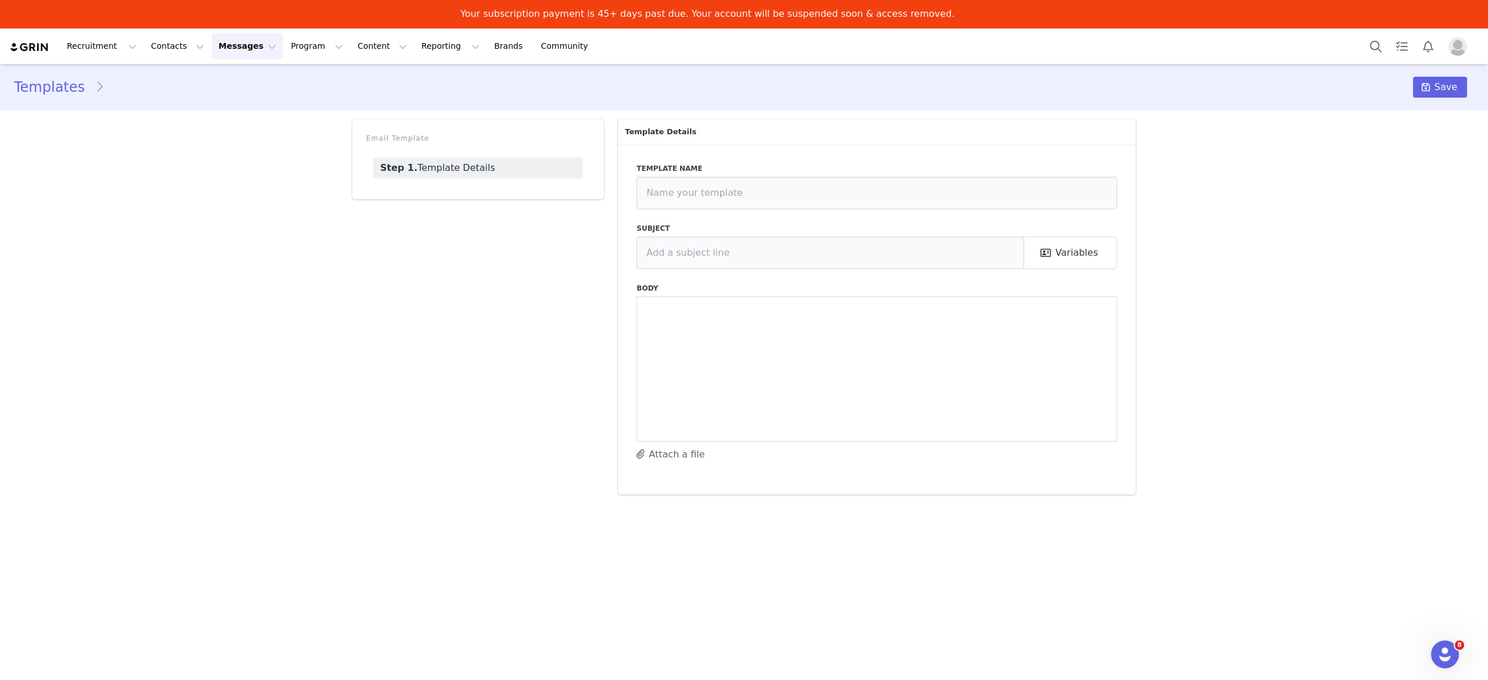
type input "Reach out - creators from the past"
type input "Interested in Collaborating with Clearly?"
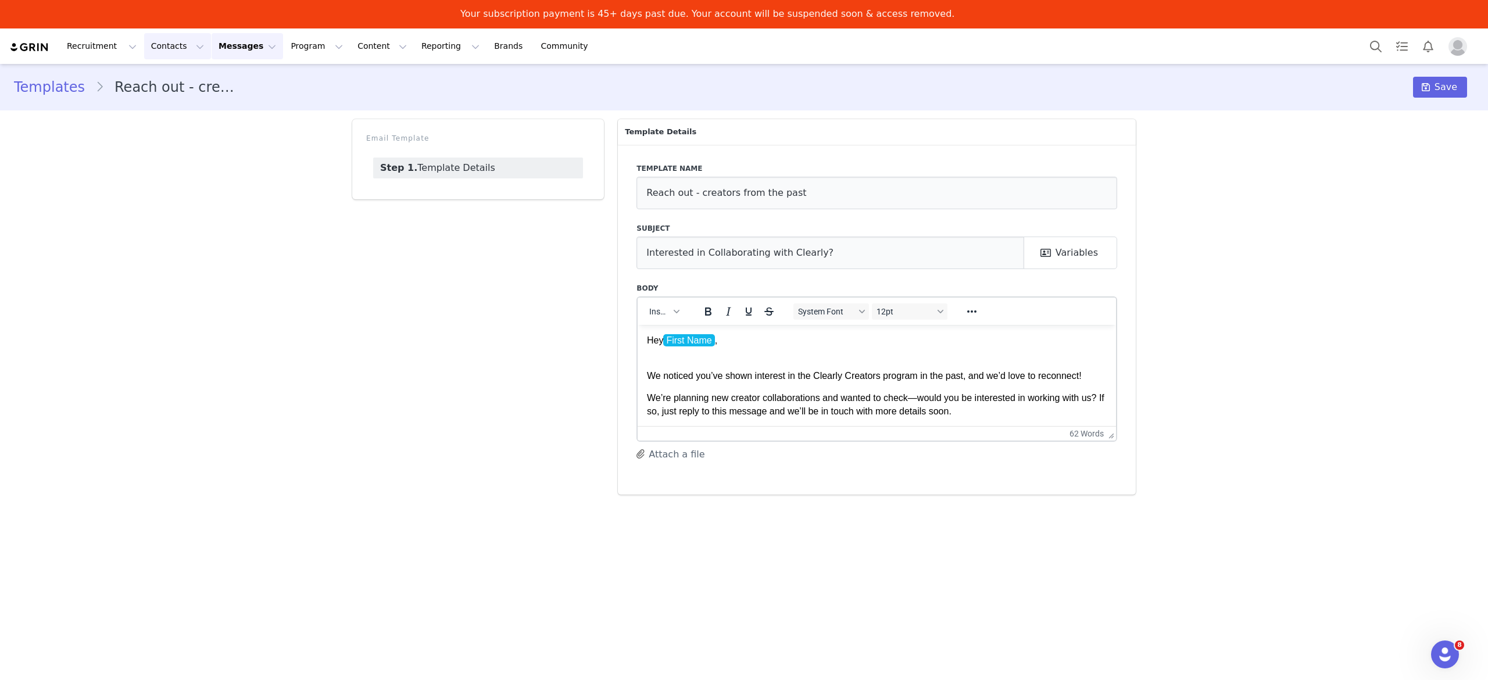
click at [161, 41] on button "Contacts Contacts" at bounding box center [177, 46] width 67 height 26
click at [184, 96] on div "Prospects" at bounding box center [179, 102] width 78 height 12
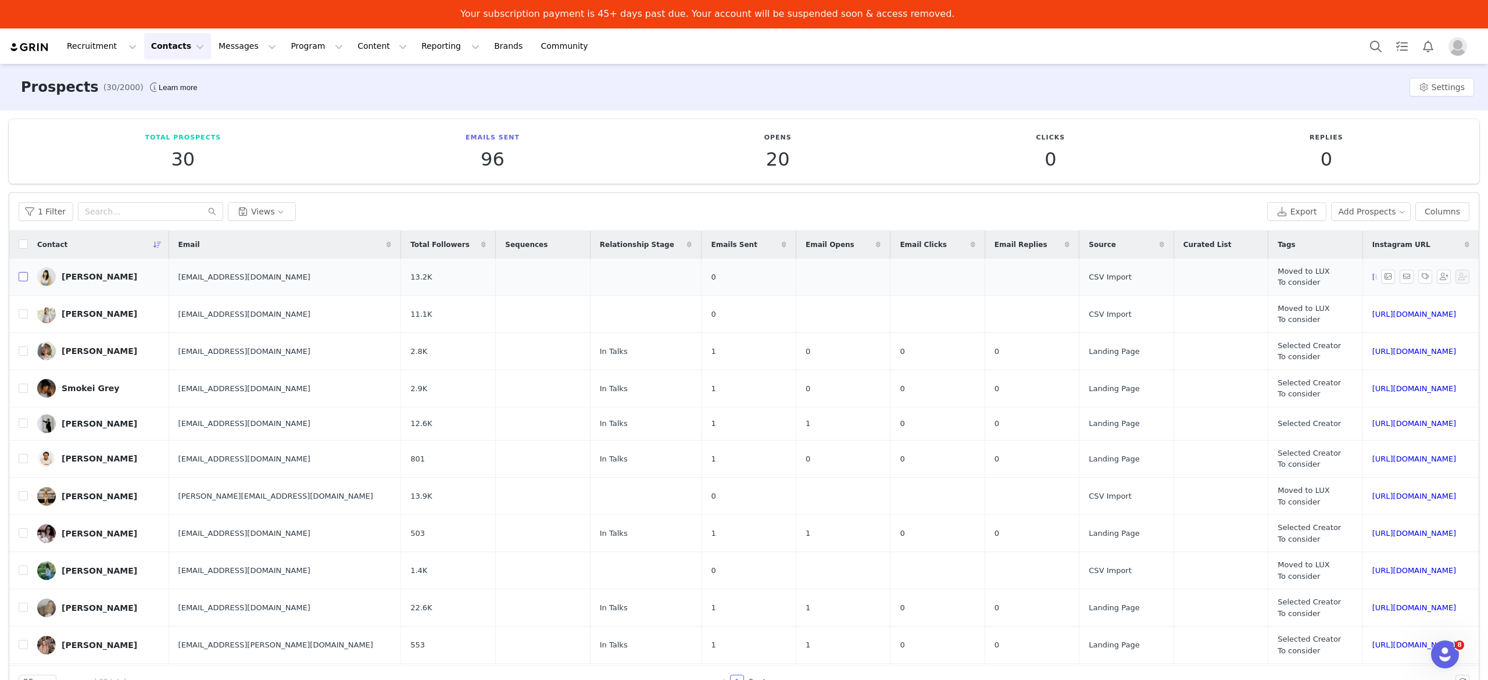
click at [23, 276] on input "checkbox" at bounding box center [23, 276] width 9 height 9
checkbox input "true"
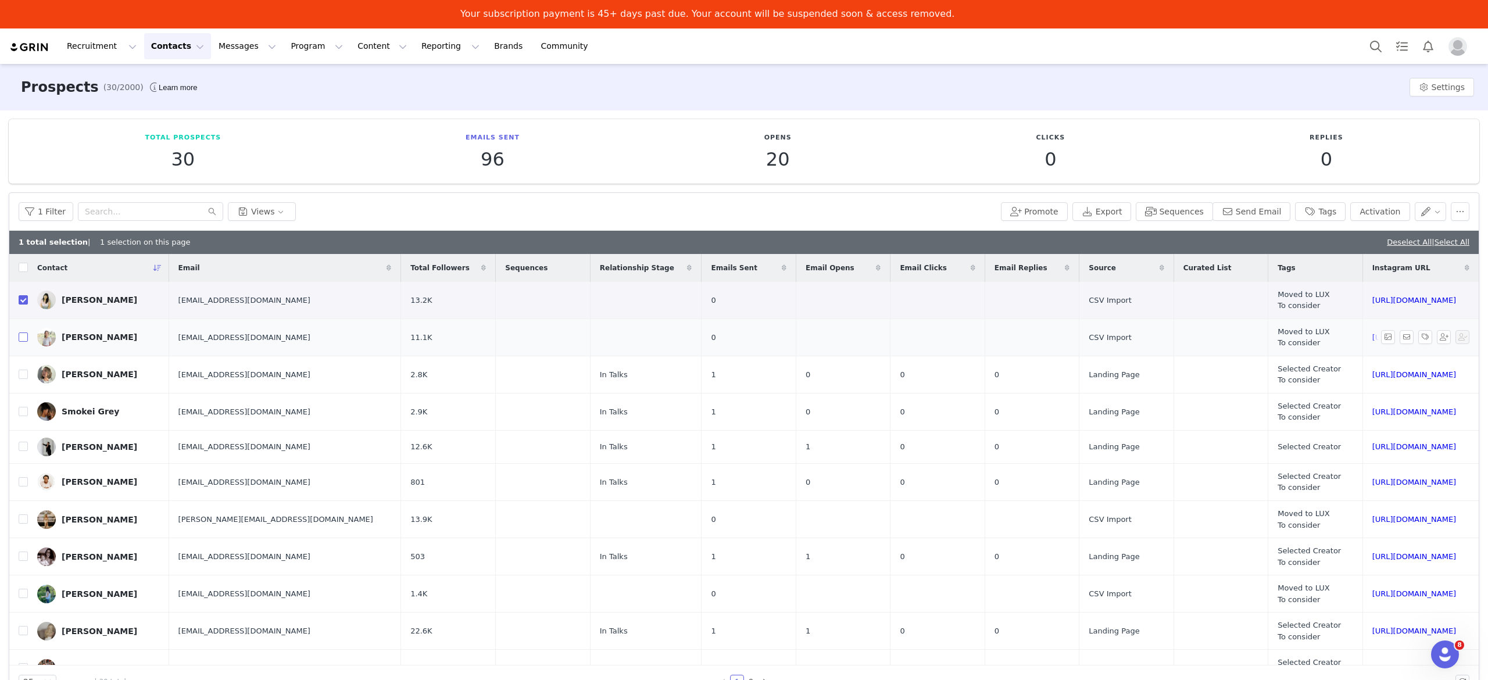
click at [24, 339] on input "checkbox" at bounding box center [23, 337] width 9 height 9
checkbox input "true"
click at [24, 523] on input "checkbox" at bounding box center [23, 518] width 9 height 9
checkbox input "true"
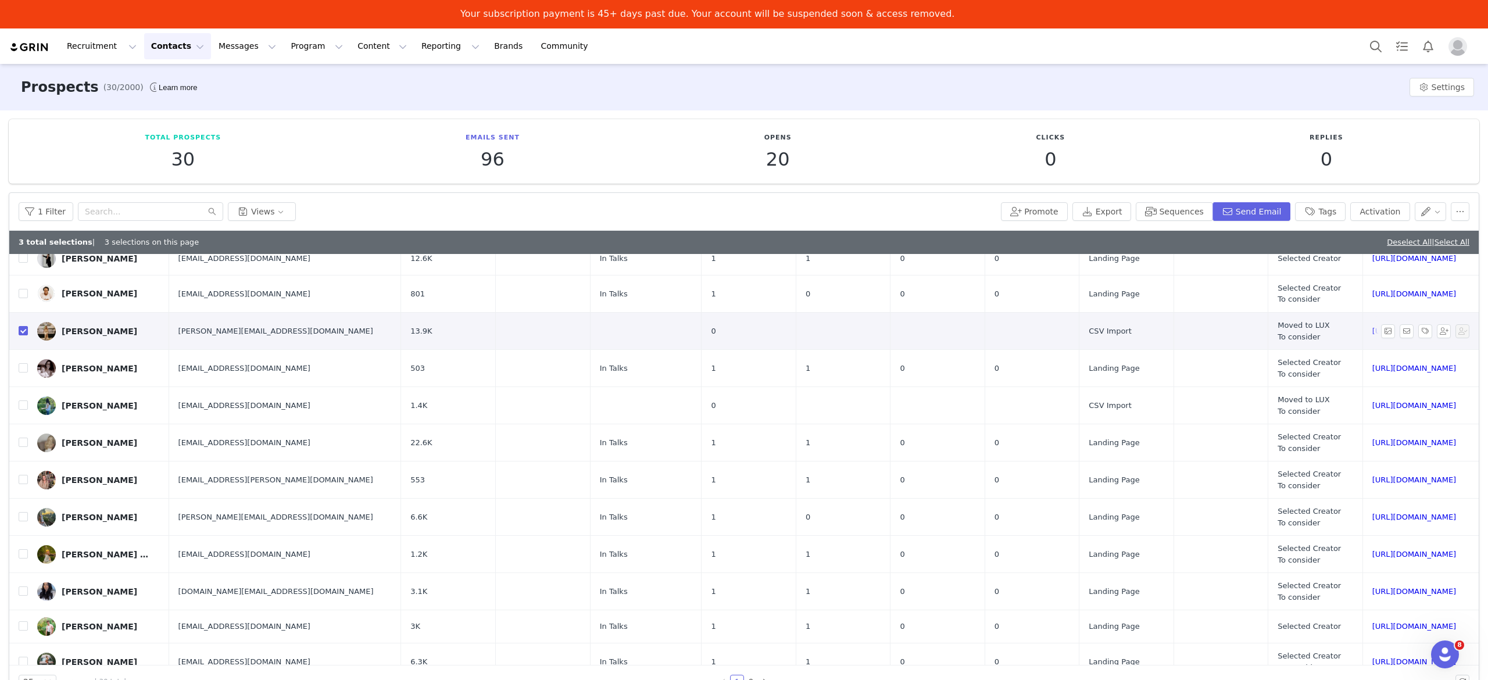
scroll to position [233, 0]
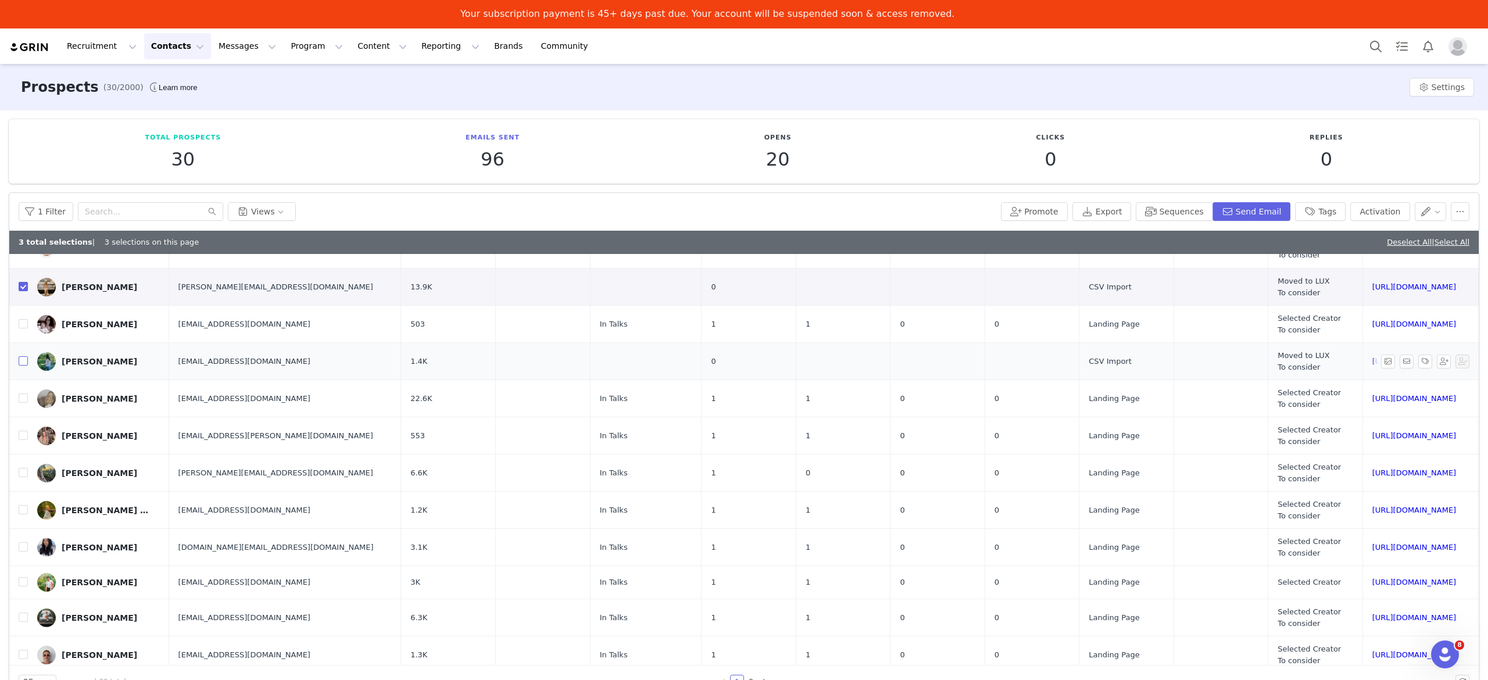
click at [22, 360] on input "checkbox" at bounding box center [23, 360] width 9 height 9
checkbox input "true"
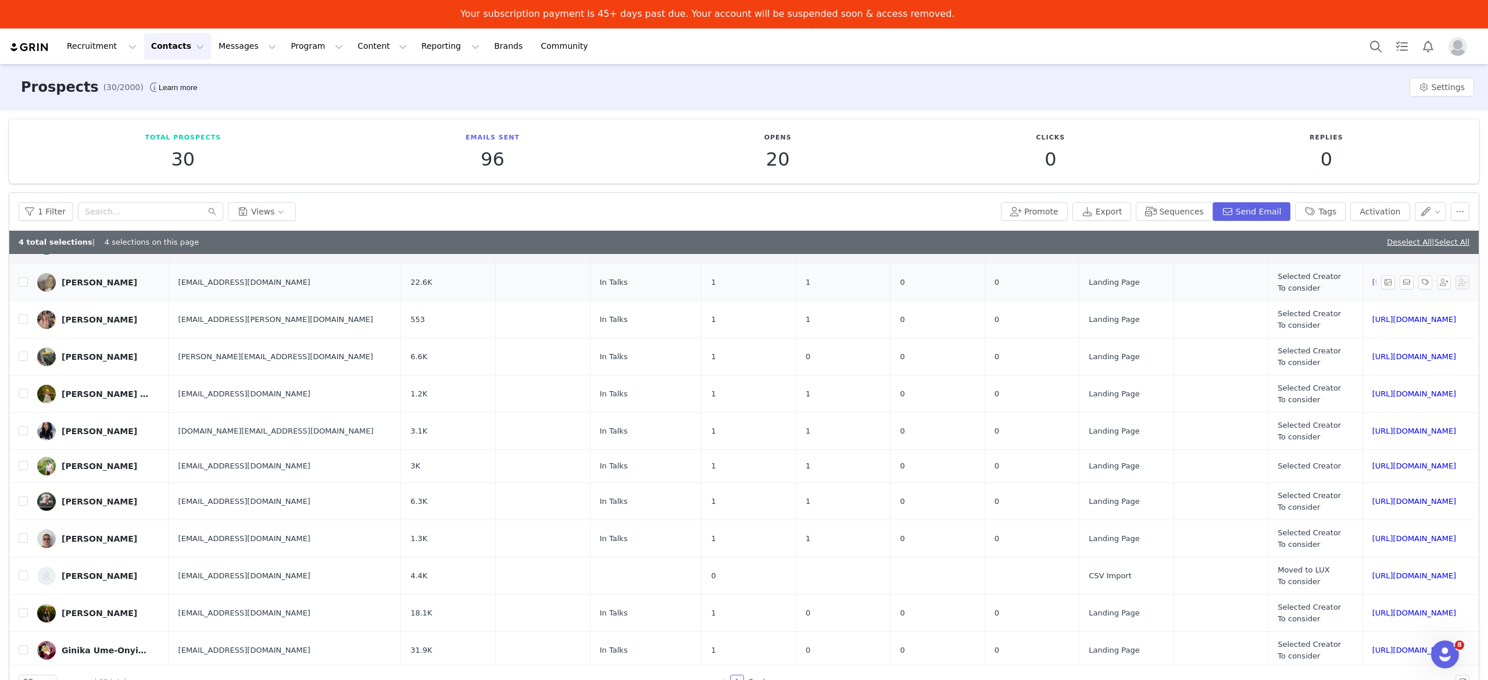
scroll to position [465, 0]
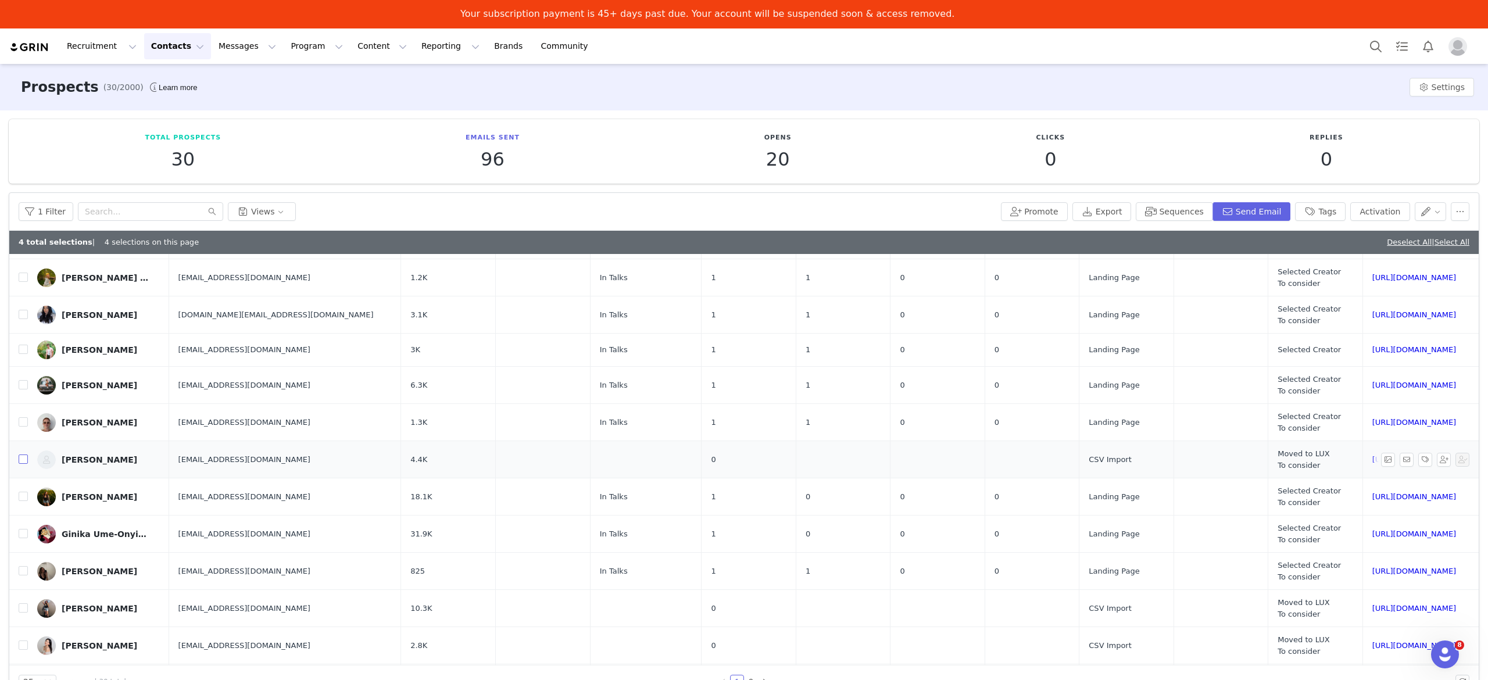
drag, startPoint x: 24, startPoint y: 463, endPoint x: 38, endPoint y: 462, distance: 14.5
click at [23, 463] on input "checkbox" at bounding box center [23, 459] width 9 height 9
checkbox input "true"
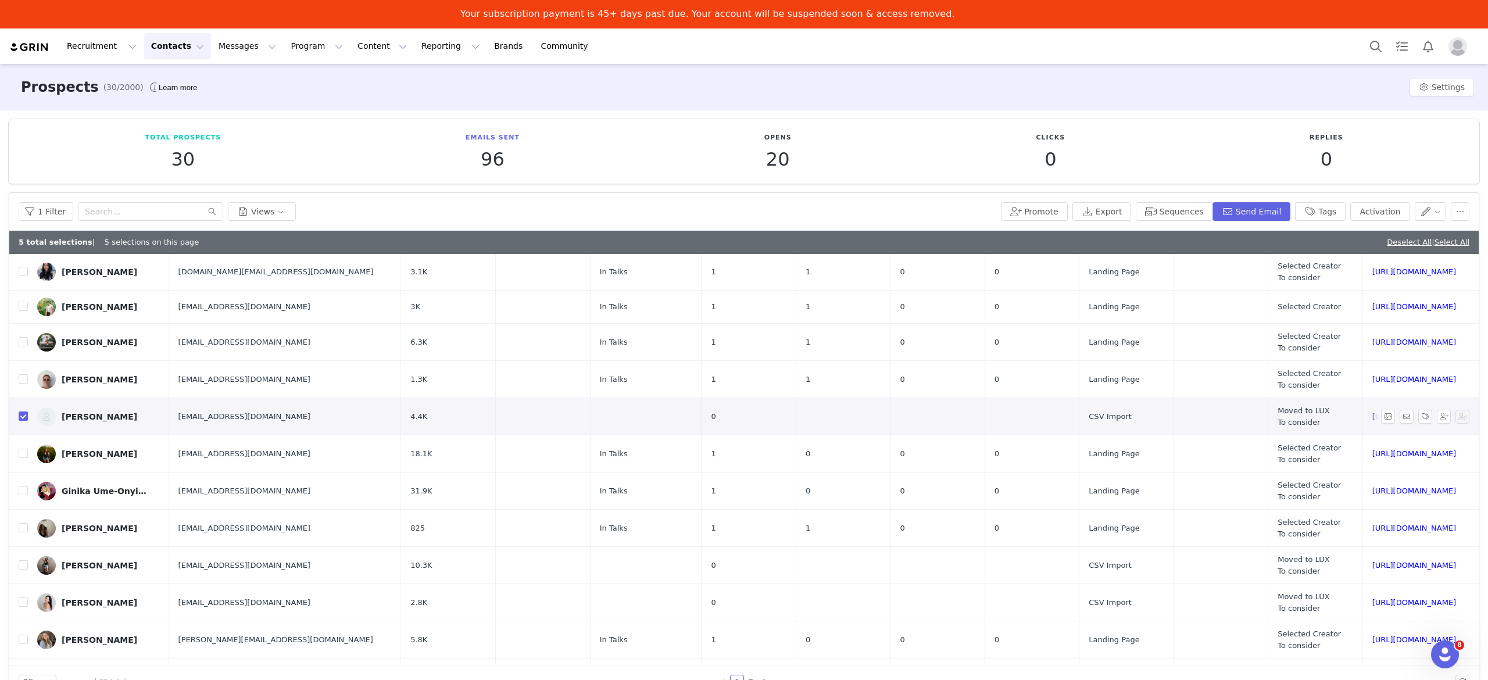
scroll to position [543, 0]
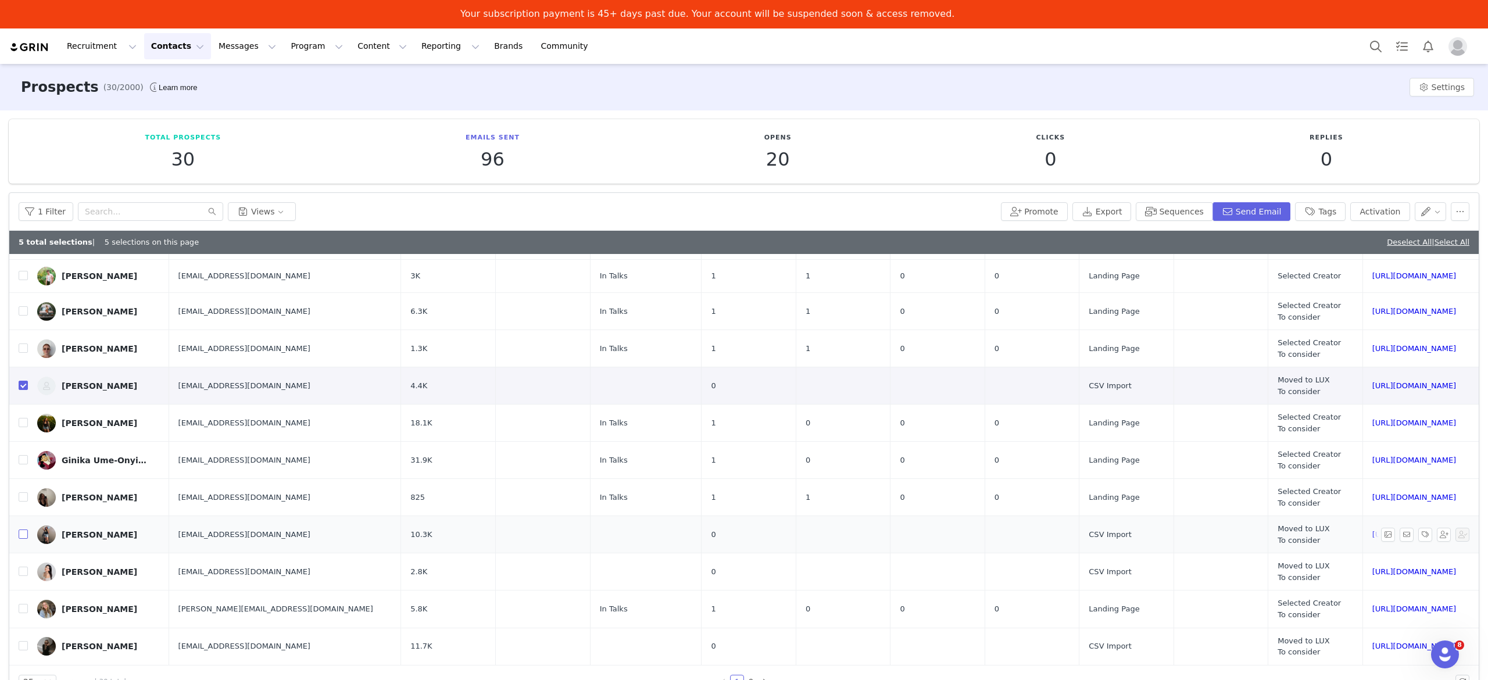
click at [26, 531] on input "checkbox" at bounding box center [23, 534] width 9 height 9
checkbox input "true"
click at [20, 571] on input "checkbox" at bounding box center [23, 571] width 9 height 9
checkbox input "true"
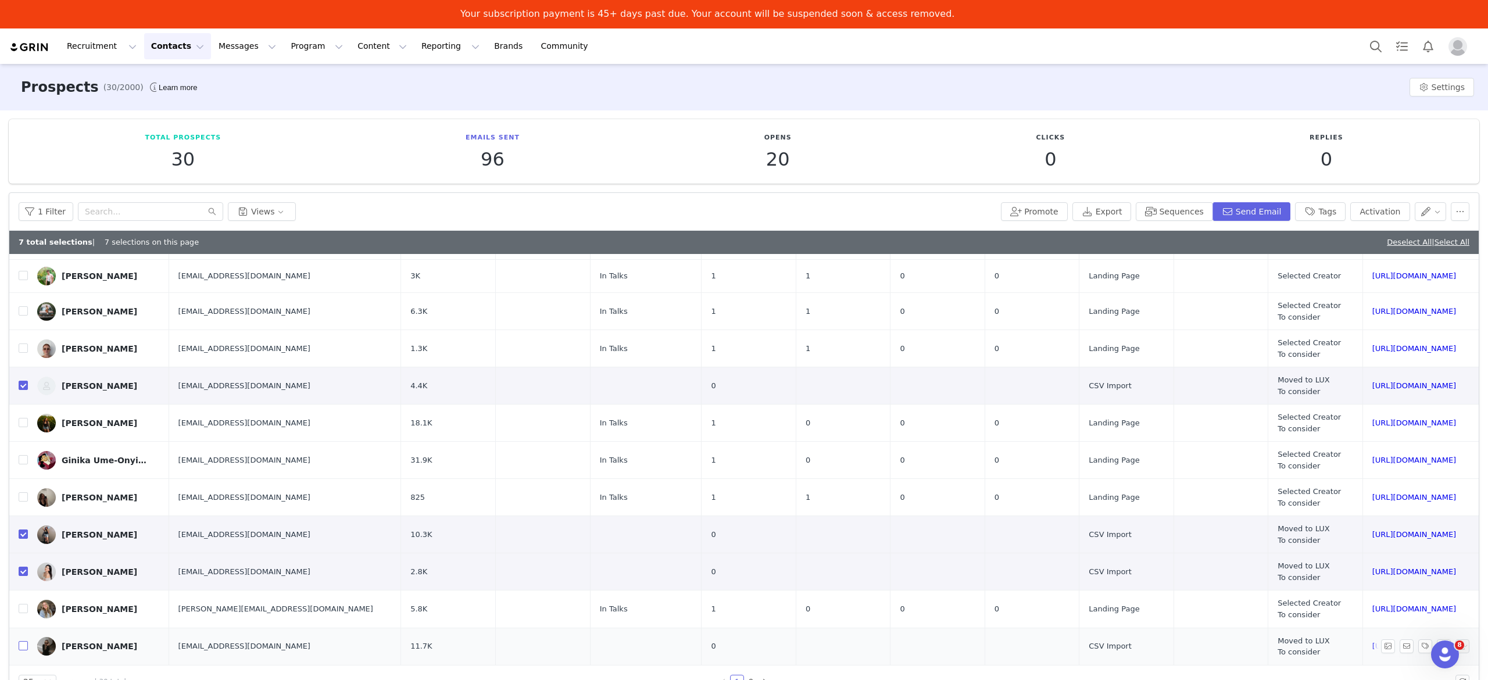
click at [26, 645] on input "checkbox" at bounding box center [23, 645] width 9 height 9
checkbox input "true"
click at [752, 675] on li "2" at bounding box center [751, 682] width 14 height 14
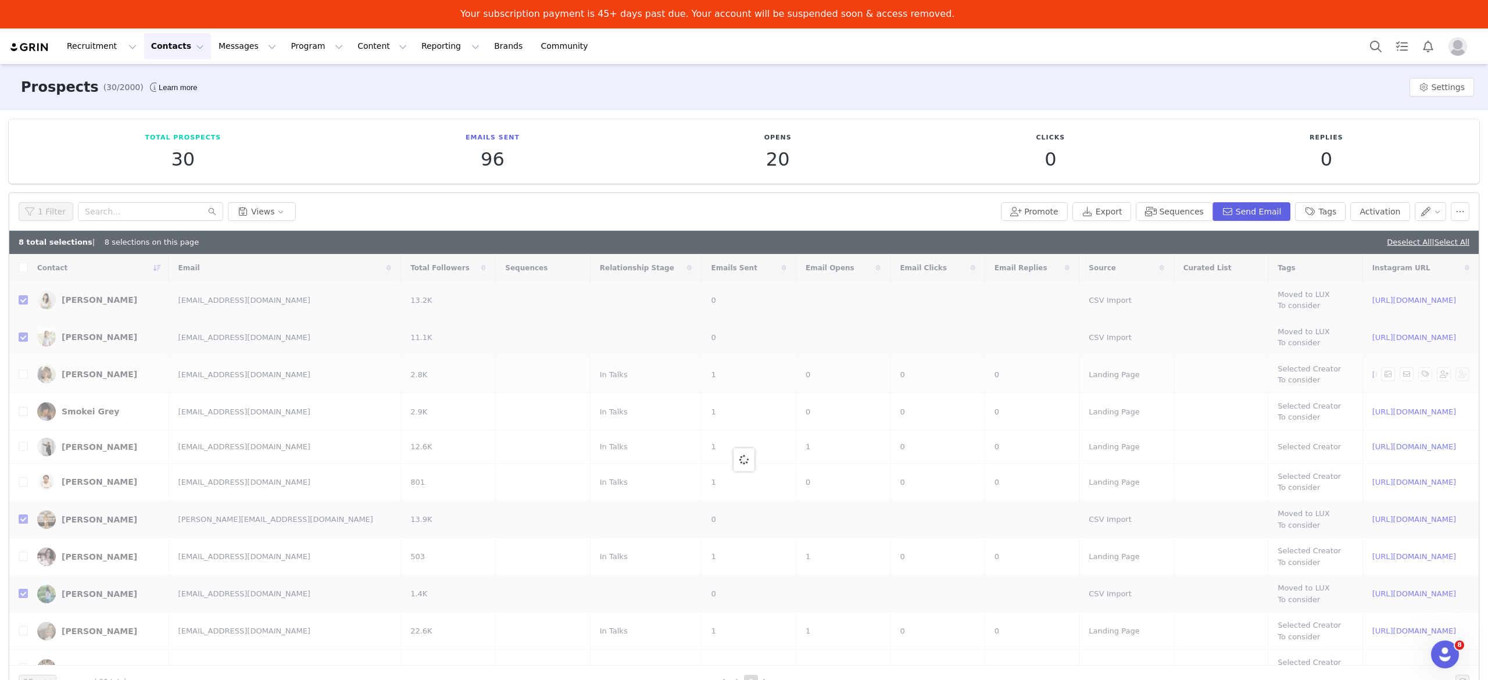
checkbox input "false"
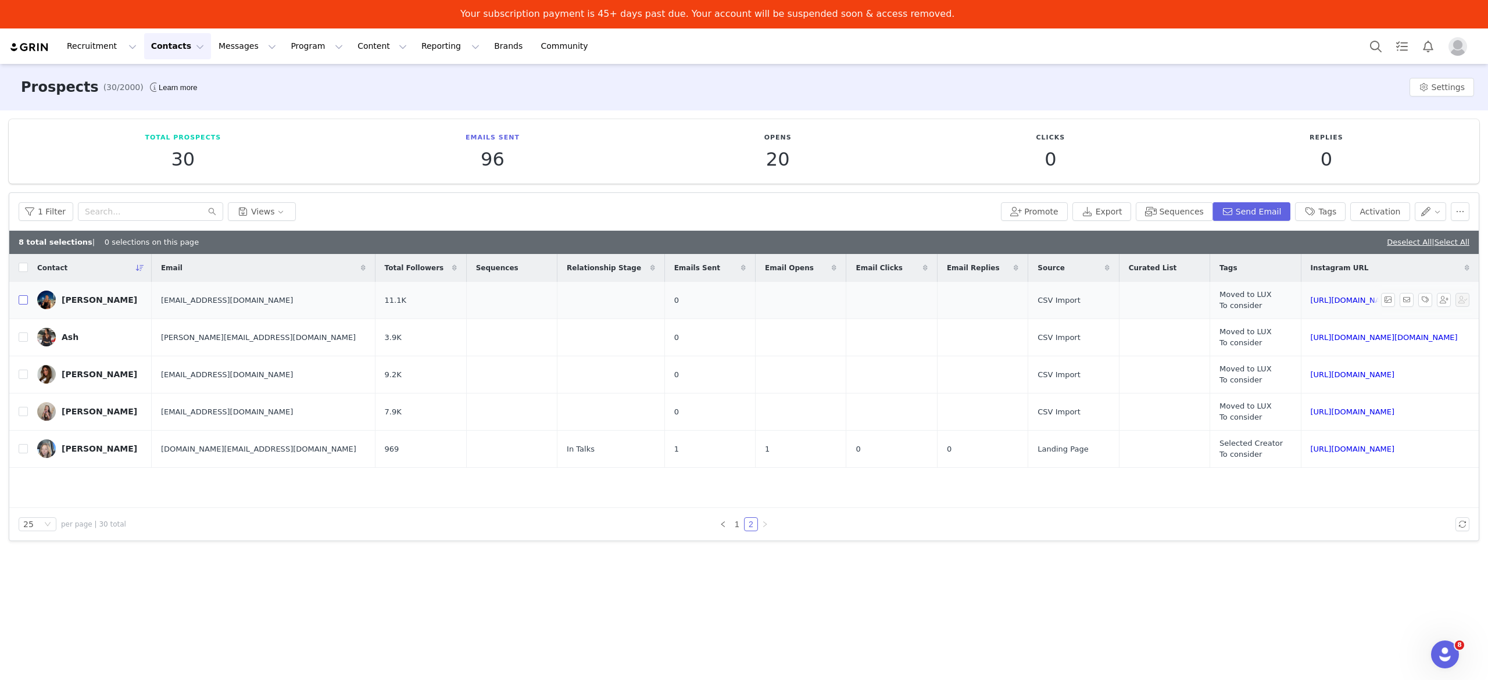
click at [22, 299] on input "checkbox" at bounding box center [23, 299] width 9 height 9
checkbox input "true"
click at [26, 337] on input "checkbox" at bounding box center [23, 337] width 9 height 9
checkbox input "true"
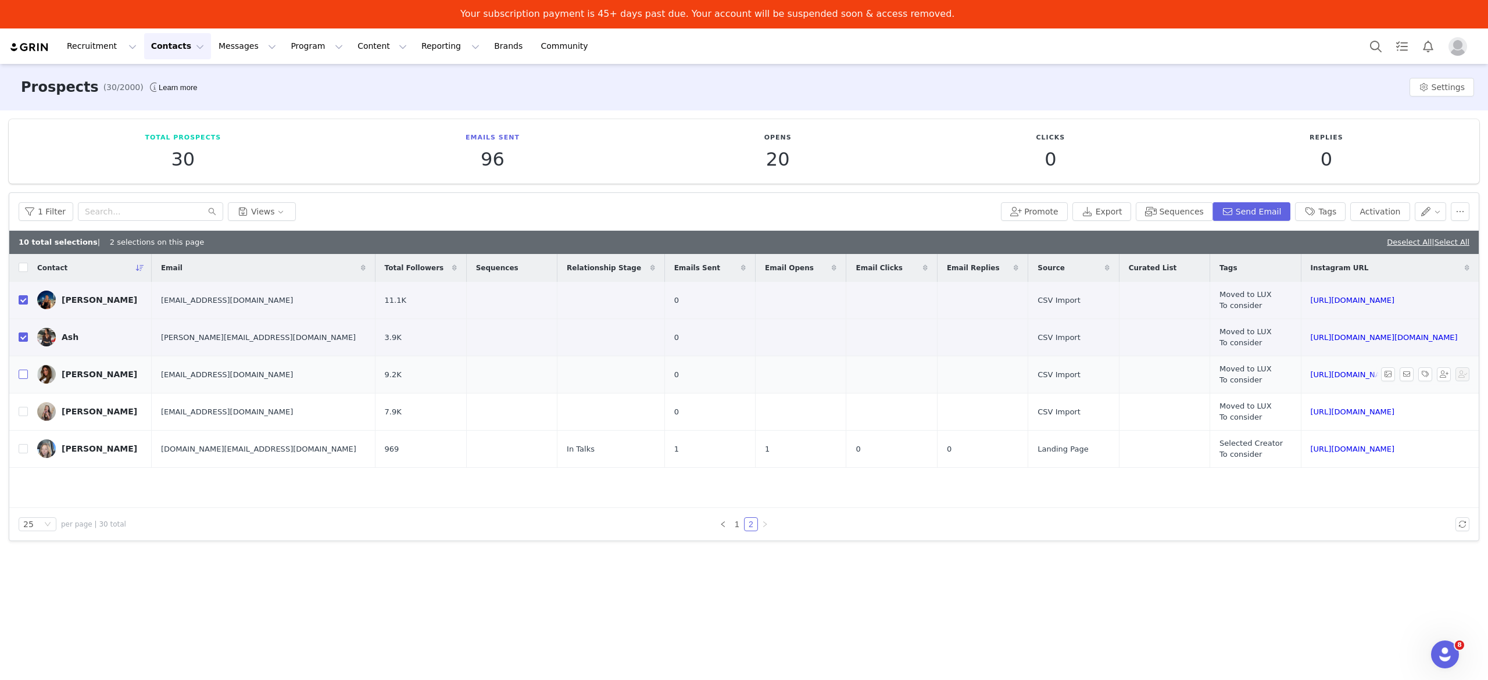
click at [22, 371] on input "checkbox" at bounding box center [23, 374] width 9 height 9
checkbox input "true"
click at [26, 411] on input "checkbox" at bounding box center [23, 411] width 9 height 9
checkbox input "true"
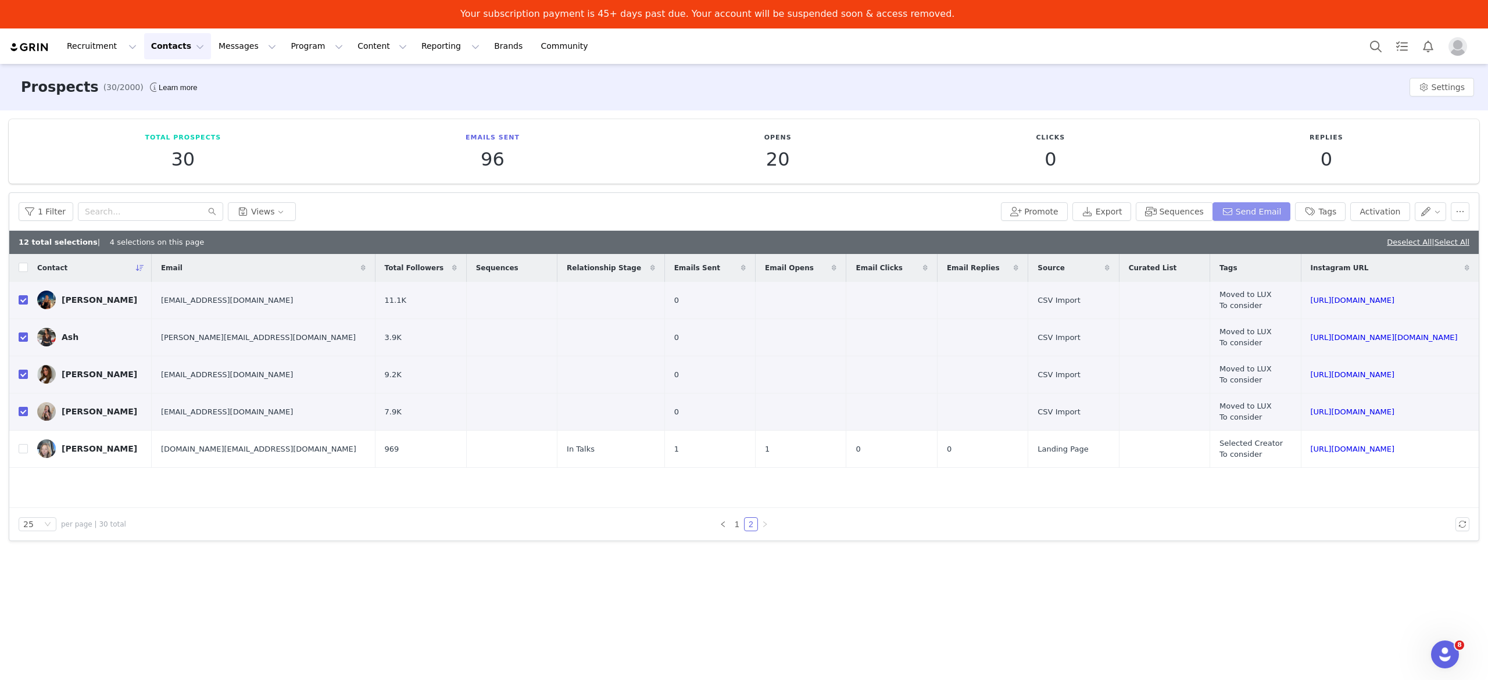
click at [1244, 212] on button "Send Email" at bounding box center [1252, 211] width 78 height 19
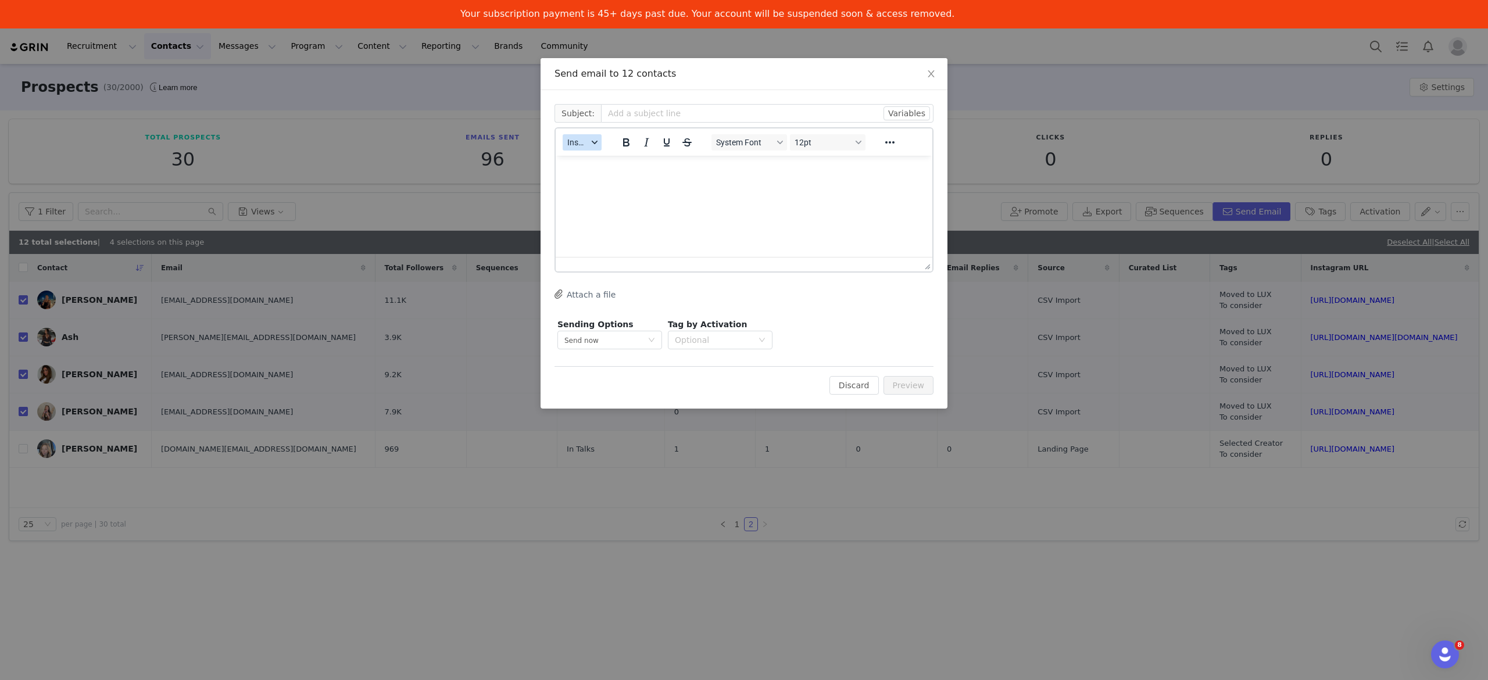
click at [584, 134] on button "Insert" at bounding box center [582, 142] width 39 height 16
click at [599, 165] on div "Insert Template" at bounding box center [624, 162] width 105 height 14
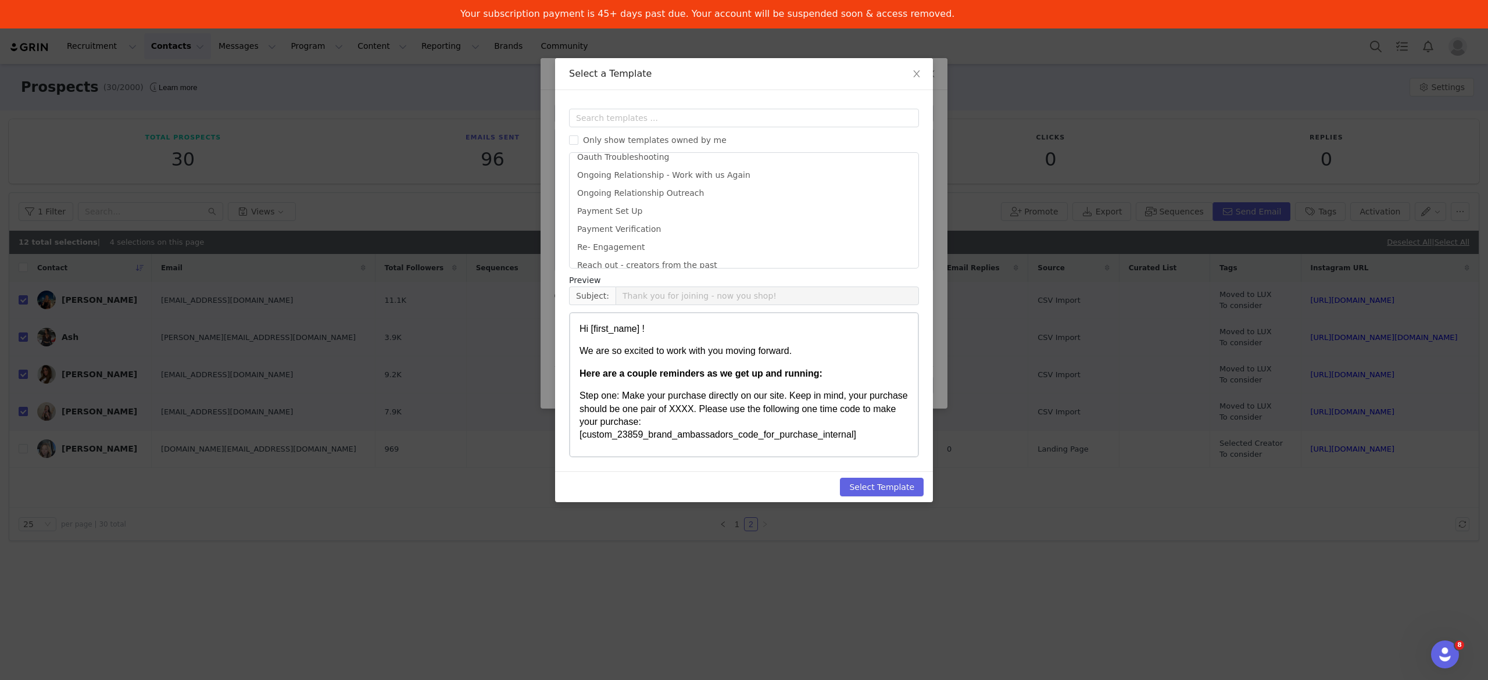
scroll to position [482, 0]
click at [766, 236] on li "Reach out - creators from the past" at bounding box center [743, 244] width 339 height 19
type input "Interested in Collaborating with Clearly?"
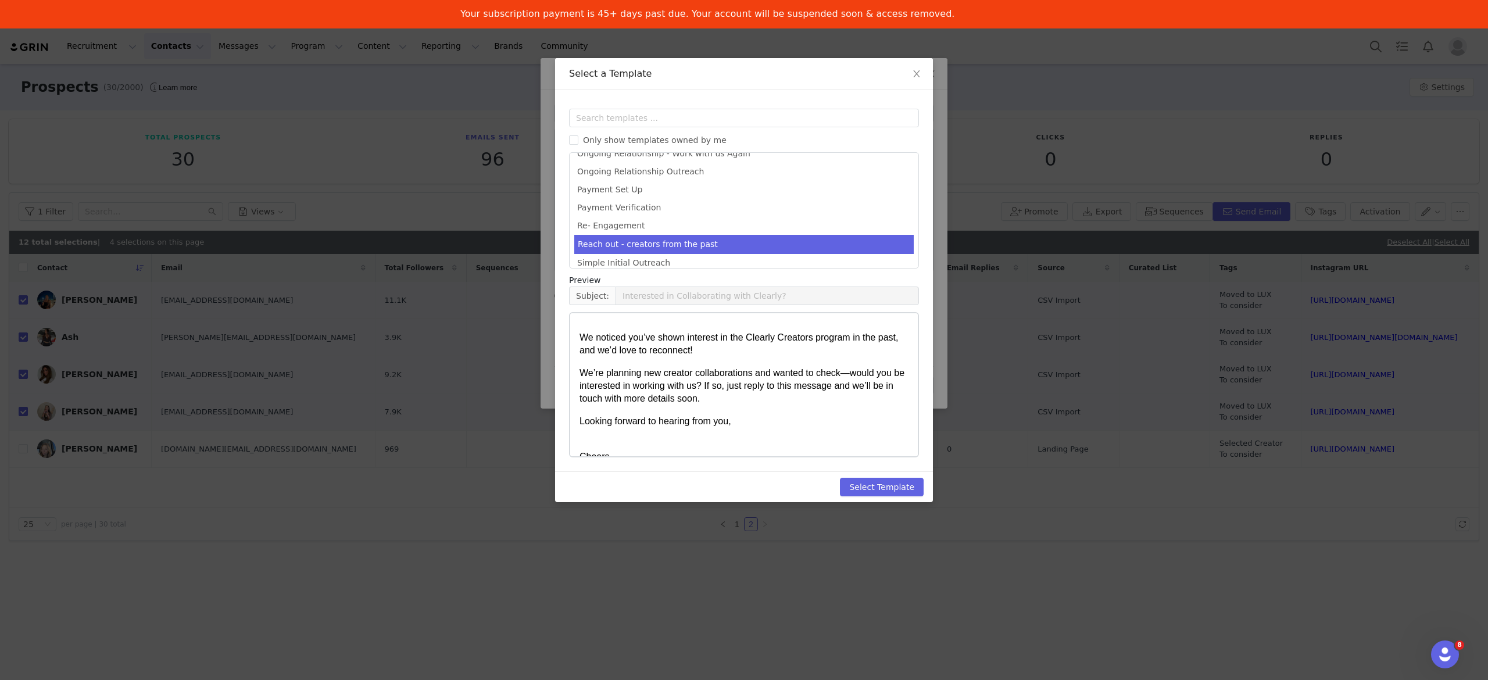
scroll to position [0, 0]
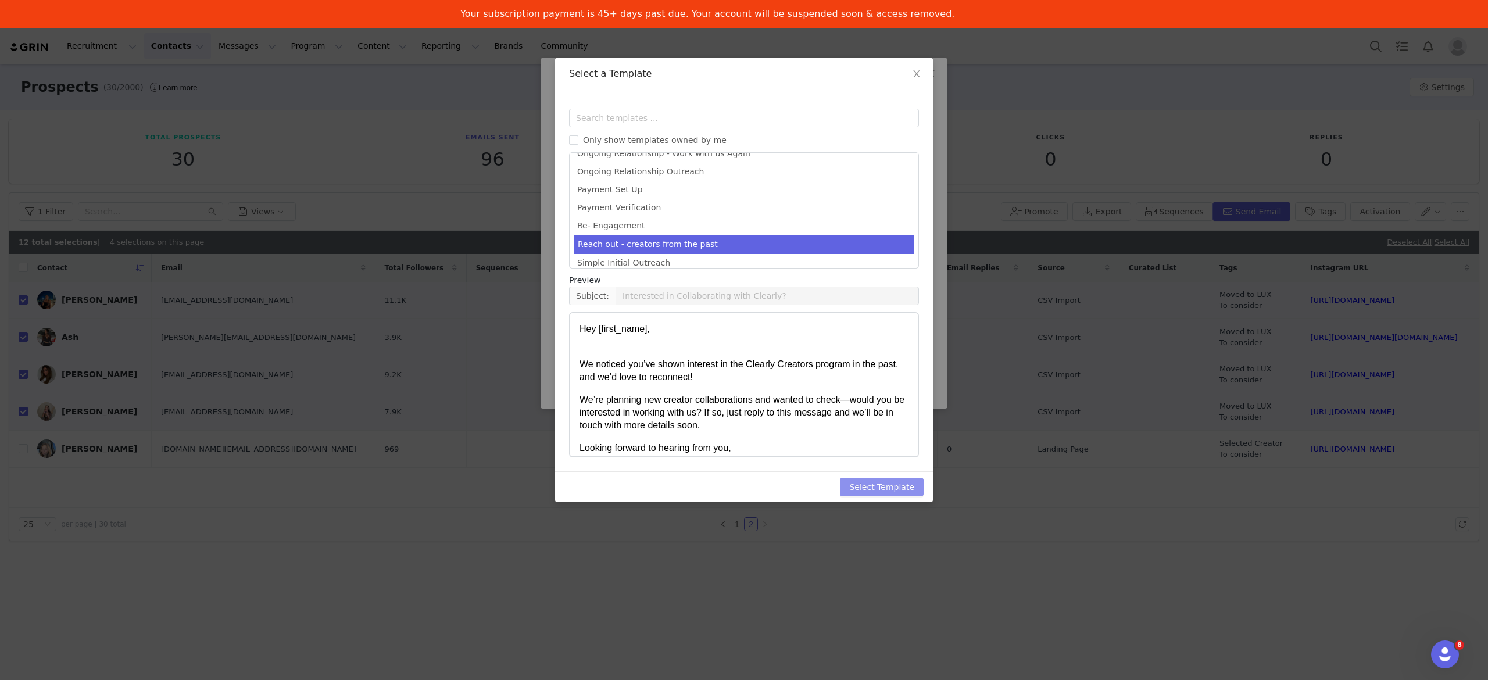
click at [868, 492] on button "Select Template" at bounding box center [882, 487] width 84 height 19
type input "Interested in Collaborating with Clearly?"
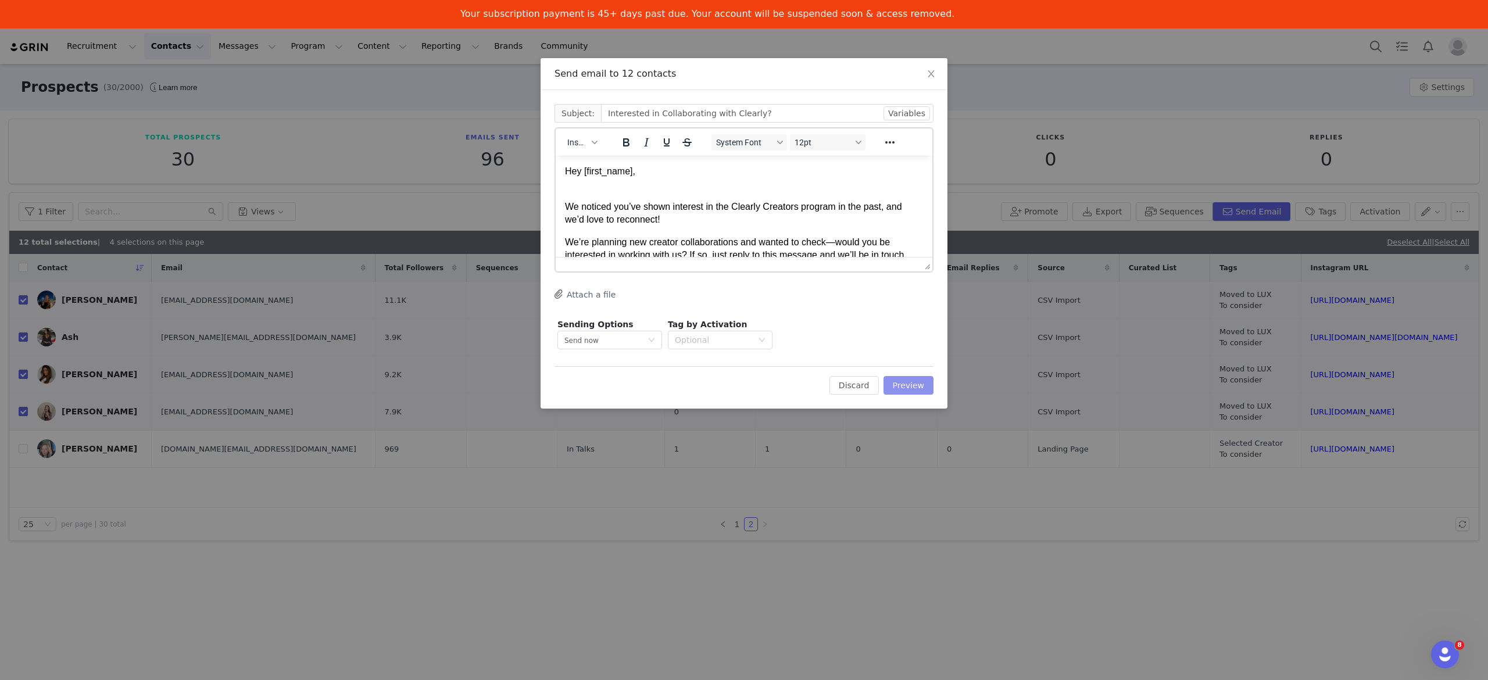
click at [902, 385] on button "Preview" at bounding box center [909, 385] width 51 height 19
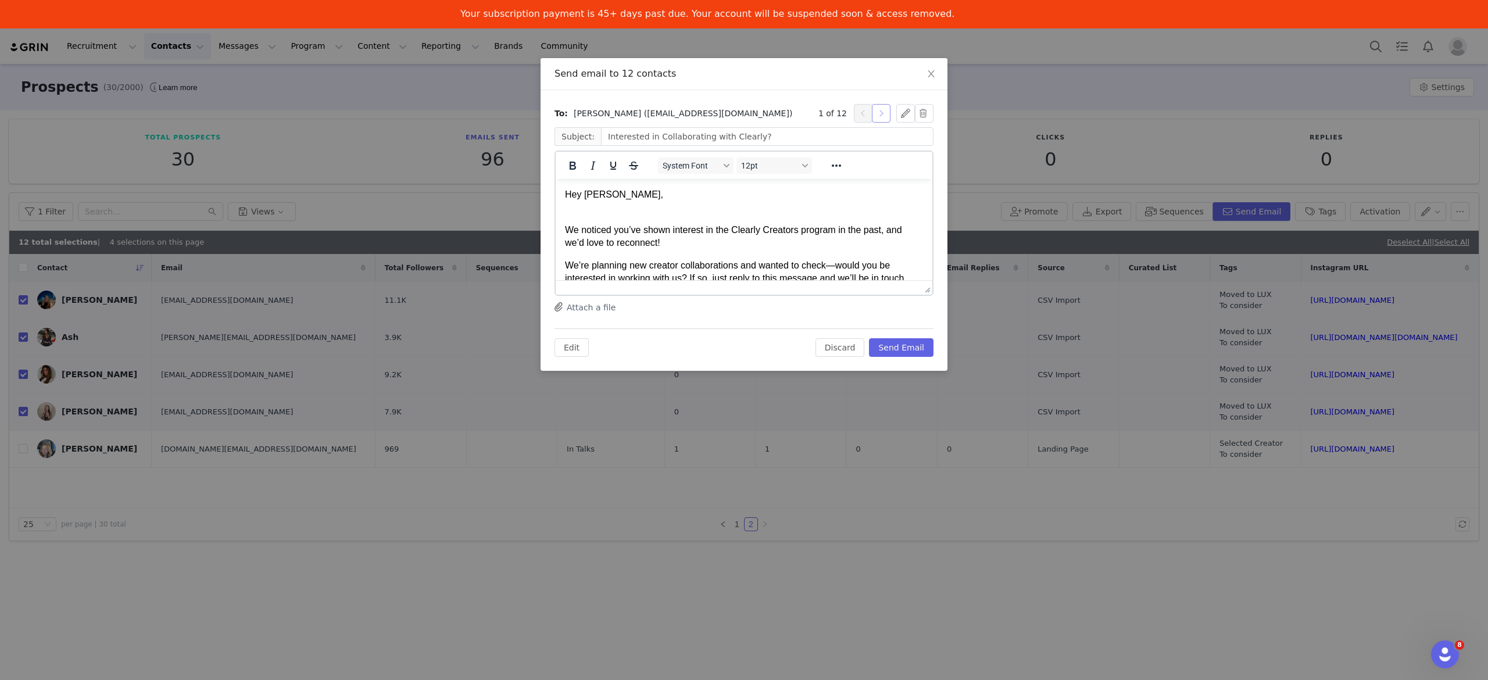
click at [886, 115] on button "button" at bounding box center [881, 113] width 19 height 19
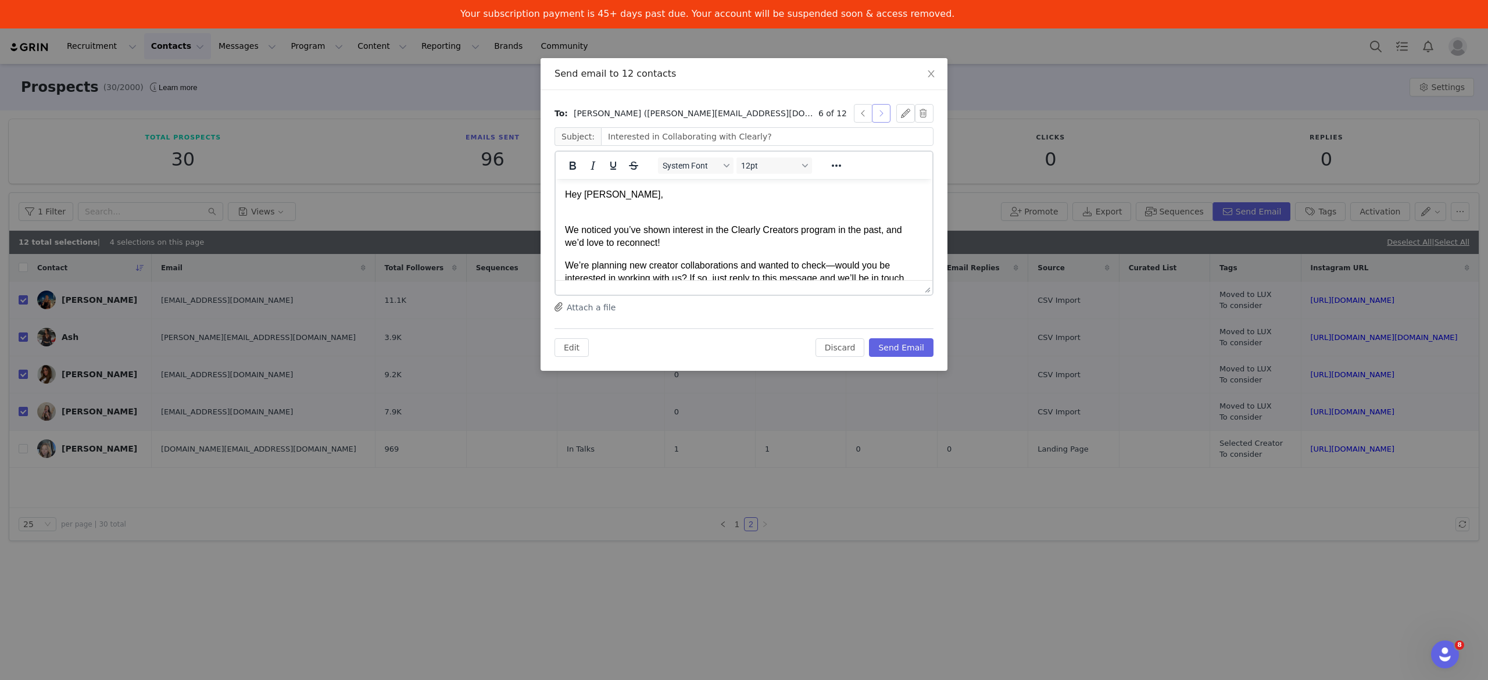
click at [886, 115] on button "button" at bounding box center [881, 113] width 19 height 19
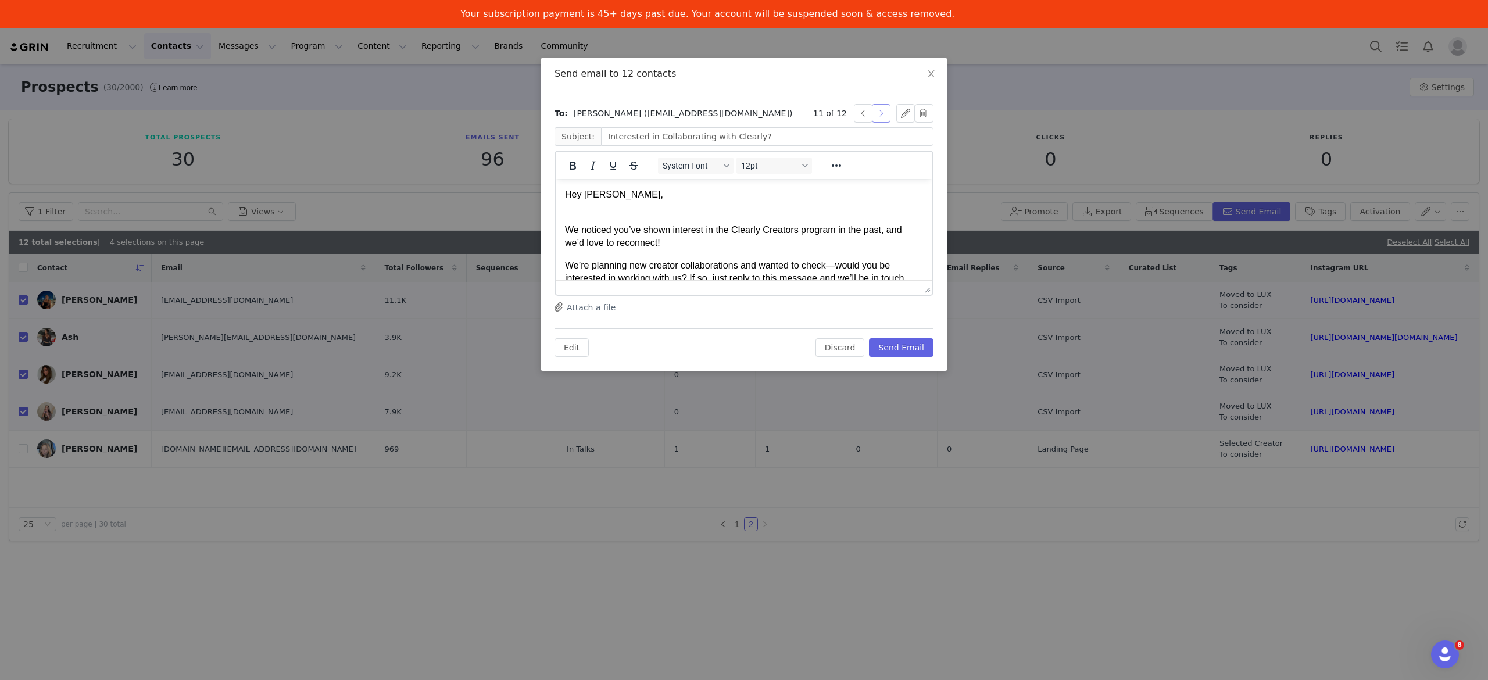
click at [886, 115] on button "button" at bounding box center [881, 113] width 19 height 19
click at [891, 344] on button "Send Email" at bounding box center [901, 347] width 65 height 19
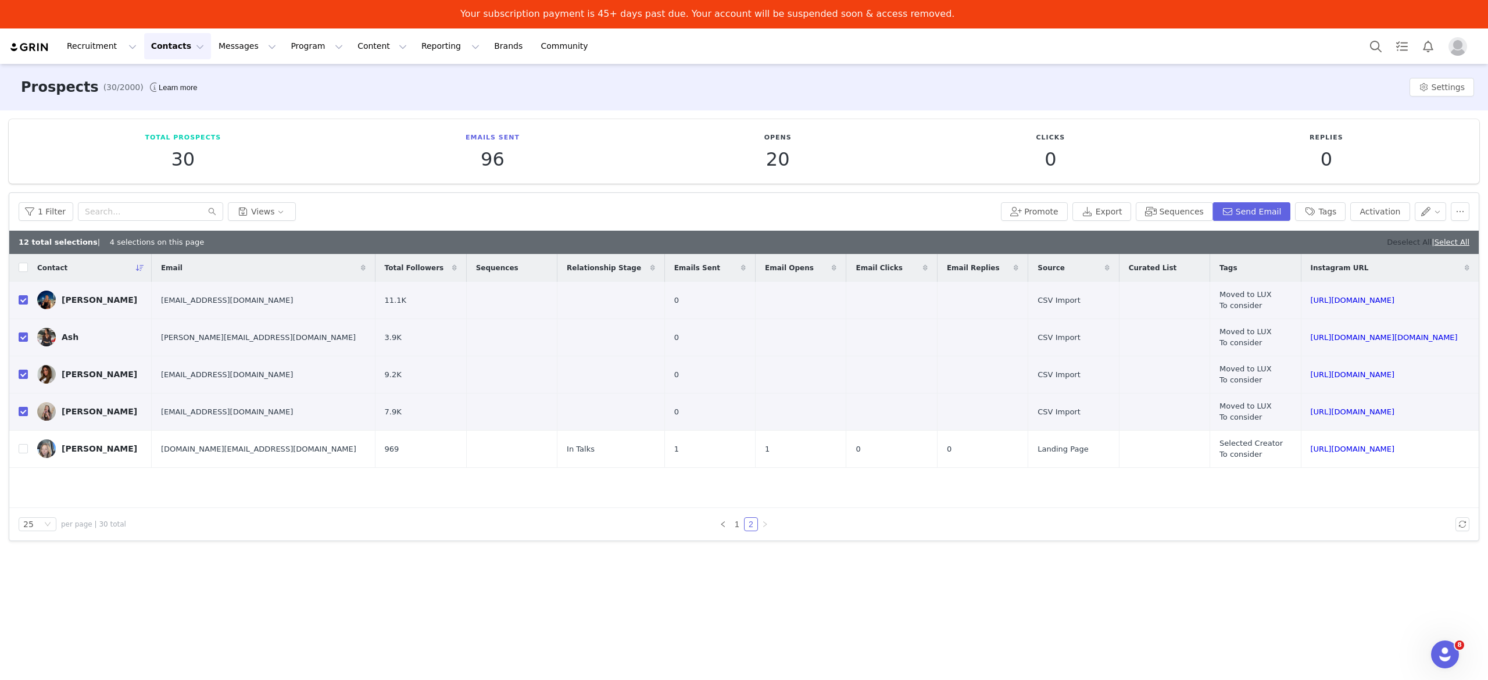
click at [1399, 243] on link "Deselect All" at bounding box center [1409, 242] width 45 height 9
checkbox input "false"
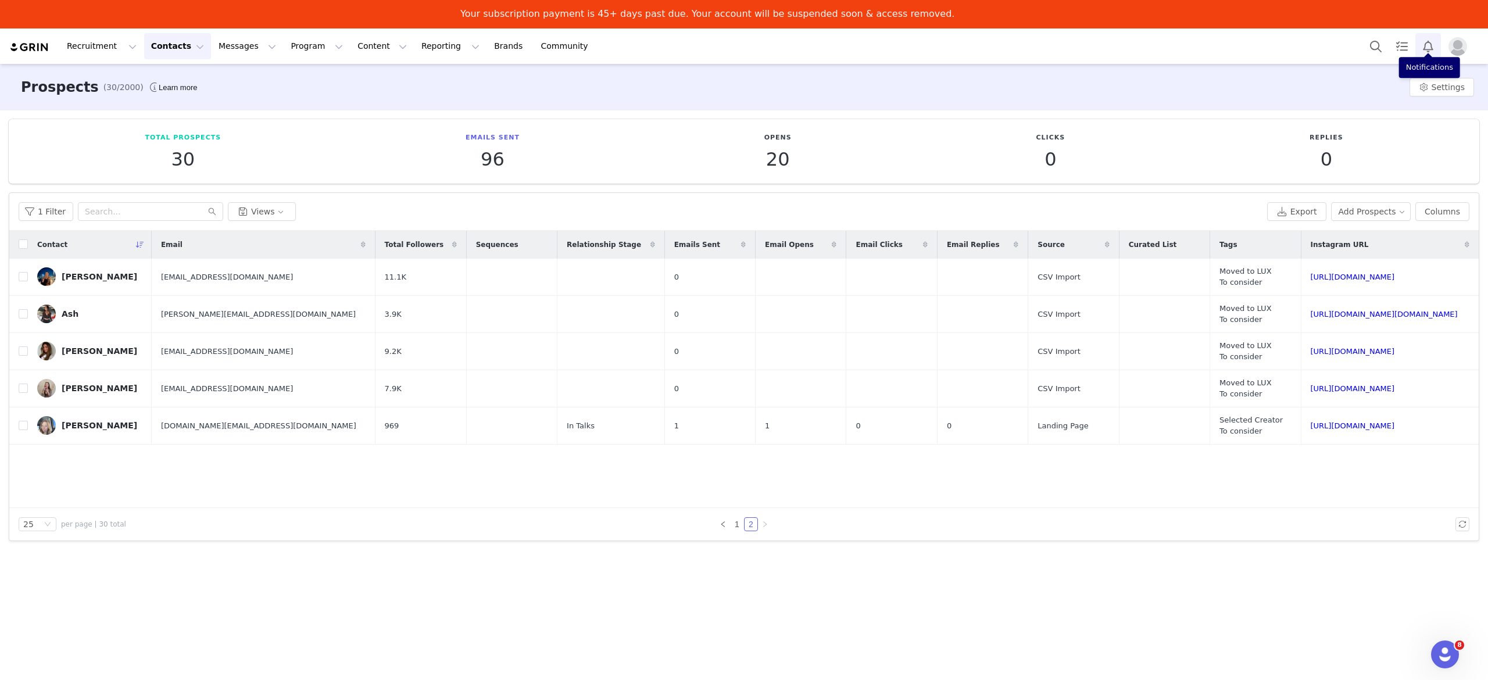
click at [1435, 51] on button "Notifications" at bounding box center [1428, 46] width 26 height 26
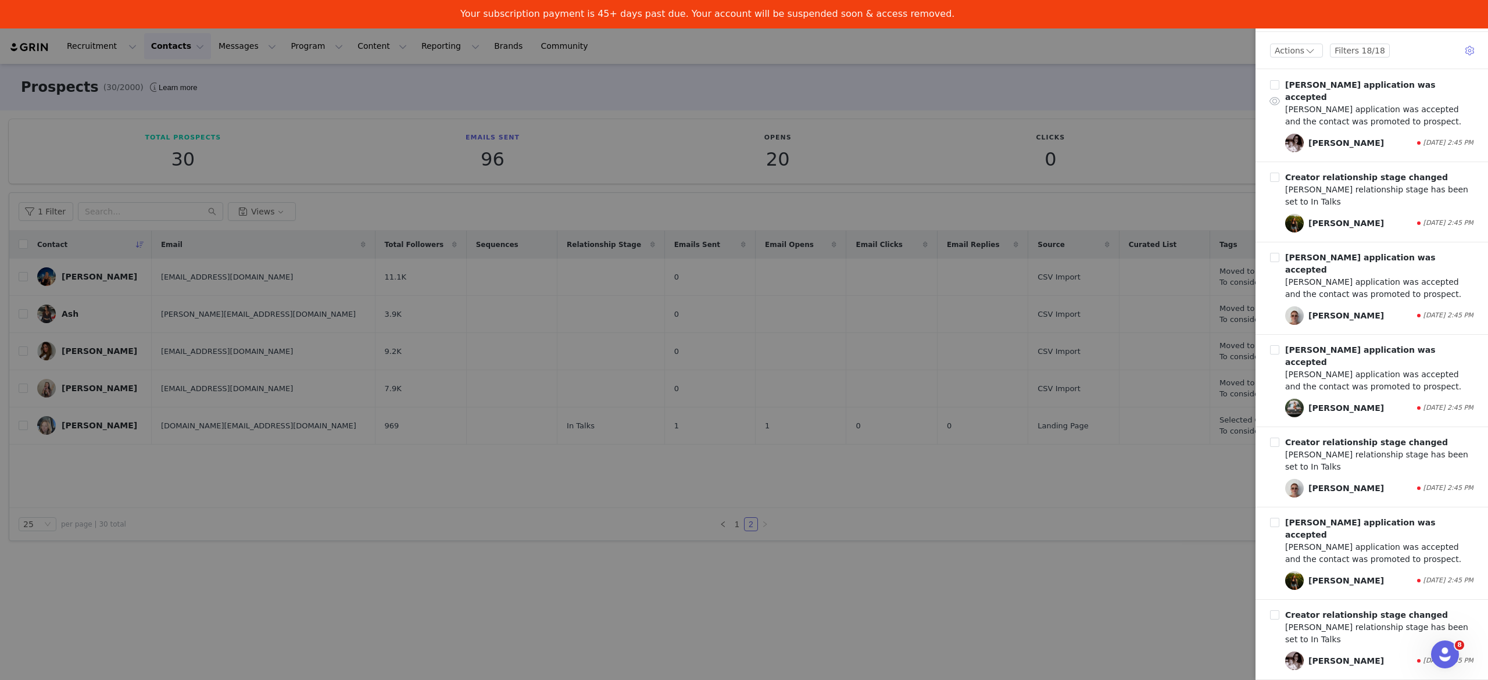
click at [1347, 137] on div "[PERSON_NAME]" at bounding box center [1347, 143] width 76 height 12
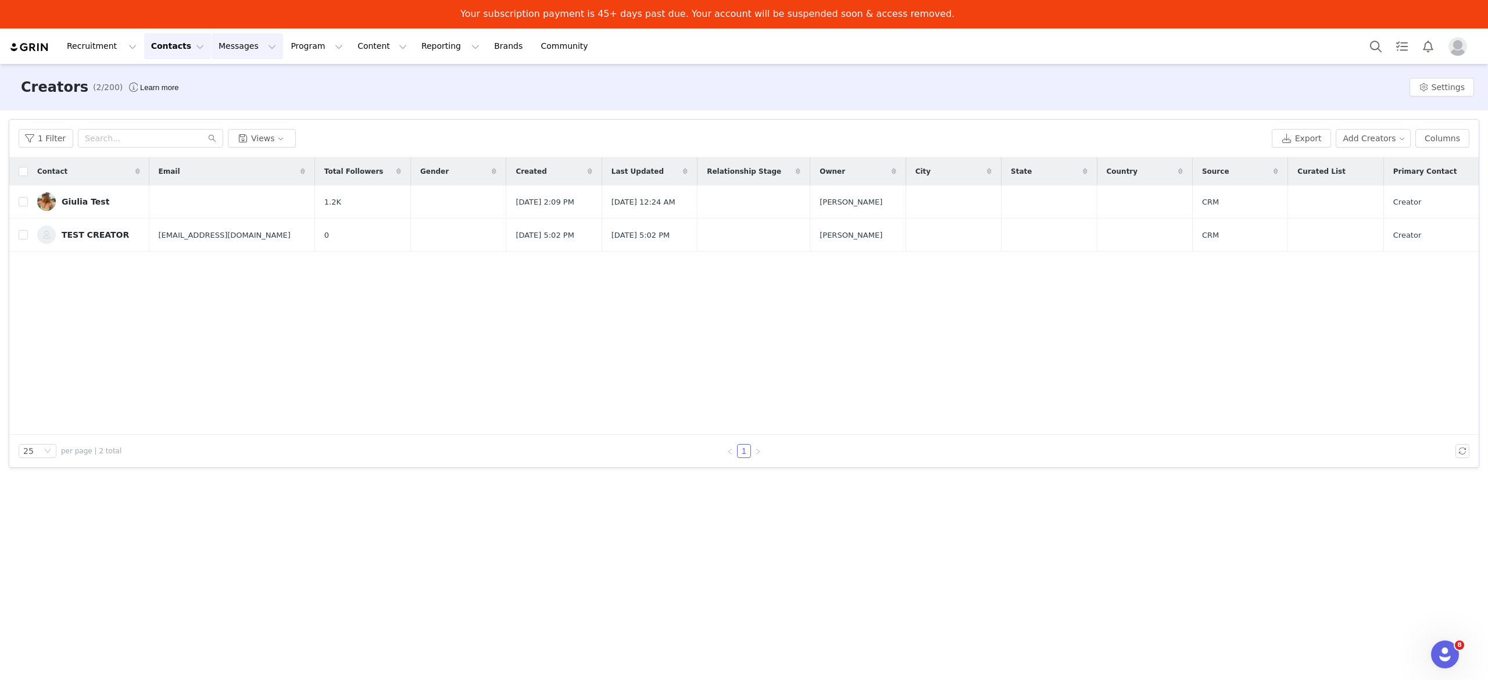
click at [231, 44] on button "Messages Messages" at bounding box center [248, 46] width 72 height 26
click at [237, 106] on div "Inbox" at bounding box center [238, 102] width 78 height 12
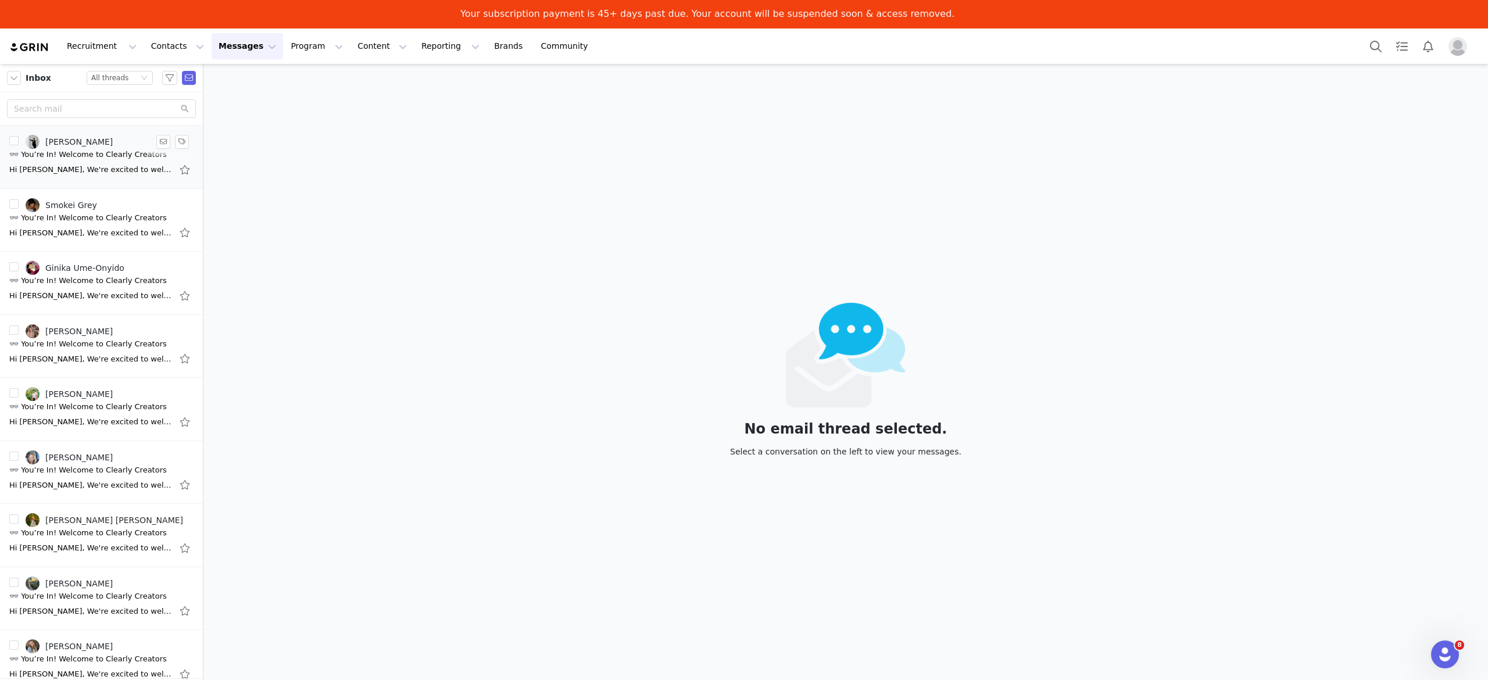
click at [116, 152] on div "👓 You’re In! Welcome to Clearly Creators" at bounding box center [88, 155] width 158 height 12
